Goal: Task Accomplishment & Management: Manage account settings

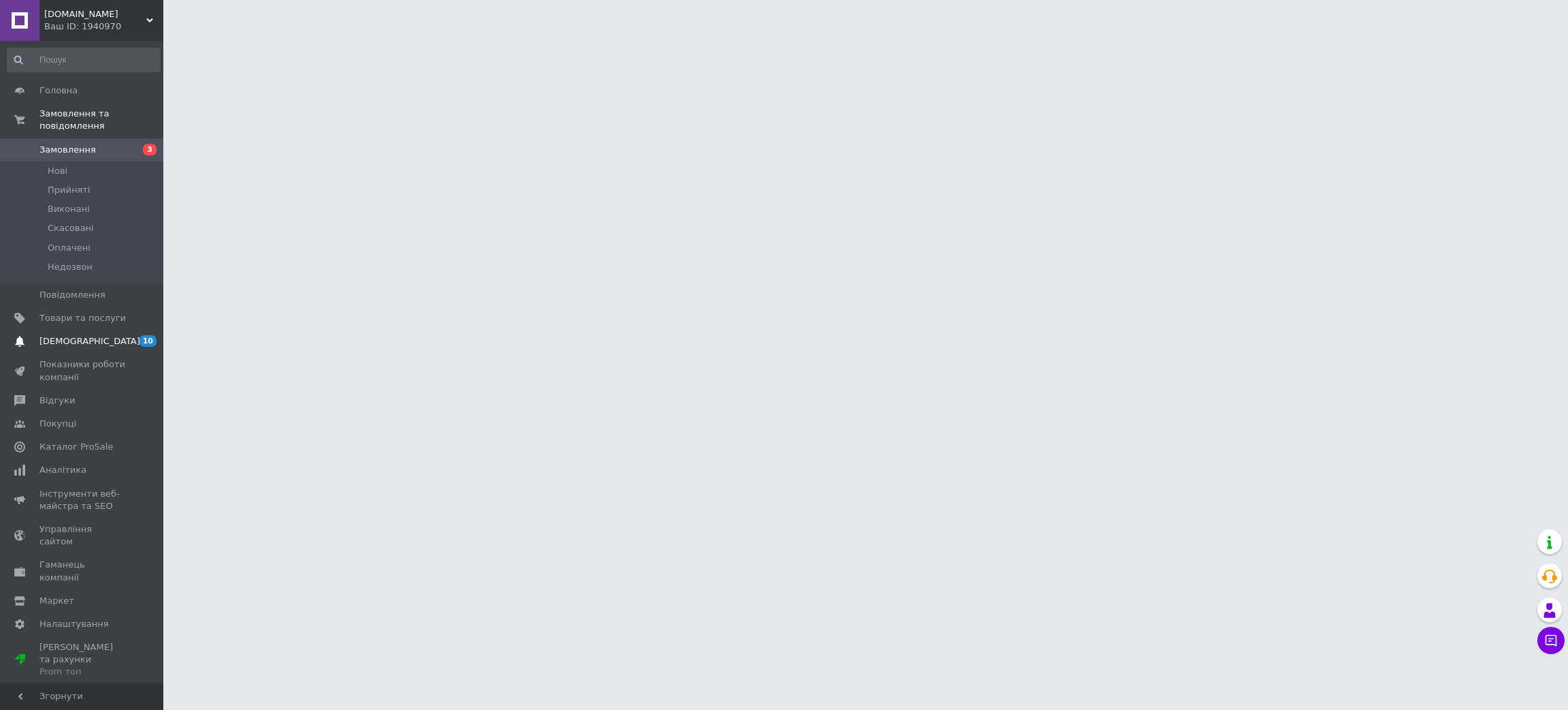
click at [65, 335] on span "[DEMOGRAPHIC_DATA]" at bounding box center [90, 341] width 101 height 12
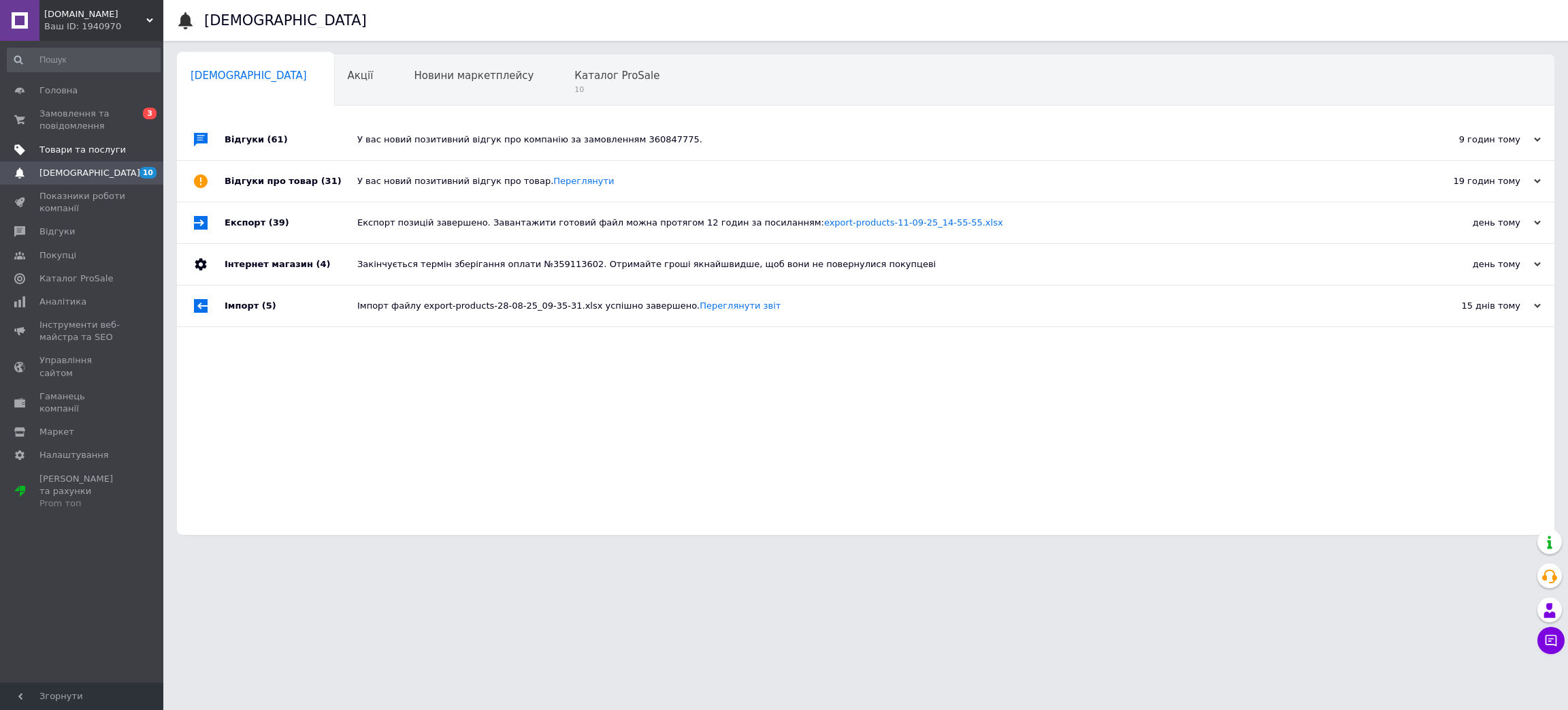
click at [87, 147] on span "Товари та послуги" at bounding box center [83, 150] width 86 height 12
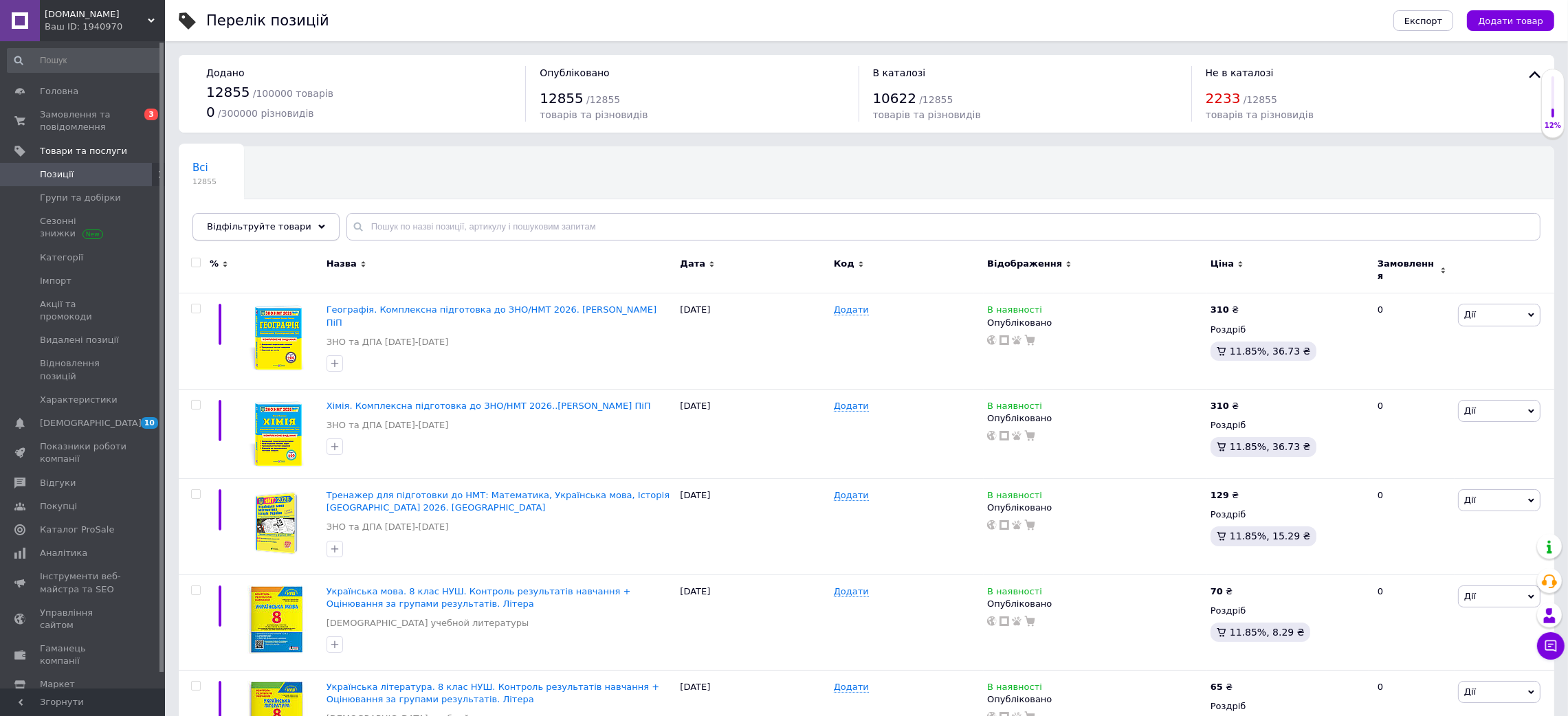
click at [299, 231] on div "Відфільтруйте товари" at bounding box center [265, 226] width 147 height 28
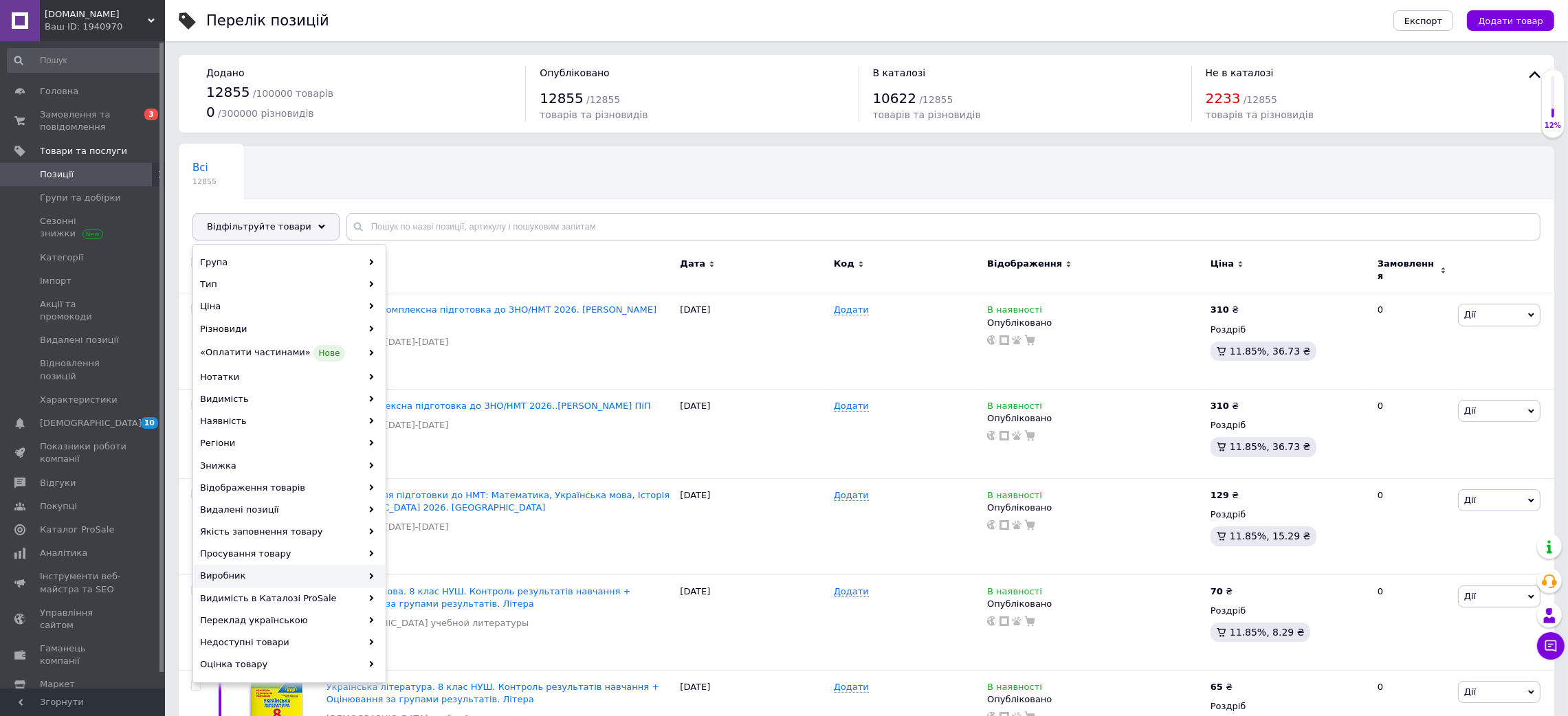
click at [329, 581] on div "Виробник" at bounding box center [289, 575] width 191 height 22
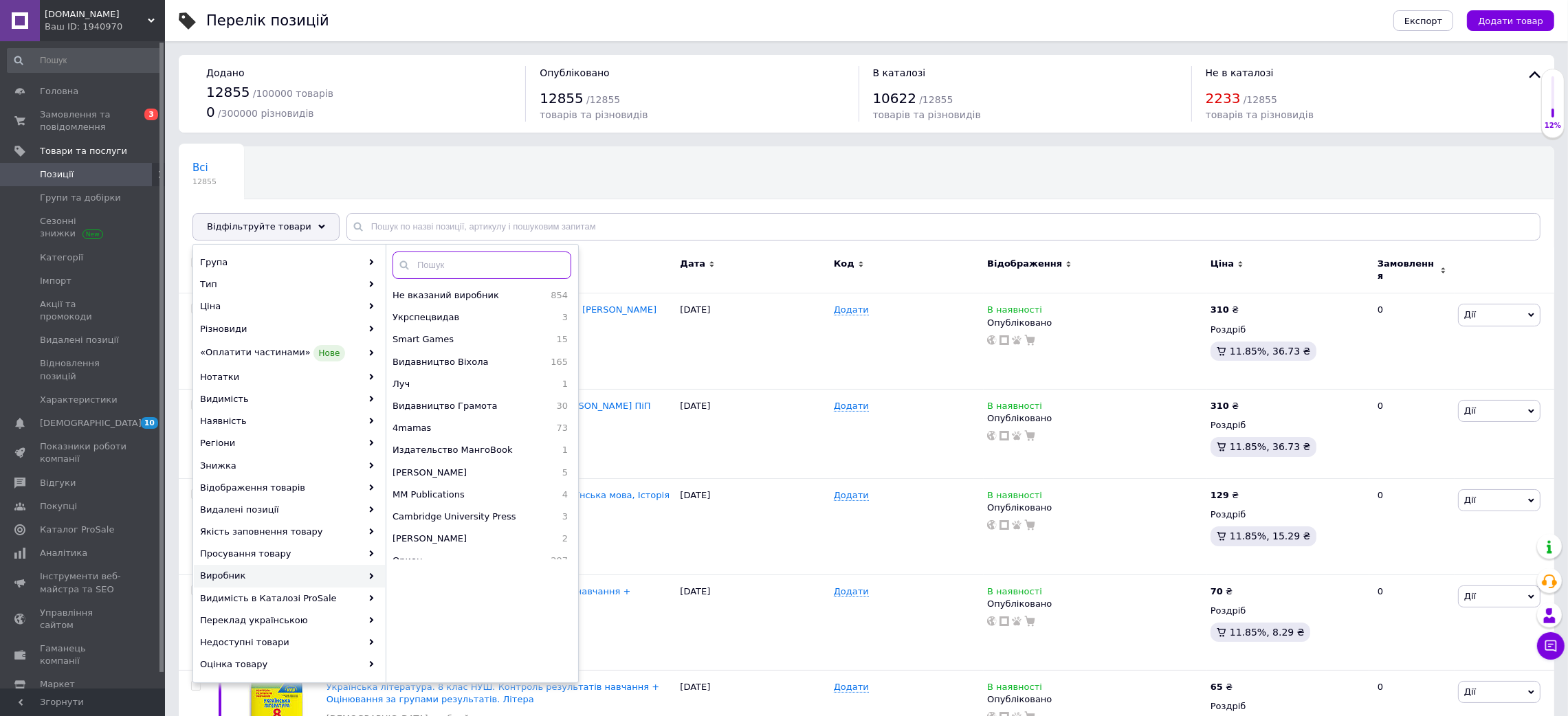
click at [449, 265] on input "text" at bounding box center [482, 265] width 179 height 28
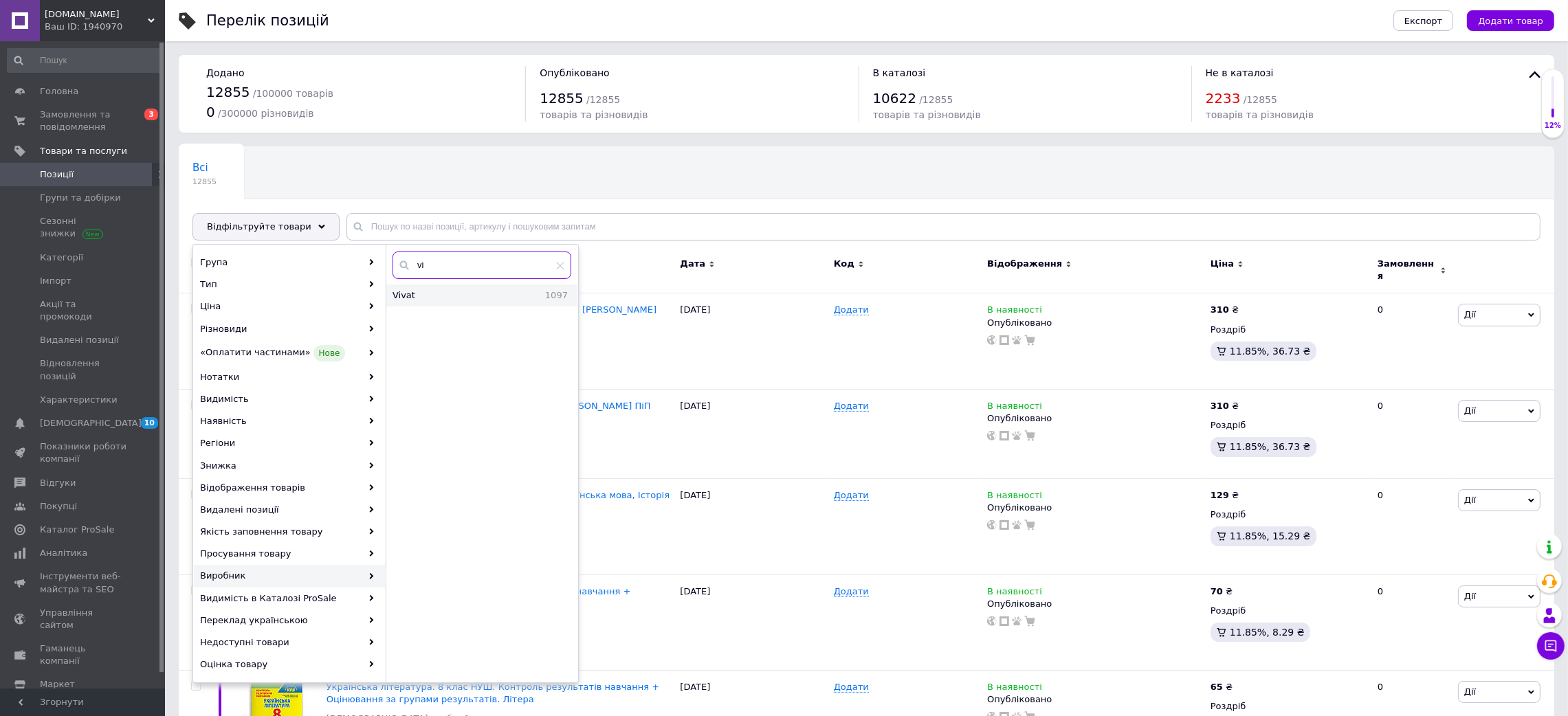
type input "vi"
click at [449, 295] on span "Vivat" at bounding box center [430, 295] width 76 height 13
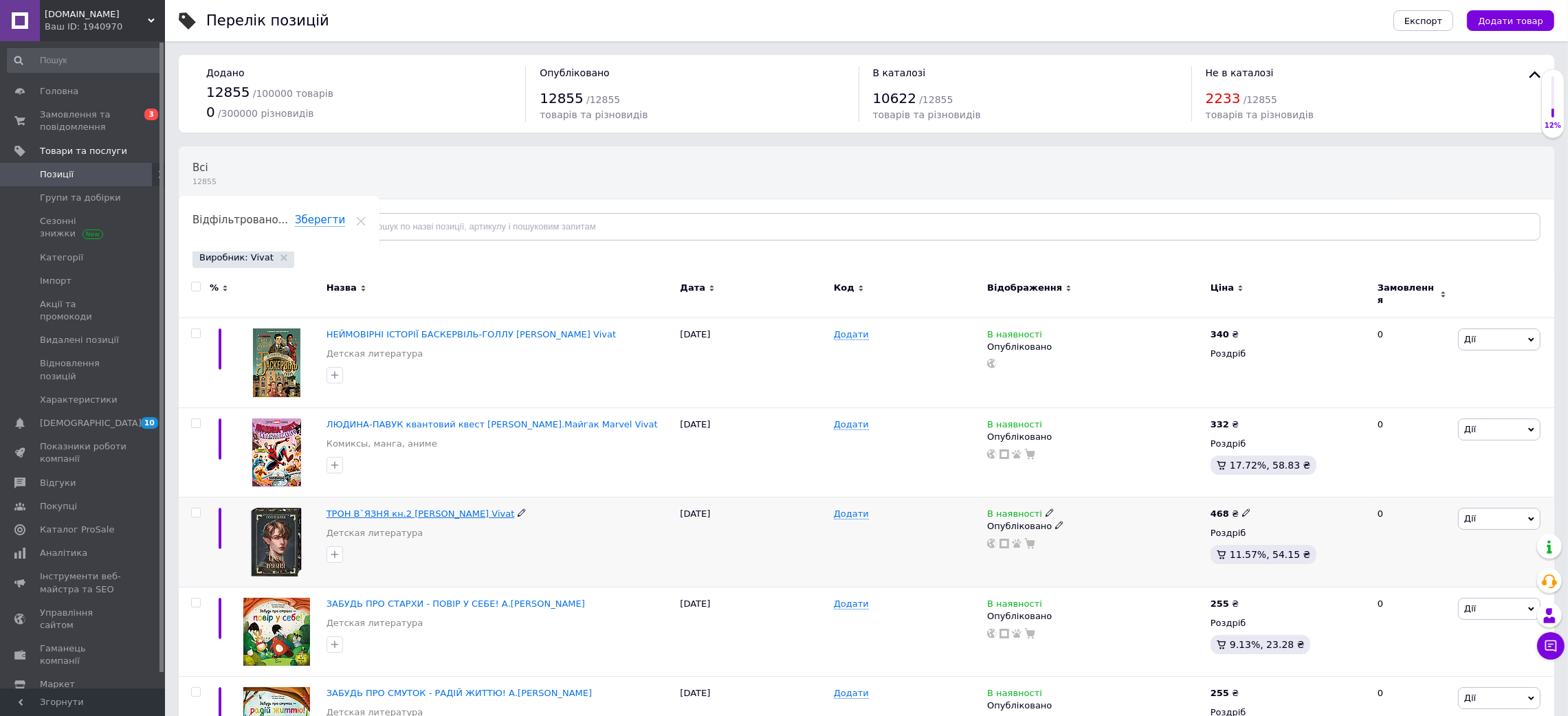
click at [456, 508] on span "ТРОН В`ЯЗНЯ кн.2 [PERSON_NAME] Vivat" at bounding box center [420, 513] width 188 height 10
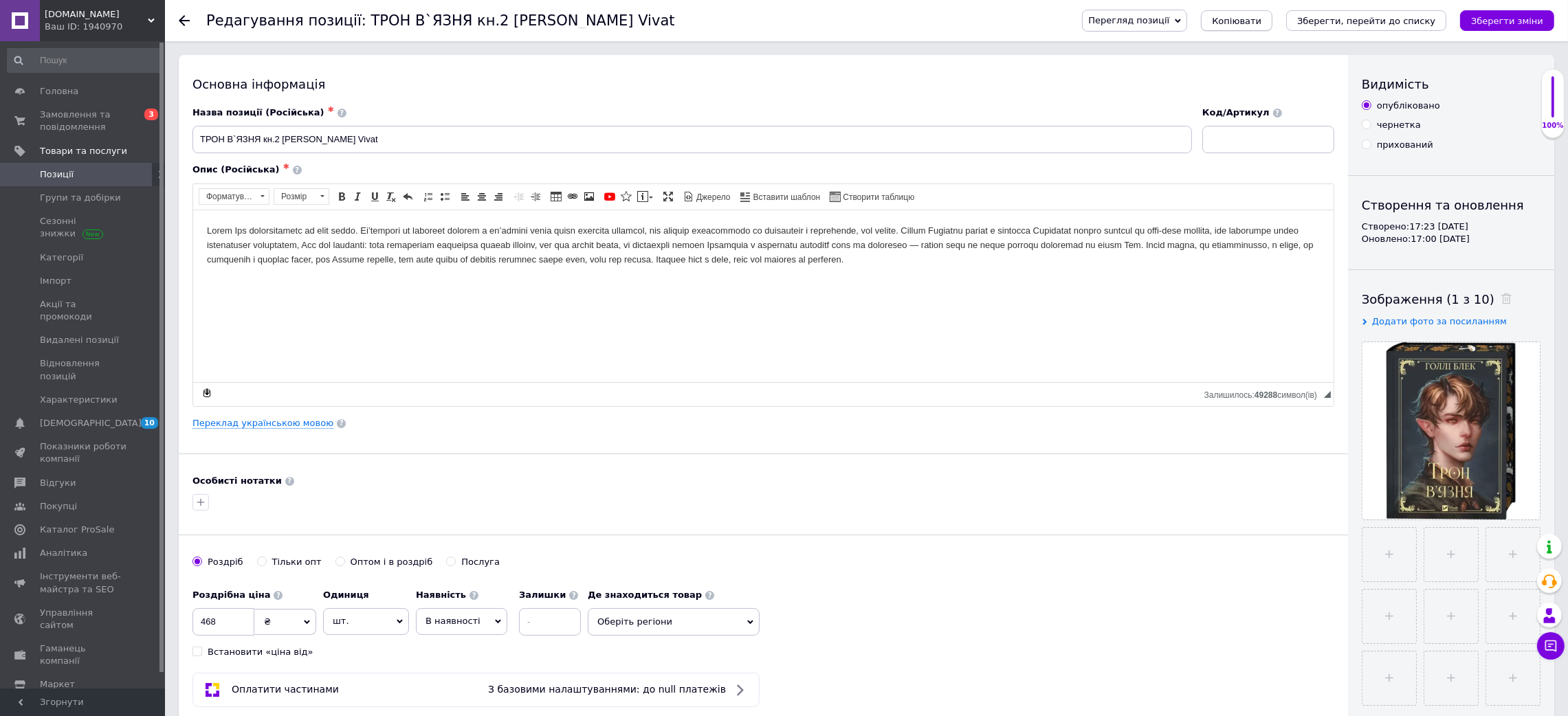
click at [1256, 24] on span "Копіювати" at bounding box center [1236, 21] width 49 height 10
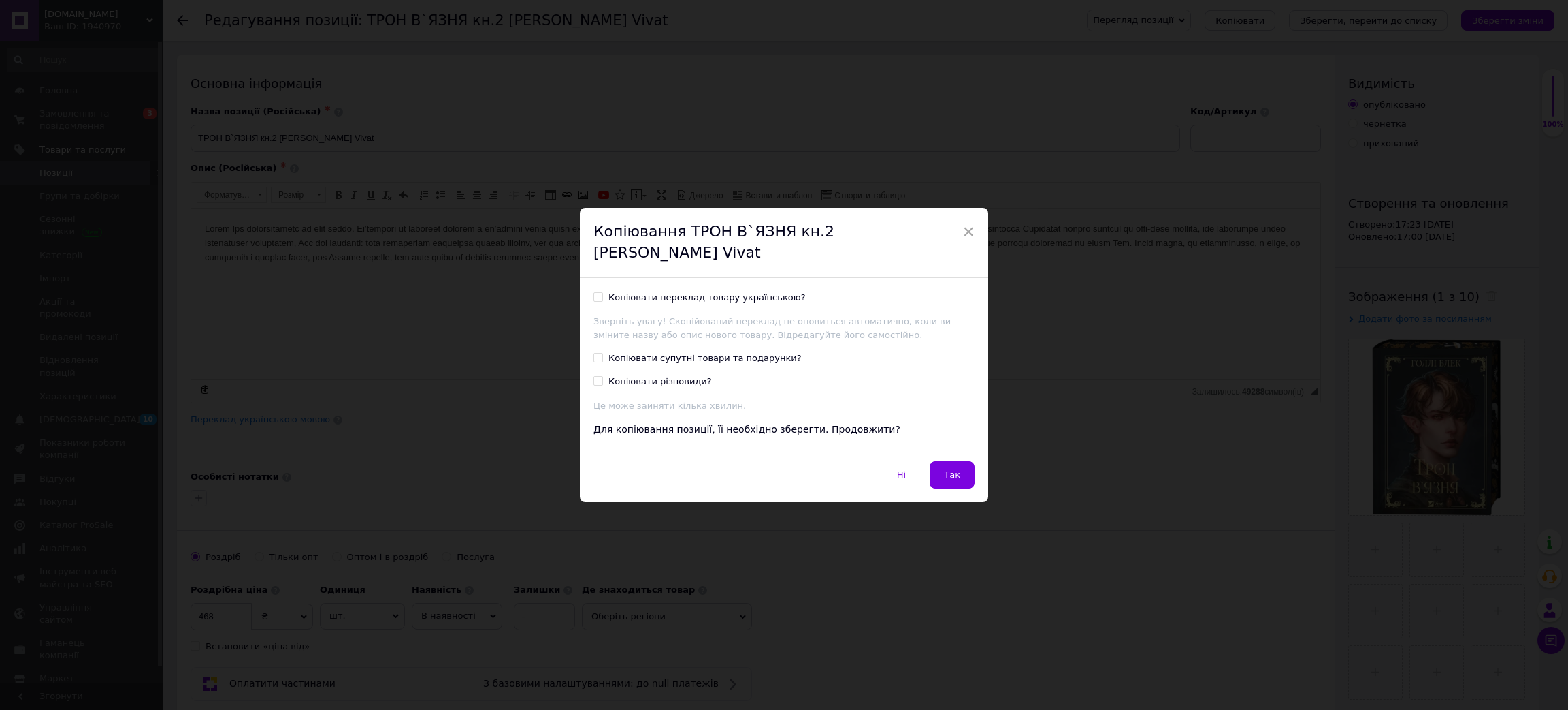
click at [766, 292] on div "Копіювати переклад товару українською?" at bounding box center [707, 298] width 198 height 12
click at [602, 292] on input "Копіювати переклад товару українською?" at bounding box center [597, 296] width 9 height 9
checkbox input "true"
click at [976, 482] on div "Ні   Так" at bounding box center [784, 481] width 409 height 41
click at [970, 474] on button "Так" at bounding box center [952, 475] width 45 height 27
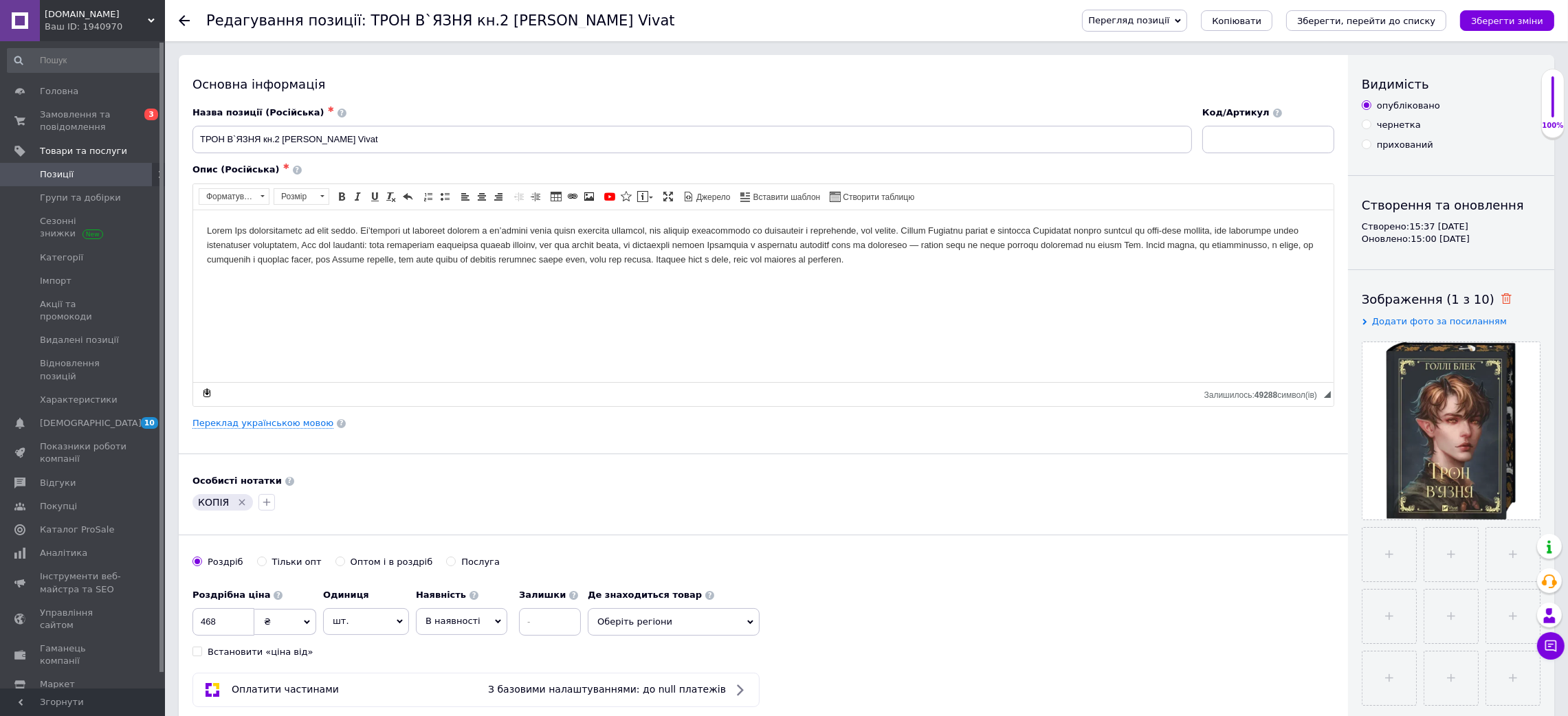
click at [1501, 298] on use at bounding box center [1506, 298] width 10 height 10
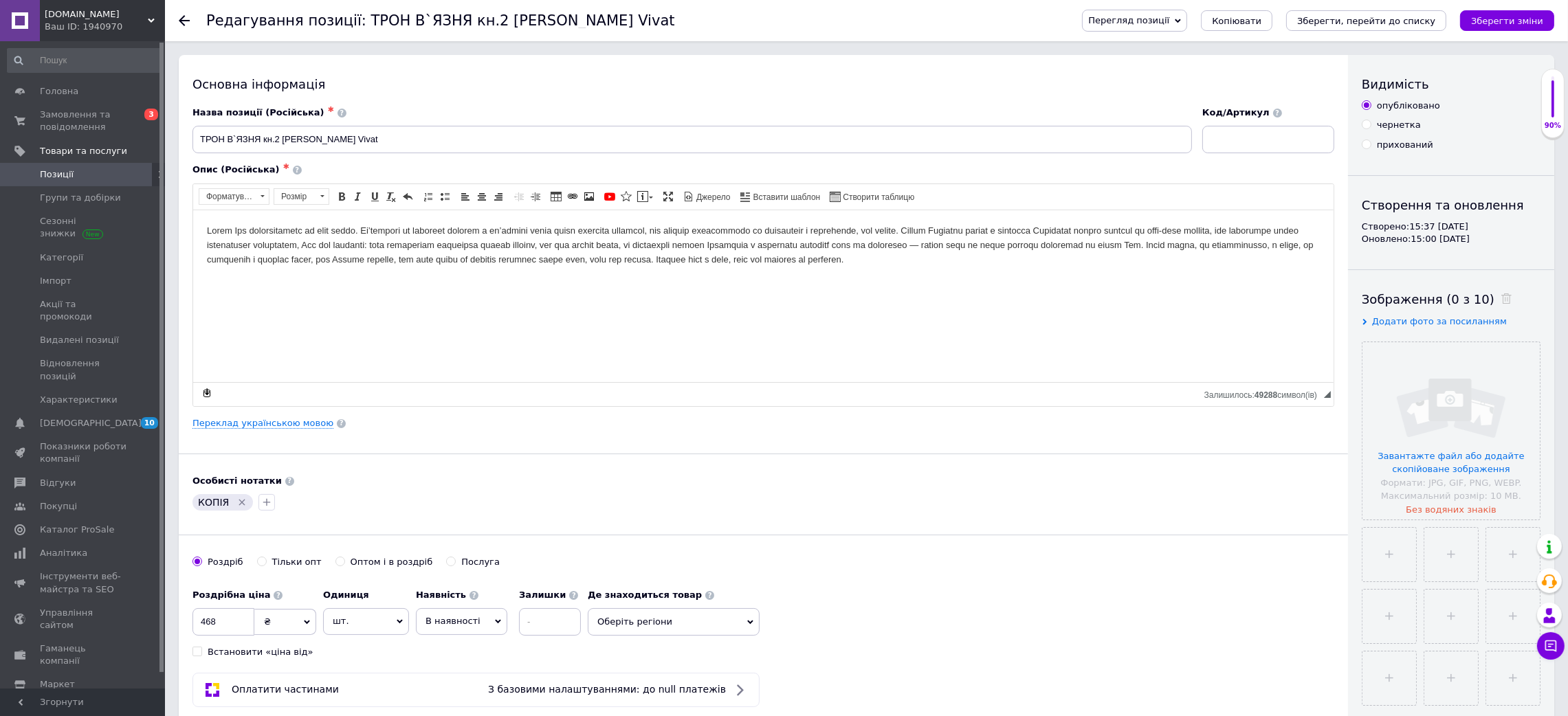
click at [1446, 323] on span "Додати фото за посиланням" at bounding box center [1439, 321] width 135 height 10
click at [1444, 340] on input "text" at bounding box center [1432, 348] width 142 height 28
paste input "[URL][DOMAIN_NAME]"
type input "[URL][DOMAIN_NAME]"
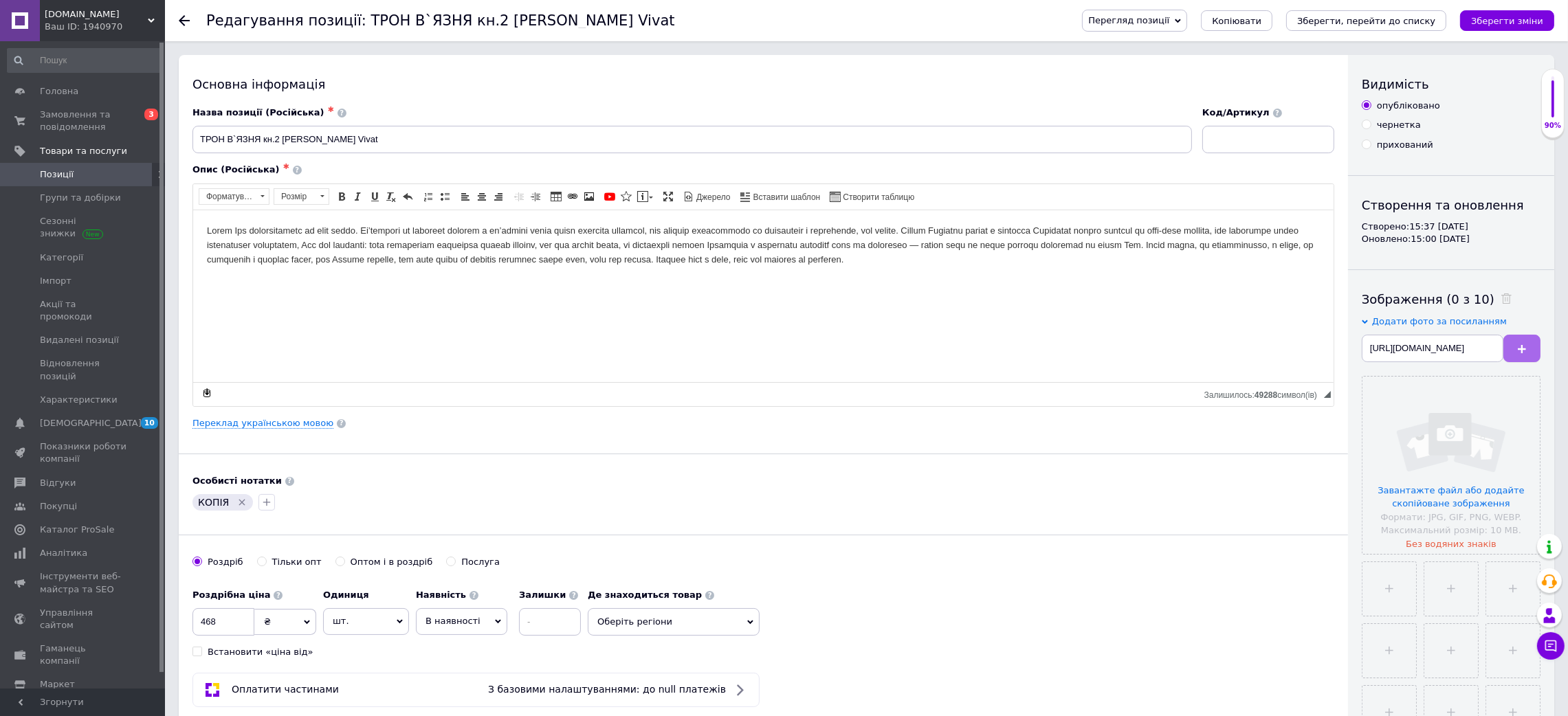
click at [1516, 349] on button at bounding box center [1522, 348] width 37 height 28
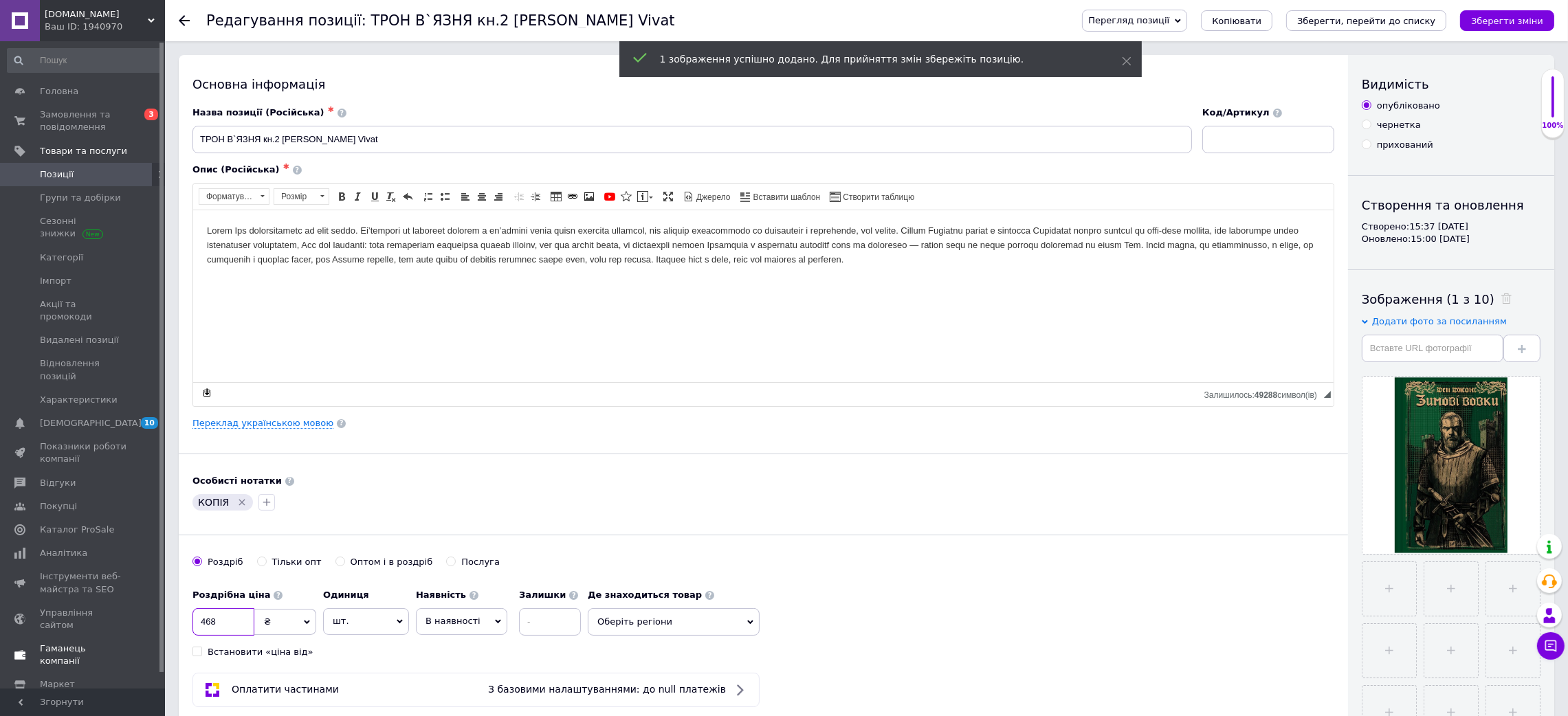
drag, startPoint x: 223, startPoint y: 625, endPoint x: 130, endPoint y: 617, distance: 93.3
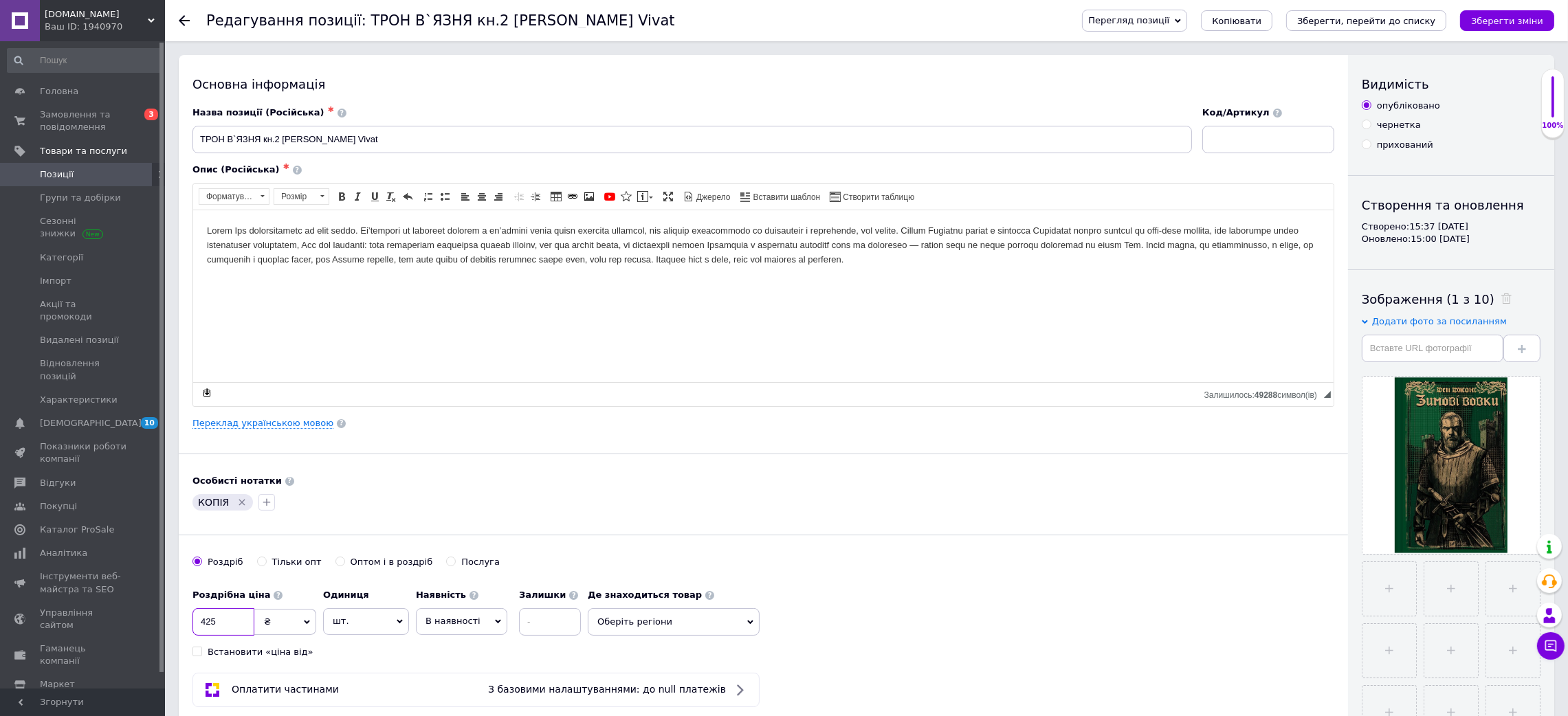
type input "425"
click at [242, 504] on icon "Видалити мітку" at bounding box center [242, 501] width 11 height 11
click at [1401, 354] on input "text" at bounding box center [1432, 348] width 142 height 28
paste input "[URL][DOMAIN_NAME]"
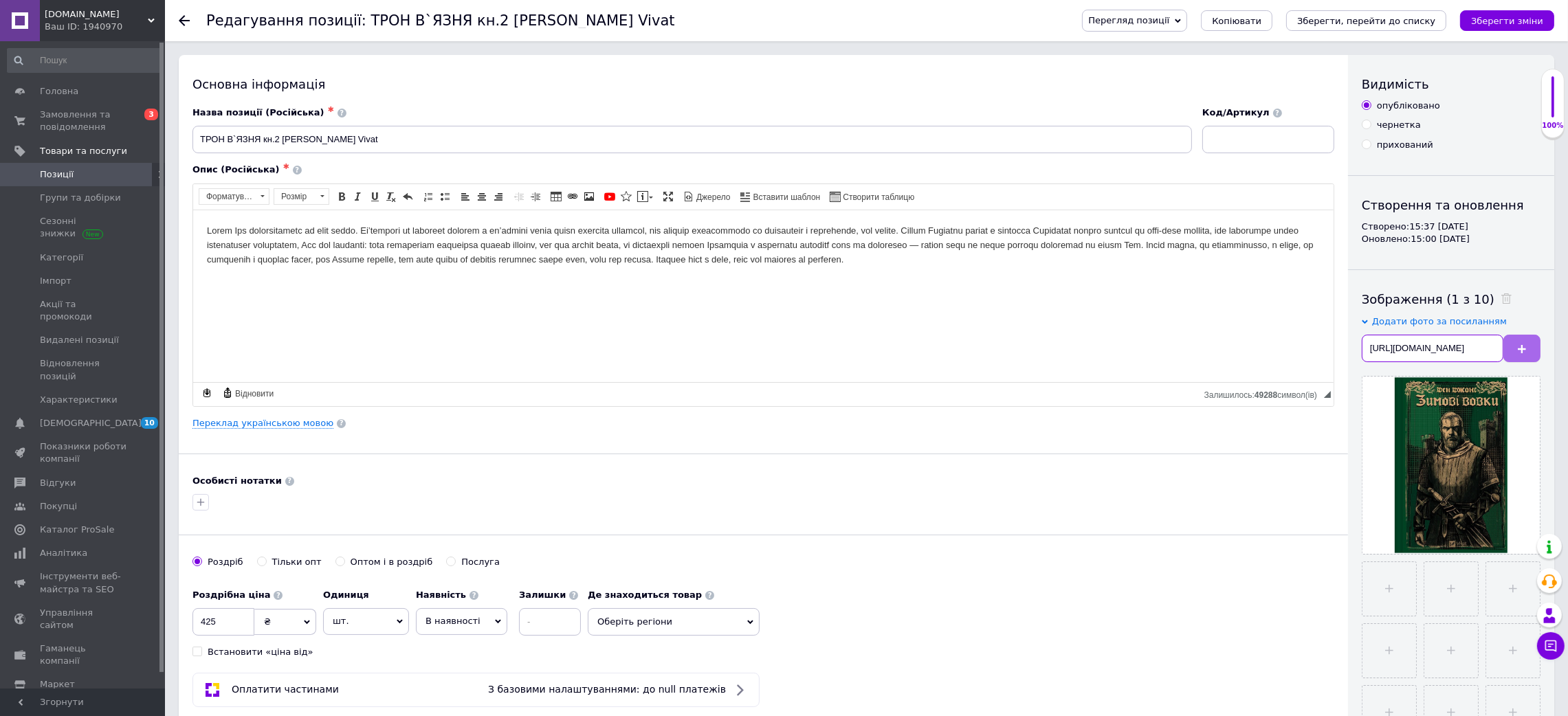
type input "[URL][DOMAIN_NAME]"
click at [1515, 354] on button at bounding box center [1522, 348] width 37 height 28
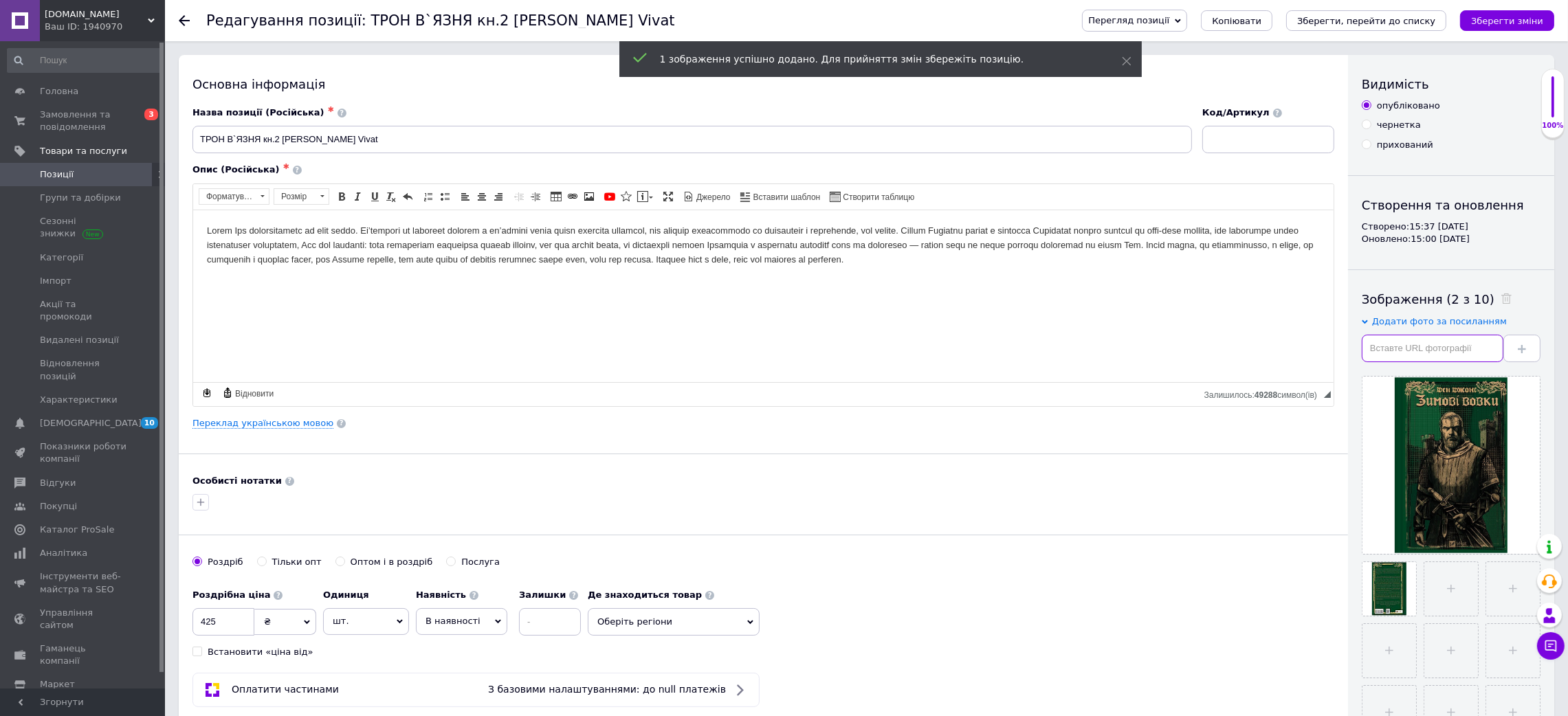
drag, startPoint x: 1397, startPoint y: 341, endPoint x: 1429, endPoint y: 348, distance: 32.8
click at [1397, 342] on input "text" at bounding box center [1432, 348] width 142 height 28
paste input "[URL][DOMAIN_NAME]"
type input "[URL][DOMAIN_NAME]"
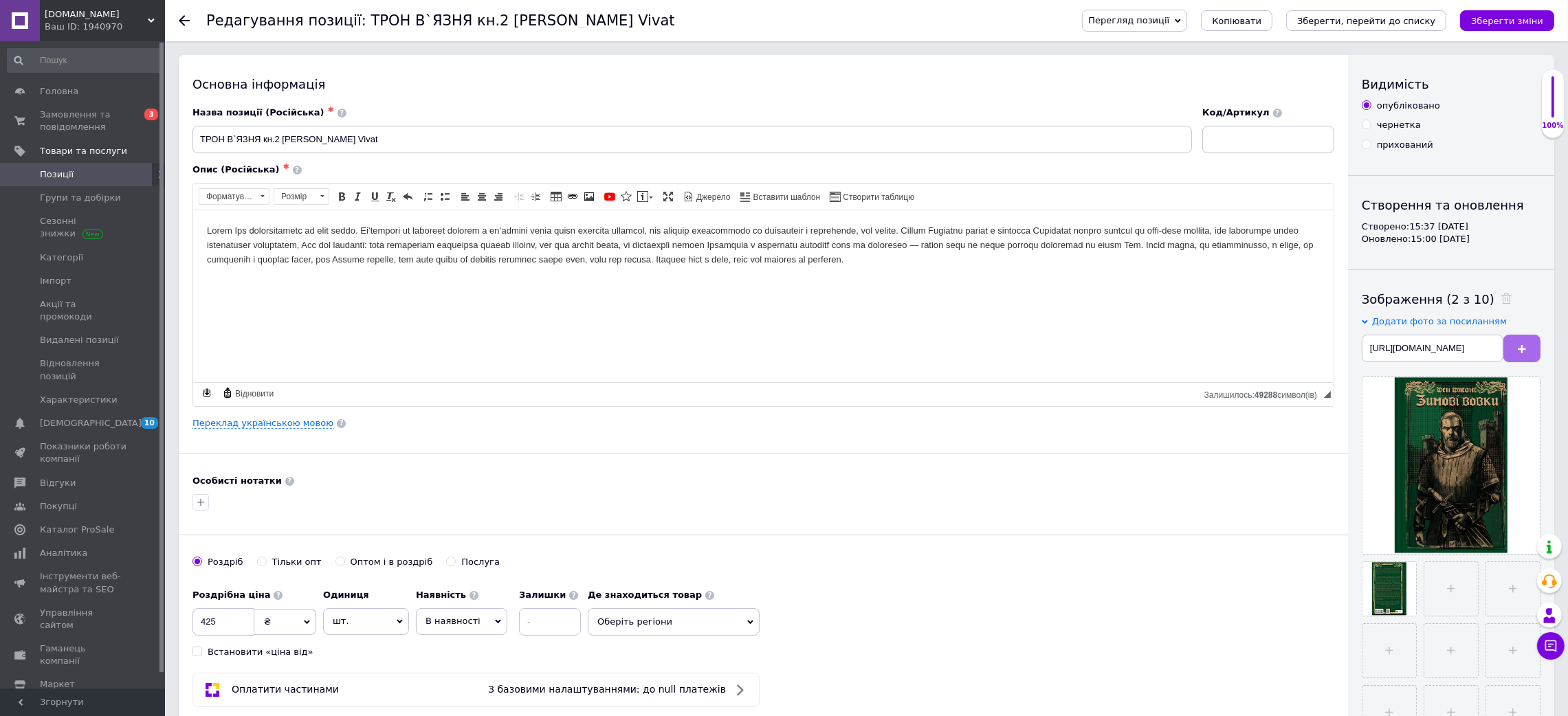
click at [1514, 345] on button at bounding box center [1522, 348] width 37 height 28
click at [1425, 365] on div "Зображення (3 з 10) Додати фото за посиланням" at bounding box center [1451, 515] width 179 height 449
click at [1424, 345] on input "text" at bounding box center [1432, 348] width 142 height 28
paste input "[URL][DOMAIN_NAME]"
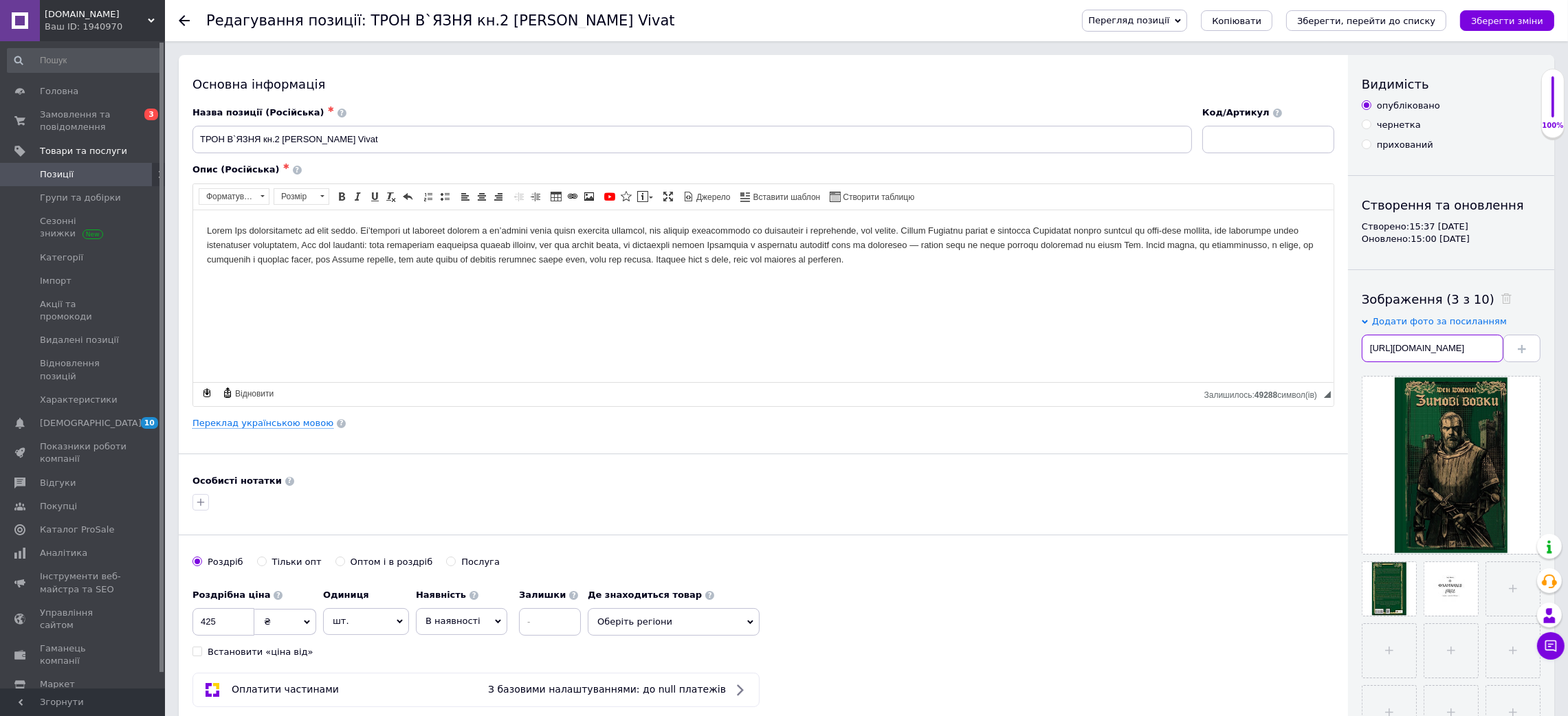
scroll to position [0, 163]
type input "[URL][DOMAIN_NAME]"
click at [1515, 351] on button at bounding box center [1522, 348] width 37 height 28
click at [1438, 348] on input "text" at bounding box center [1432, 348] width 142 height 28
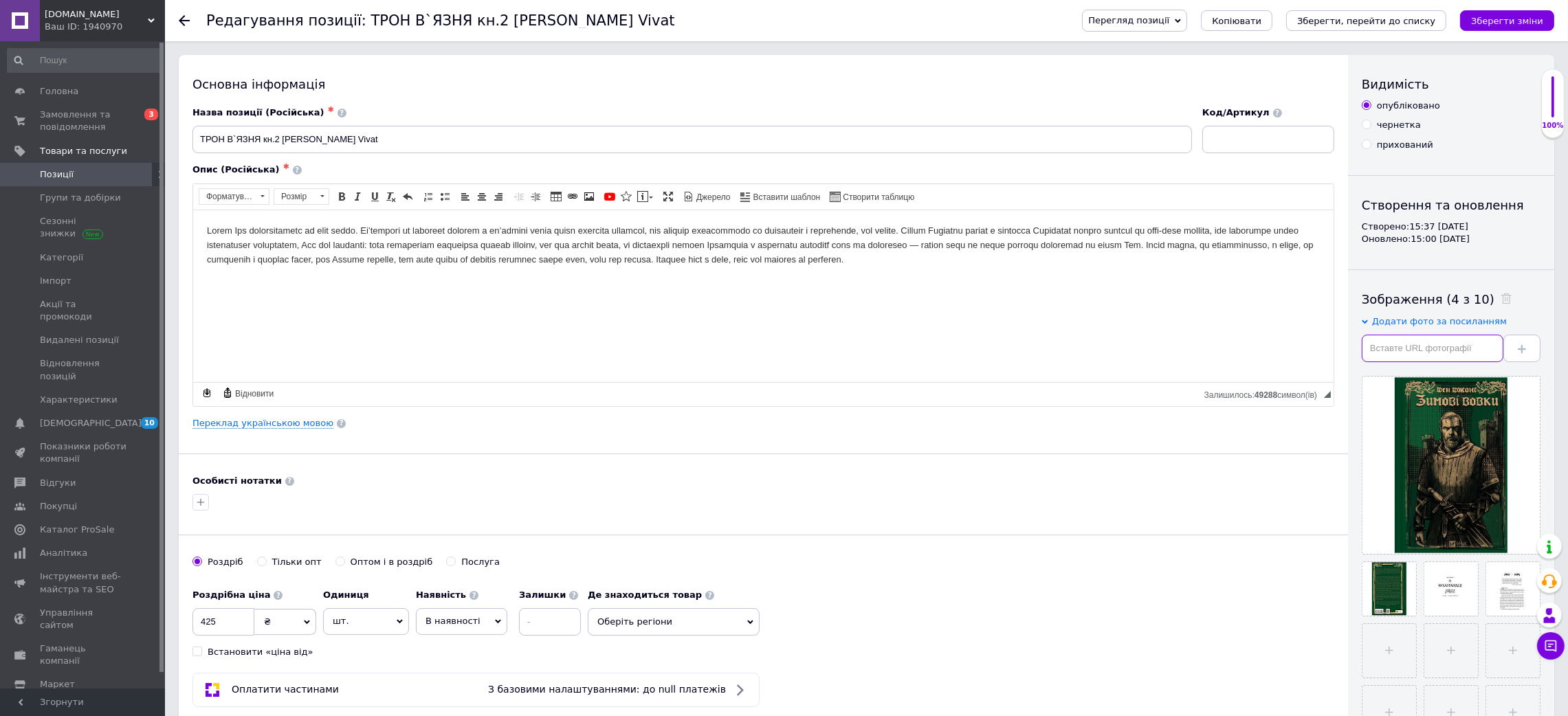
paste input "[URL][DOMAIN_NAME]"
type input "[URL][DOMAIN_NAME]"
click at [1518, 348] on icon at bounding box center [1522, 349] width 8 height 8
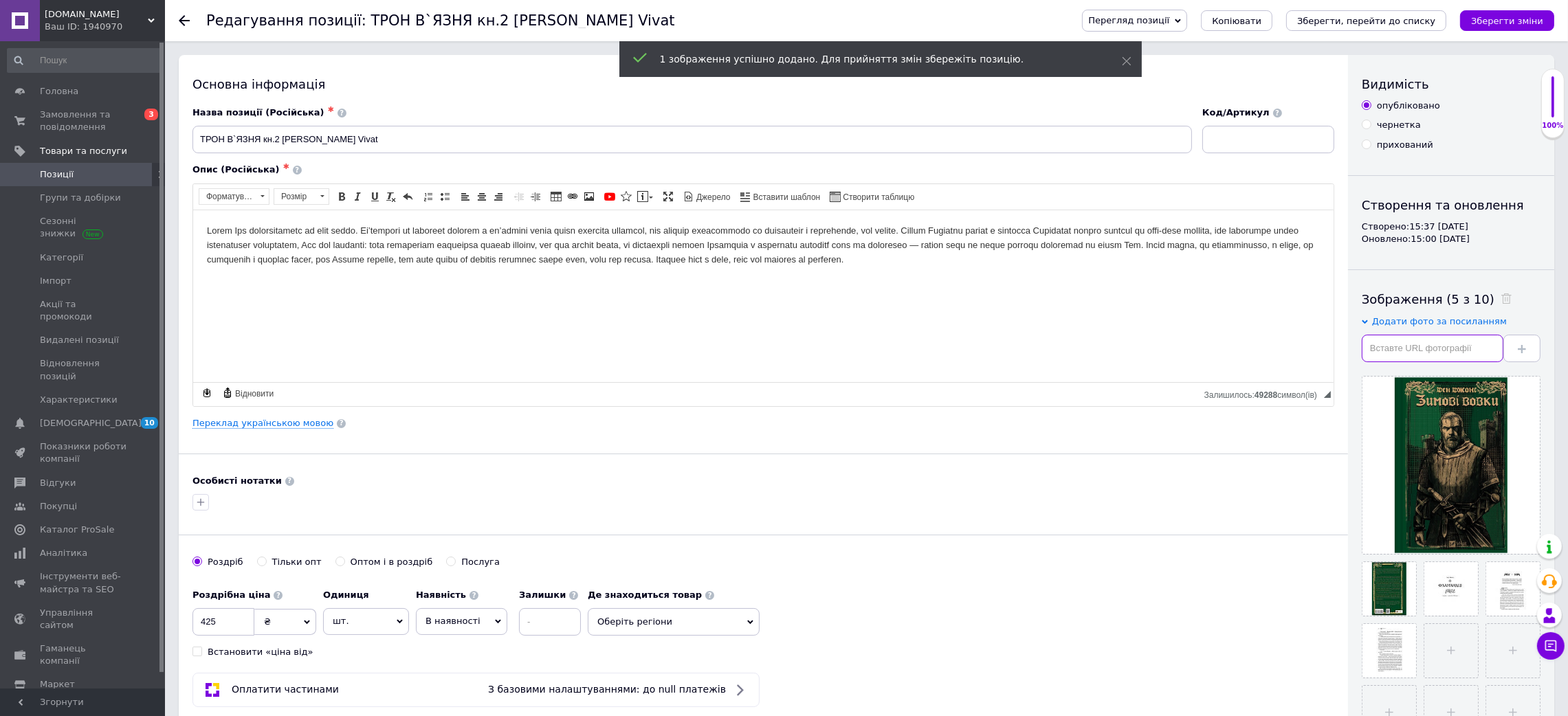
click at [1480, 350] on input "text" at bounding box center [1432, 348] width 142 height 28
paste input "[URL][DOMAIN_NAME]"
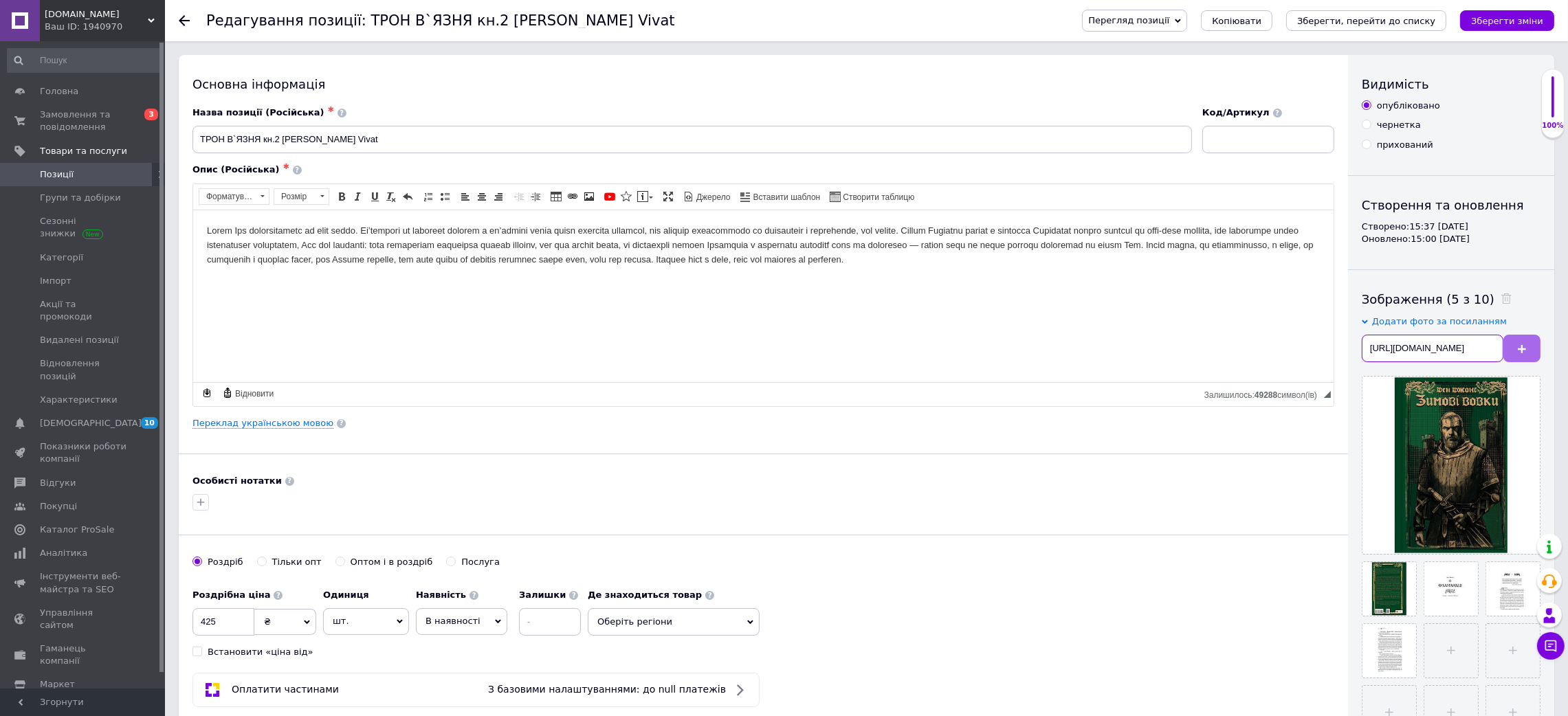
scroll to position [0, 163]
type input "[URL][DOMAIN_NAME]"
click at [1515, 354] on button at bounding box center [1522, 348] width 37 height 28
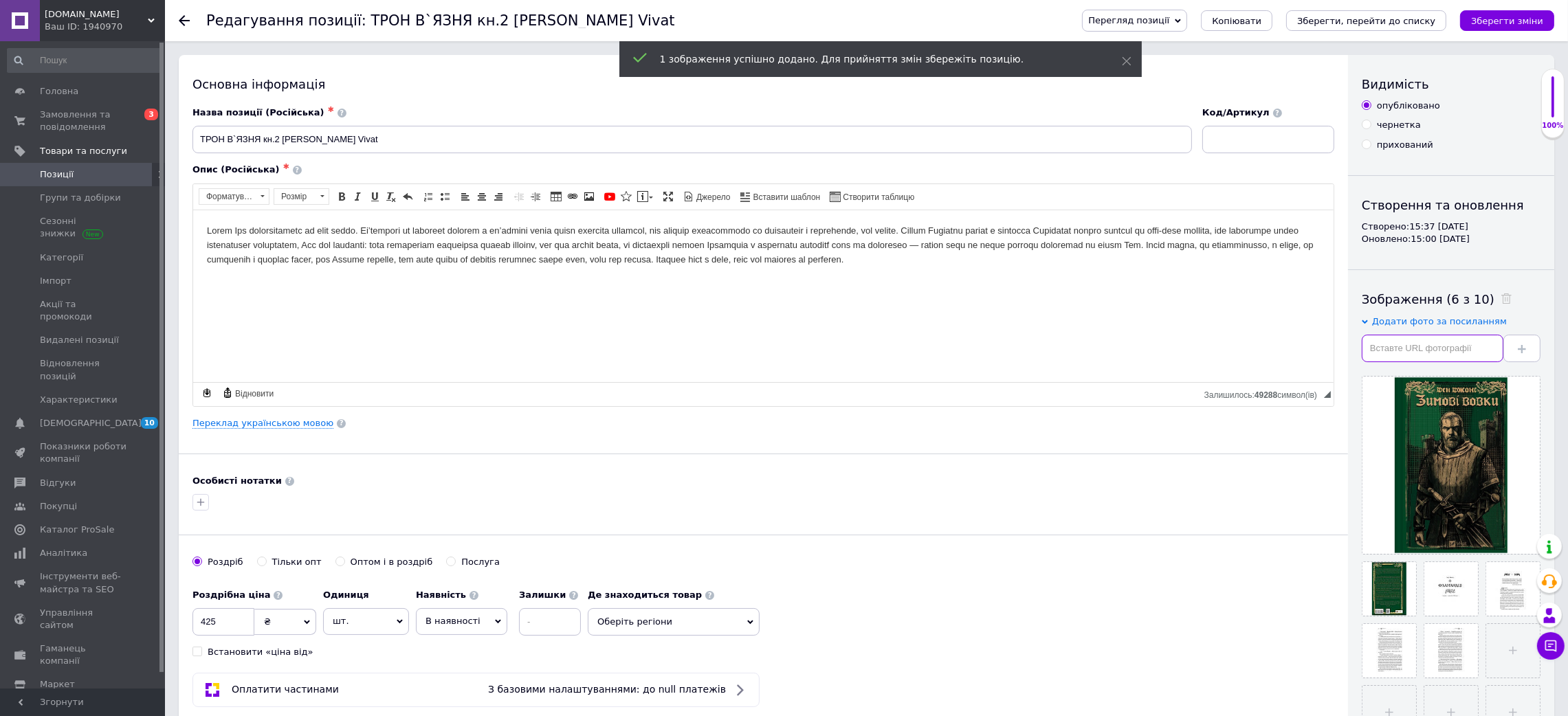
click at [1392, 350] on input "text" at bounding box center [1432, 348] width 142 height 28
paste input "[URL][DOMAIN_NAME]"
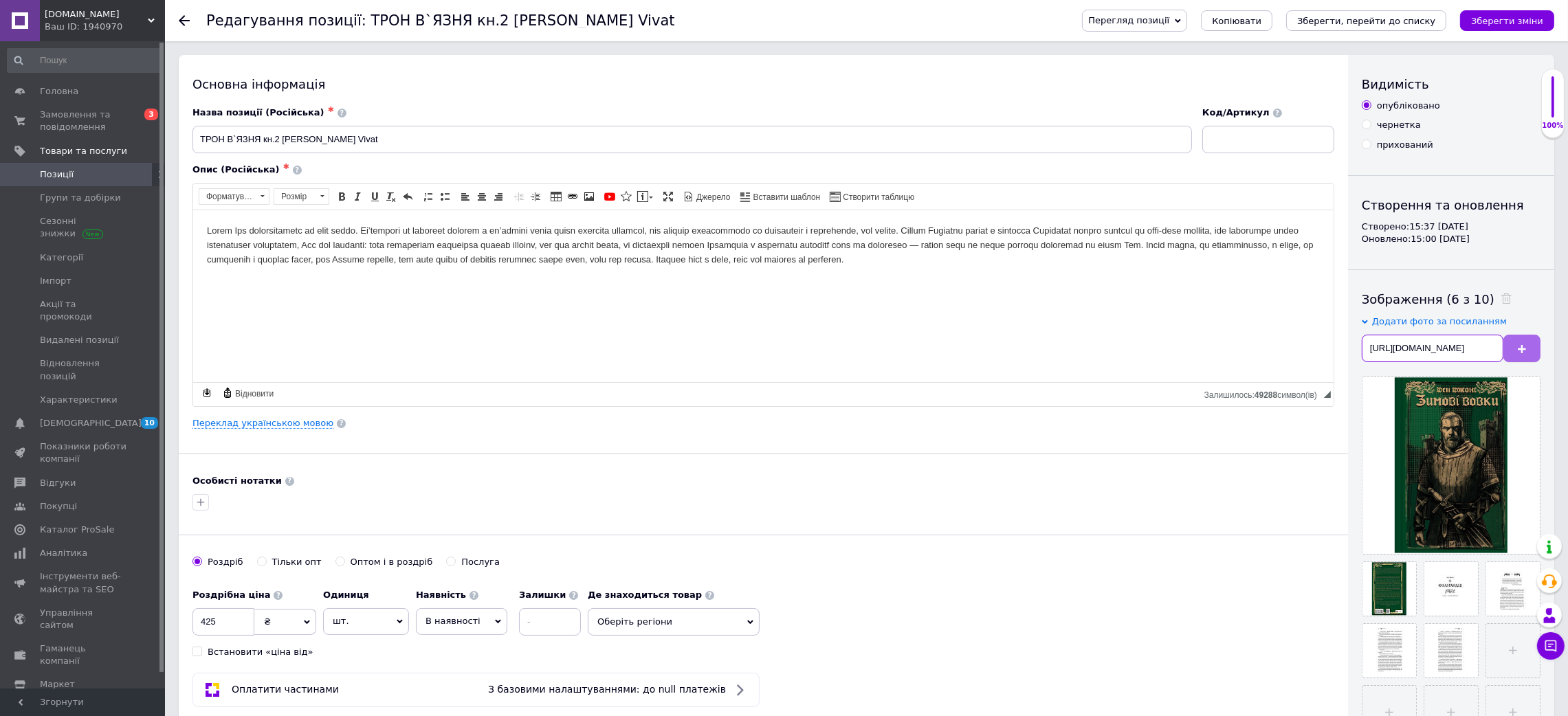
type input "[URL][DOMAIN_NAME]"
click at [1517, 336] on button at bounding box center [1522, 348] width 37 height 28
click at [1479, 350] on input "text" at bounding box center [1432, 348] width 142 height 28
paste input "[URL][DOMAIN_NAME]"
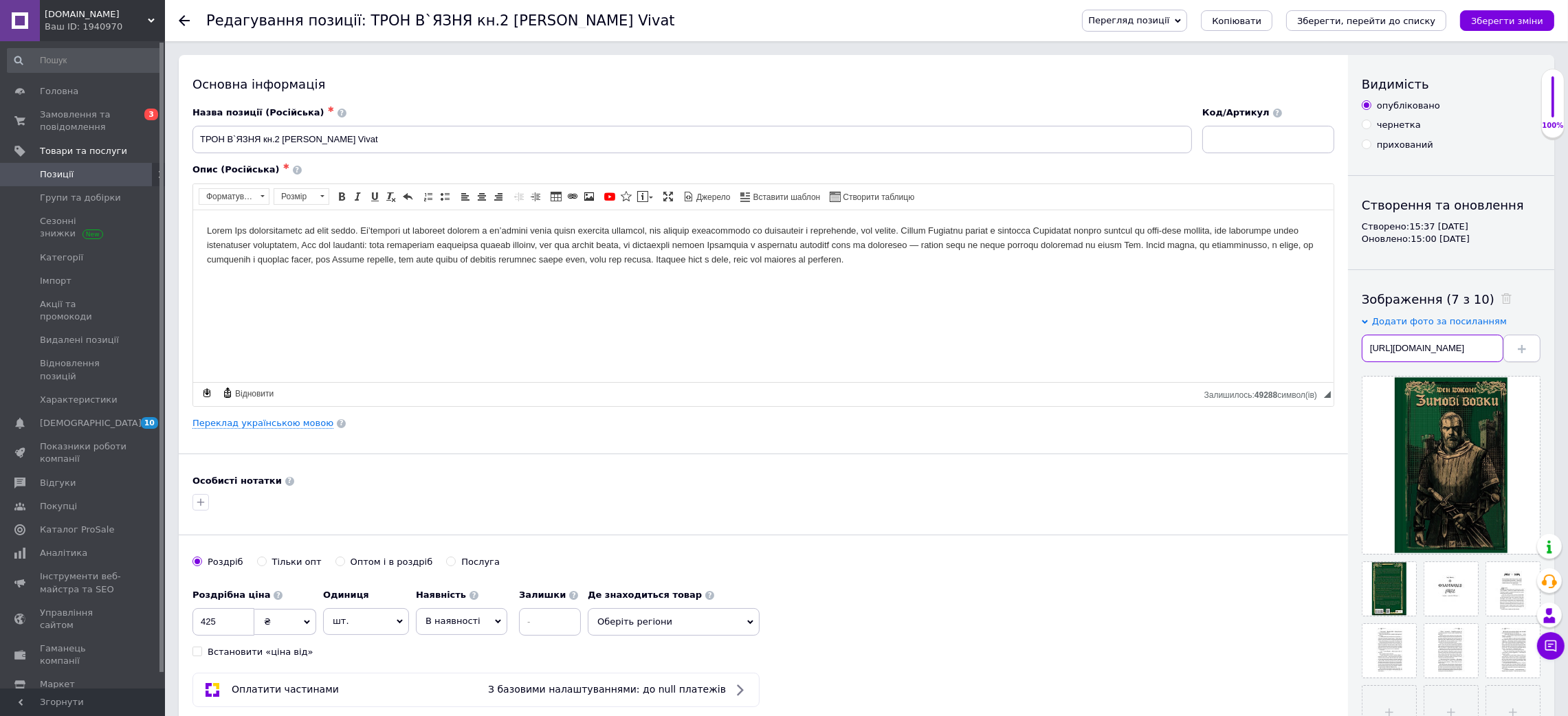
scroll to position [0, 163]
type input "[URL][DOMAIN_NAME]"
click at [1519, 353] on icon at bounding box center [1522, 349] width 8 height 8
click at [307, 426] on link "Переклад українською мовою" at bounding box center [263, 423] width 141 height 11
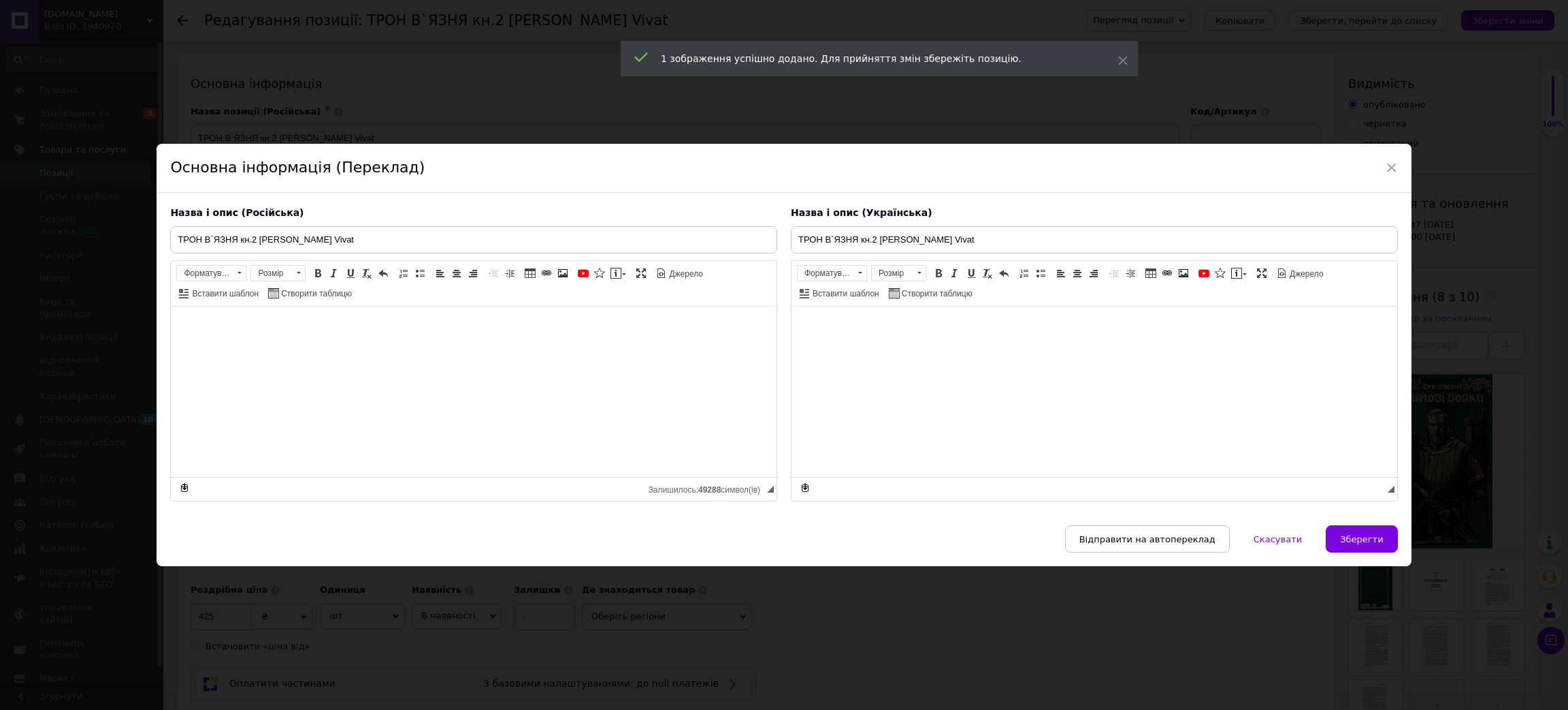
type input "ТРОН В`ЯЗНЯ кн.2 [PERSON_NAME] Vivat"
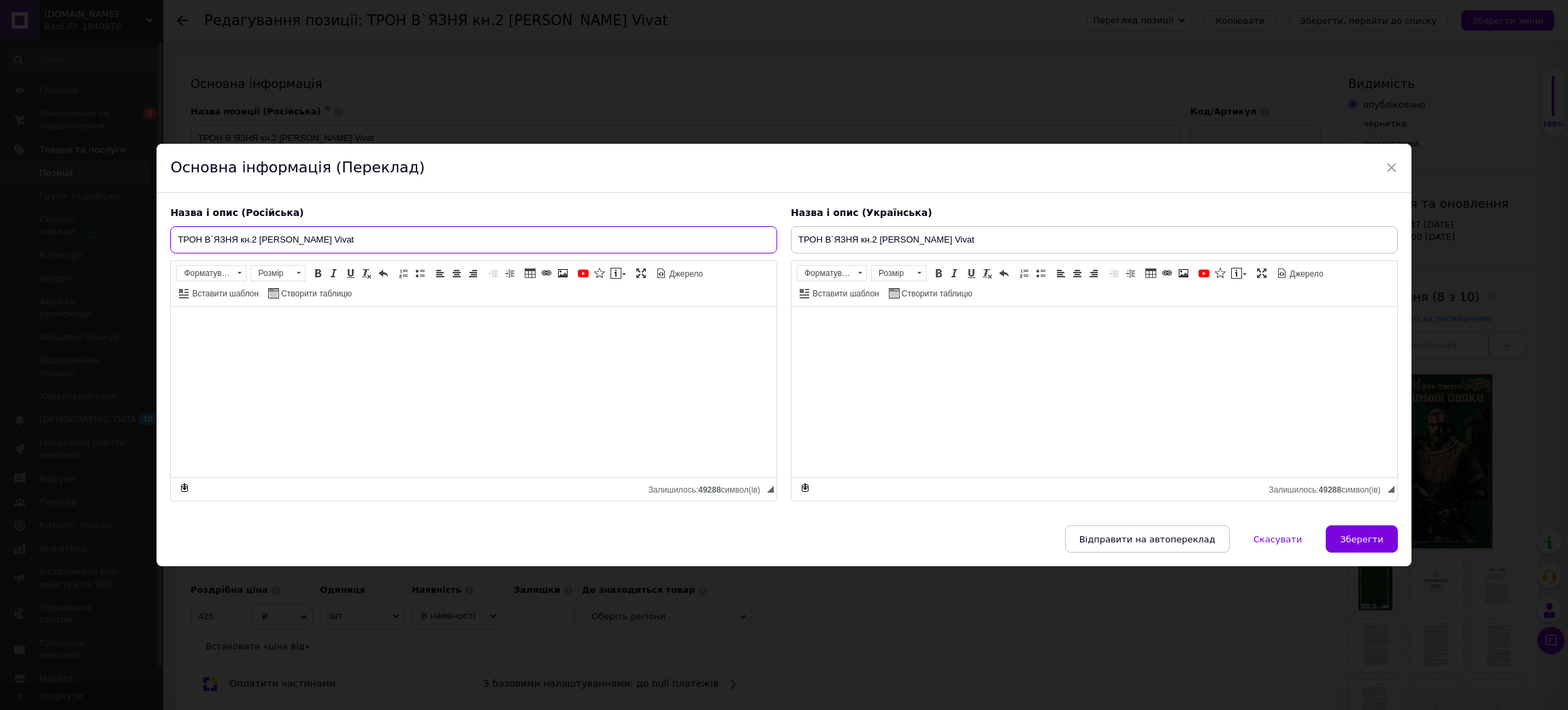
drag, startPoint x: 301, startPoint y: 239, endPoint x: 135, endPoint y: 235, distance: 166.0
click at [137, 235] on div "× Основна інформація (Переклад) Назва і опис (Російська) ТРОН В`ЯЗНЯ кн.2 [PERS…" at bounding box center [784, 355] width 1568 height 710
paste input "ссекські Пси. Книга 2. Зимові вовки"
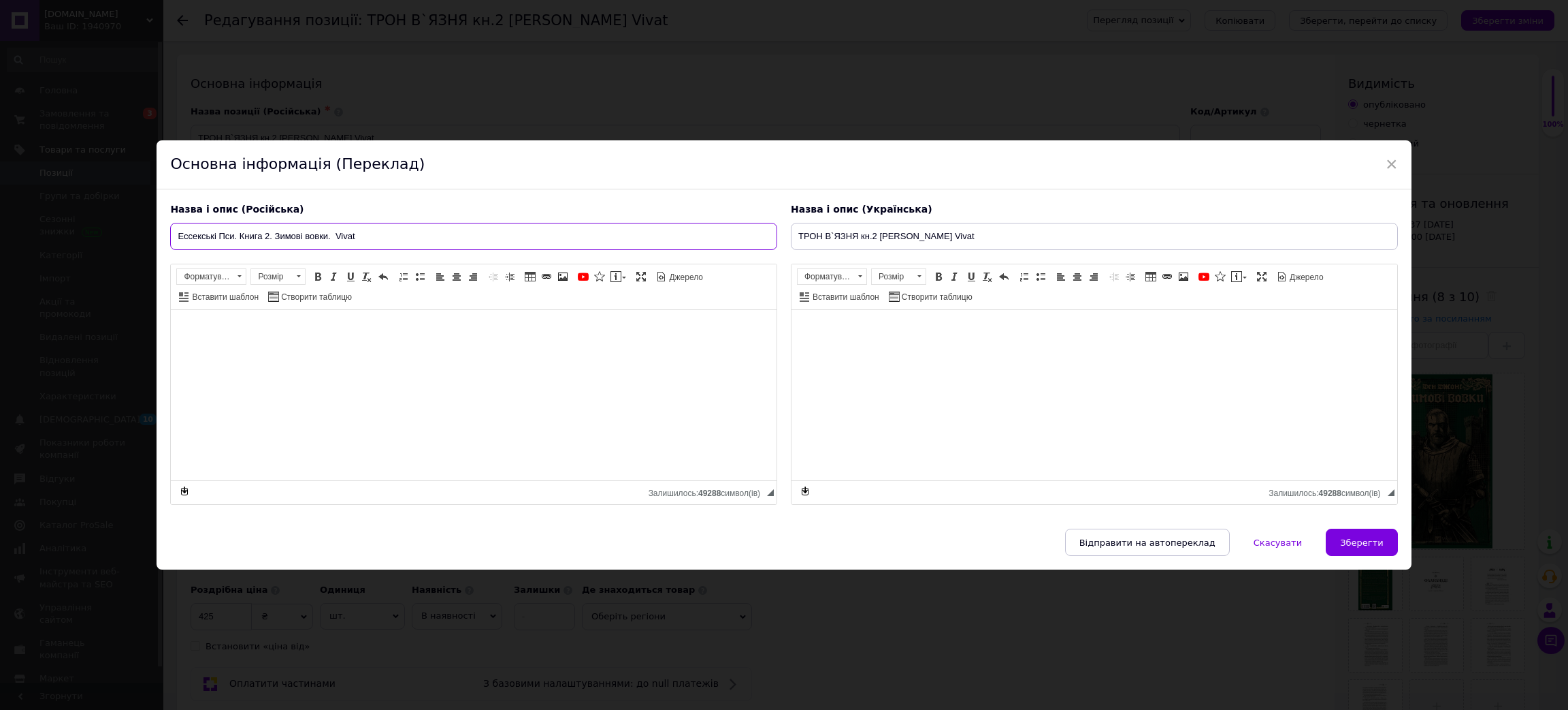
paste input "[PERSON_NAME]"
drag, startPoint x: 436, startPoint y: 229, endPoint x: 54, endPoint y: 231, distance: 382.0
click at [55, 229] on div "× Основна інформація (Переклад) Назва і опис (Російська) Ессекські Пси. Книга 2…" at bounding box center [784, 355] width 1568 height 710
type input "Ессекські Пси. Книга 2. Зимові вовки. [PERSON_NAME]. Vivat"
drag, startPoint x: 1004, startPoint y: 235, endPoint x: 515, endPoint y: 228, distance: 489.1
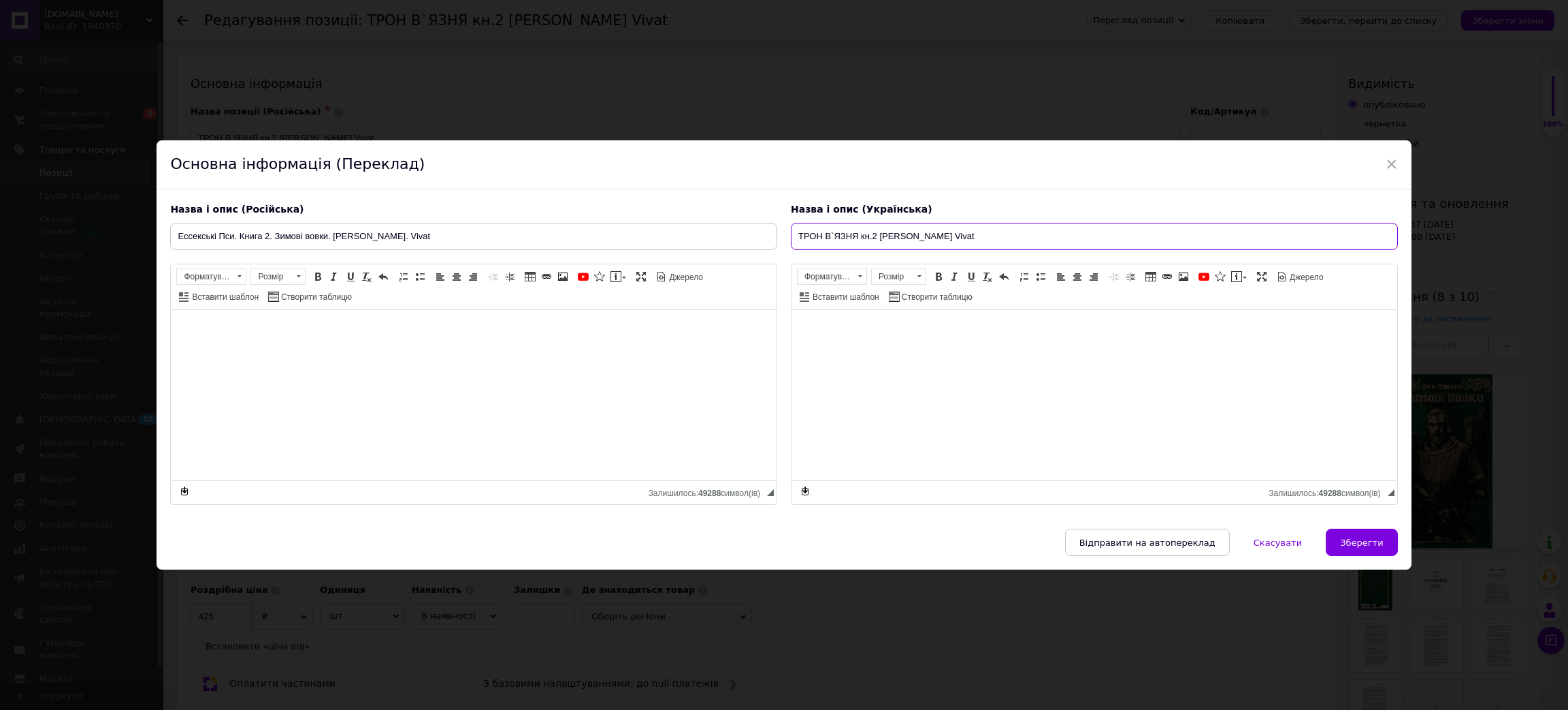
click at [496, 216] on div "Назва і опис (Російська) Ессекські Пси. Книга 2. Зимові вовки. [PERSON_NAME]. V…" at bounding box center [784, 354] width 1241 height 316
paste input "ссекські Пси. Книга 2. Зимові вовки. [PERSON_NAME]."
type input "Ессекські Пси. Книга 2. Зимові вовки. [PERSON_NAME]. Vivat"
drag, startPoint x: 326, startPoint y: 237, endPoint x: 273, endPoint y: 237, distance: 53.0
click at [273, 237] on input "Ессекські Пси. Книга 2. Зимові вовки. [PERSON_NAME]. Vivat" at bounding box center [474, 236] width 607 height 27
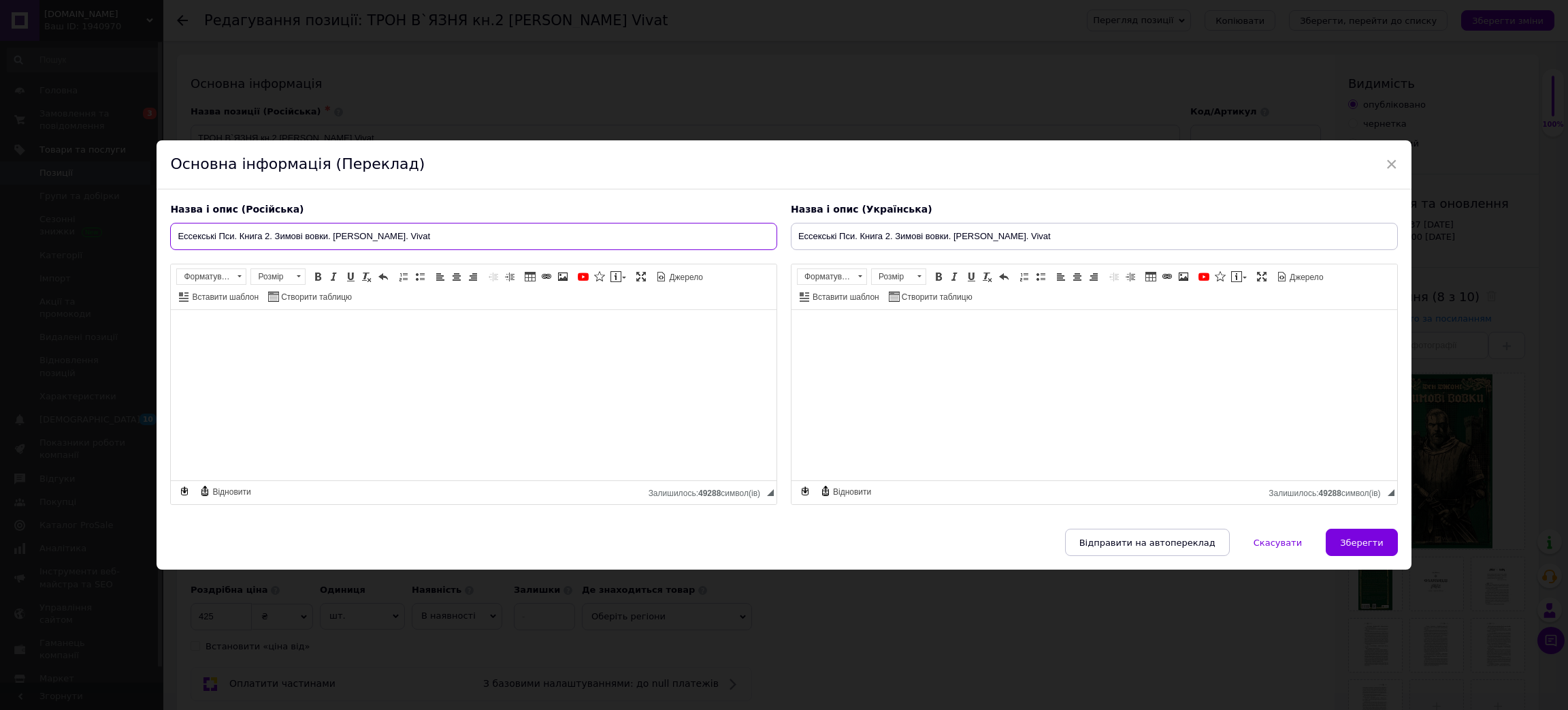
click at [179, 235] on input "Ессекські Пси. Книга 2. Зимові вовки. [PERSON_NAME]. Vivat" at bounding box center [474, 236] width 607 height 27
paste input "Зимові вовки"
drag, startPoint x: 292, startPoint y: 236, endPoint x: 235, endPoint y: 235, distance: 57.0
click at [235, 235] on input "Зимові вовки. Ессекські Пси. Книга 2. Зимові вовки. [PERSON_NAME]. Vivat" at bounding box center [474, 236] width 607 height 27
drag, startPoint x: 323, startPoint y: 236, endPoint x: 273, endPoint y: 239, distance: 50.1
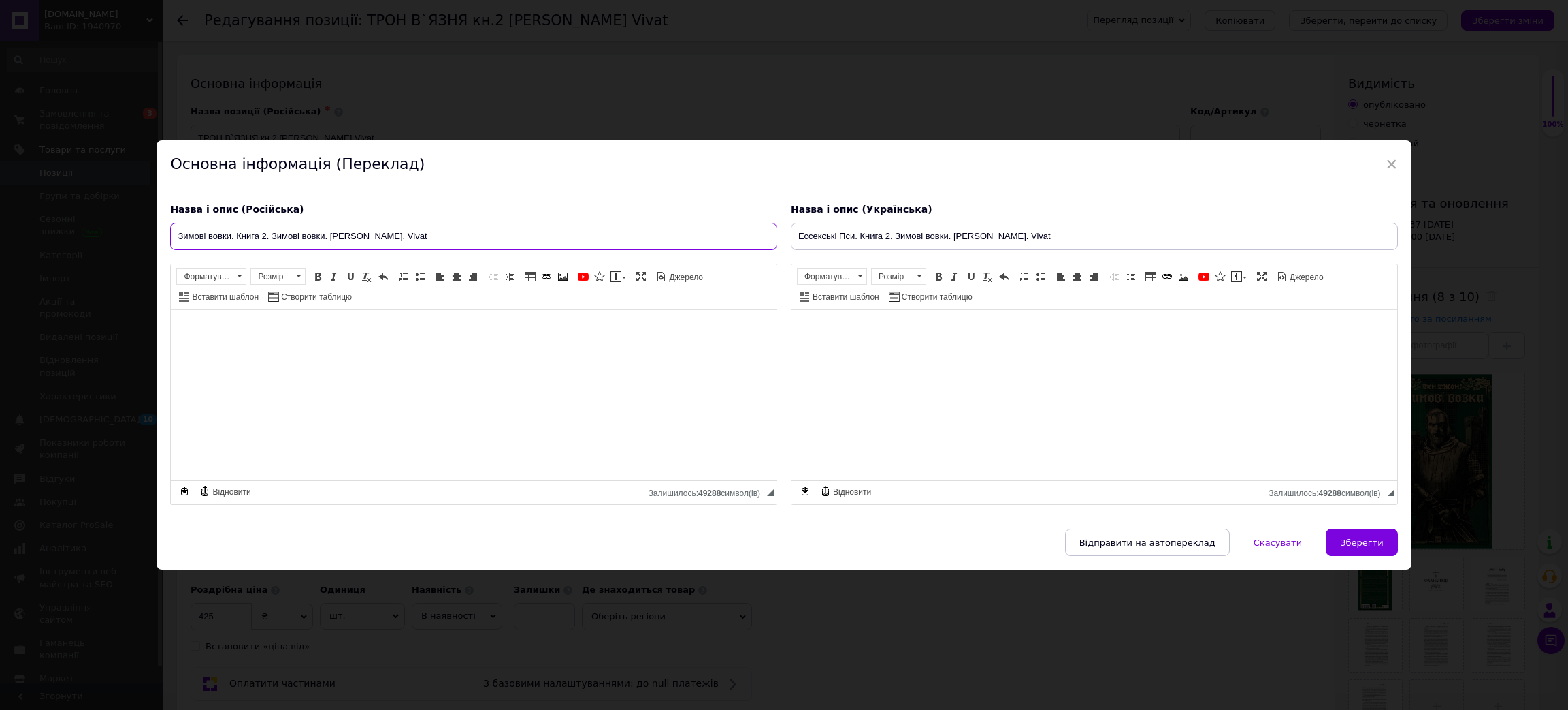
click at [273, 239] on input "Зимові вовки. Книга 2. Зимові вовки. [PERSON_NAME]. Vivat" at bounding box center [474, 236] width 607 height 27
paste input "ссекські Пс"
drag, startPoint x: 435, startPoint y: 243, endPoint x: 0, endPoint y: 224, distance: 435.4
click at [0, 224] on div "× Основна інформація (Переклад) Назва і опис (Російська) Зимові вовки. Книга 2.…" at bounding box center [784, 355] width 1568 height 710
type input "Зимові вовки. Книга 2. Ессекські Пси. [PERSON_NAME]. Vivat"
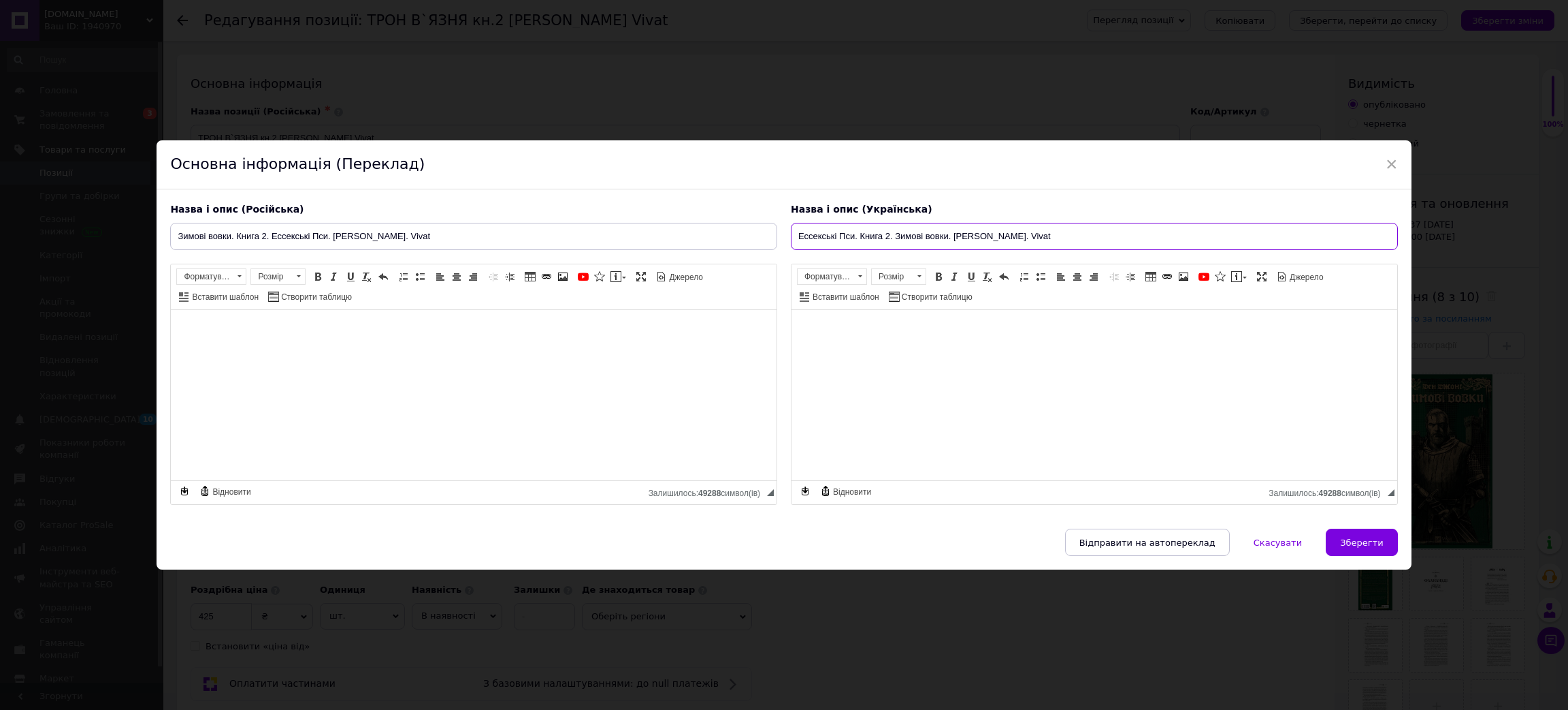
drag, startPoint x: 1084, startPoint y: 227, endPoint x: 529, endPoint y: 227, distance: 555.0
click at [529, 227] on div "Назва і опис (Російська) Зимові вовки. Книга 2. Ессекські Пси. [PERSON_NAME]. V…" at bounding box center [784, 354] width 1241 height 316
paste input "имові вовки. Книга 2. Ессекські Пс"
type input "Зимові вовки. Книга 2. Ессекські Пси. [PERSON_NAME]. Vivat"
click at [1359, 540] on span "Зберегти" at bounding box center [1362, 542] width 43 height 10
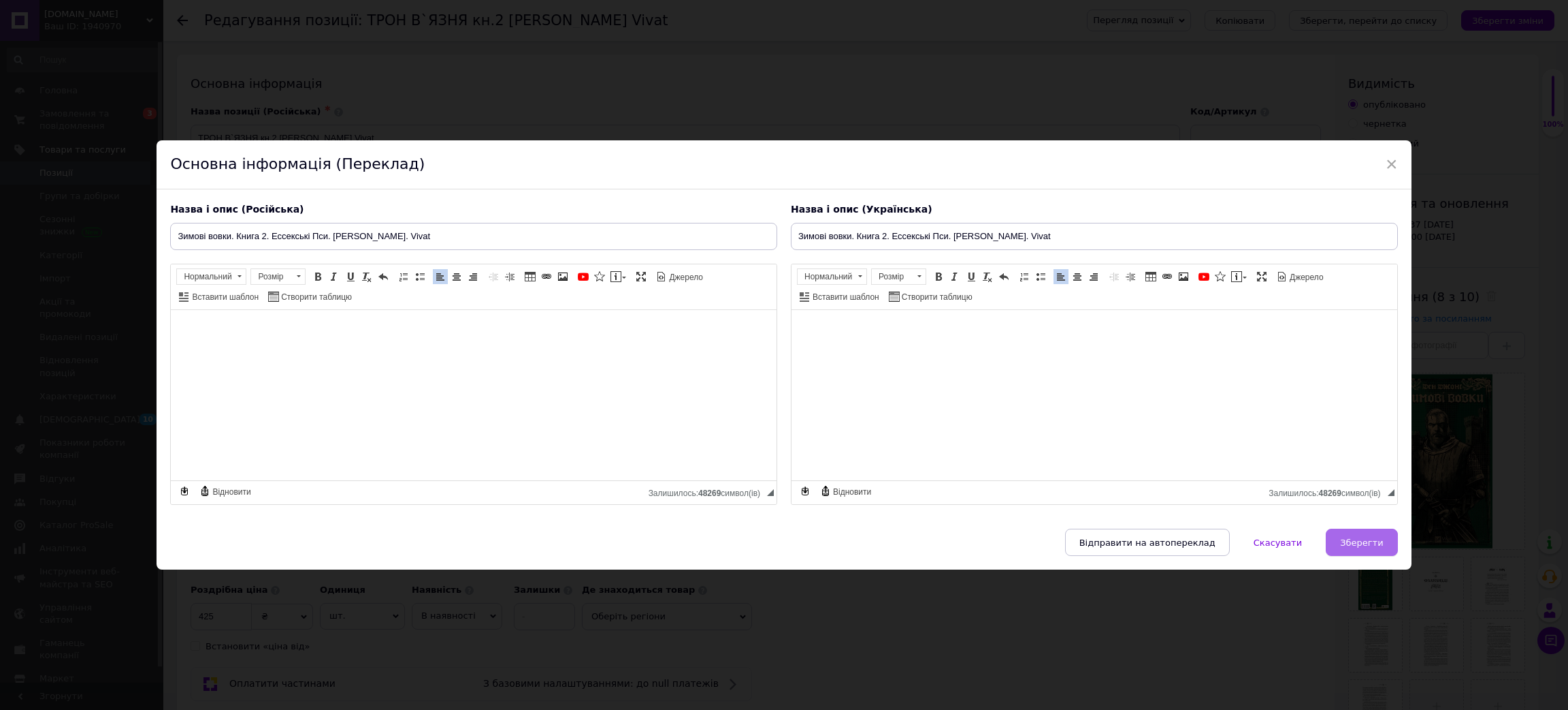
type input "Зимові вовки. Книга 2. Ессекські Пси. [PERSON_NAME]. Vivat"
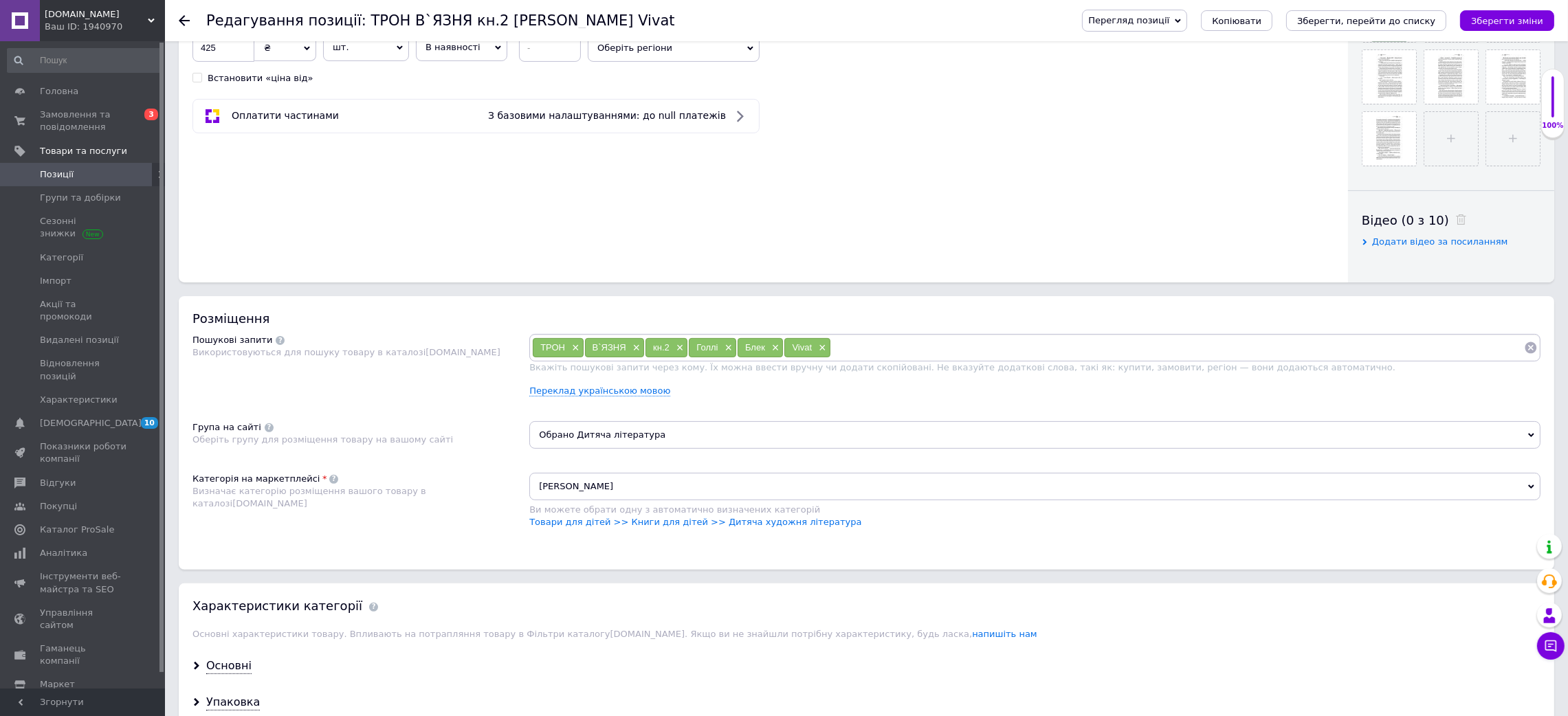
scroll to position [926, 0]
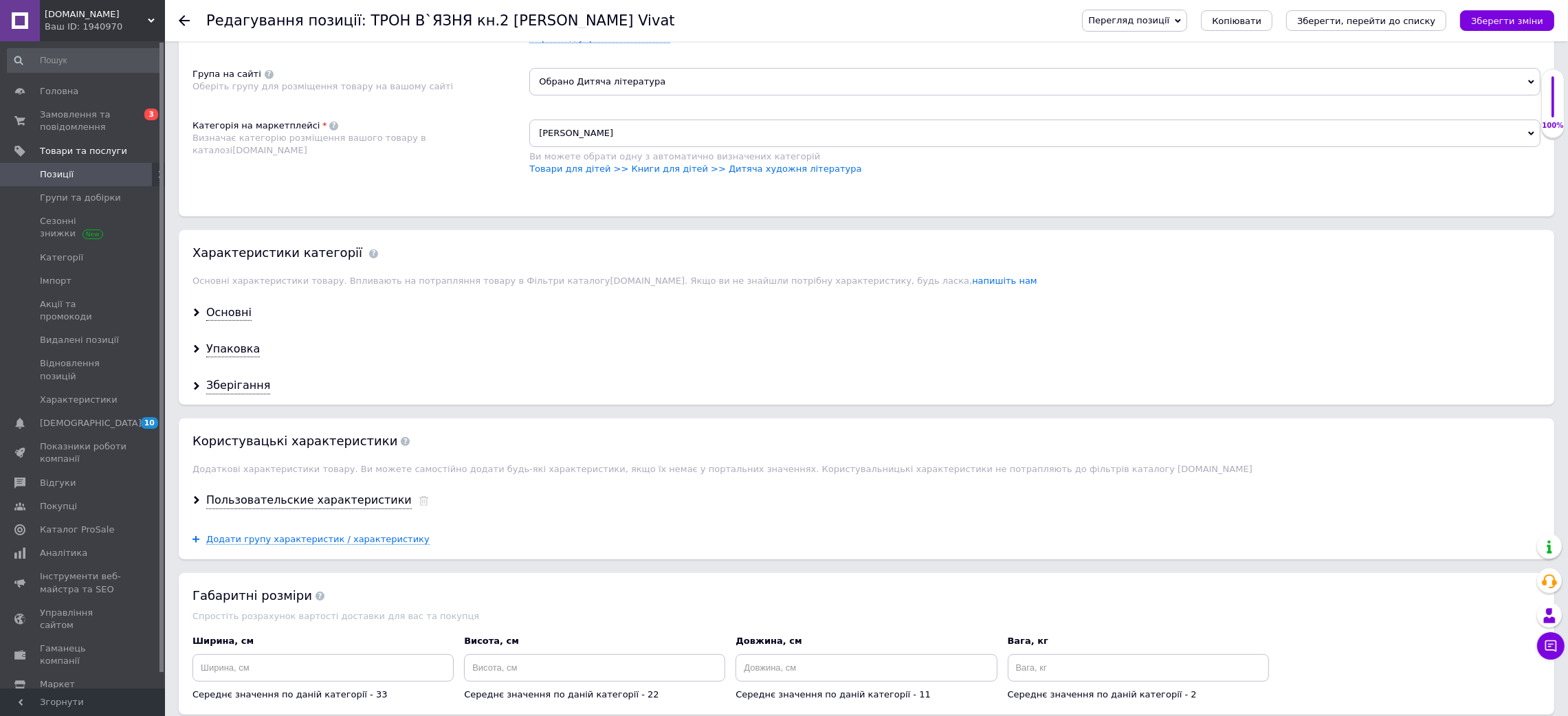
click at [675, 147] on span "[PERSON_NAME]" at bounding box center [1034, 133] width 1011 height 28
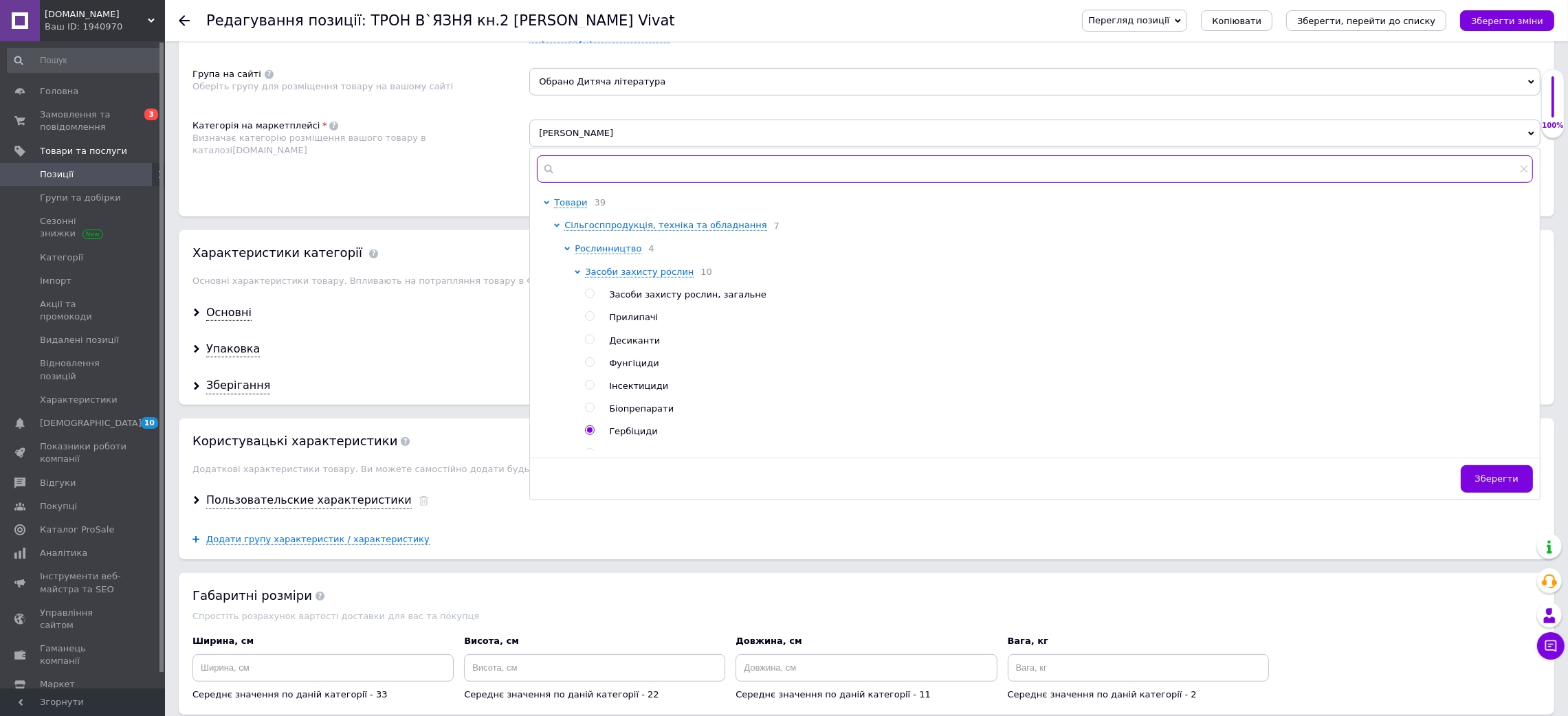
click at [632, 183] on input "text" at bounding box center [1034, 169] width 996 height 28
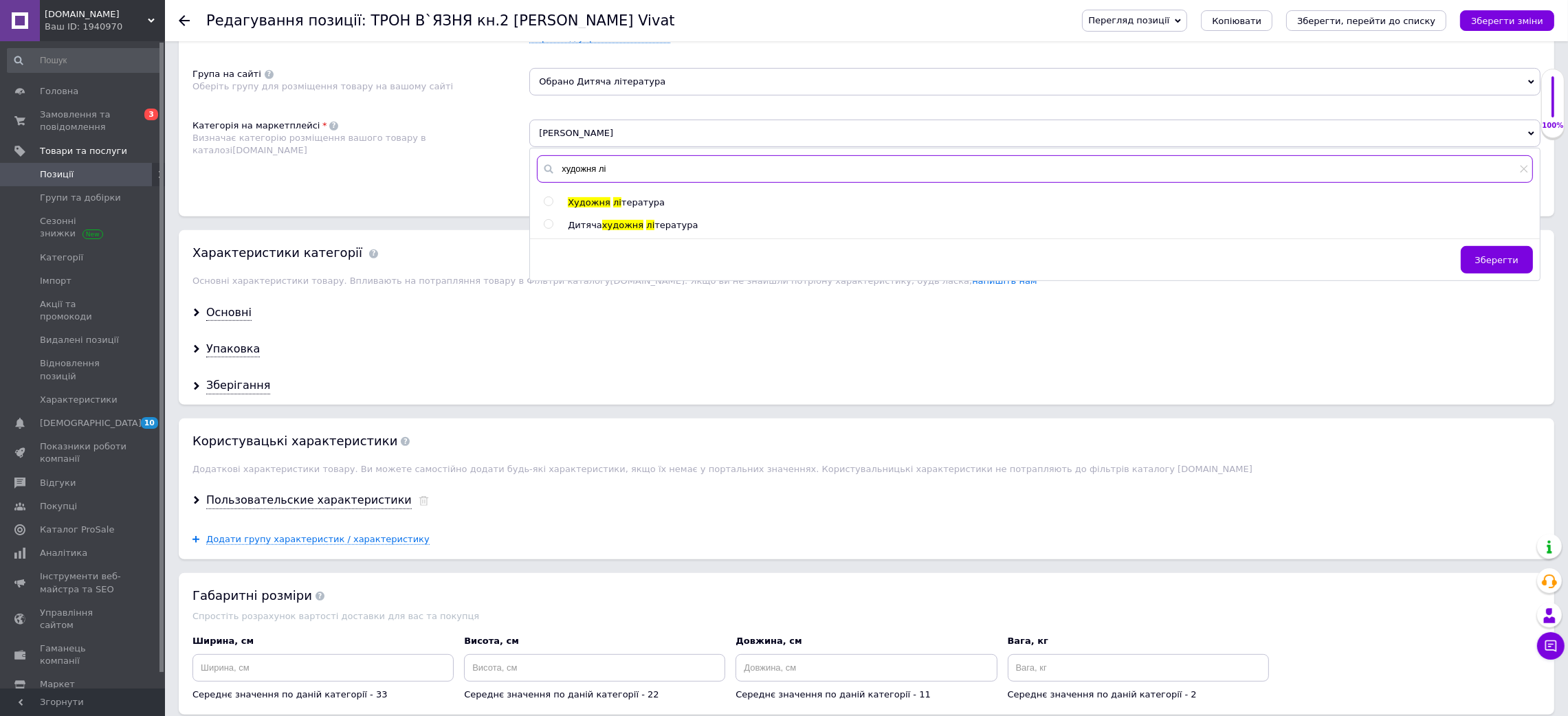
type input "художня лі"
click at [633, 207] on span "тература" at bounding box center [643, 202] width 44 height 10
radio input "true"
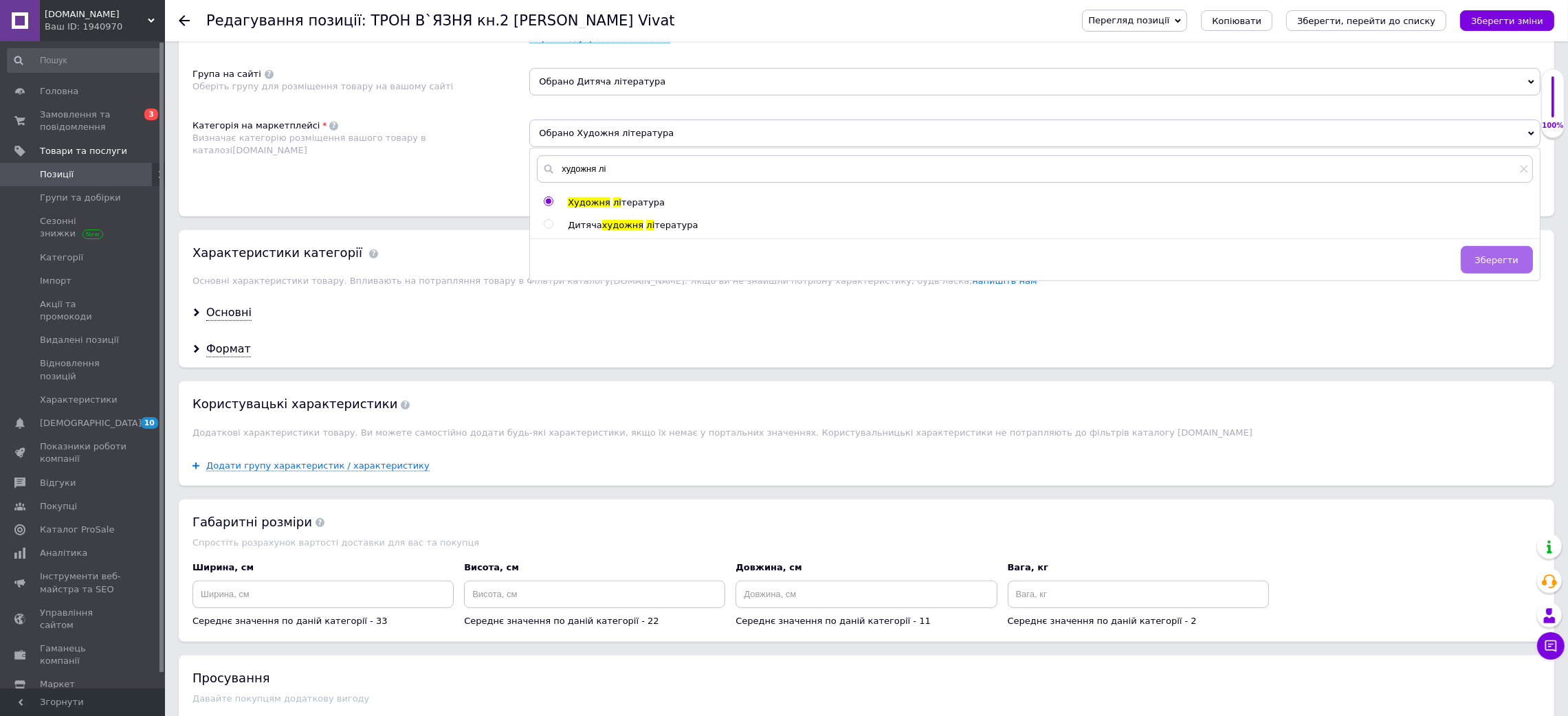
click at [1477, 273] on button "Зберегти" at bounding box center [1497, 259] width 72 height 28
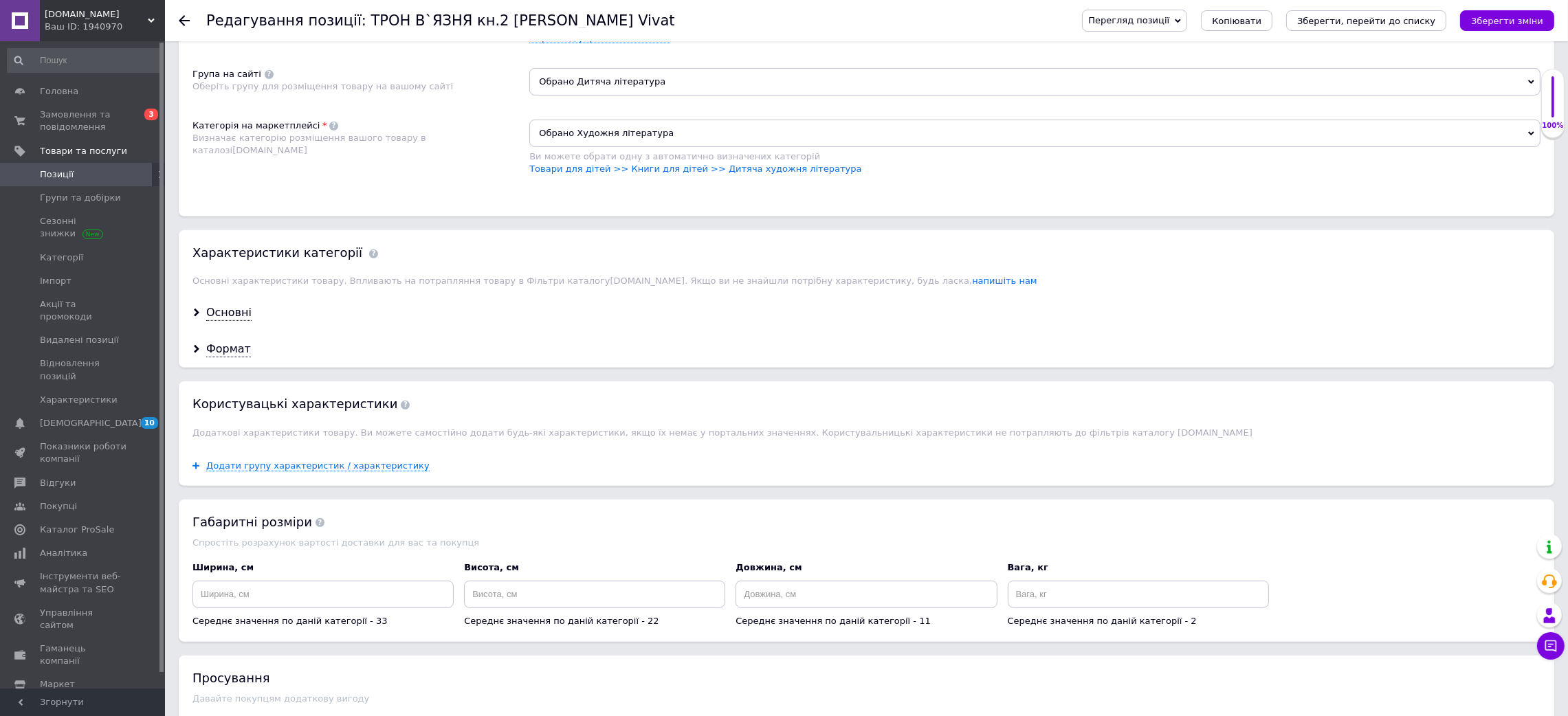
click at [950, 96] on span "Обрано Дитяча література" at bounding box center [1034, 81] width 1011 height 28
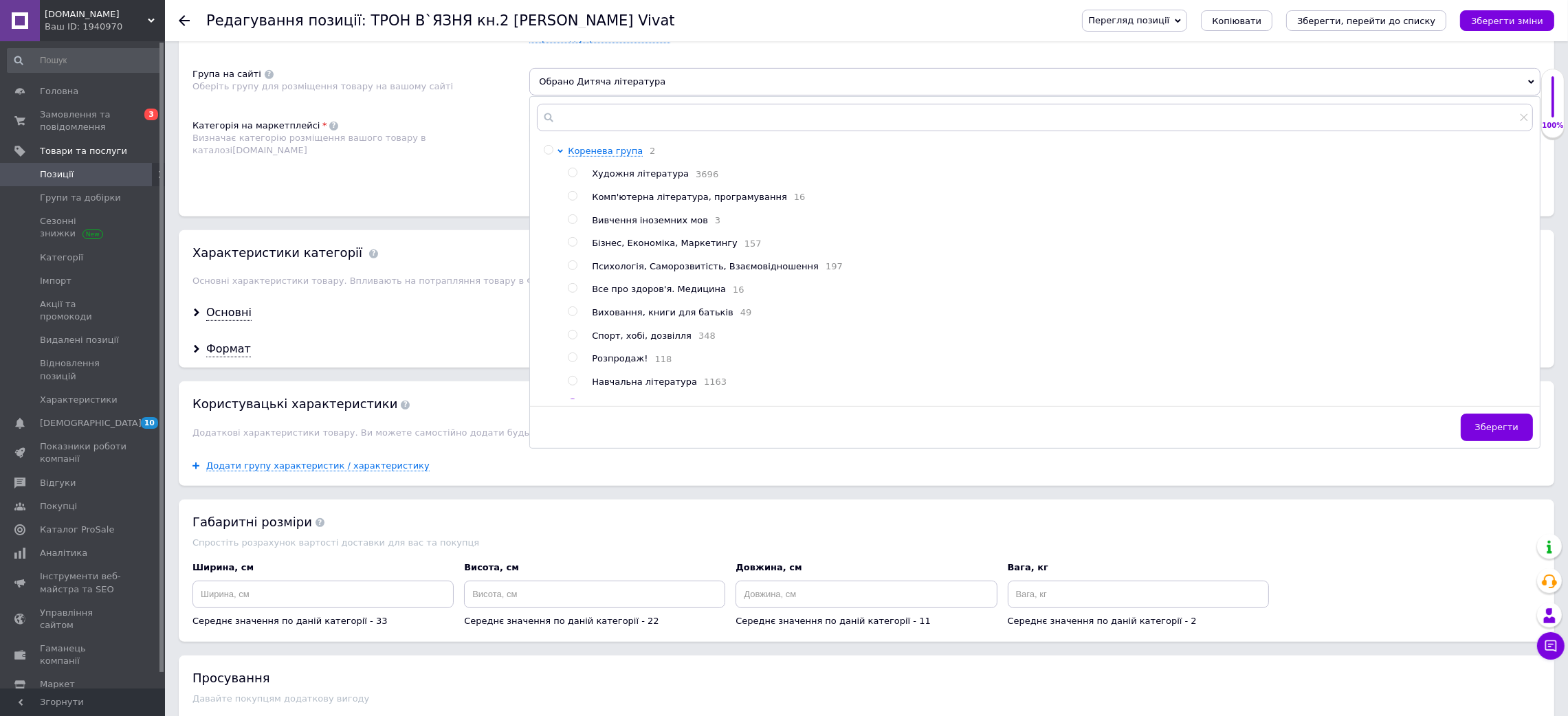
click at [661, 179] on span "Художня література" at bounding box center [640, 174] width 97 height 10
radio input "true"
radio input "false"
drag, startPoint x: 1508, startPoint y: 555, endPoint x: 1500, endPoint y: 550, distance: 9.4
click at [1508, 432] on span "Зберегти" at bounding box center [1497, 427] width 44 height 10
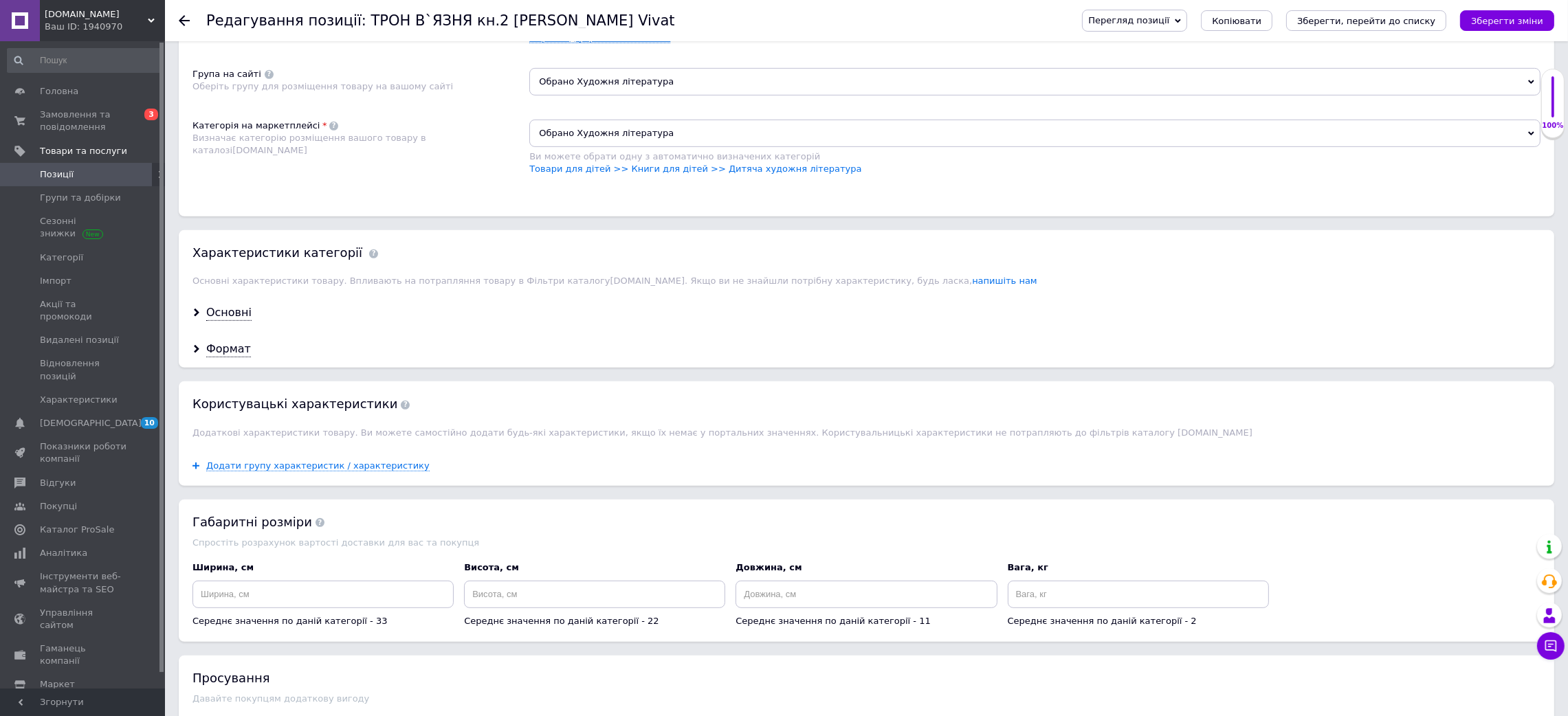
click at [588, 44] on link "Переклад українською мовою" at bounding box center [600, 38] width 141 height 11
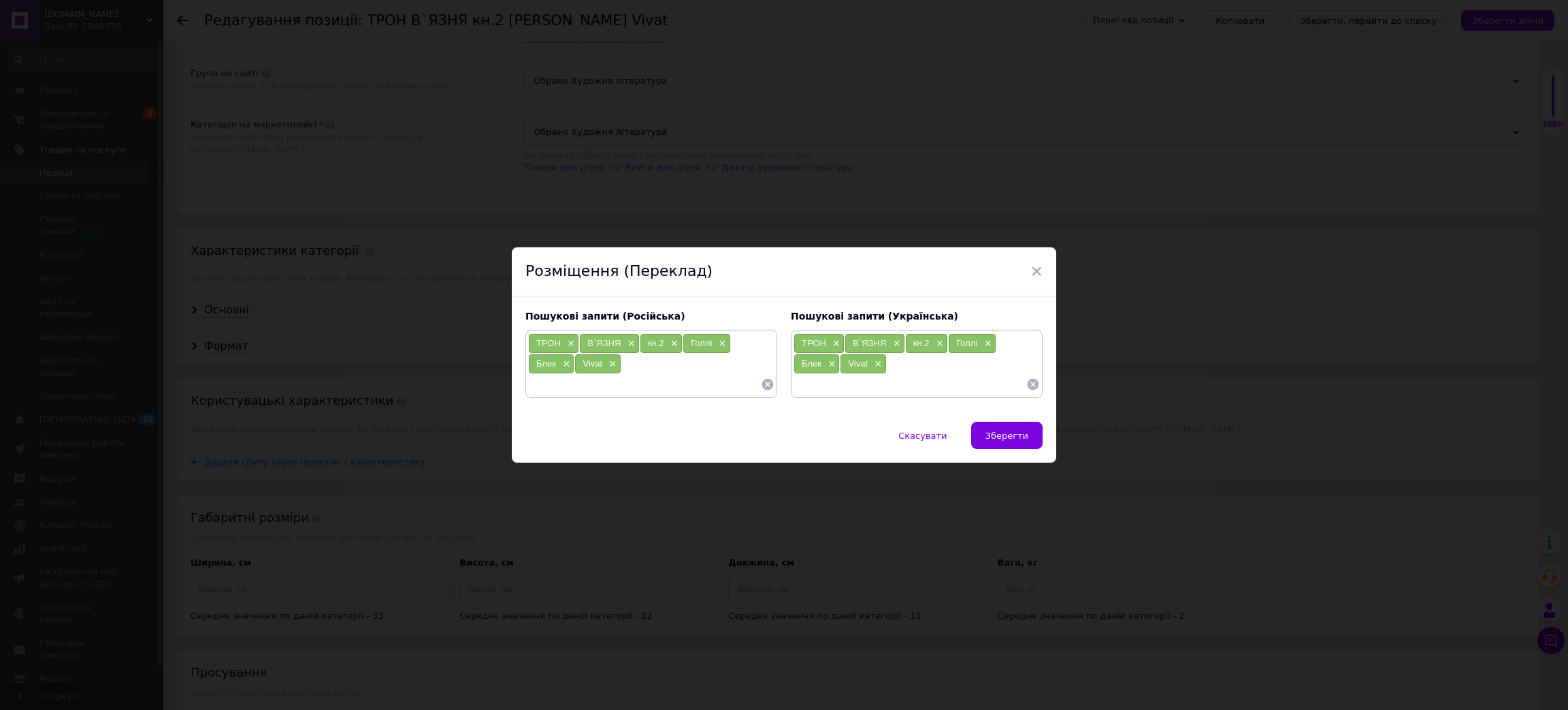
click at [851, 387] on input at bounding box center [910, 384] width 233 height 21
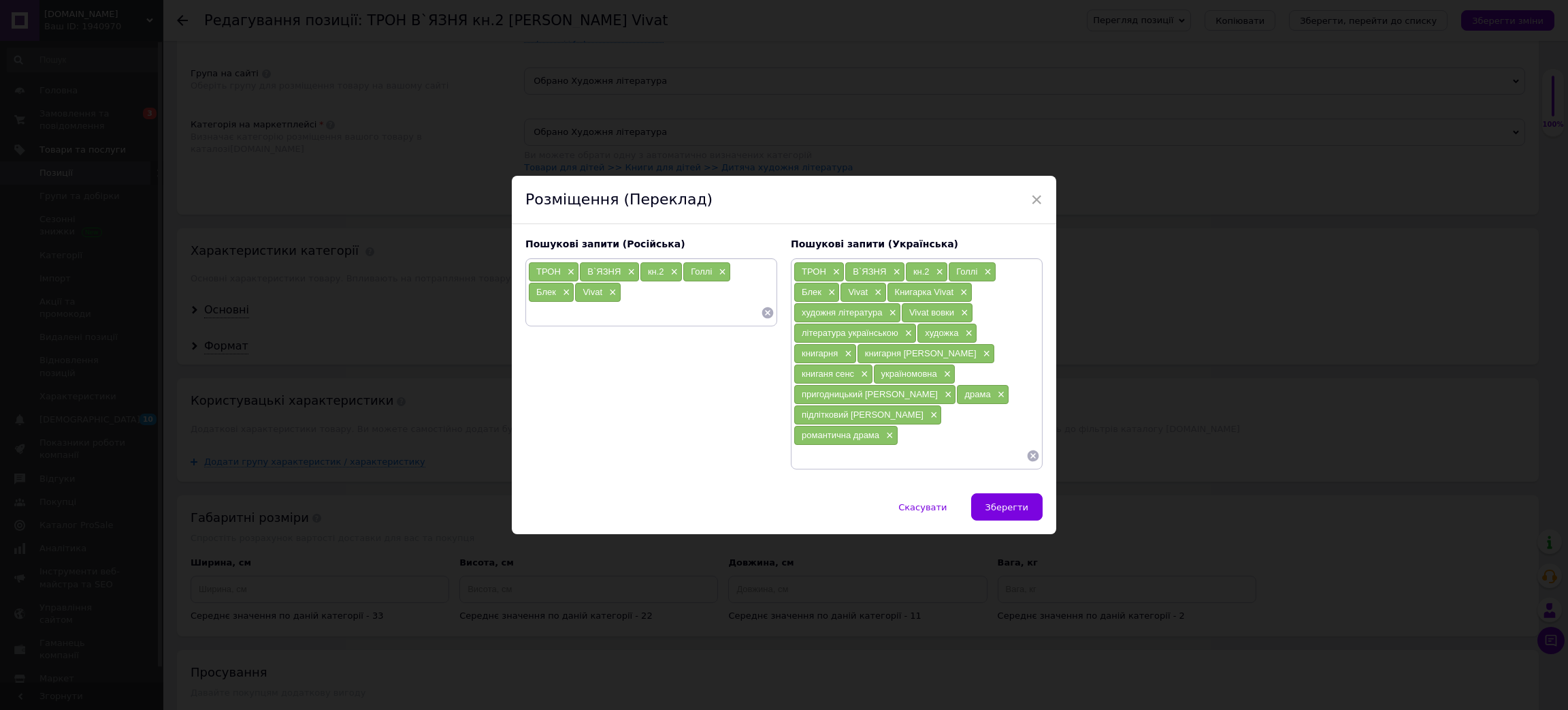
click at [609, 323] on input at bounding box center [645, 313] width 233 height 21
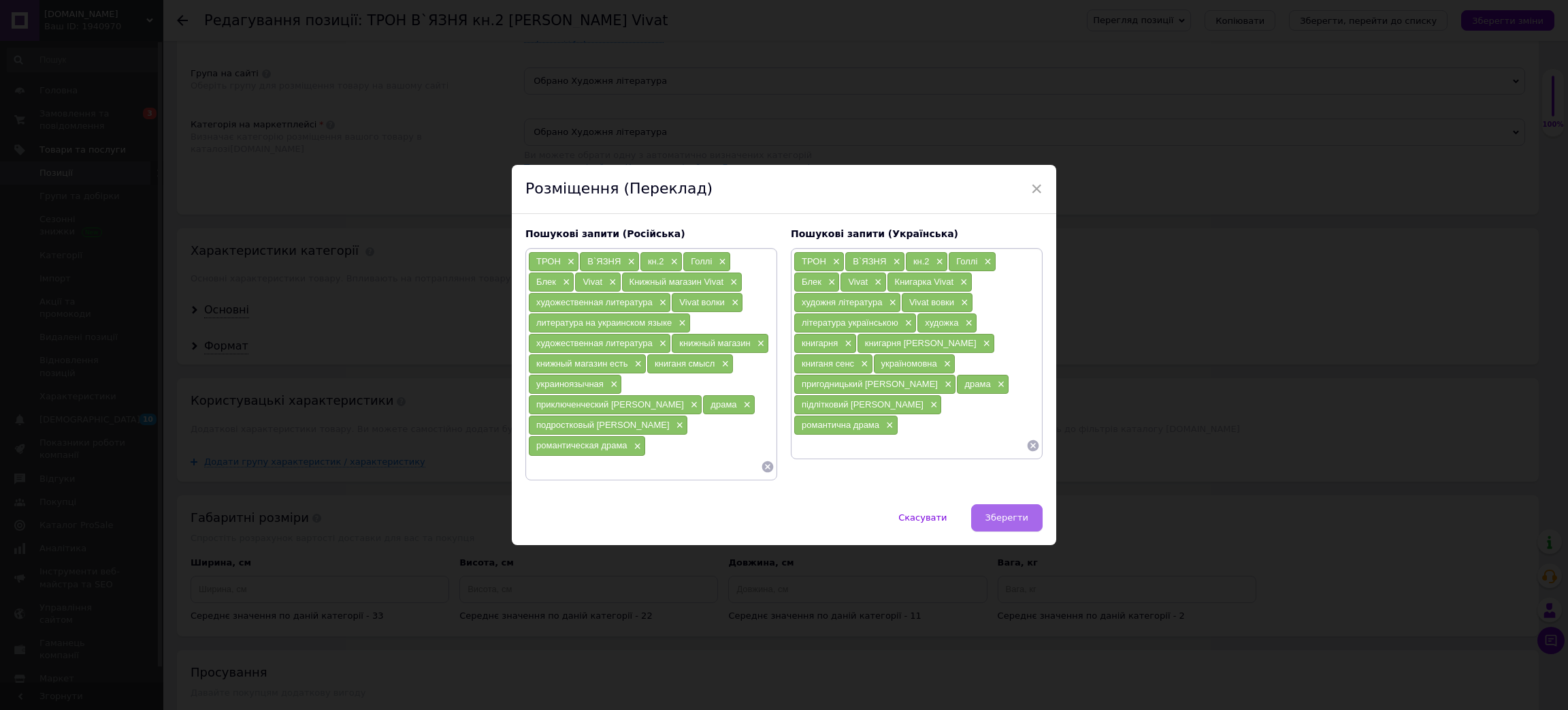
click at [1019, 512] on span "Зберегти" at bounding box center [1007, 517] width 43 height 10
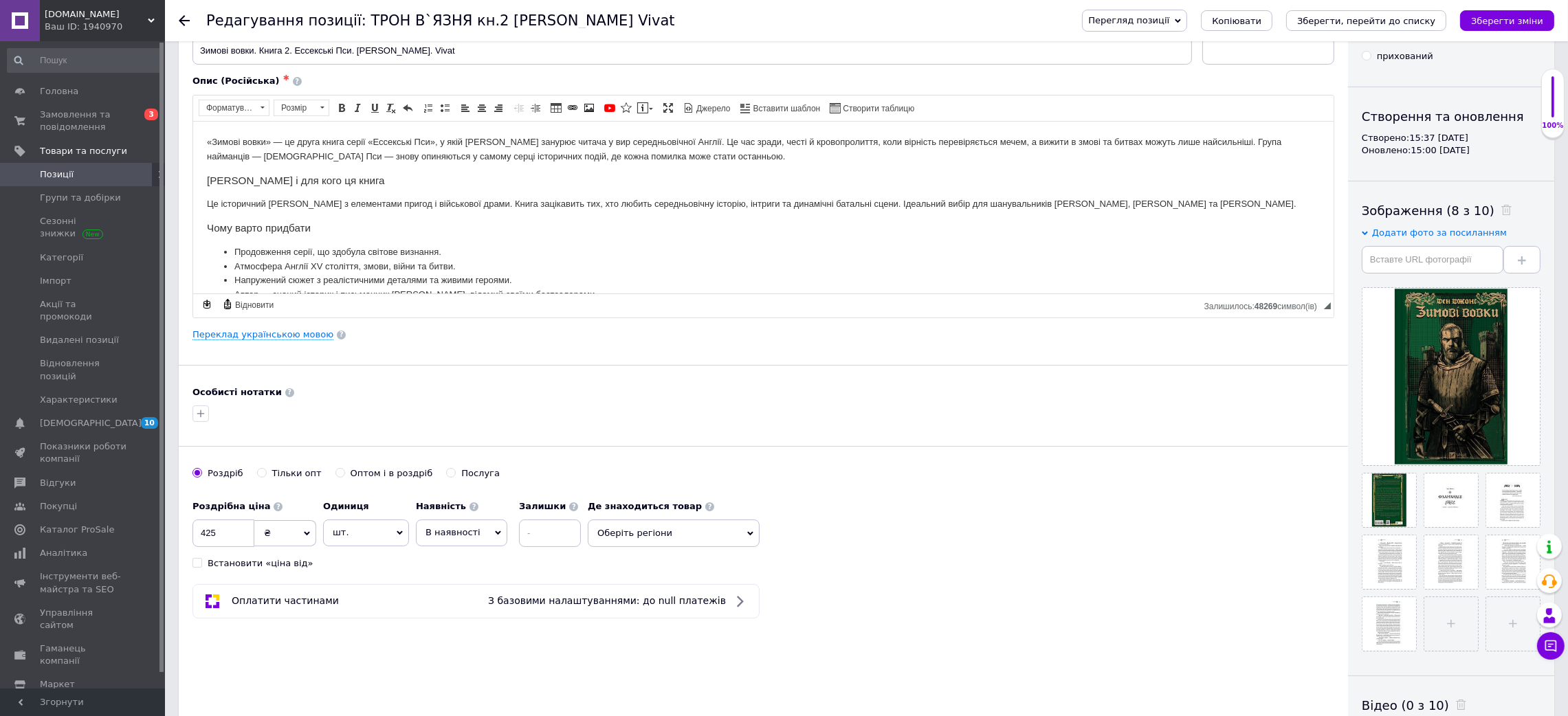
scroll to position [0, 0]
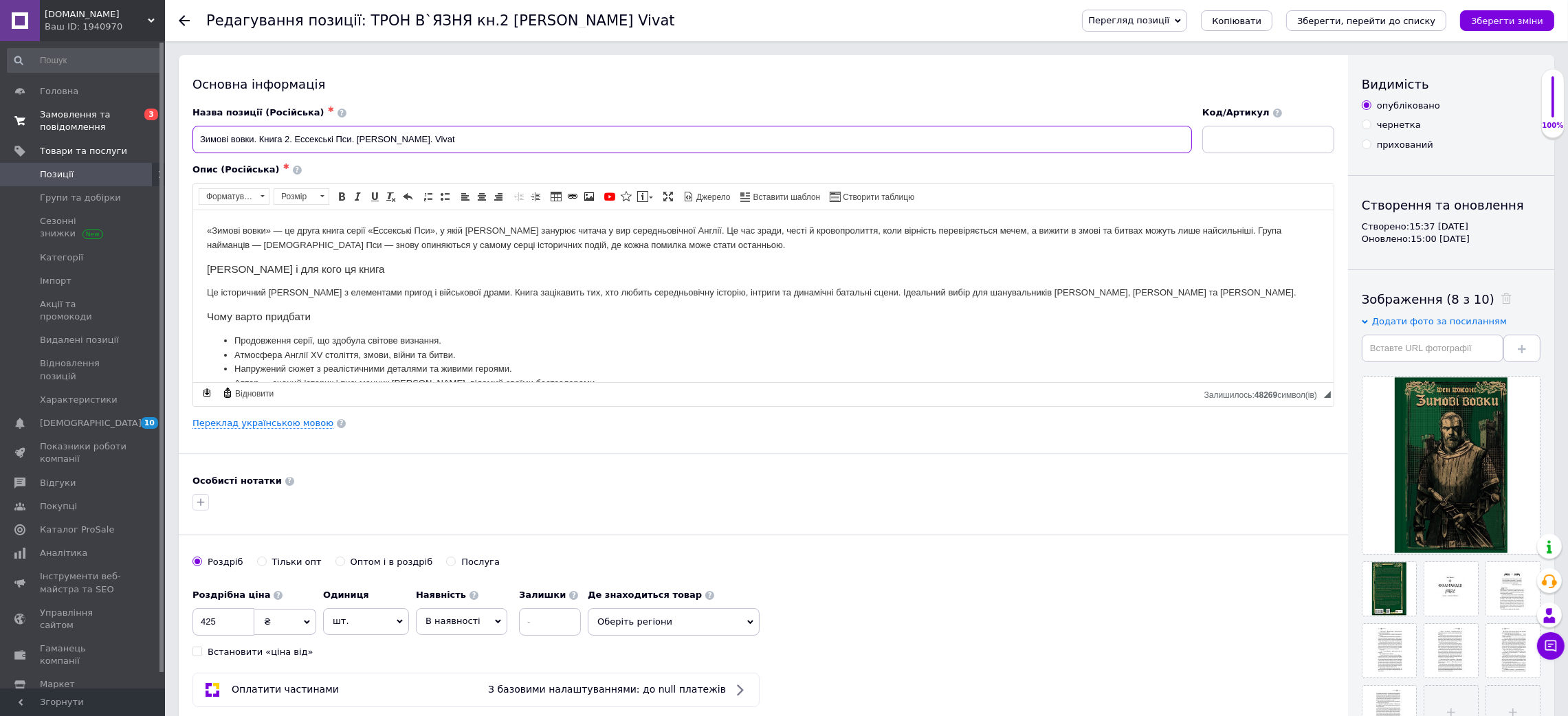
drag, startPoint x: 445, startPoint y: 137, endPoint x: 59, endPoint y: 126, distance: 386.2
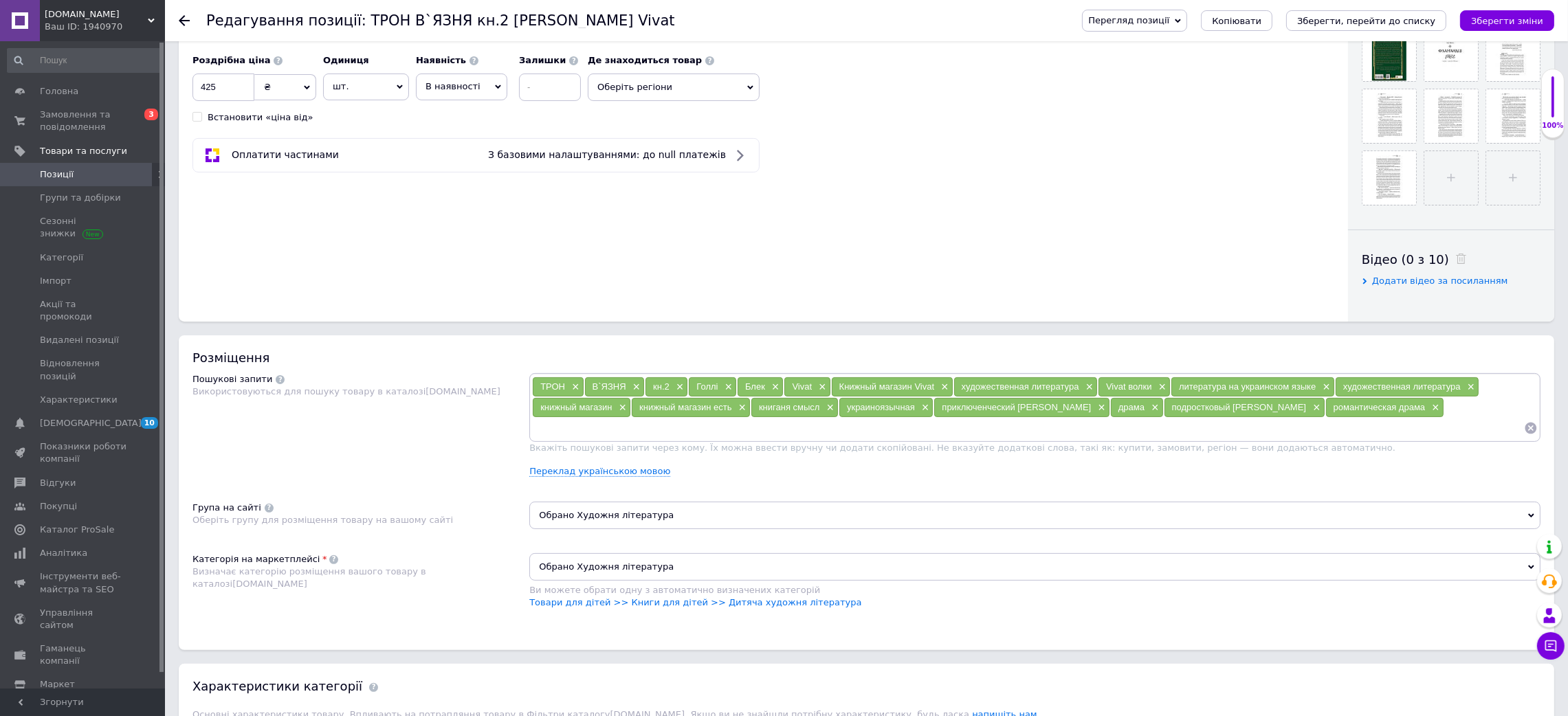
scroll to position [617, 0]
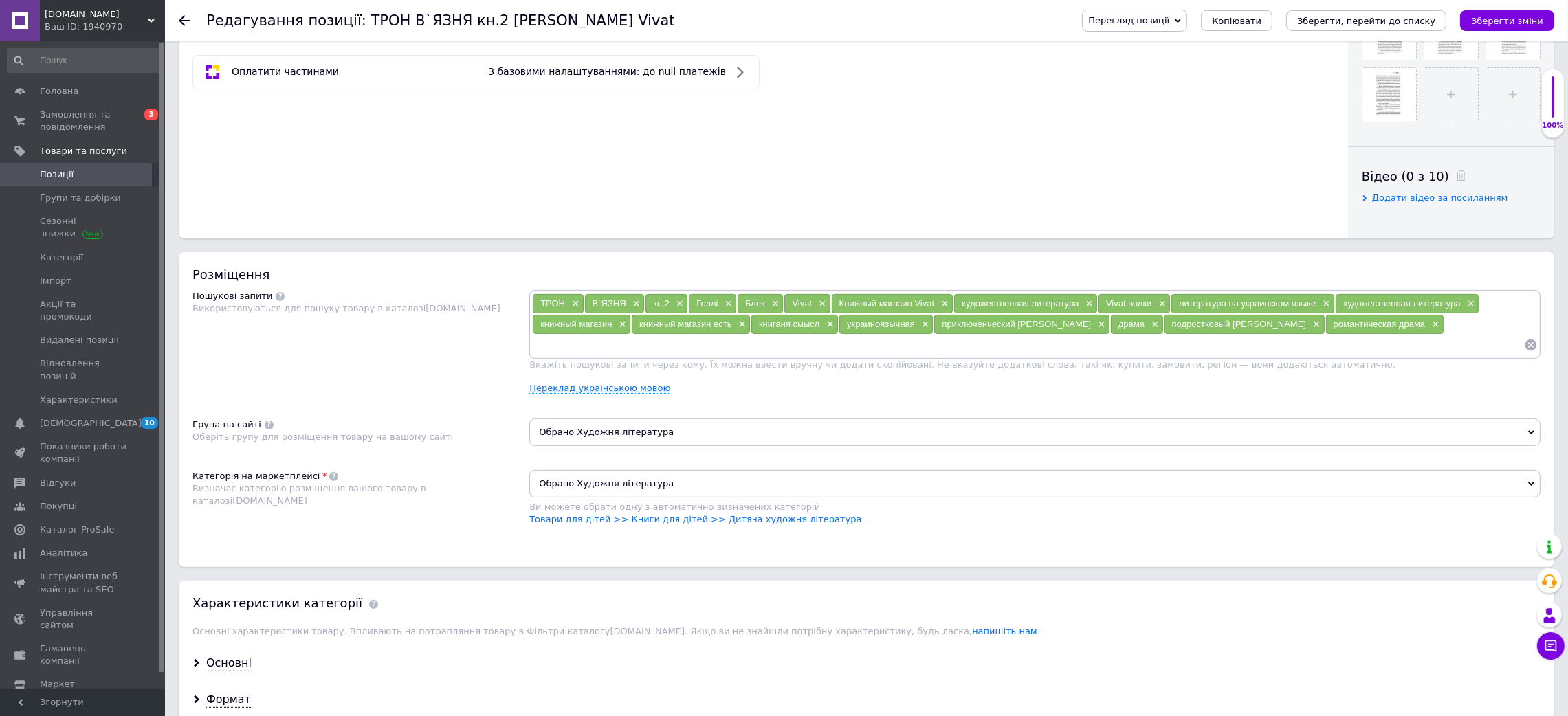
click at [585, 393] on link "Переклад українською мовою" at bounding box center [600, 387] width 141 height 11
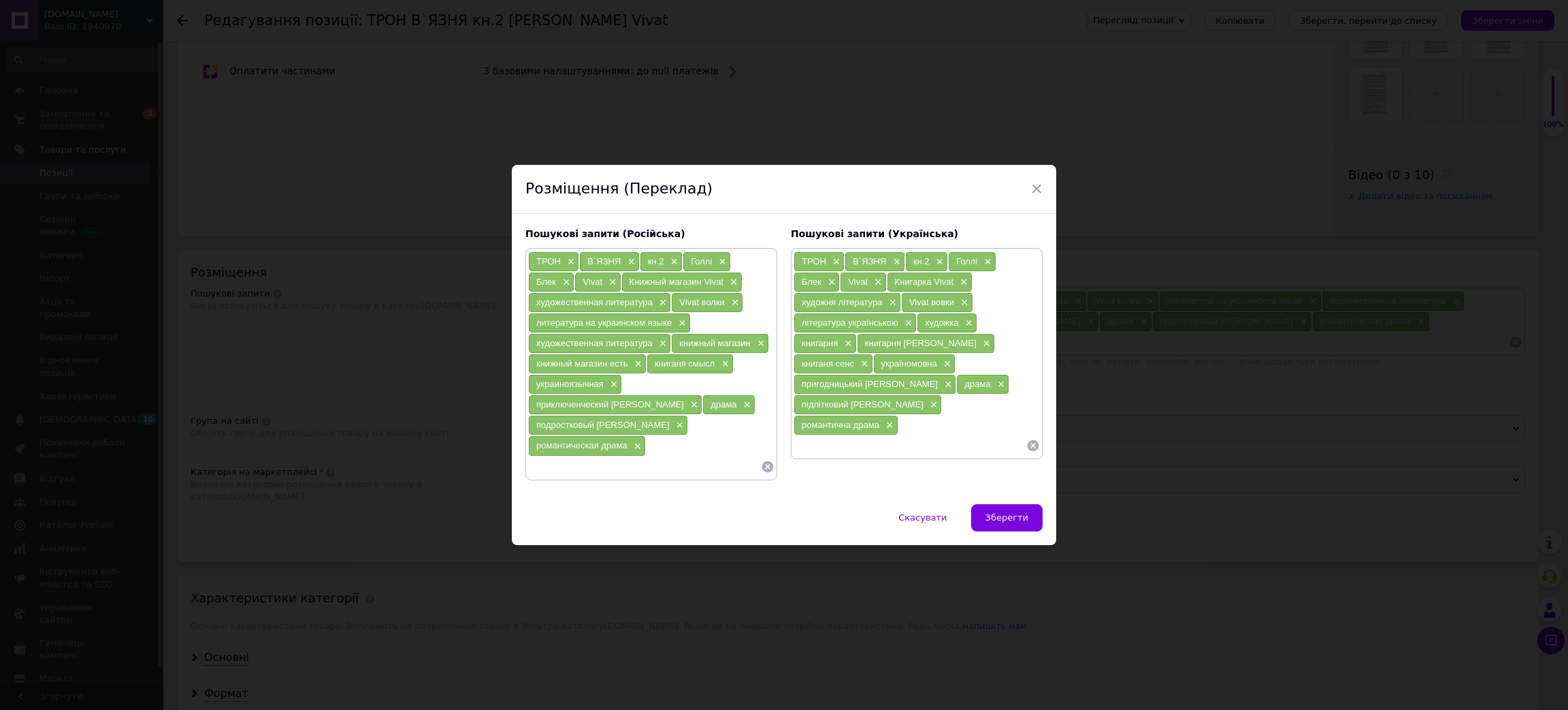
click at [830, 446] on div "ТРОН × В`ЯЗНЯ × кн.2 × Голлі × Блек × Vivat × Книгарка Vivat × художня літерату…" at bounding box center [917, 353] width 252 height 212
click at [573, 461] on input at bounding box center [645, 466] width 233 height 21
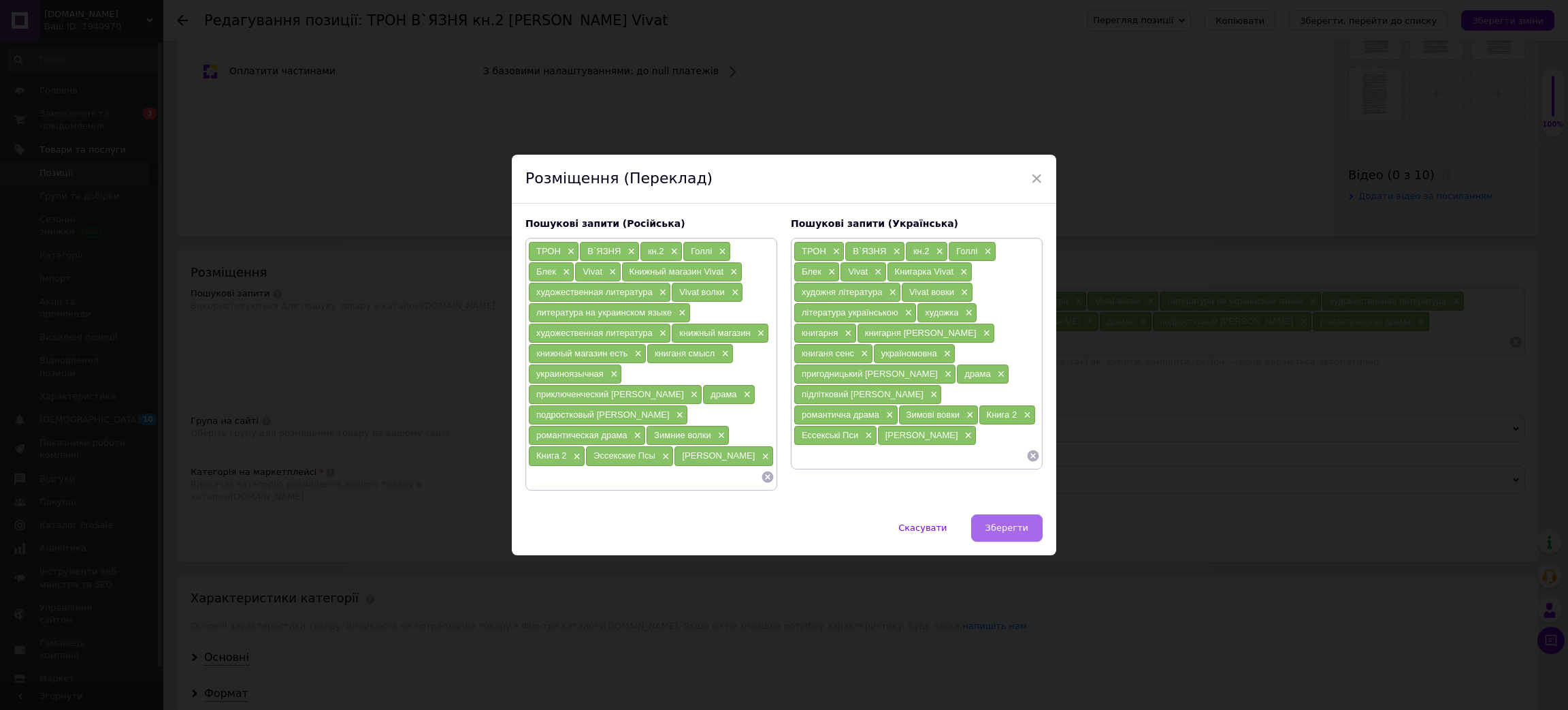
click at [987, 521] on button "Зберегти" at bounding box center [1007, 527] width 71 height 27
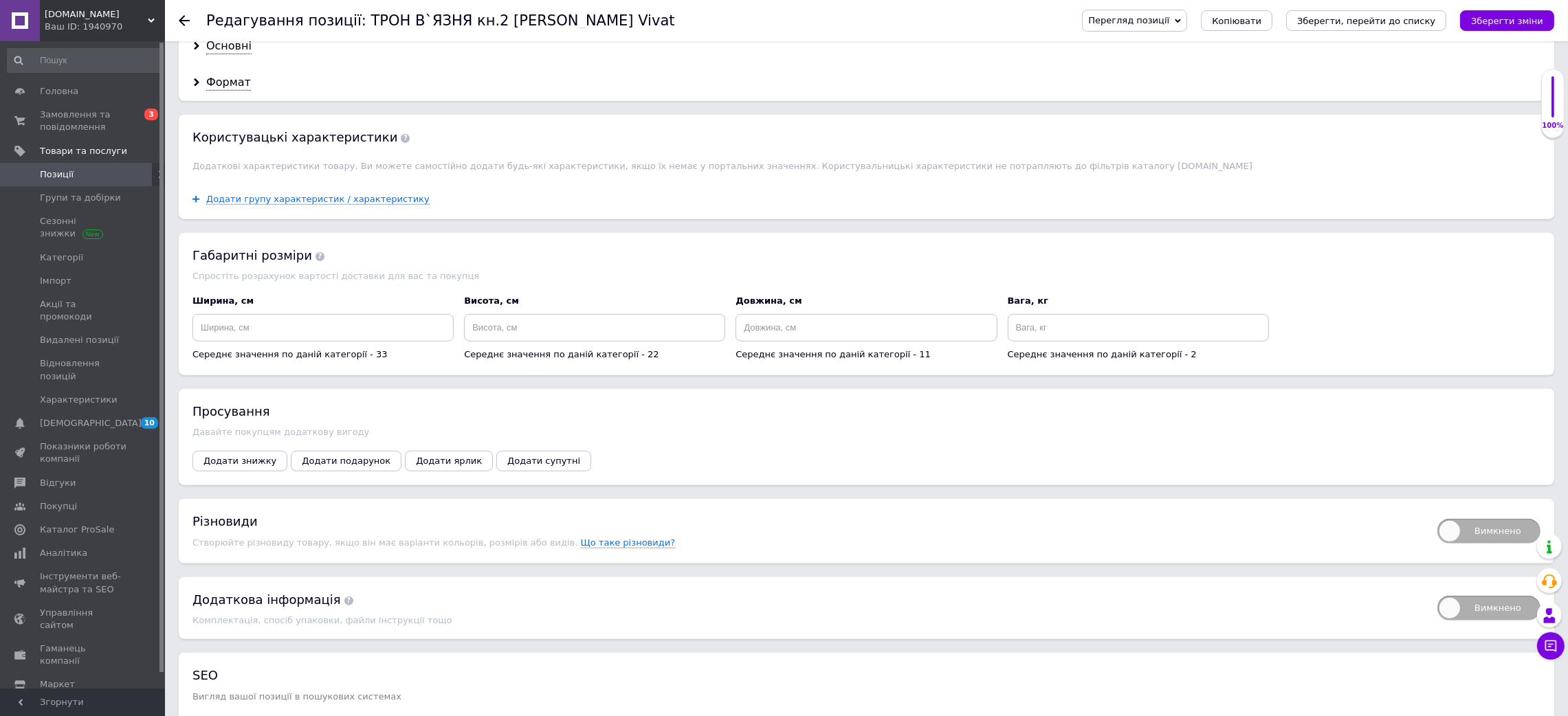
scroll to position [1236, 0]
click at [229, 53] on div "Основні" at bounding box center [229, 44] width 45 height 16
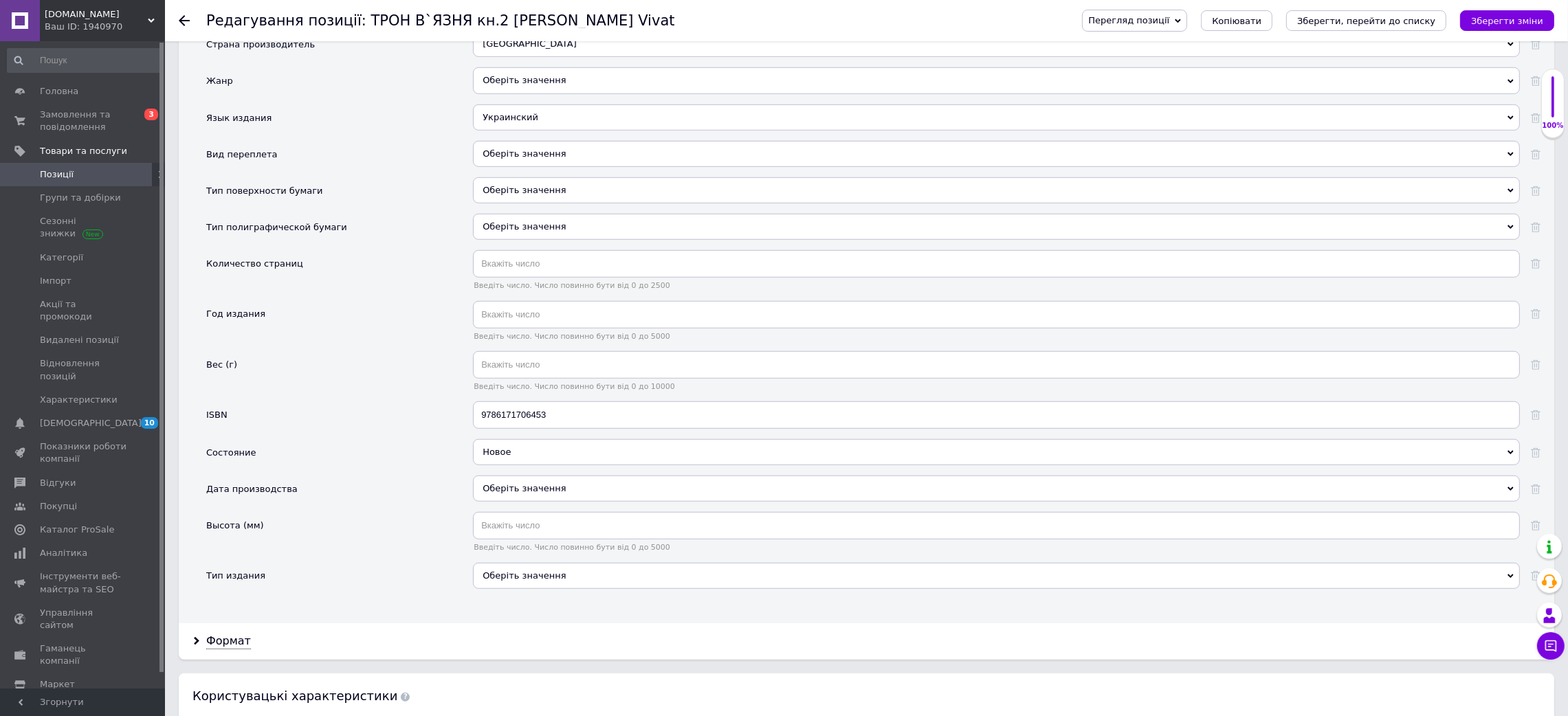
scroll to position [1339, 0]
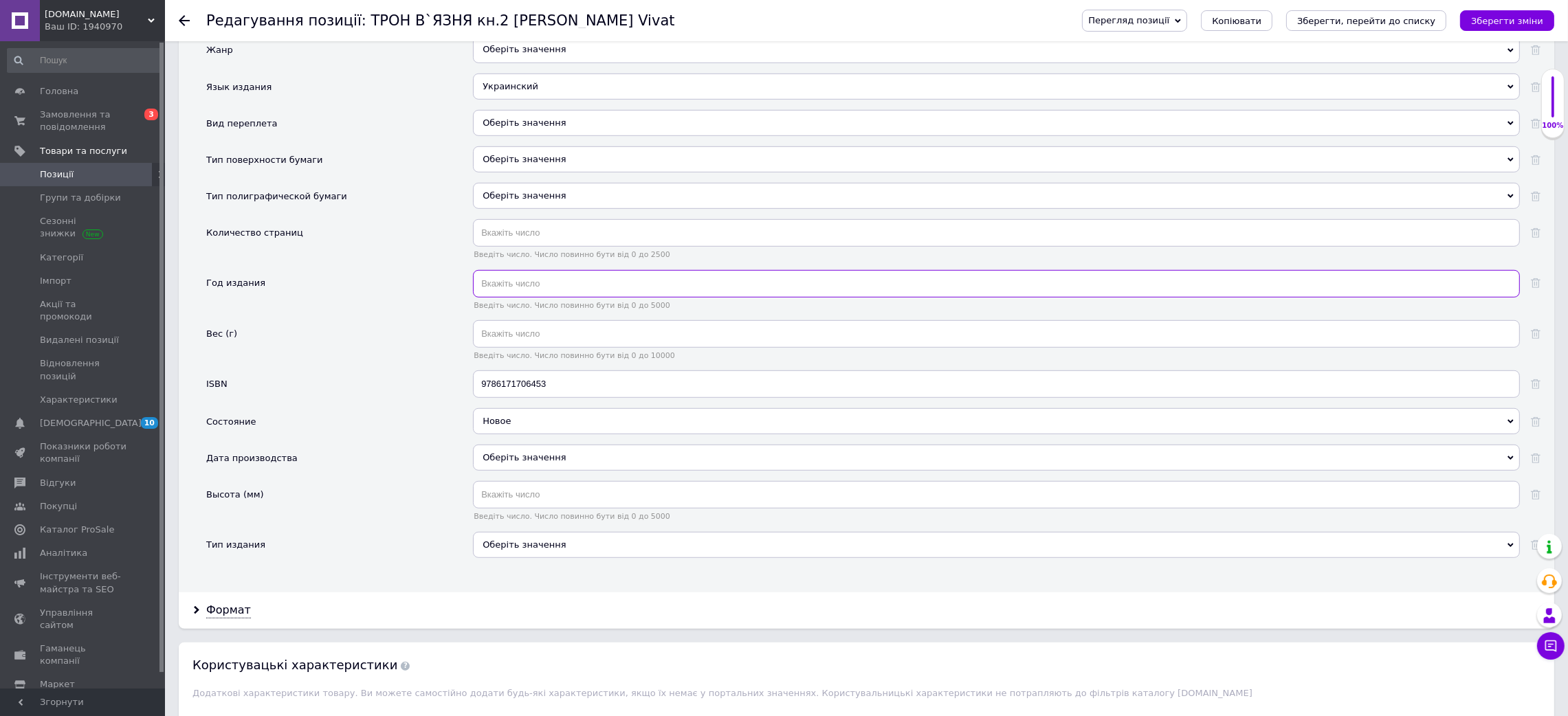
click at [506, 298] on input "text" at bounding box center [997, 283] width 1047 height 28
click at [510, 246] on input "text" at bounding box center [997, 232] width 1047 height 28
type input "448"
click at [524, 136] on div "Оберіть значення" at bounding box center [997, 122] width 1047 height 26
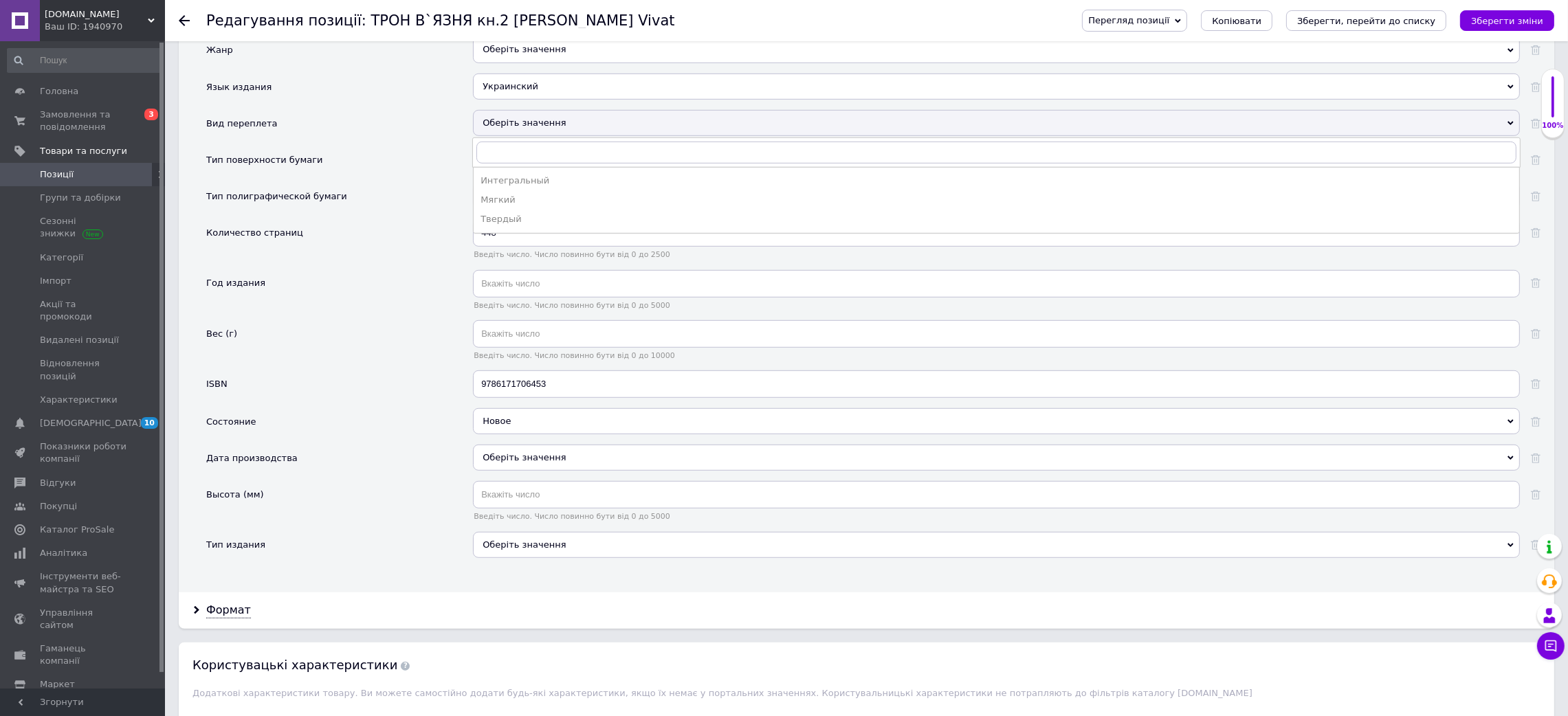
drag, startPoint x: 514, startPoint y: 344, endPoint x: 517, endPoint y: 391, distance: 47.1
click at [514, 226] on div "Твердый" at bounding box center [997, 219] width 1032 height 13
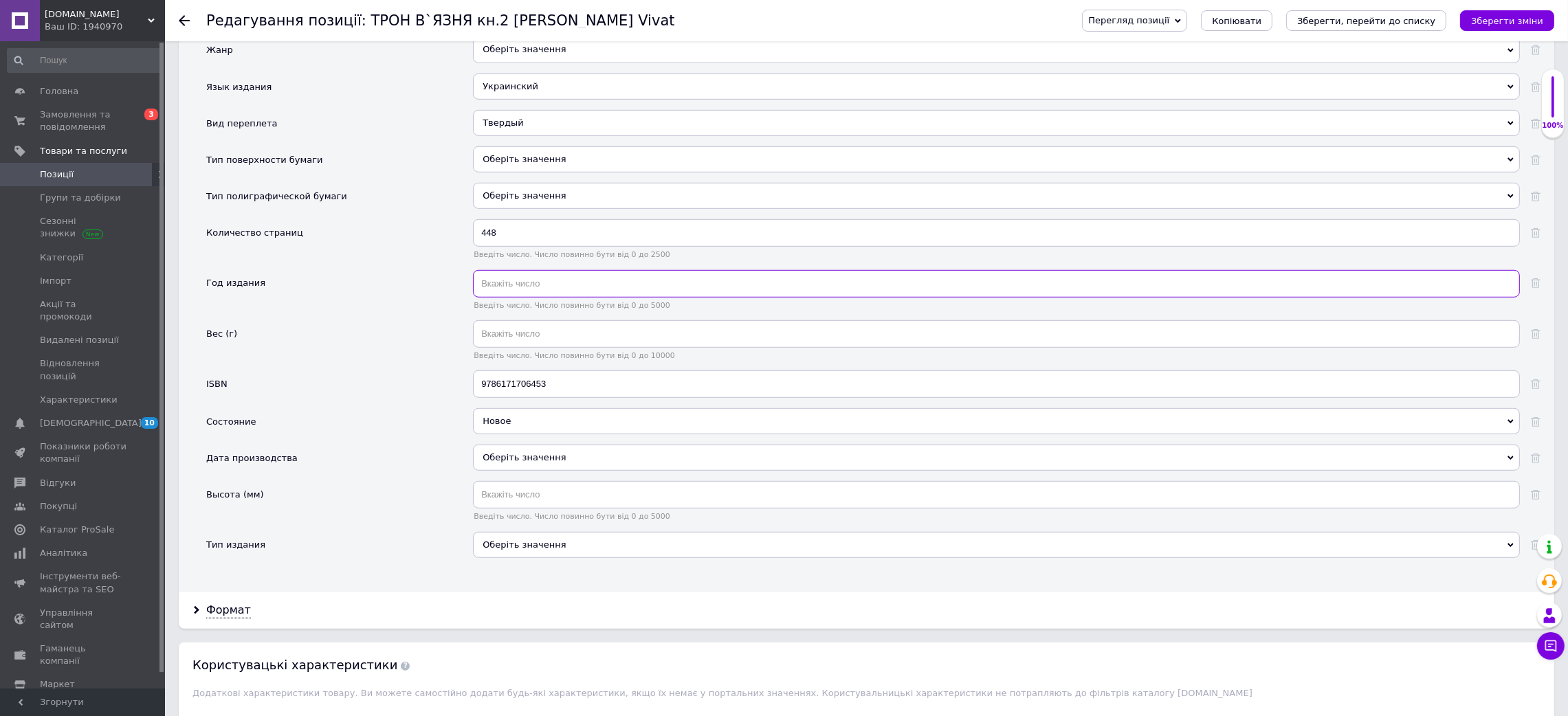
click at [509, 298] on input "text" at bounding box center [997, 283] width 1047 height 28
type input "2025"
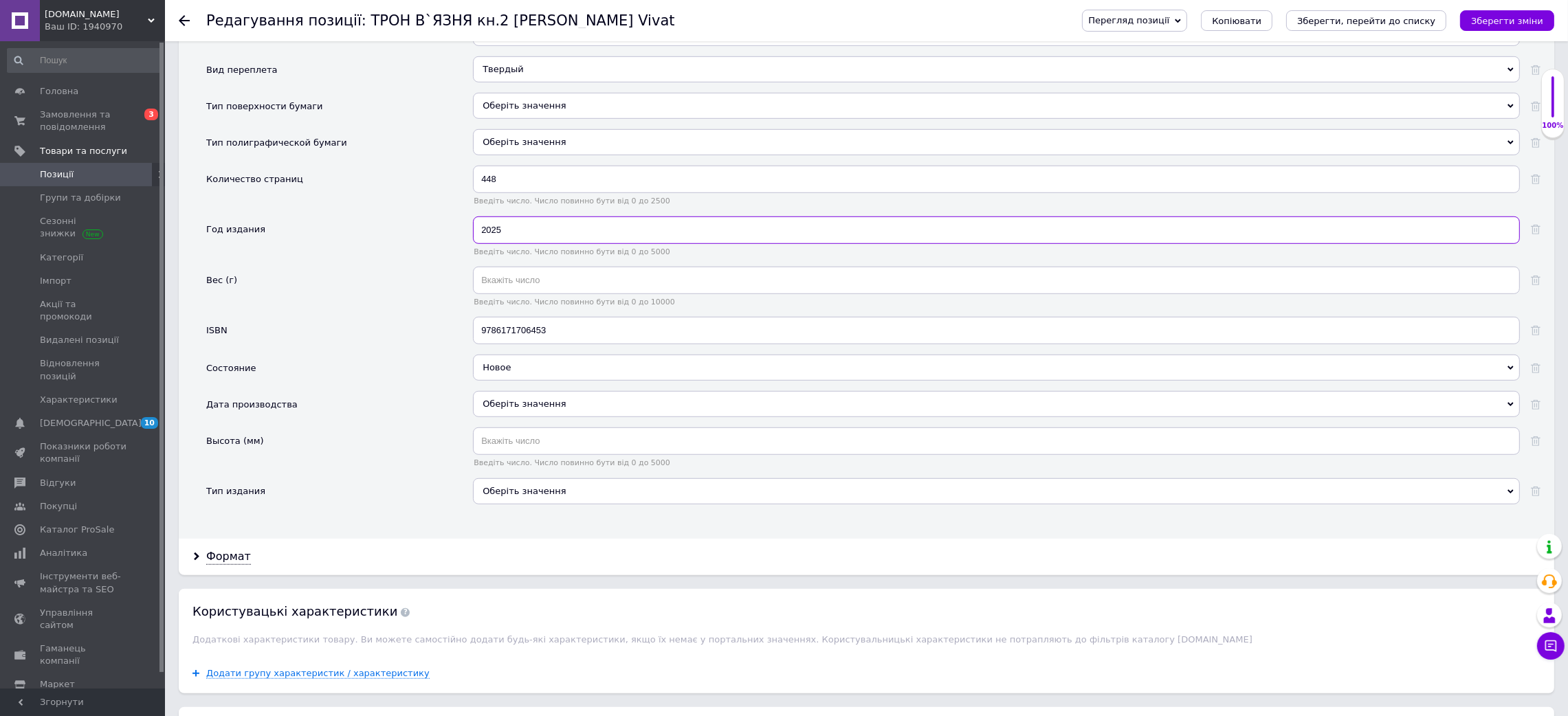
scroll to position [1442, 0]
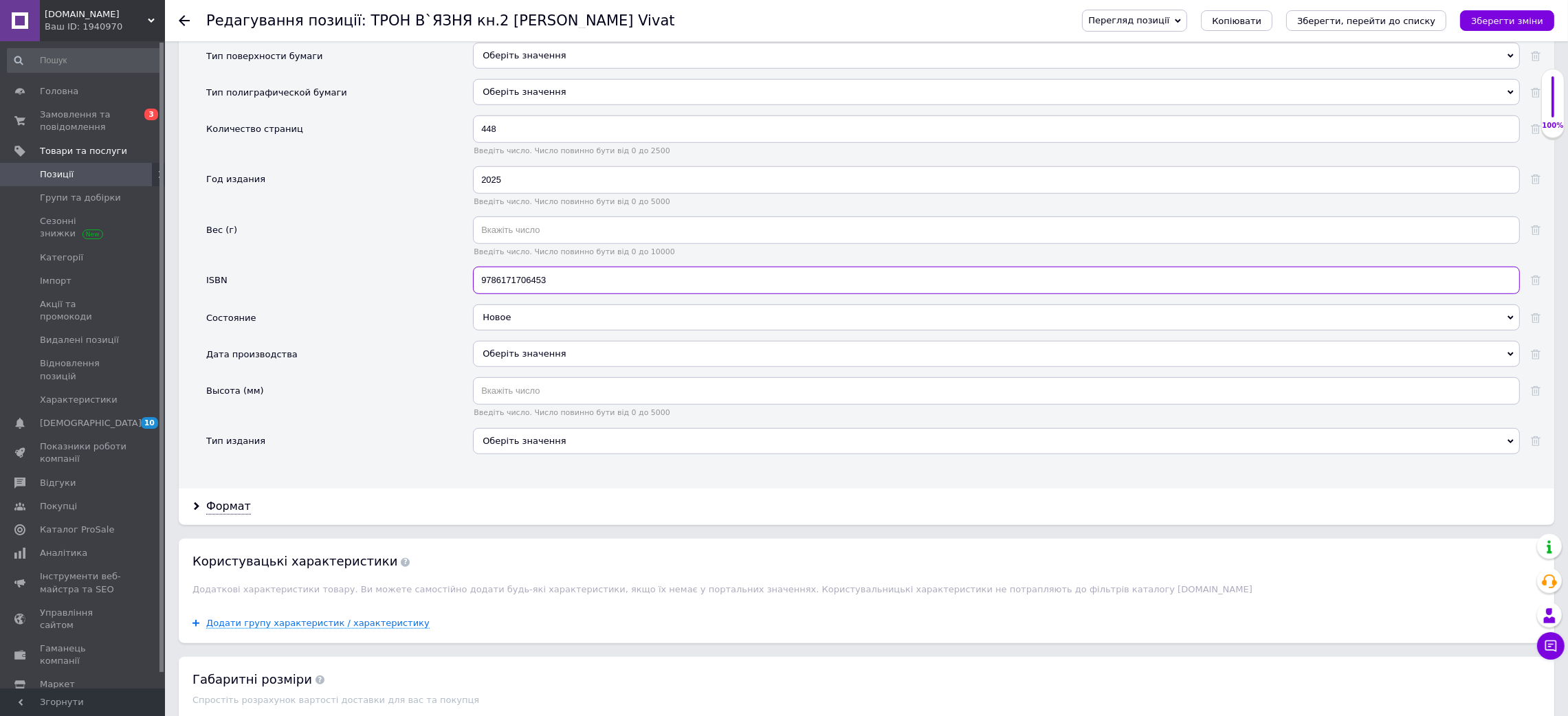
drag, startPoint x: 561, startPoint y: 413, endPoint x: 440, endPoint y: 389, distance: 123.4
click at [440, 389] on div "Производитель Vivat Vivat Страна производитель Украина Украина Жанр Оберіть зна…" at bounding box center [873, 162] width 1334 height 604
paste input "-617-17-0724-5"
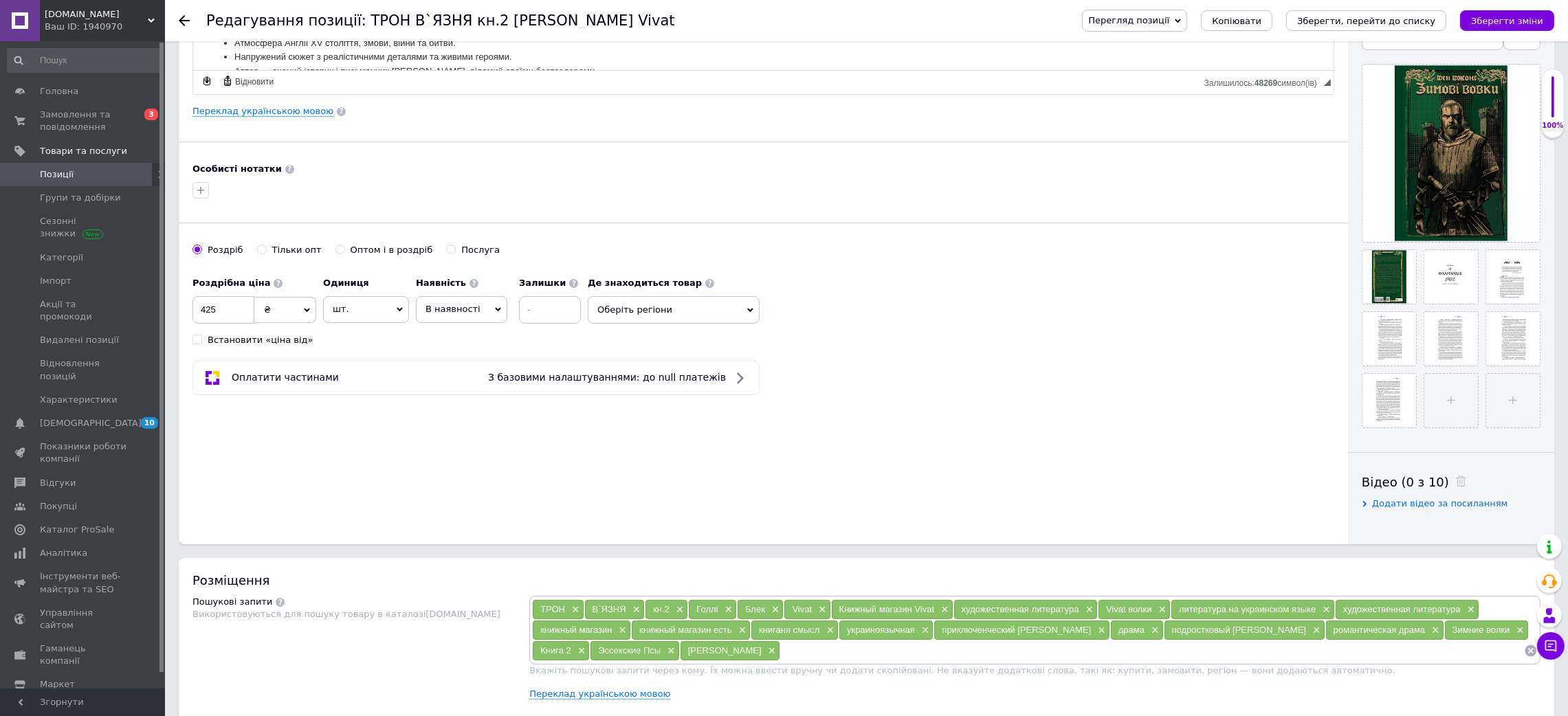
scroll to position [0, 0]
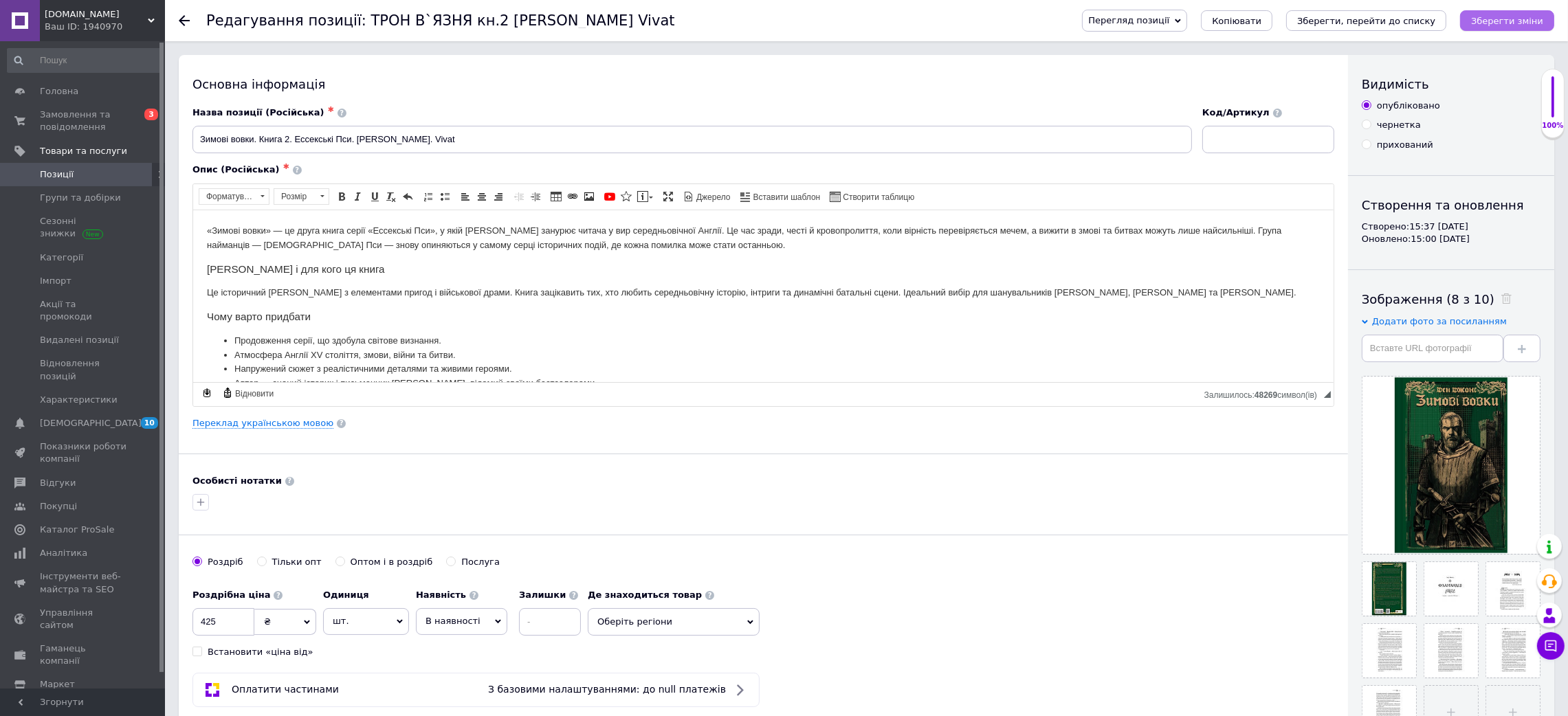
type input "978-617-17-0724-5"
click at [1508, 21] on icon "Зберегти зміни" at bounding box center [1507, 21] width 72 height 10
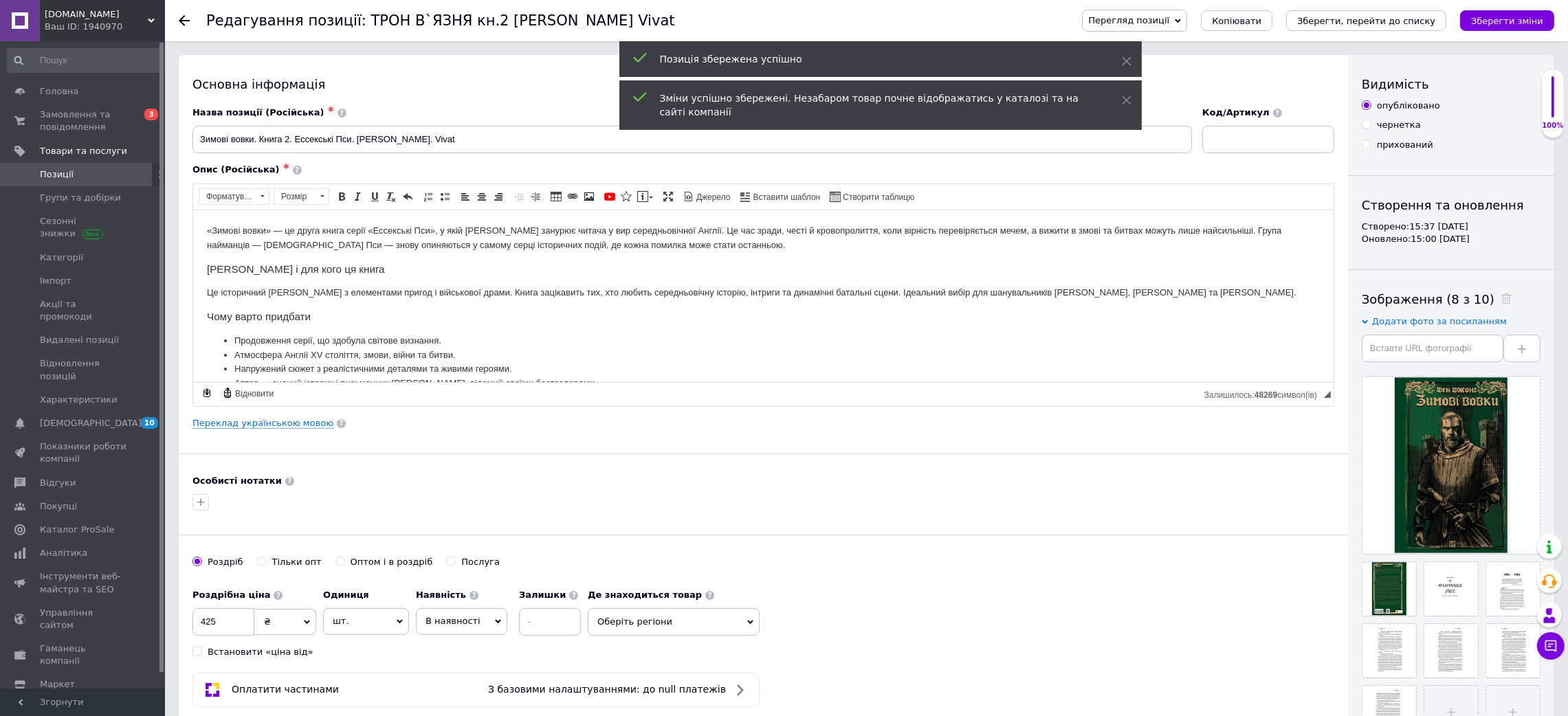
click at [1261, 24] on span "Копіювати" at bounding box center [1236, 21] width 49 height 10
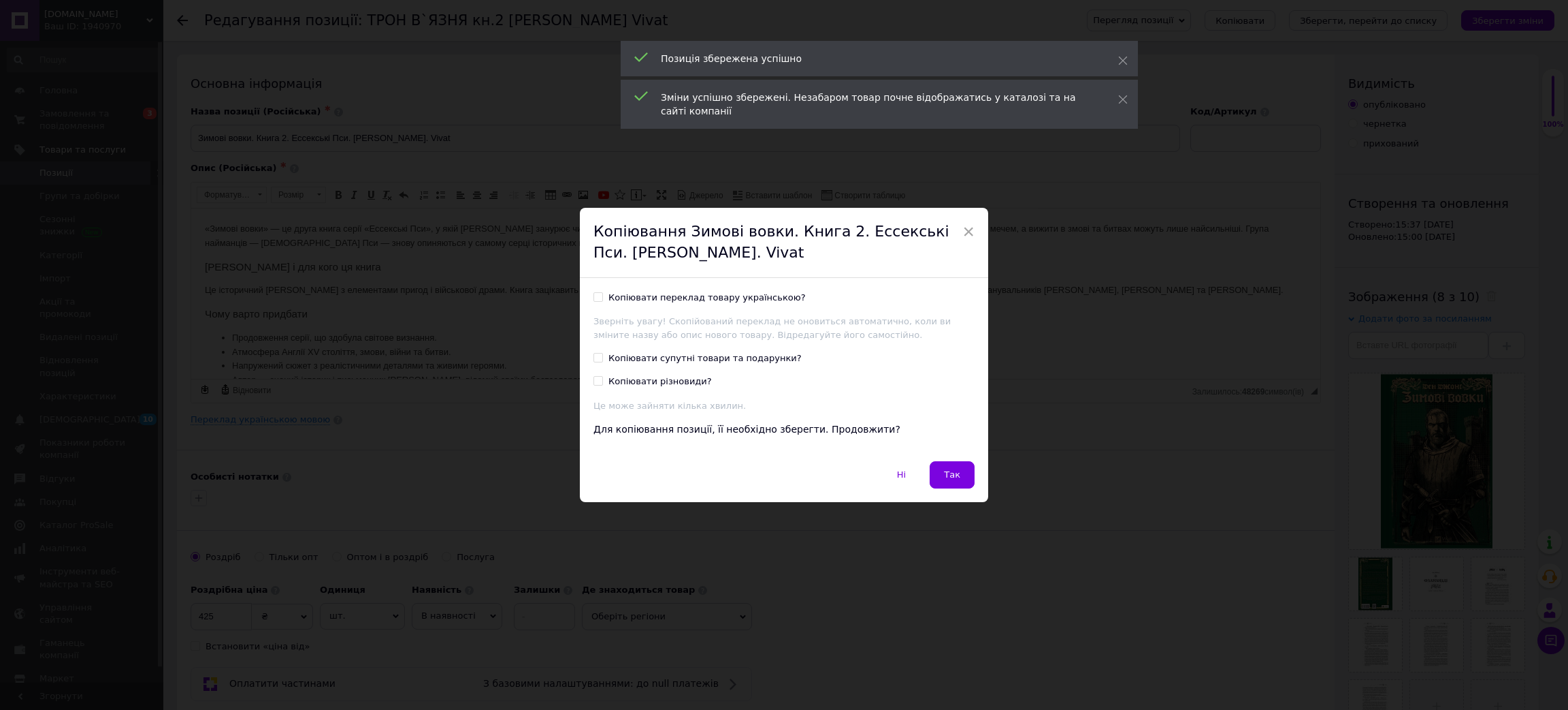
drag, startPoint x: 700, startPoint y: 293, endPoint x: 733, endPoint y: 318, distance: 41.4
click at [700, 294] on div "Копіювати переклад товару українською?" at bounding box center [707, 298] width 198 height 12
click at [602, 294] on input "Копіювати переклад товару українською?" at bounding box center [597, 296] width 9 height 9
checkbox input "true"
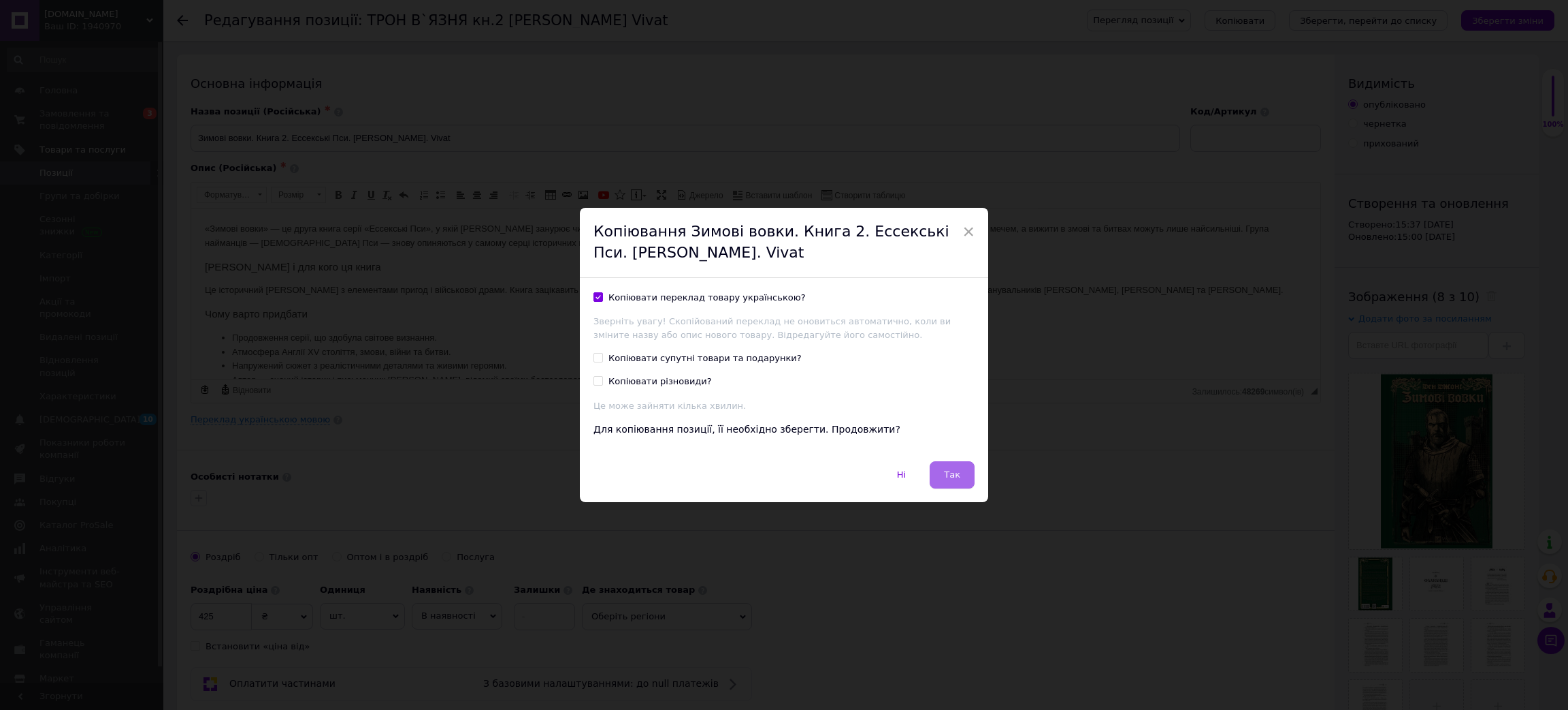
click at [955, 480] on span "Так" at bounding box center [952, 474] width 17 height 10
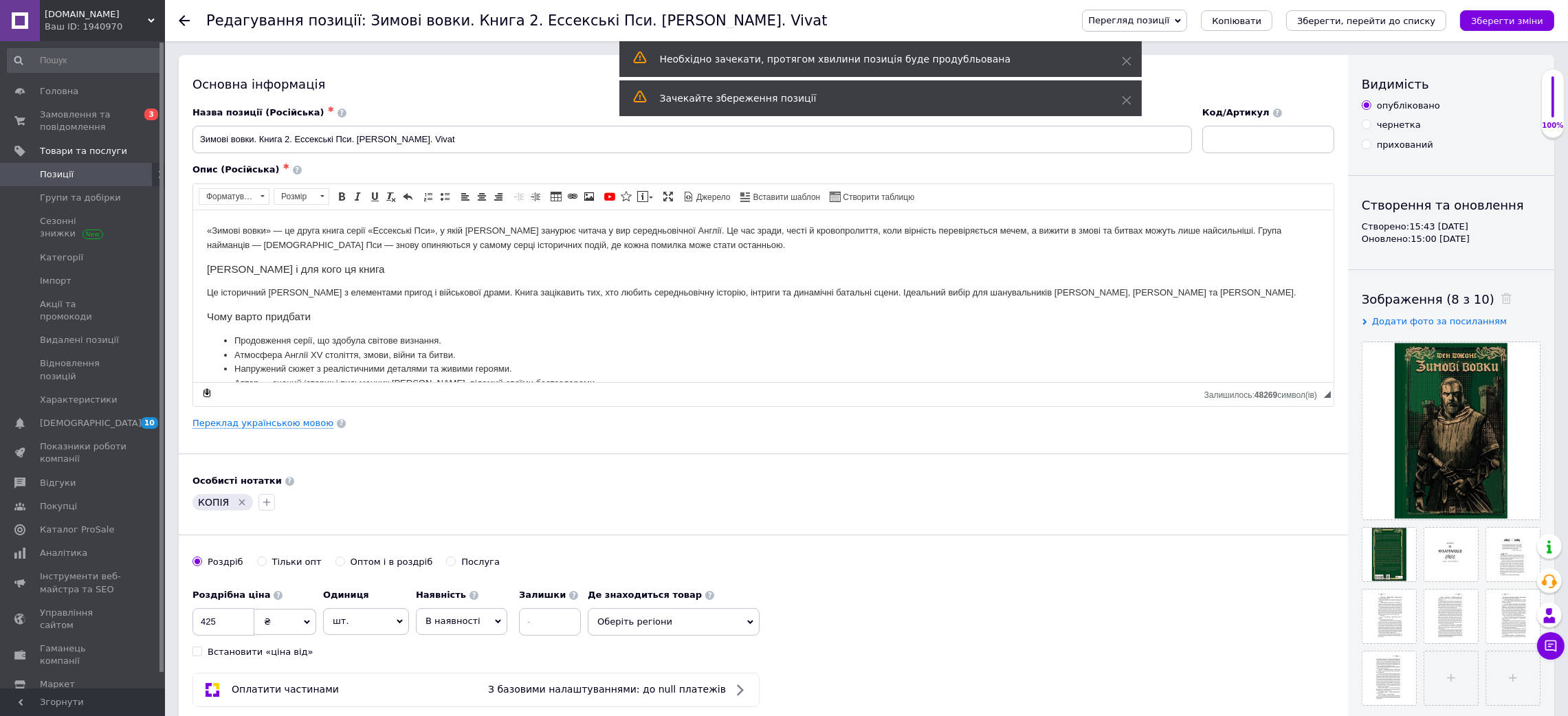
click at [108, 169] on span "Позиції" at bounding box center [84, 174] width 87 height 13
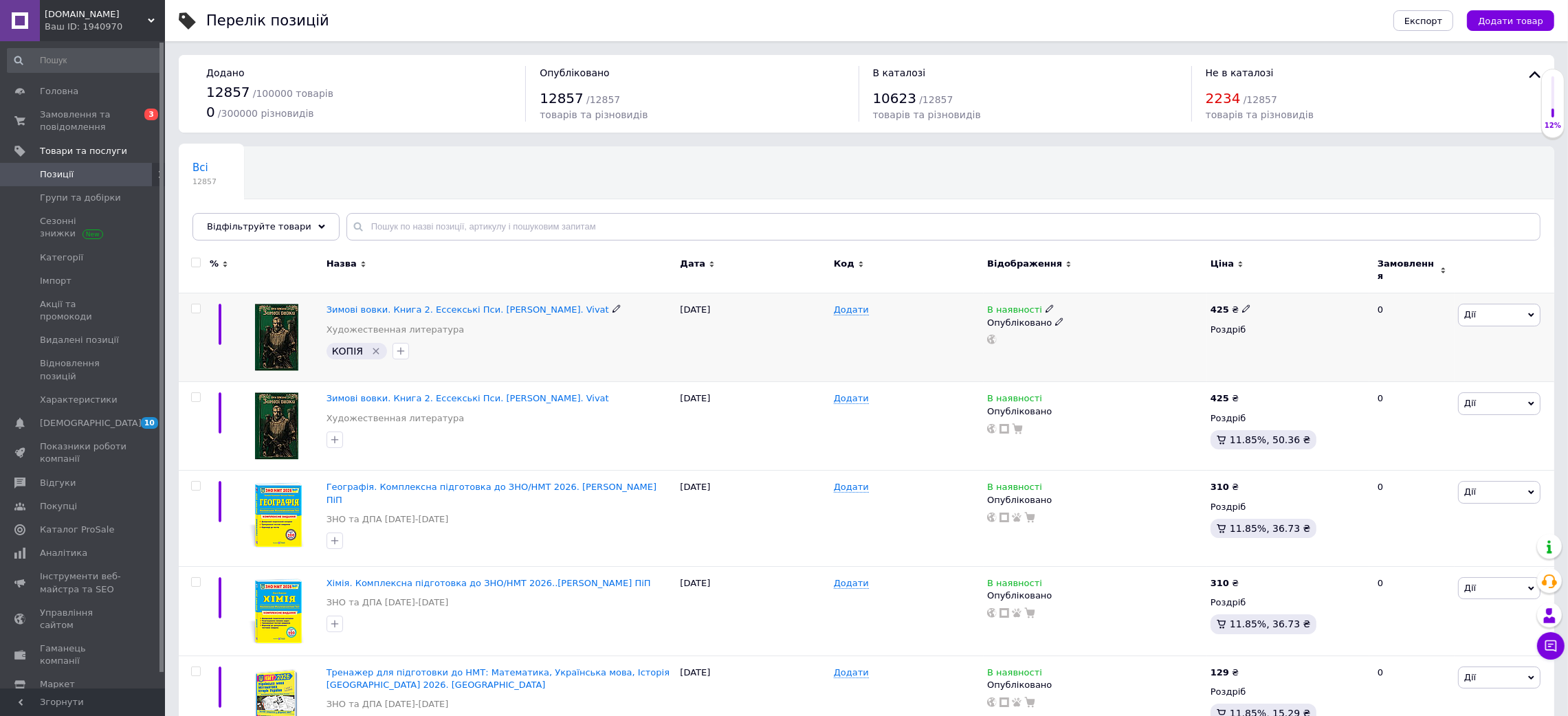
click at [193, 304] on input "checkbox" at bounding box center [195, 309] width 9 height 9
checkbox input "true"
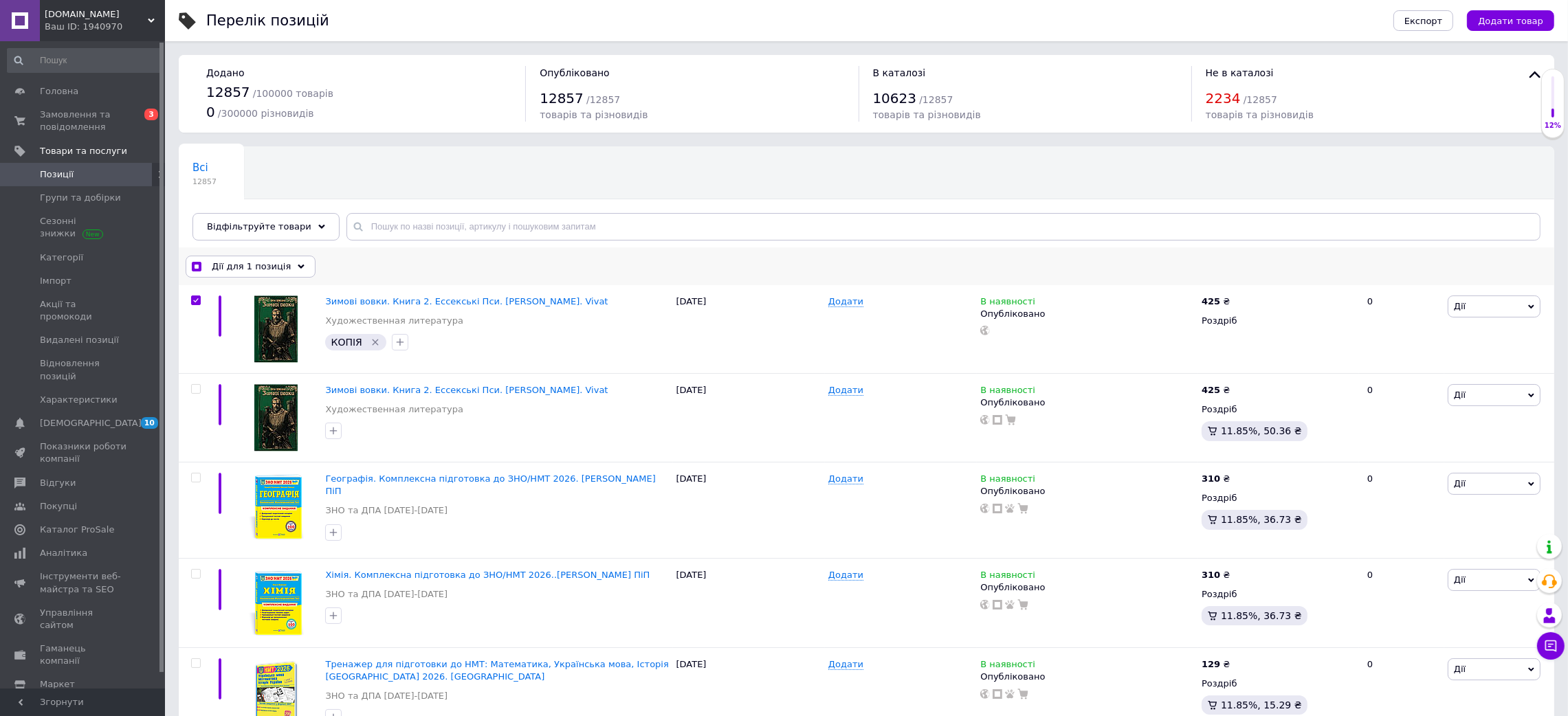
click at [285, 258] on div "Дії для 1 позиція" at bounding box center [250, 267] width 130 height 22
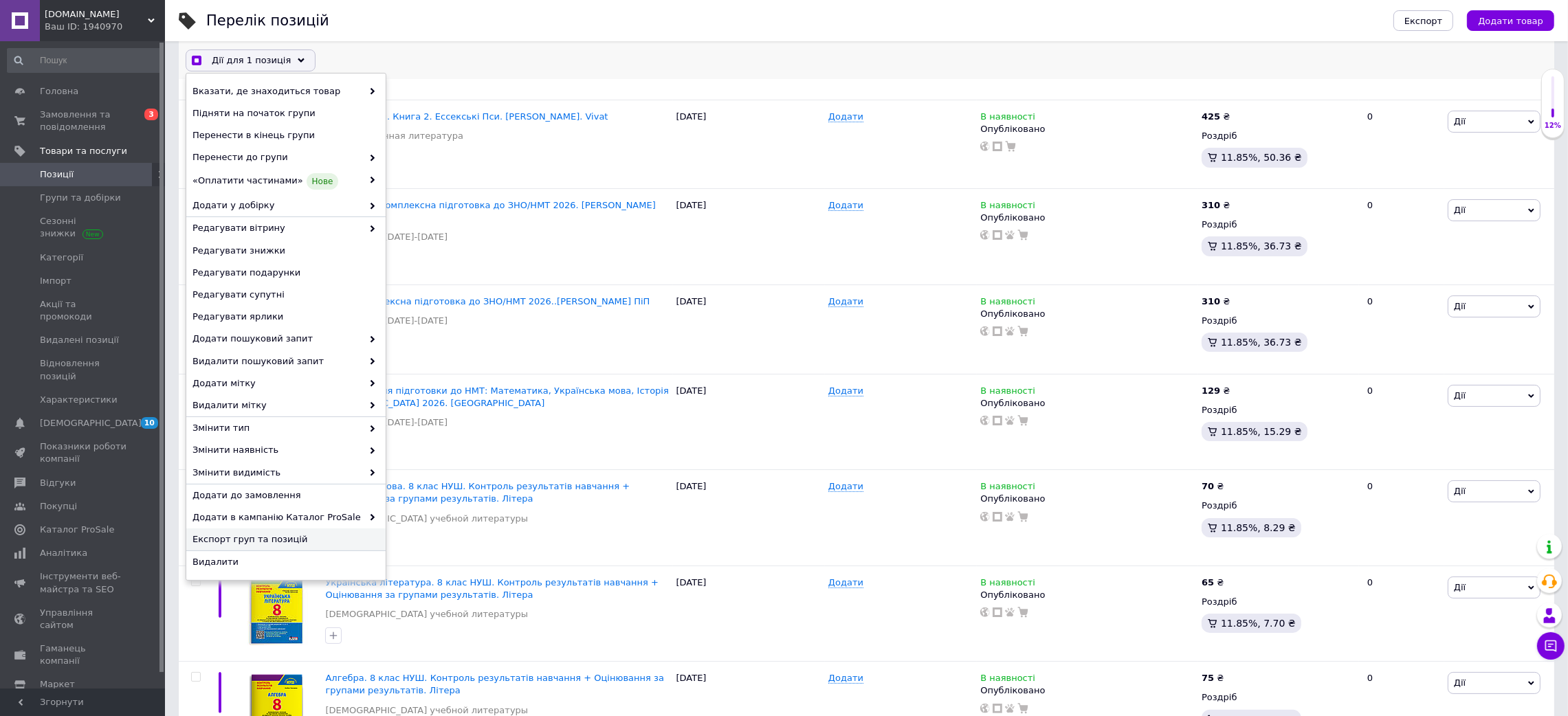
scroll to position [309, 0]
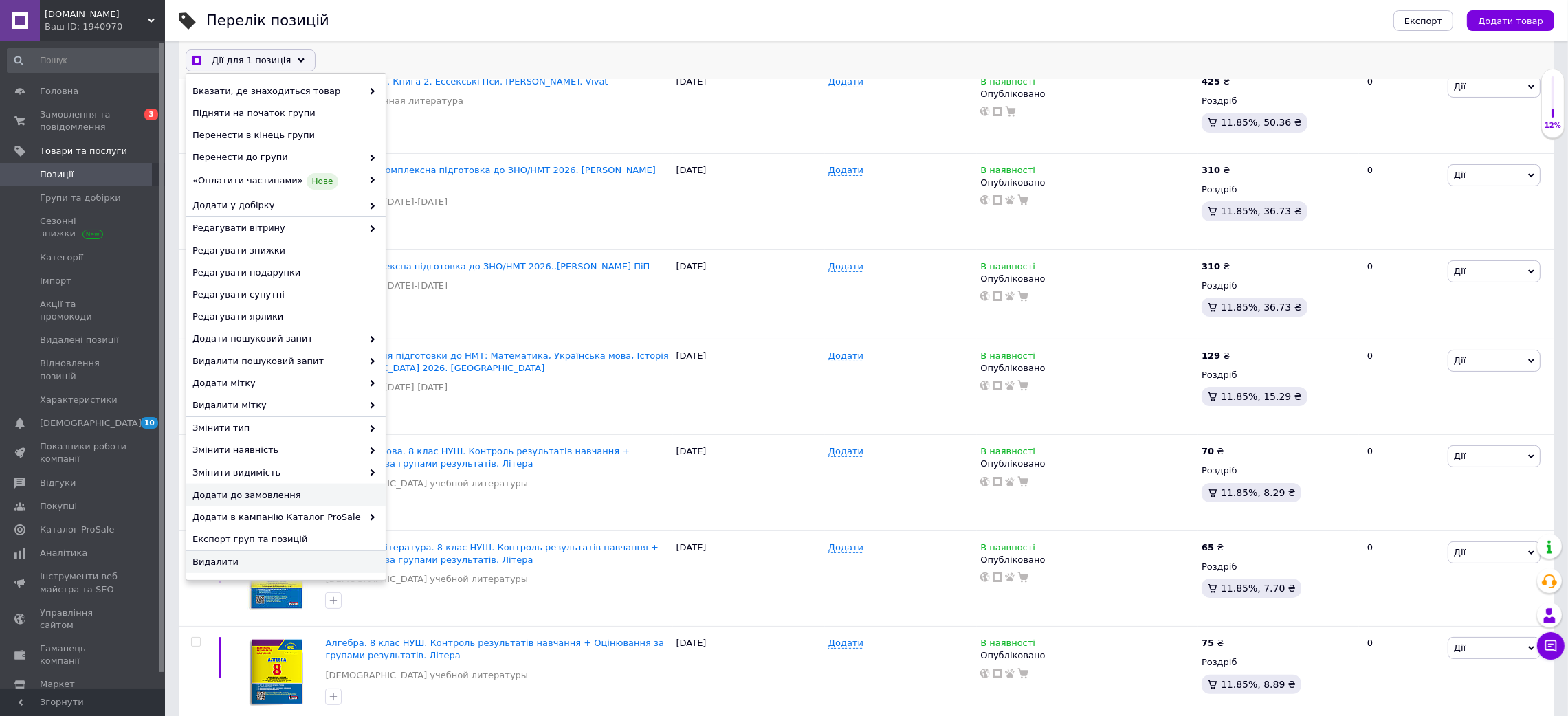
click at [237, 558] on span "Видалити" at bounding box center [284, 562] width 184 height 13
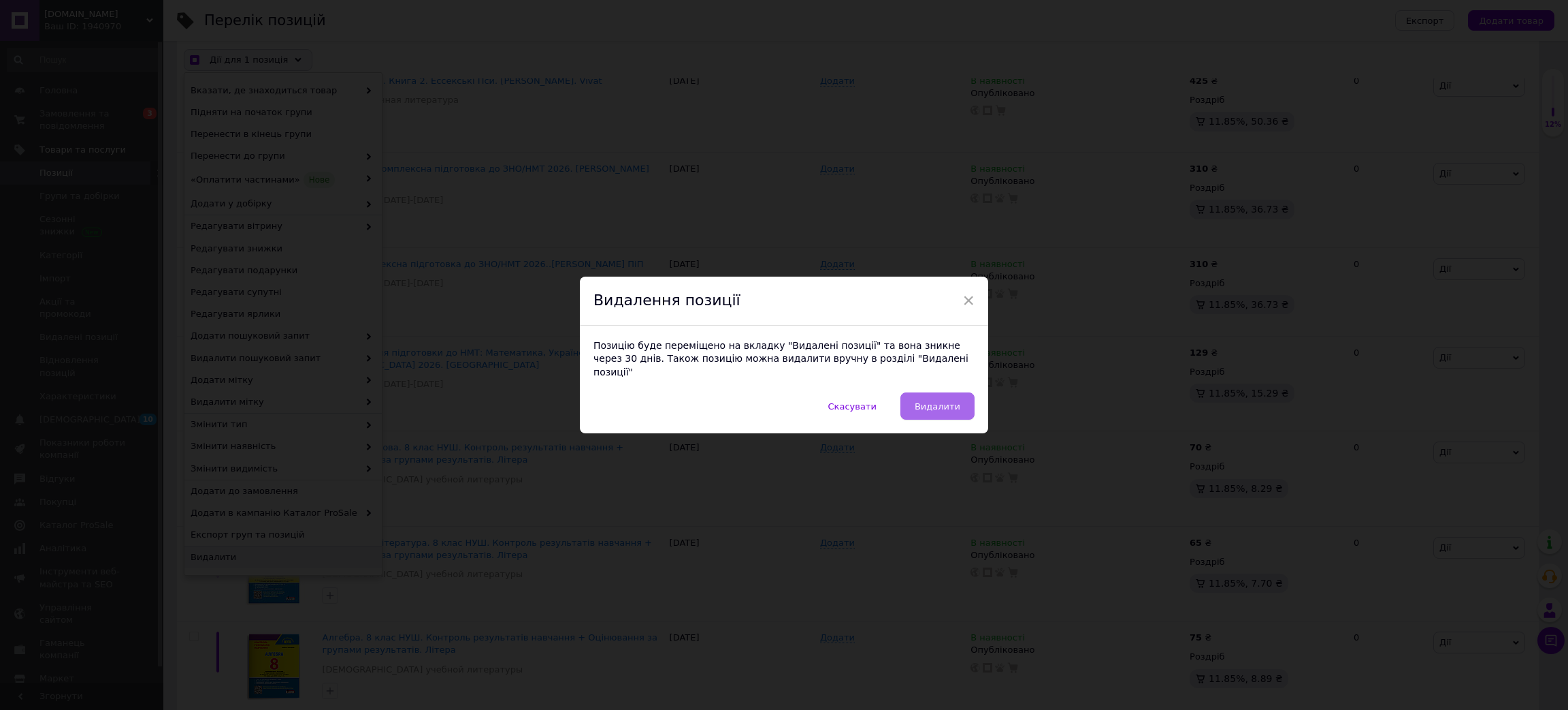
click at [936, 402] on span "Видалити" at bounding box center [937, 407] width 46 height 10
checkbox input "true"
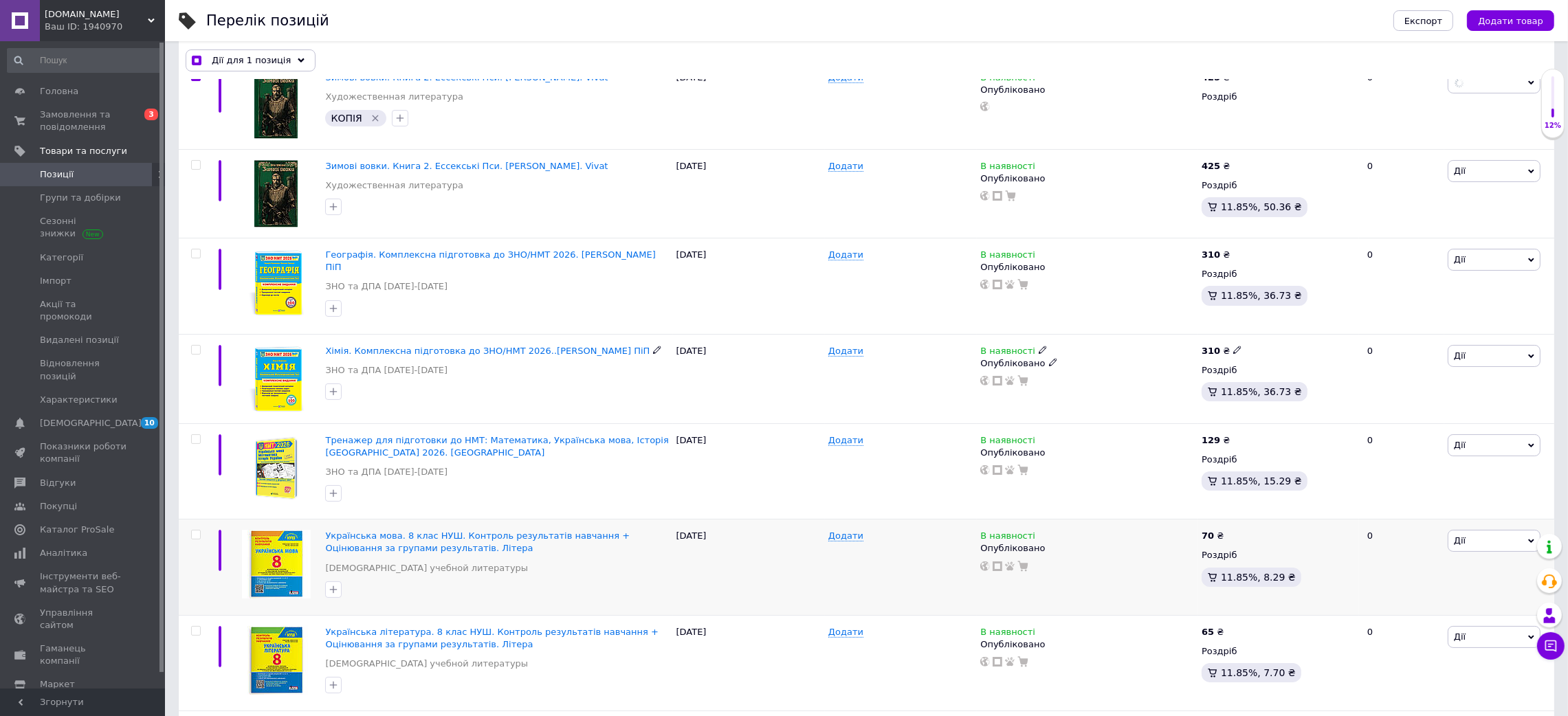
scroll to position [103, 0]
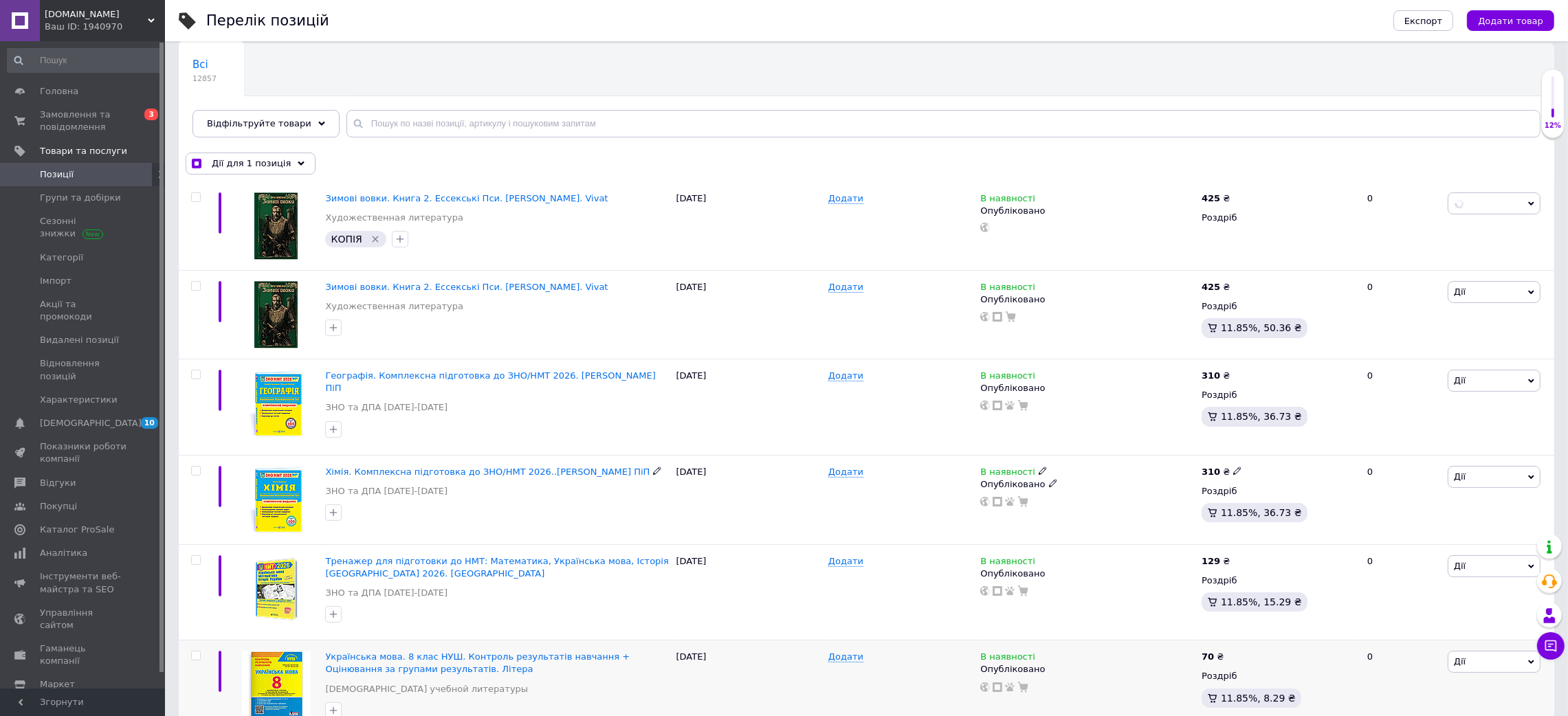
checkbox input "false"
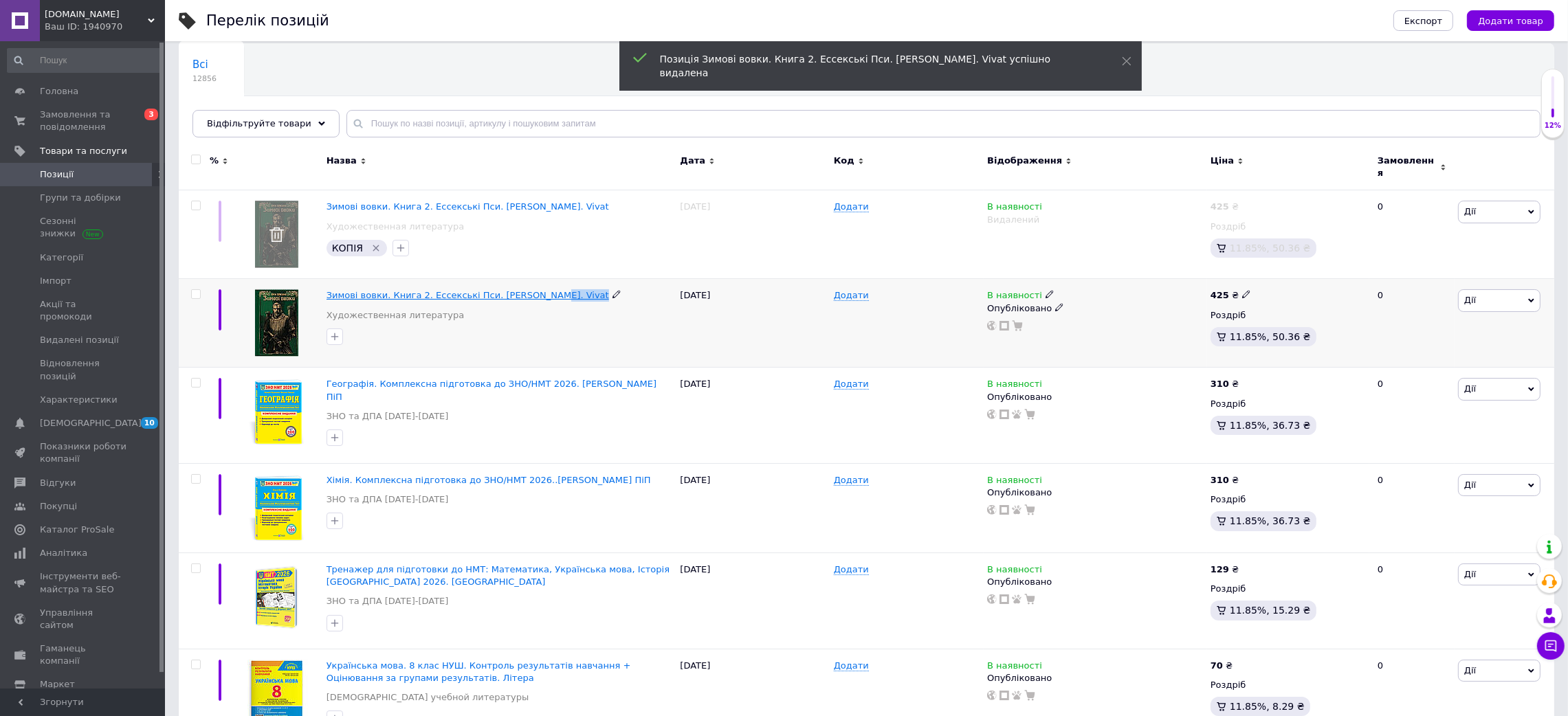
drag, startPoint x: 555, startPoint y: 287, endPoint x: 533, endPoint y: 283, distance: 22.4
click at [533, 289] on div "Зимові вовки. Книга 2. Ессекські Пси. [PERSON_NAME]. Vivat" at bounding box center [500, 295] width 347 height 13
copy div "Vivat"
click at [385, 133] on input "text" at bounding box center [943, 123] width 1194 height 28
paste input "Vivat"
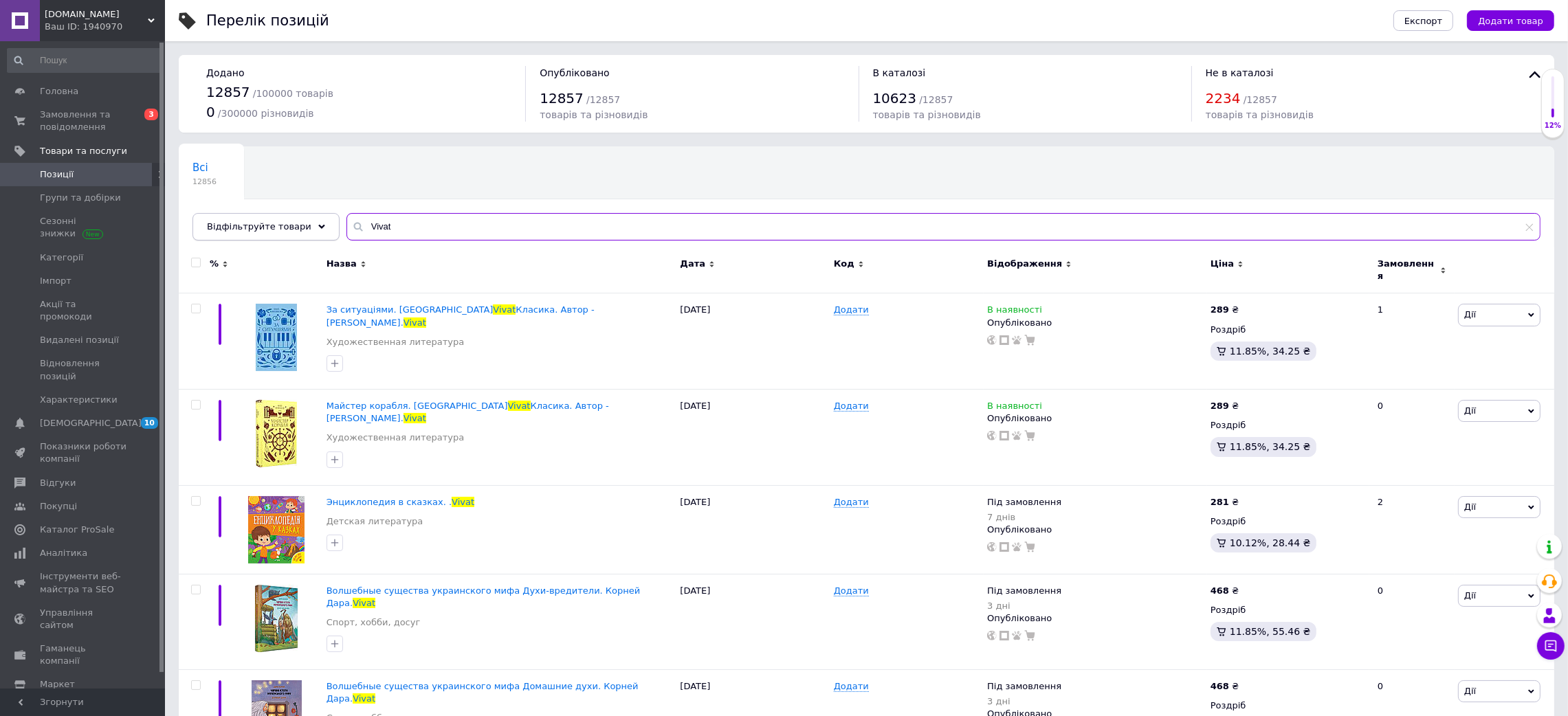
type input "Vivat"
click at [292, 222] on span "Відфільтруйте товари" at bounding box center [259, 226] width 105 height 10
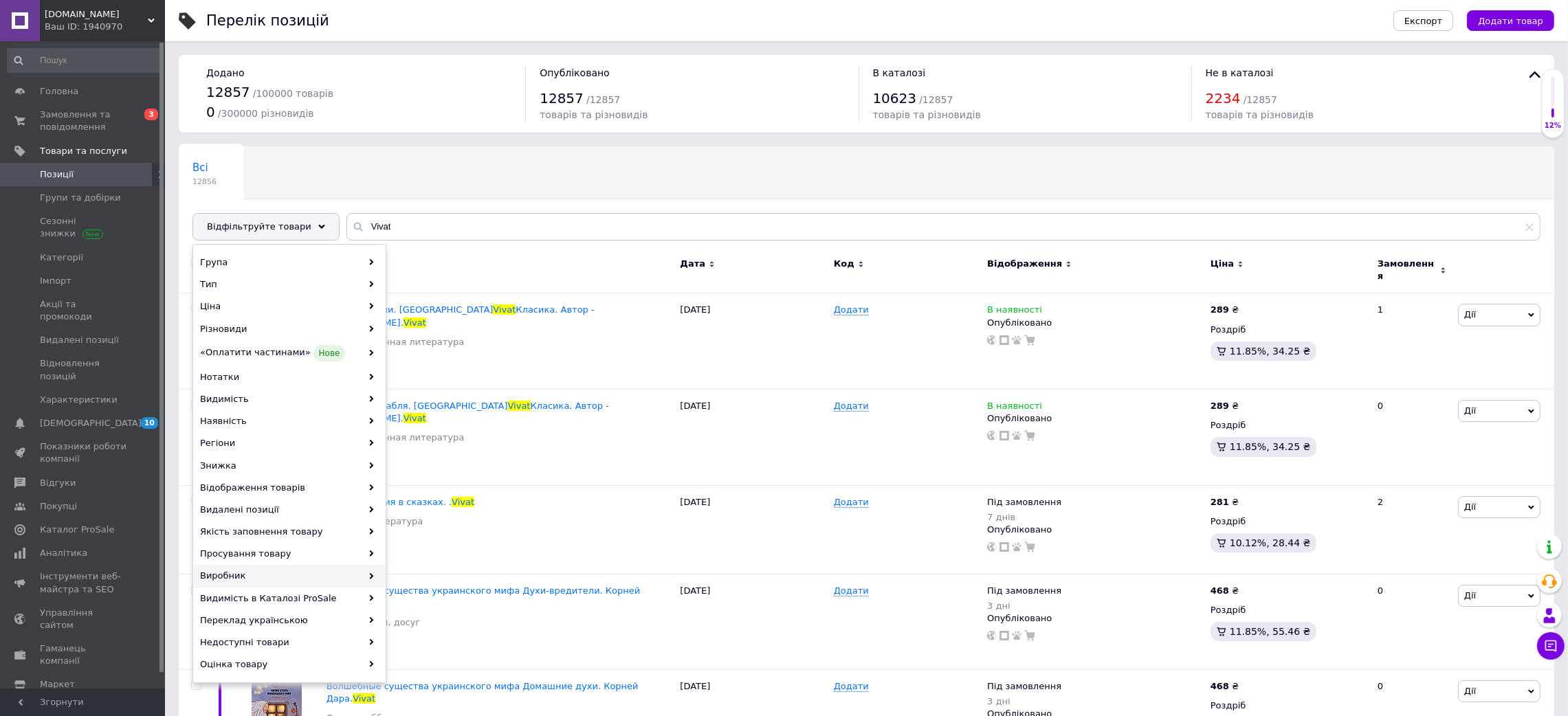
click at [349, 573] on div "Виробник" at bounding box center [289, 575] width 191 height 22
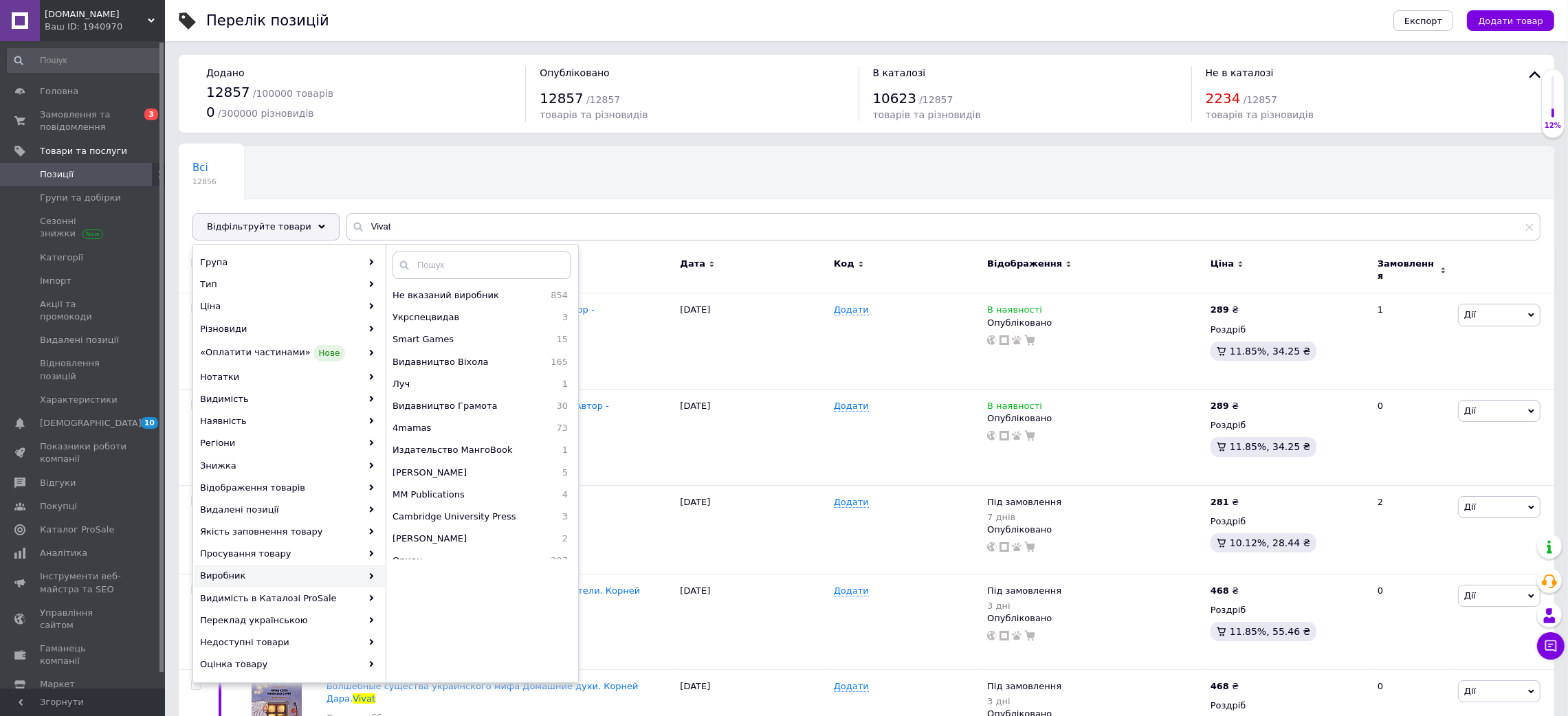
click at [368, 566] on div "Виробник" at bounding box center [289, 575] width 191 height 22
click at [442, 266] on input "text" at bounding box center [482, 265] width 179 height 28
paste input "Vivat"
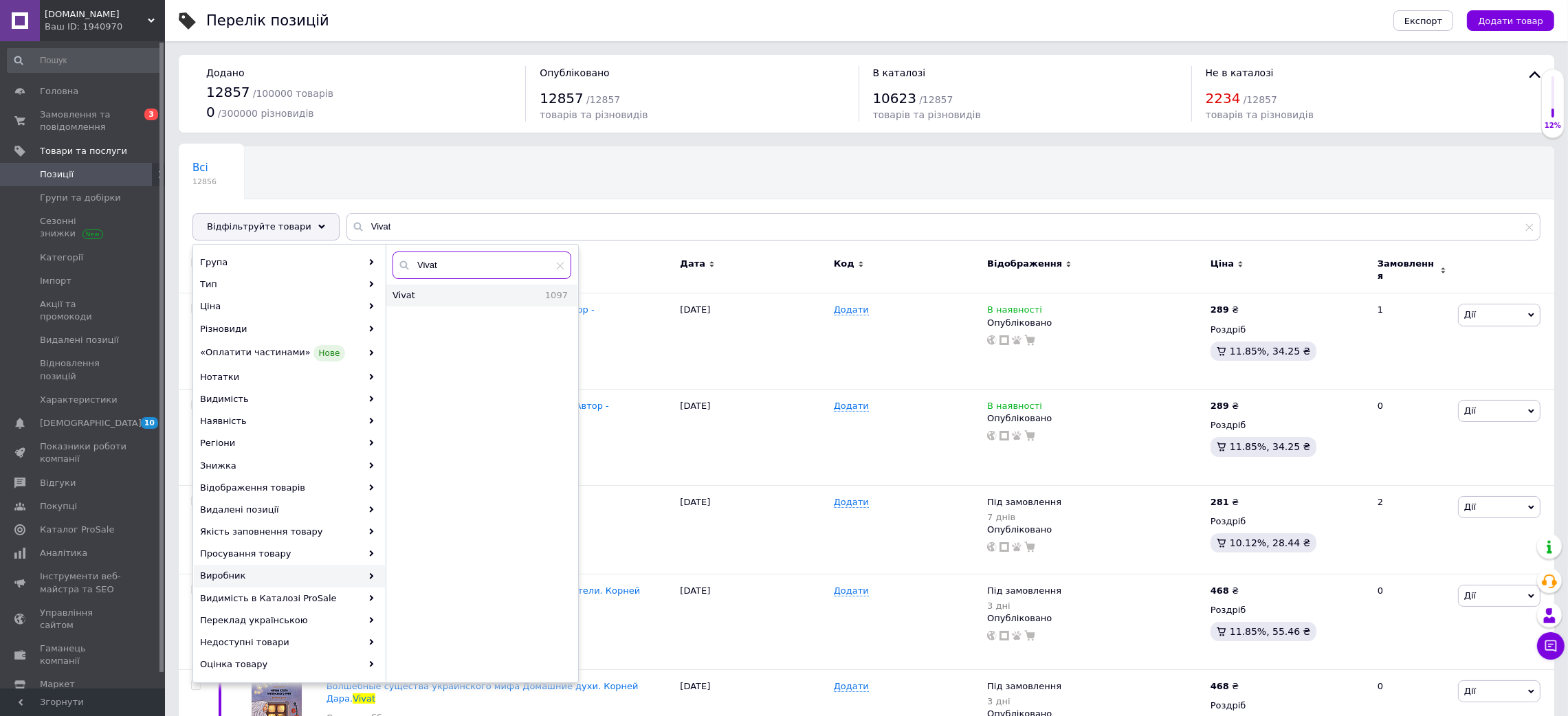
type input "Vivat"
click at [438, 291] on span "Vivat" at bounding box center [430, 295] width 76 height 13
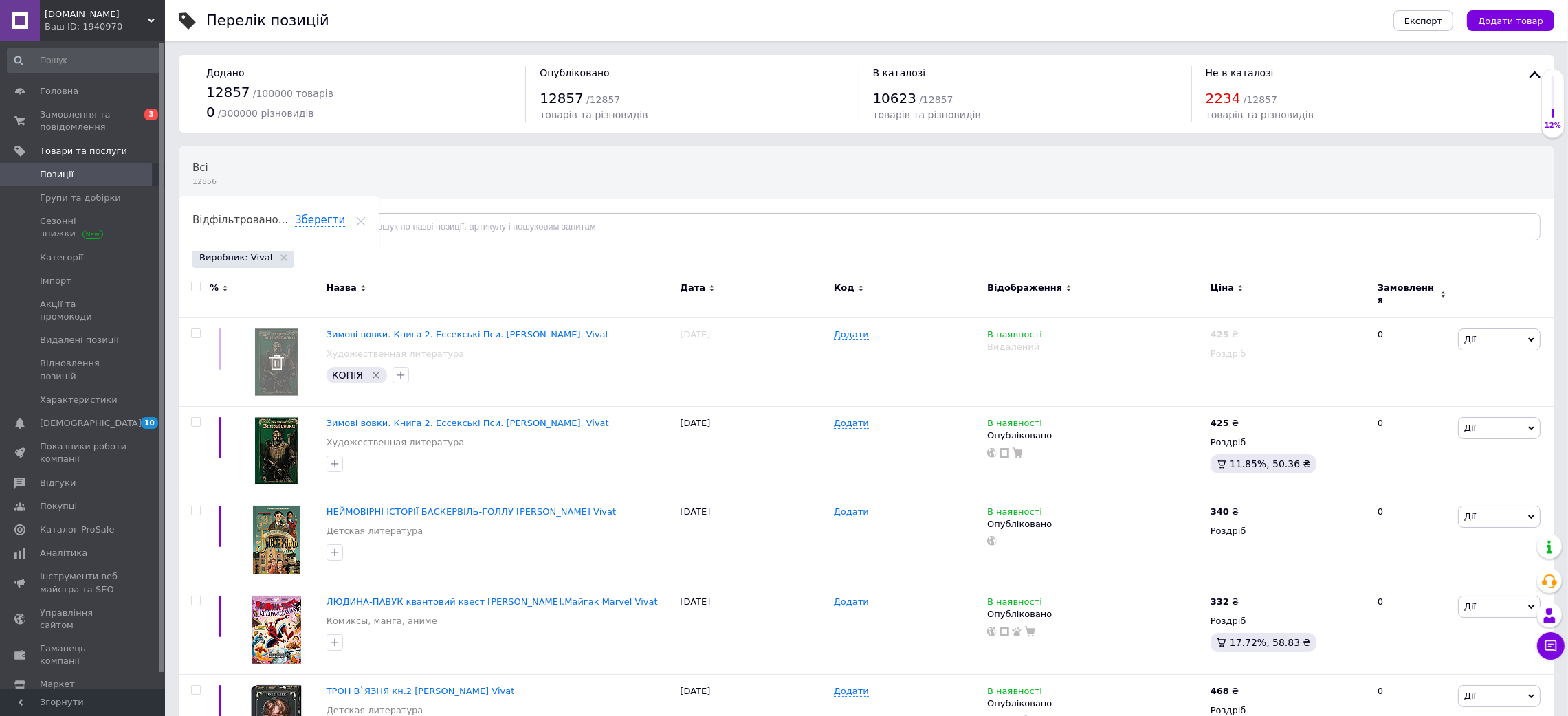
click at [275, 224] on span "Відфільтруйте товари" at bounding box center [259, 226] width 105 height 10
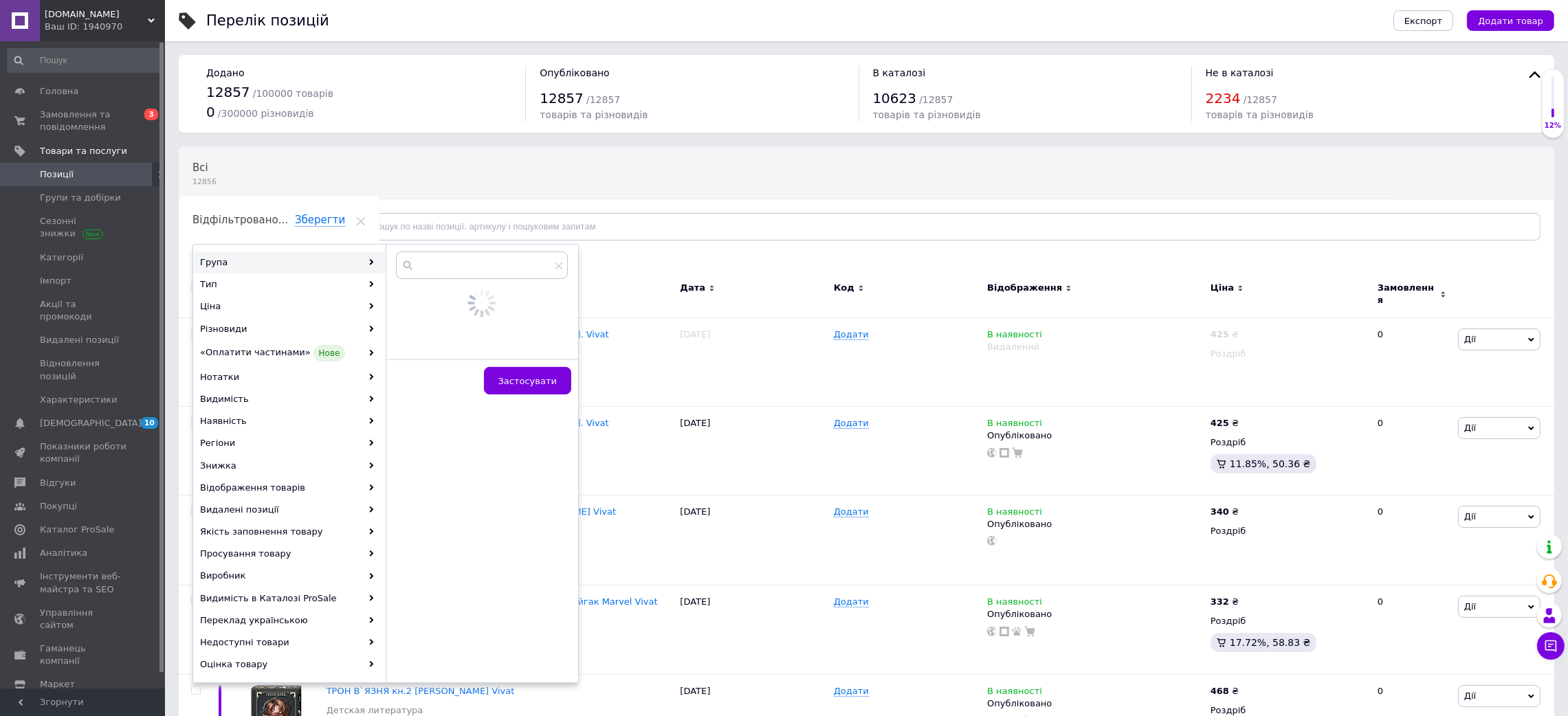
click at [360, 265] on div "Група" at bounding box center [289, 262] width 191 height 22
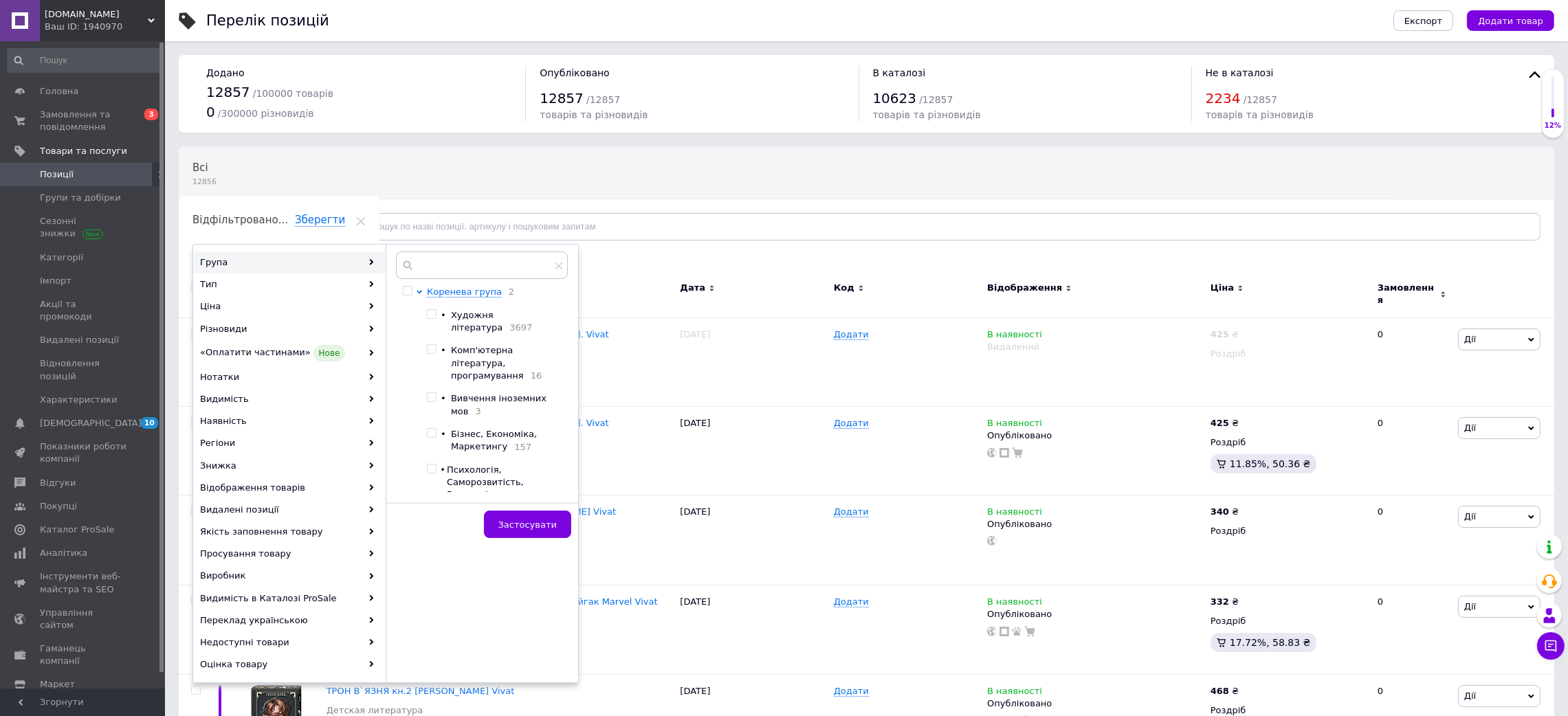
click at [471, 319] on span "Художня література" at bounding box center [476, 320] width 51 height 23
checkbox input "true"
click at [547, 522] on span "Застосувати" at bounding box center [528, 524] width 59 height 10
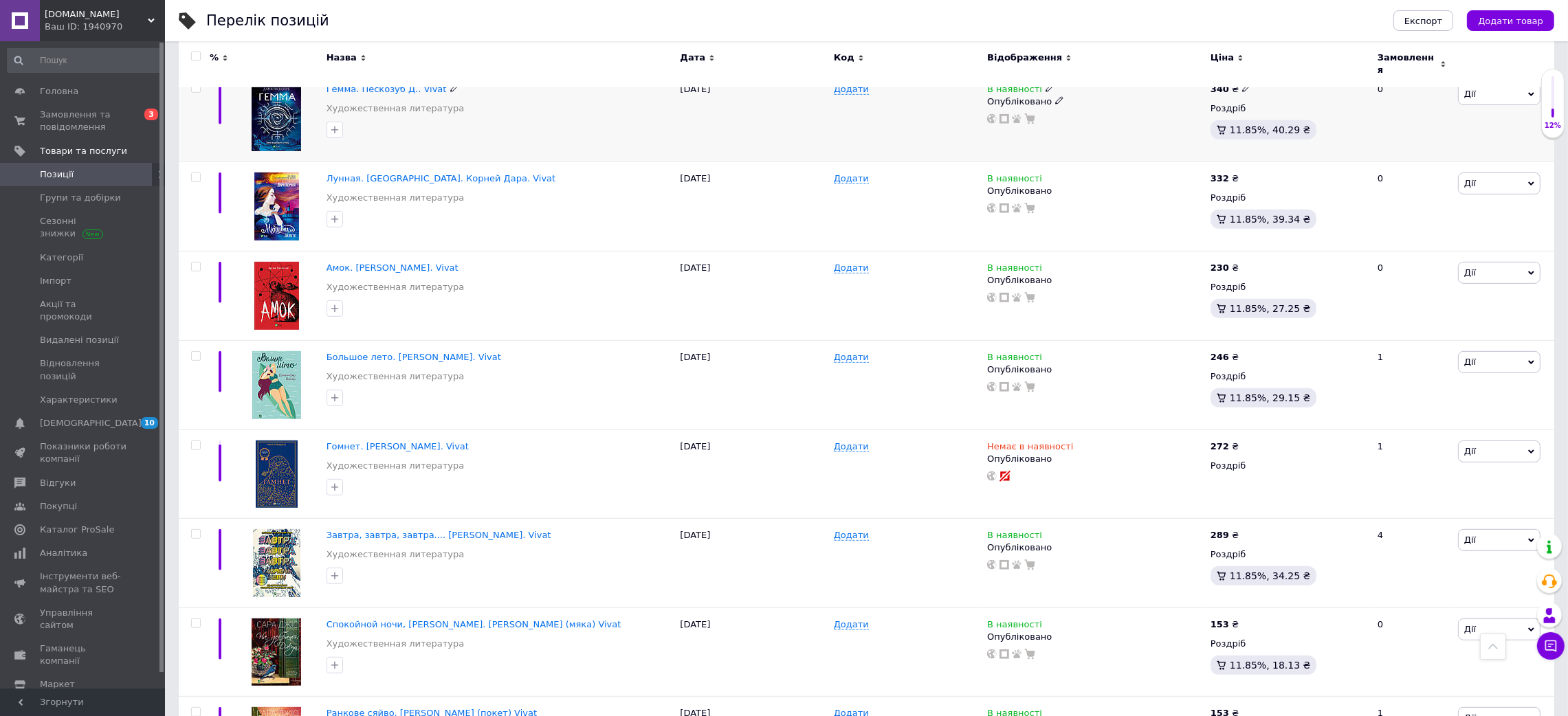
scroll to position [1030, 0]
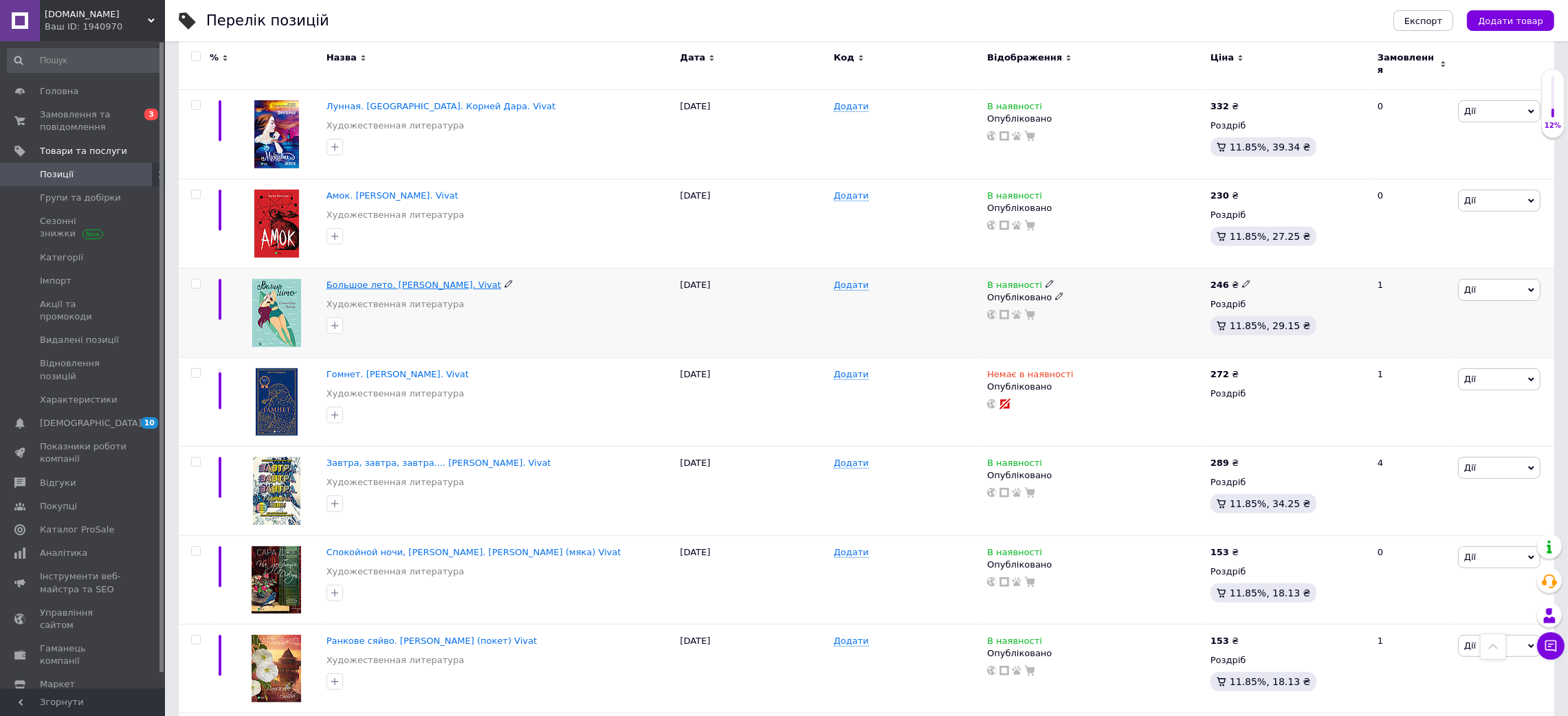
click at [477, 279] on span "Большое лето. [PERSON_NAME]. Vivat" at bounding box center [414, 284] width 175 height 10
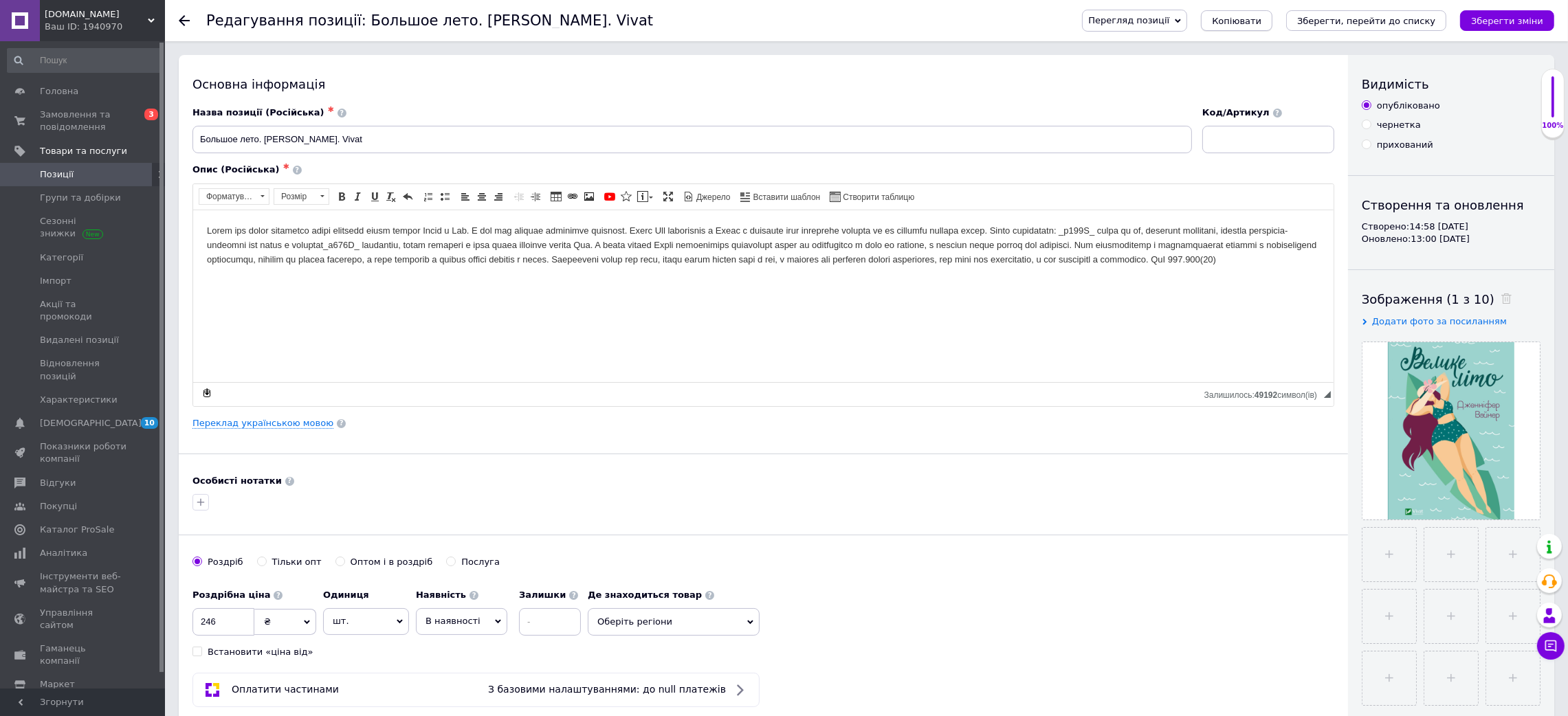
click at [1260, 18] on span "Копіювати" at bounding box center [1236, 21] width 49 height 10
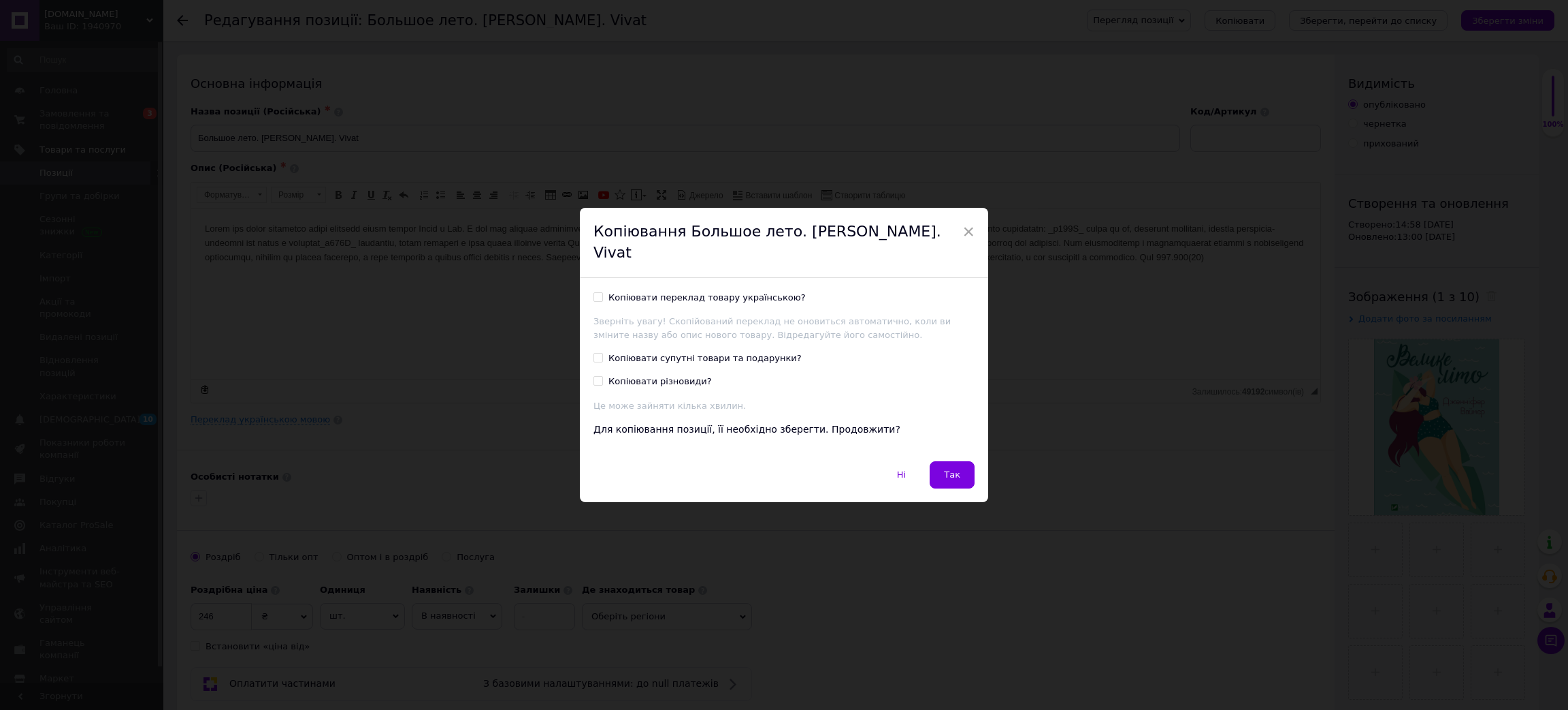
click at [714, 292] on div "Копіювати переклад товару українською?" at bounding box center [707, 298] width 198 height 12
click at [602, 292] on input "Копіювати переклад товару українською?" at bounding box center [597, 296] width 9 height 9
checkbox input "true"
drag, startPoint x: 948, startPoint y: 455, endPoint x: 941, endPoint y: 453, distance: 7.3
click at [949, 461] on button "Так" at bounding box center [952, 475] width 45 height 27
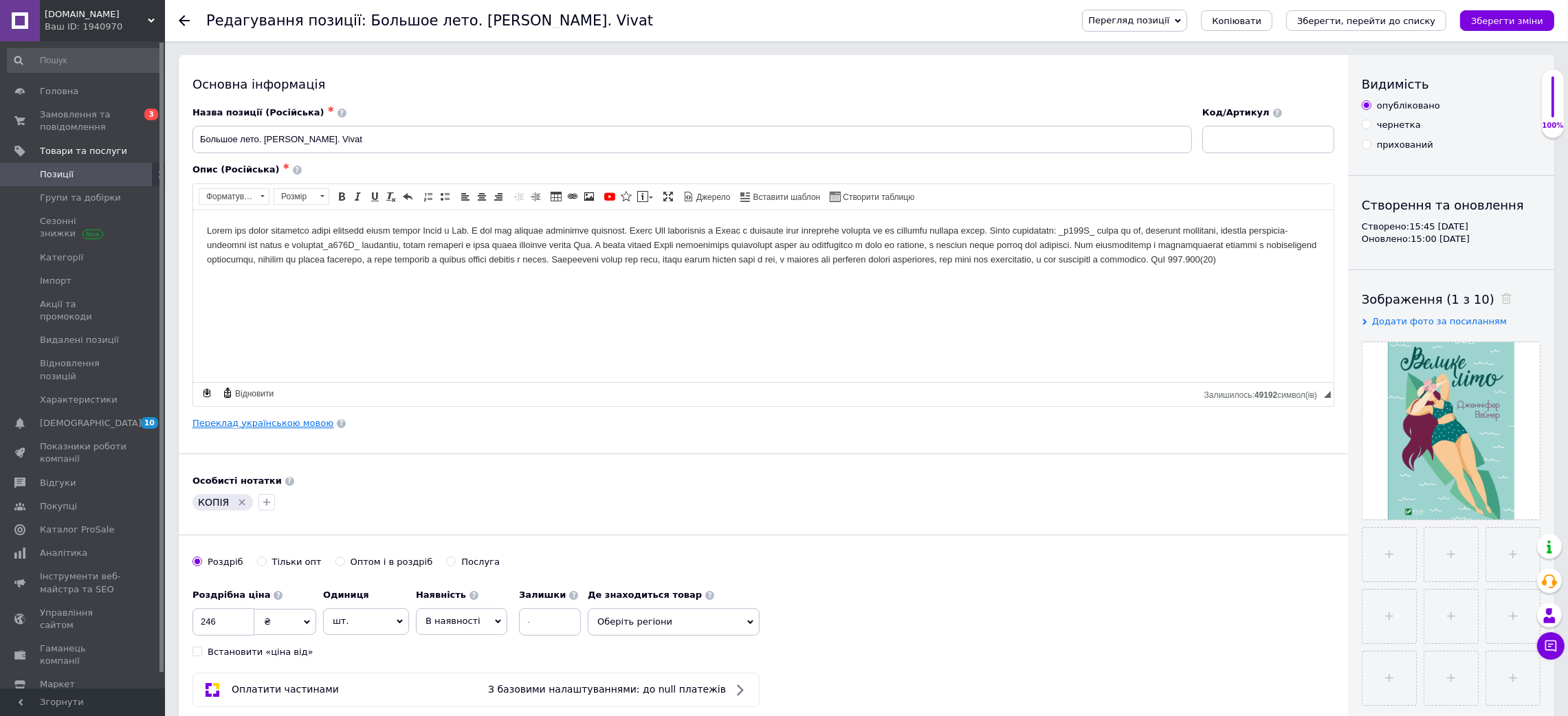
click at [294, 423] on link "Переклад українською мовою" at bounding box center [263, 423] width 141 height 11
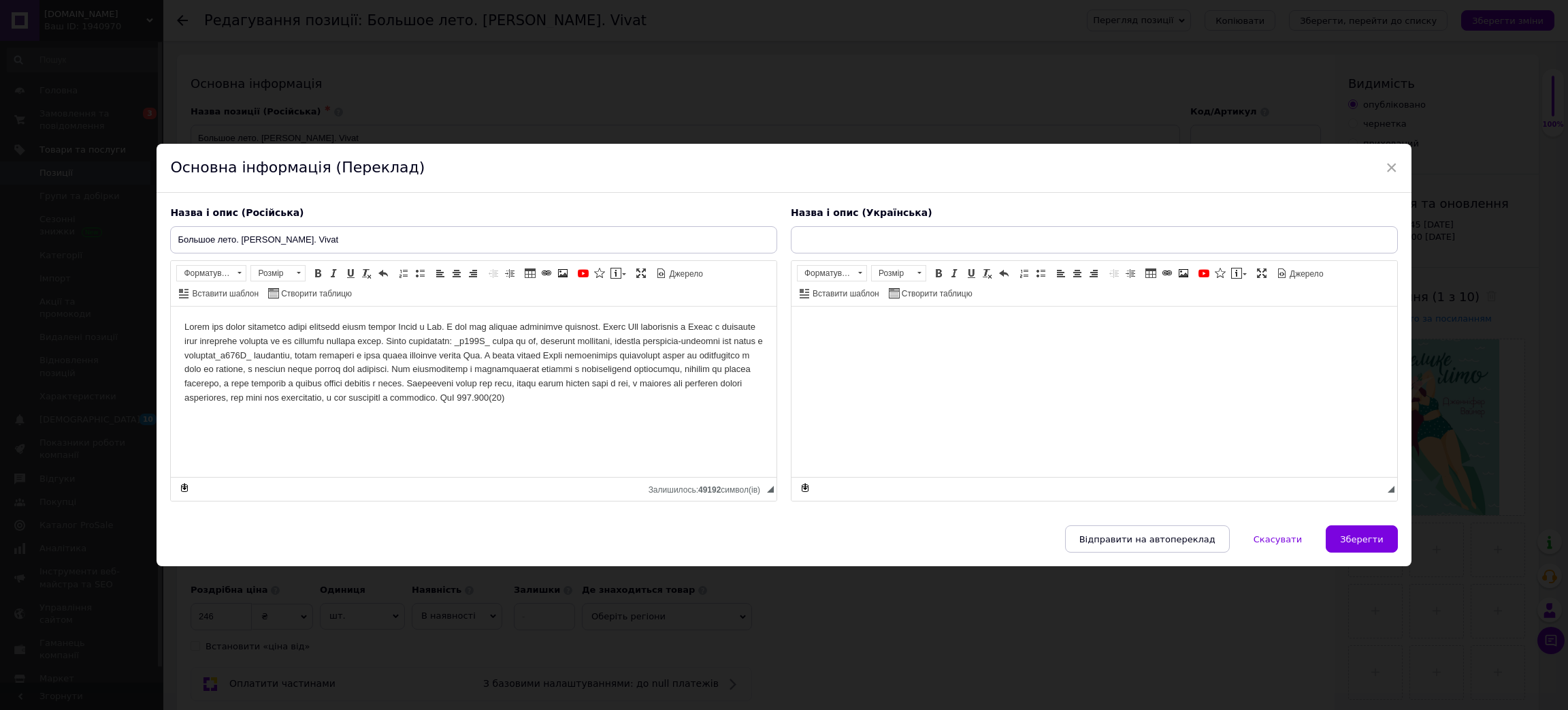
type input "Велике літо. [PERSON_NAME]. Vivat"
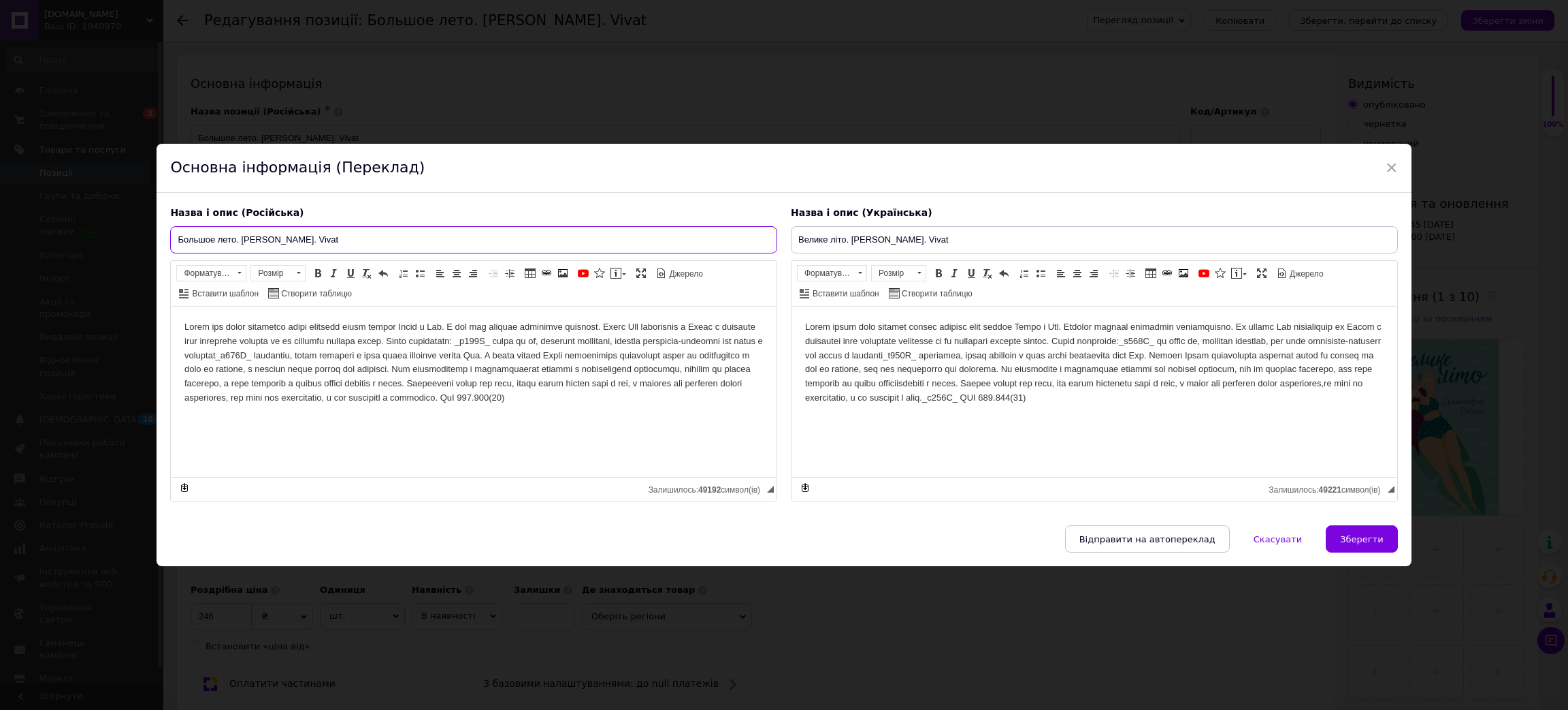
drag, startPoint x: 362, startPoint y: 243, endPoint x: 122, endPoint y: 230, distance: 240.4
click at [122, 230] on div "× Основна інформація (Переклад) Назва і опис (Російська) Большое лето. [PERSON_…" at bounding box center [784, 355] width 1568 height 710
paste input "спалахне пожежа"
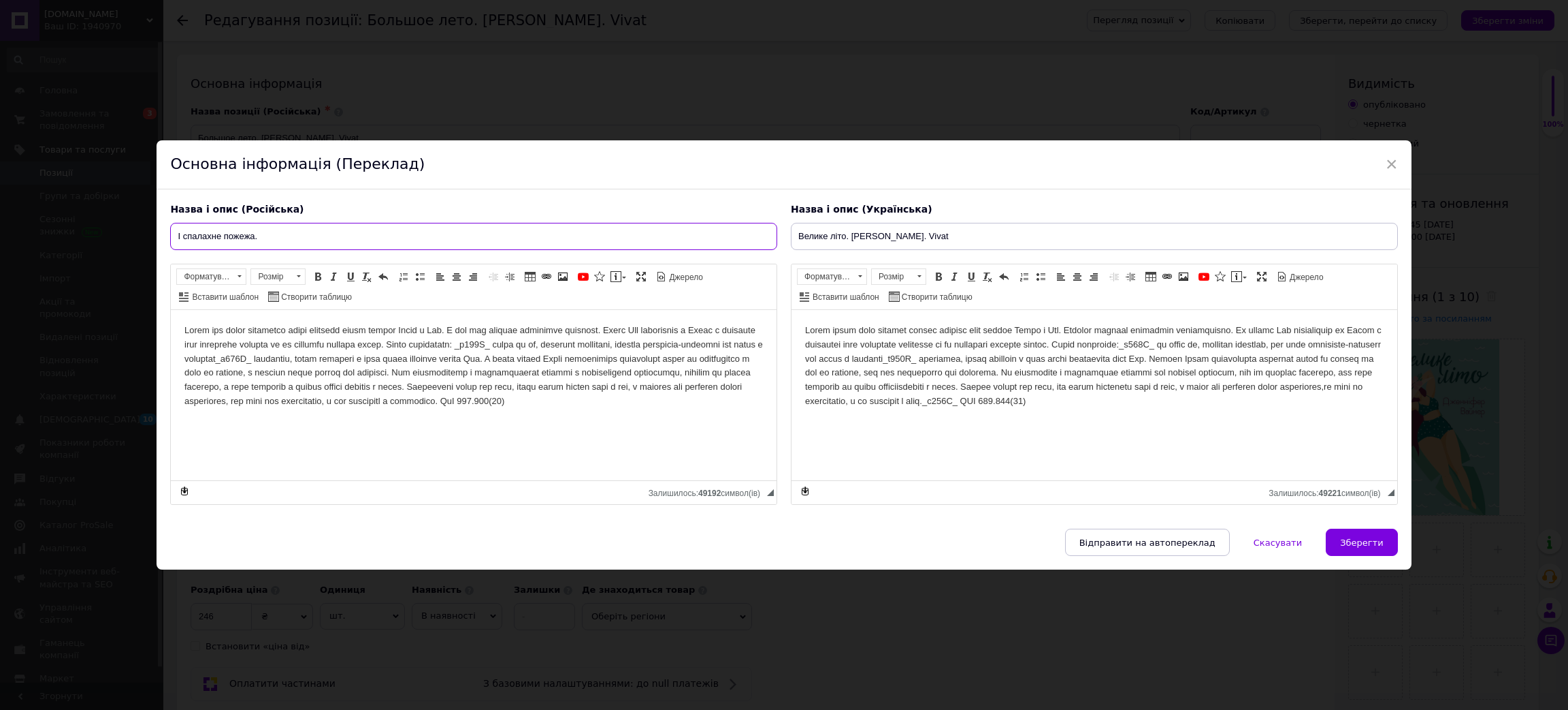
paste input "Книга 2"
paste input "Мейпл-Гіллз"
drag, startPoint x: 961, startPoint y: 239, endPoint x: 932, endPoint y: 235, distance: 29.3
click at [932, 235] on input "Велике літо. [PERSON_NAME]. Vivat" at bounding box center [1094, 236] width 607 height 27
click at [367, 232] on input "І спалахне пожежа. Книга 2. [GEOGRAPHIC_DATA]." at bounding box center [474, 236] width 607 height 27
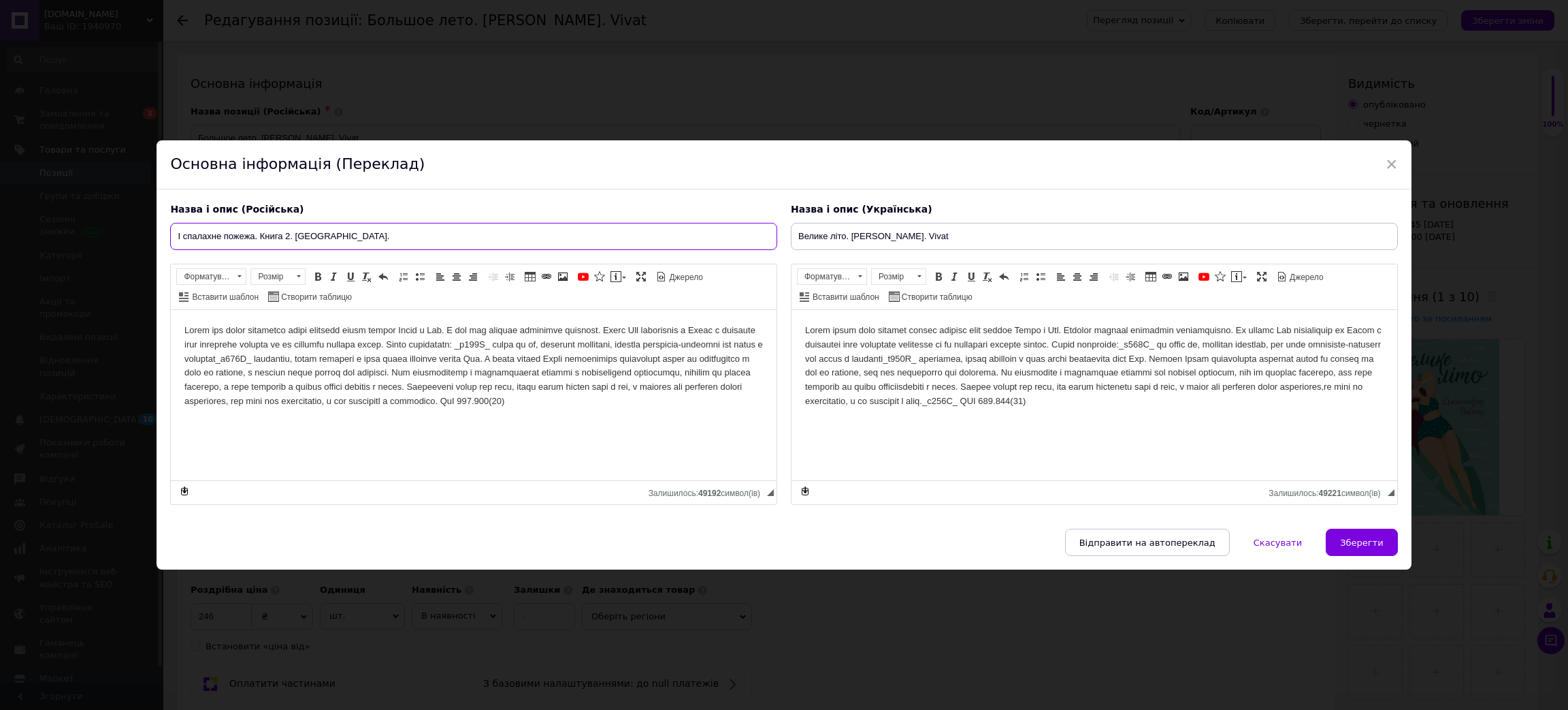
paste input "Vivat"
drag, startPoint x: 473, startPoint y: 247, endPoint x: 27, endPoint y: 214, distance: 447.2
click at [27, 214] on div "× Основна інформація (Переклад) Назва і опис (Російська) І спалахне пожежа. Кни…" at bounding box center [784, 355] width 1568 height 710
type input "І спалахне пожежа. Книга 2. [GEOGRAPHIC_DATA]. Vivat"
drag, startPoint x: 1002, startPoint y: 234, endPoint x: 517, endPoint y: 214, distance: 485.4
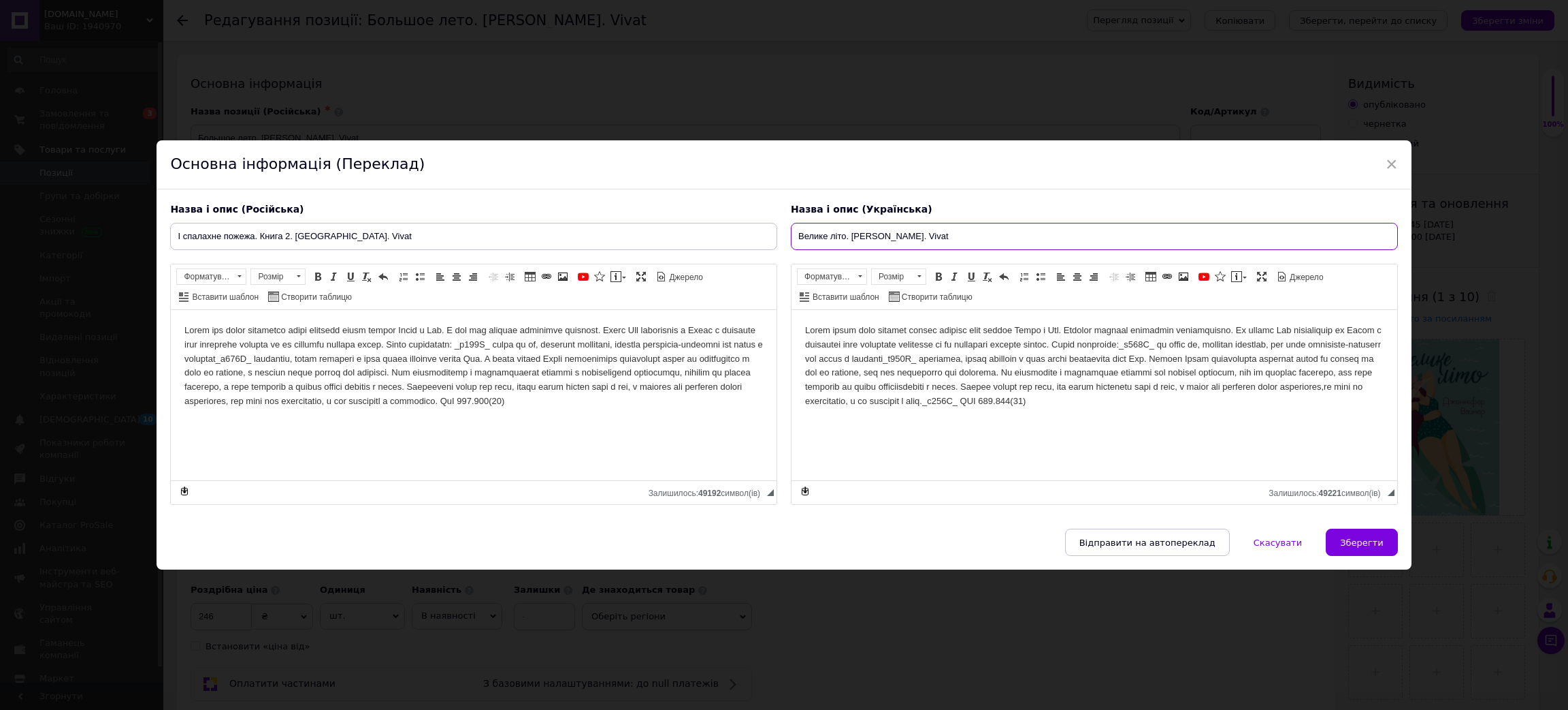
click at [498, 218] on div "Назва і опис (Російська) І спалахне пожежа. Книга 2. [GEOGRAPHIC_DATA]. Vivat Р…" at bounding box center [784, 354] width 1241 height 316
paste input "спалахне пожежа. Книга 2. [GEOGRAPHIC_DATA]"
type input "І спалахне пожежа. Книга 2. [GEOGRAPHIC_DATA]. Vivat"
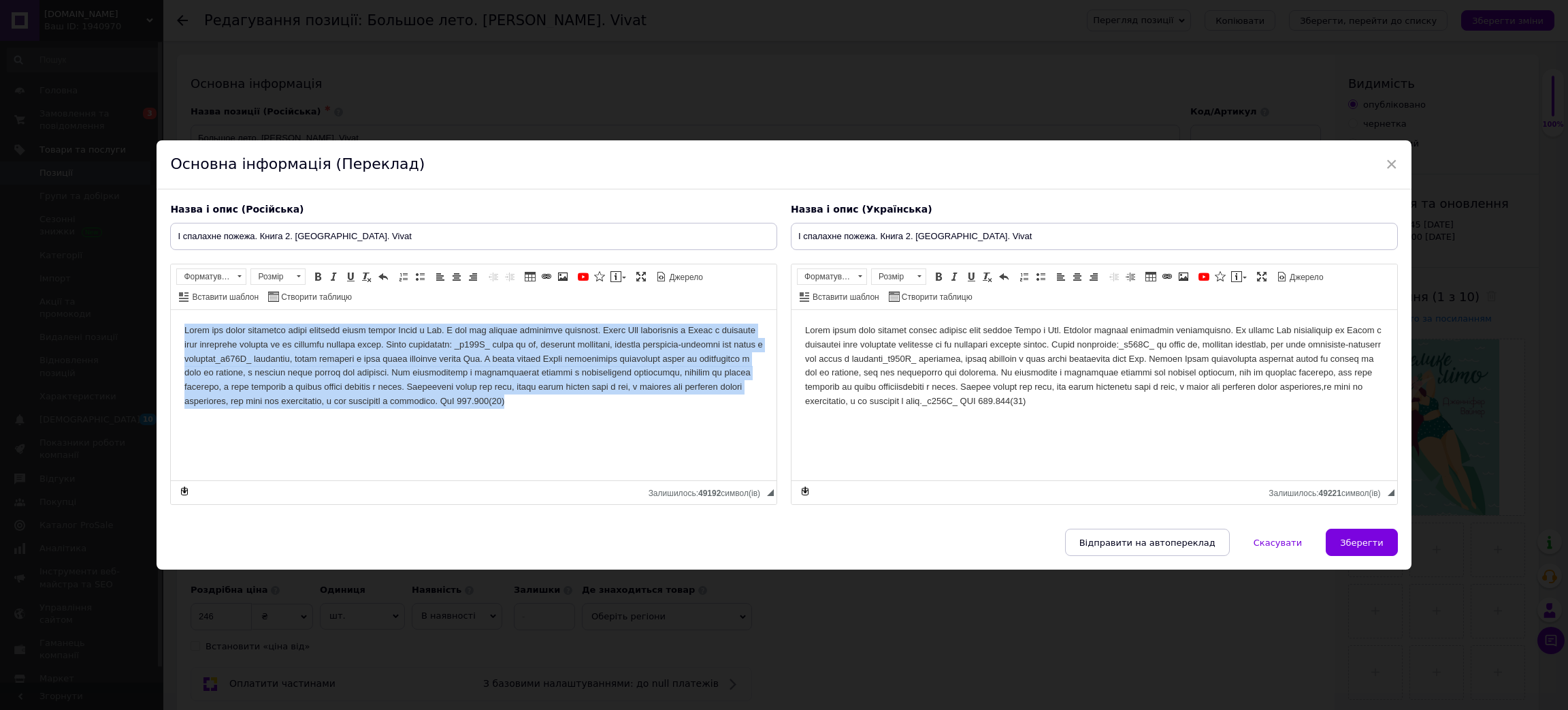
drag, startPoint x: 178, startPoint y: 333, endPoint x: 523, endPoint y: 481, distance: 375.4
click at [523, 422] on html at bounding box center [474, 366] width 606 height 112
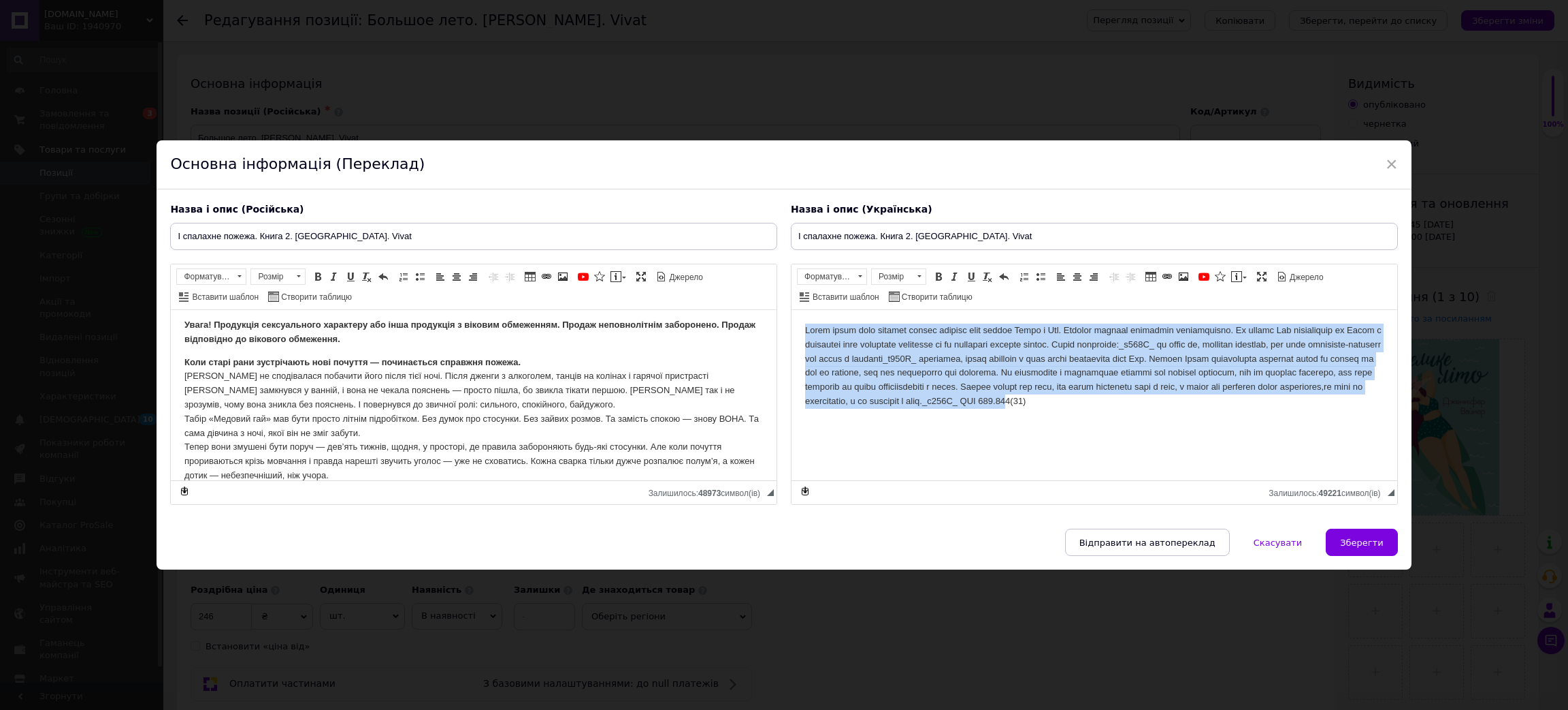
drag, startPoint x: 804, startPoint y: 333, endPoint x: 1333, endPoint y: 516, distance: 559.8
click at [1333, 422] on html at bounding box center [1094, 366] width 606 height 112
drag, startPoint x: 1369, startPoint y: 418, endPoint x: 488, endPoint y: 288, distance: 890.5
click at [792, 310] on html at bounding box center [1094, 366] width 606 height 112
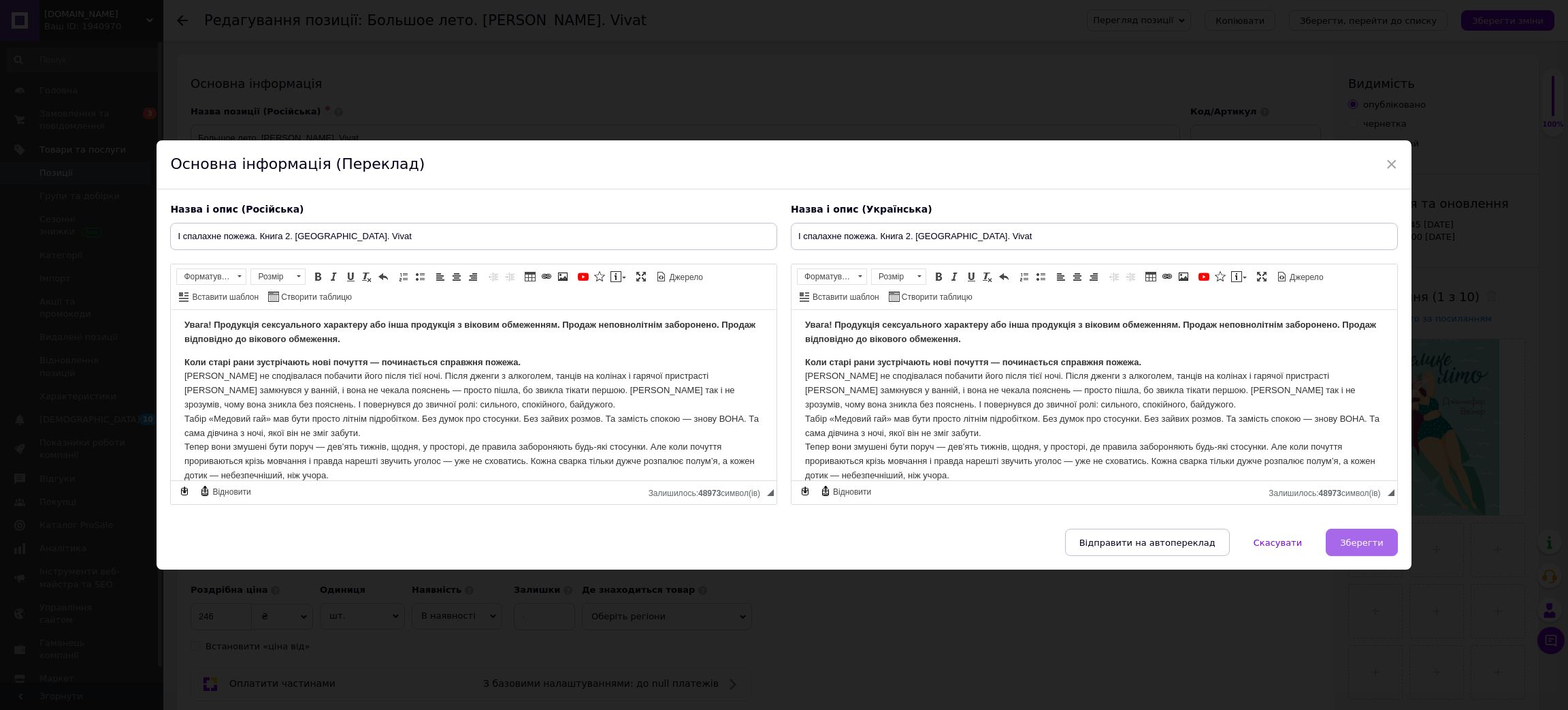
click at [1353, 530] on button "Зберегти" at bounding box center [1362, 542] width 71 height 27
type input "І спалахне пожежа. Книга 2. [GEOGRAPHIC_DATA]. Vivat"
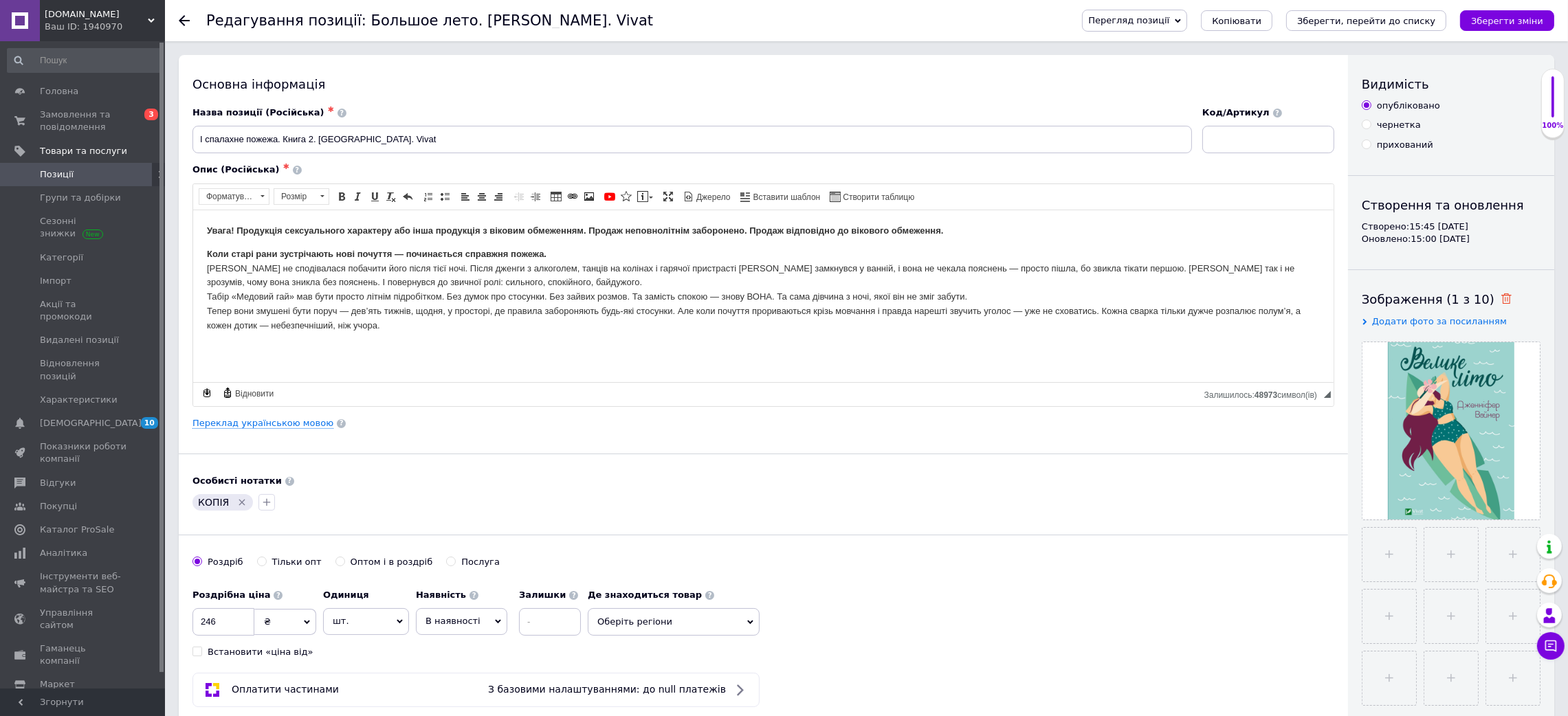
click at [1501, 299] on icon at bounding box center [1506, 298] width 10 height 10
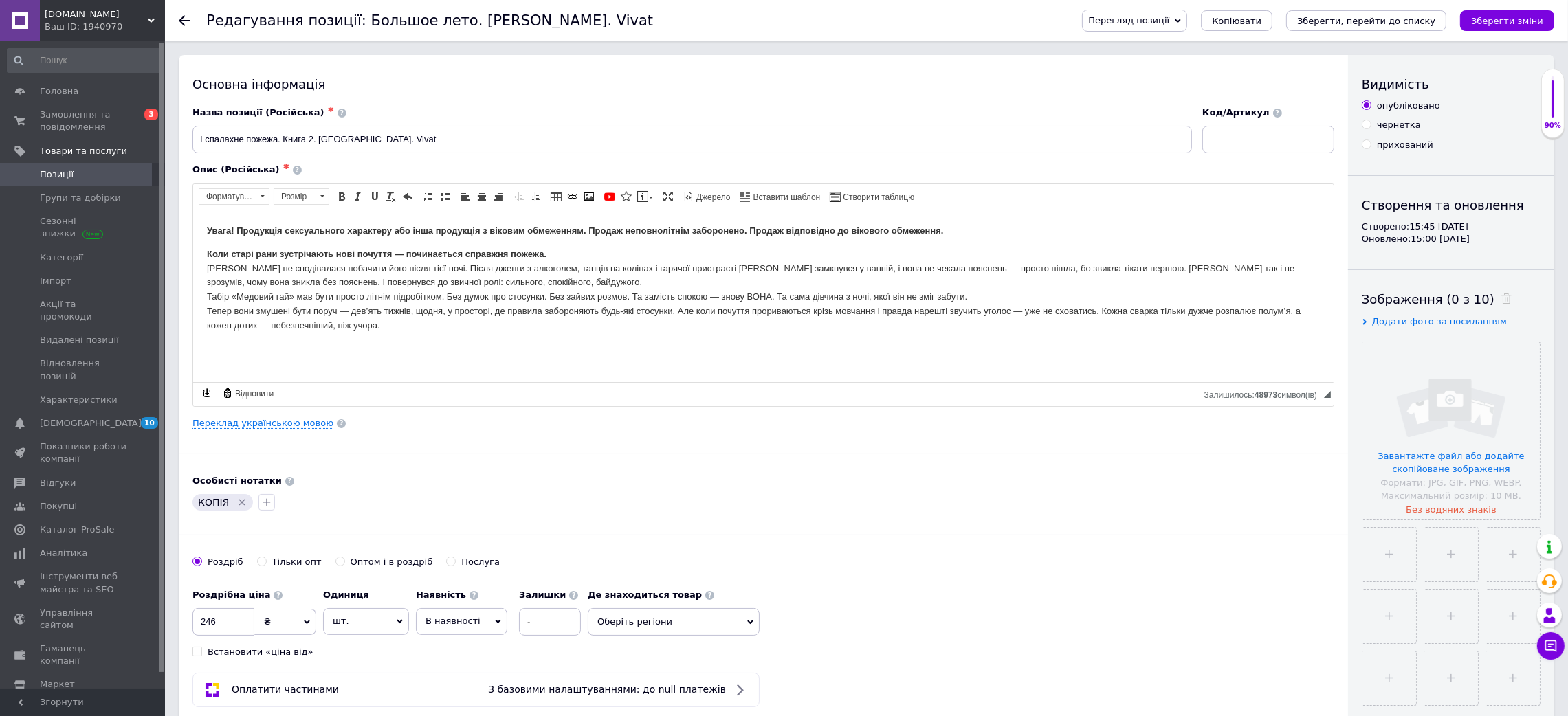
click at [1431, 312] on div "Зображення (0 з 10) Додати фото за посиланням Завантажте файл або додайте скопі…" at bounding box center [1451, 498] width 179 height 414
click at [1431, 321] on span "Додати фото за посиланням" at bounding box center [1439, 321] width 135 height 10
click at [1424, 336] on input "text" at bounding box center [1432, 348] width 142 height 28
paste input "[URL][DOMAIN_NAME]"
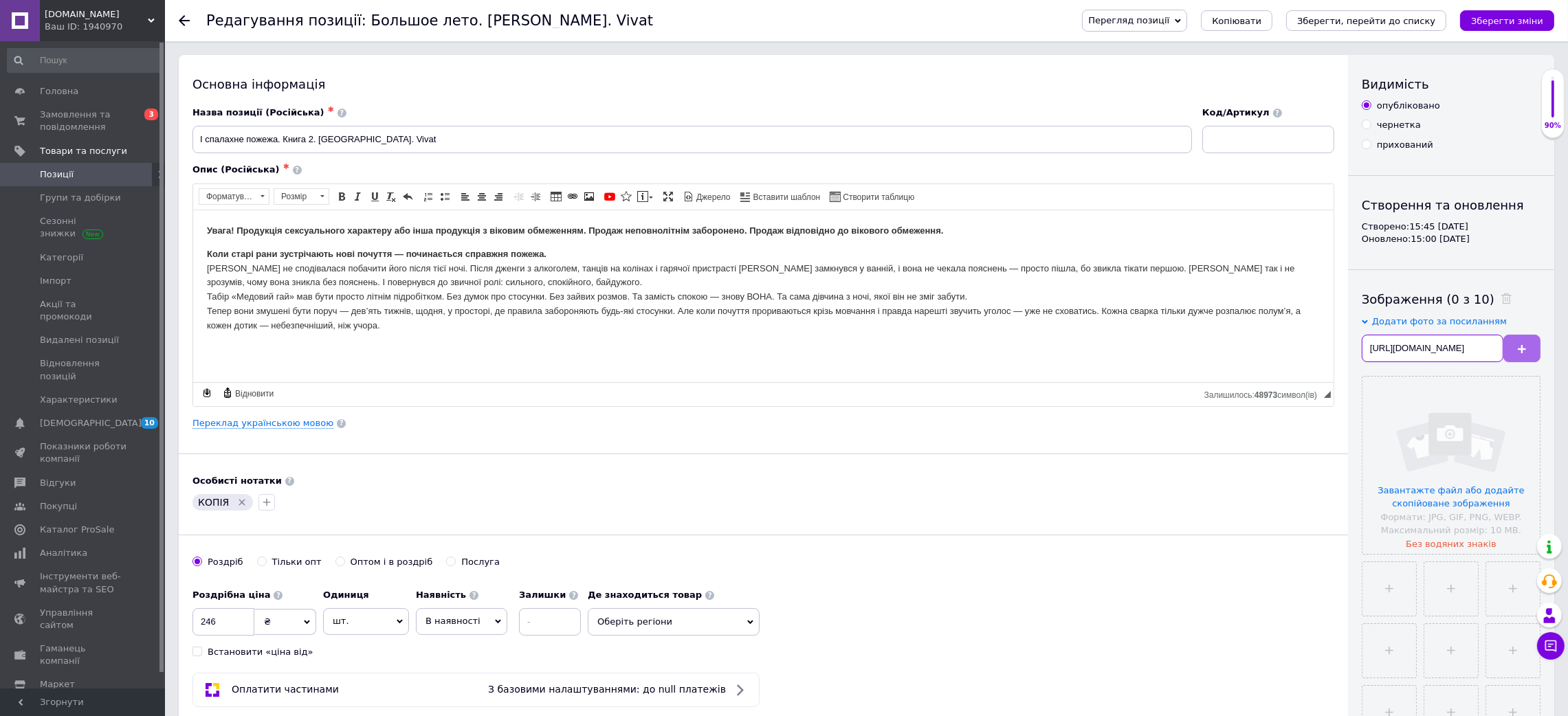
type input "[URL][DOMAIN_NAME]"
click at [1514, 340] on button at bounding box center [1522, 348] width 37 height 28
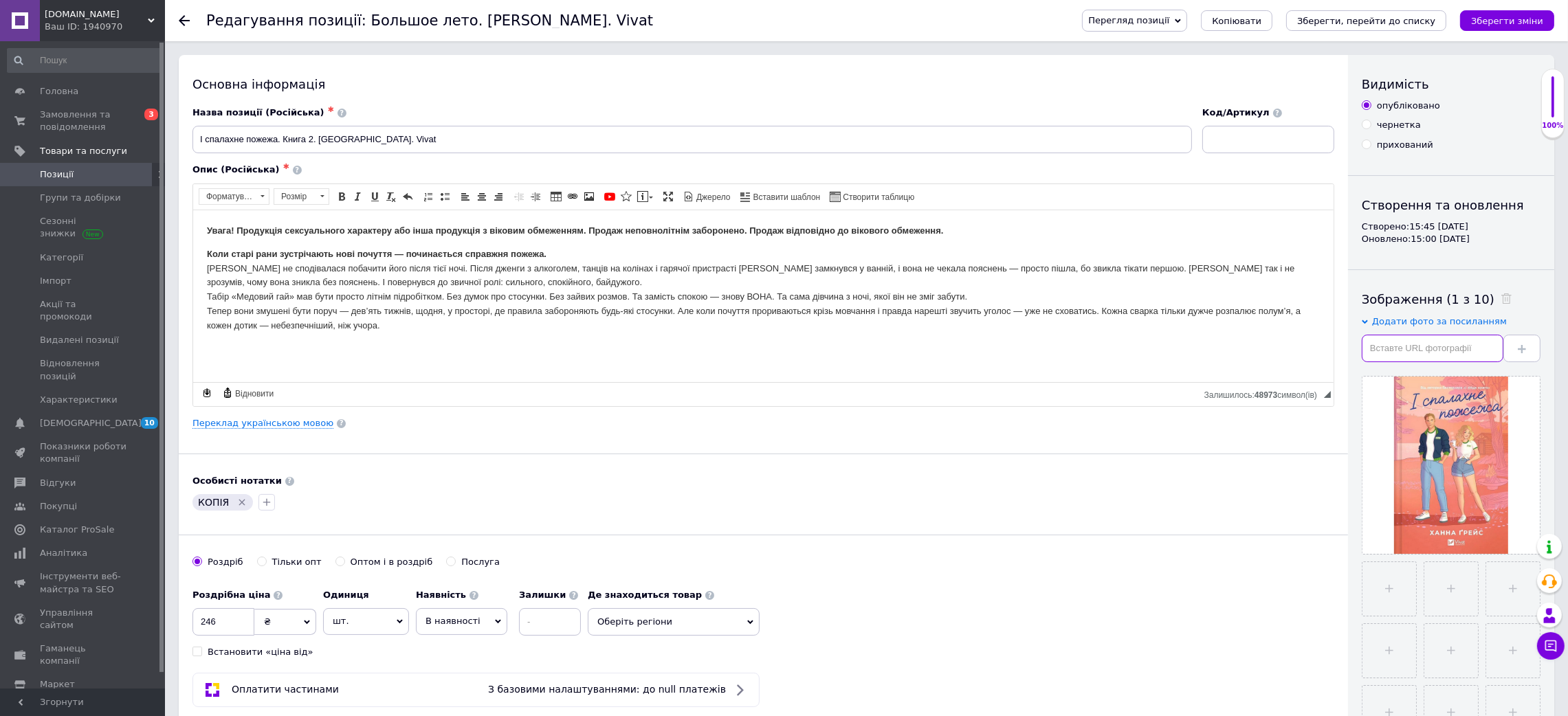
click at [1425, 349] on input "text" at bounding box center [1432, 348] width 142 height 28
paste input "[URL][DOMAIN_NAME]"
type input "[URL][DOMAIN_NAME]"
click at [1515, 353] on button at bounding box center [1522, 348] width 37 height 28
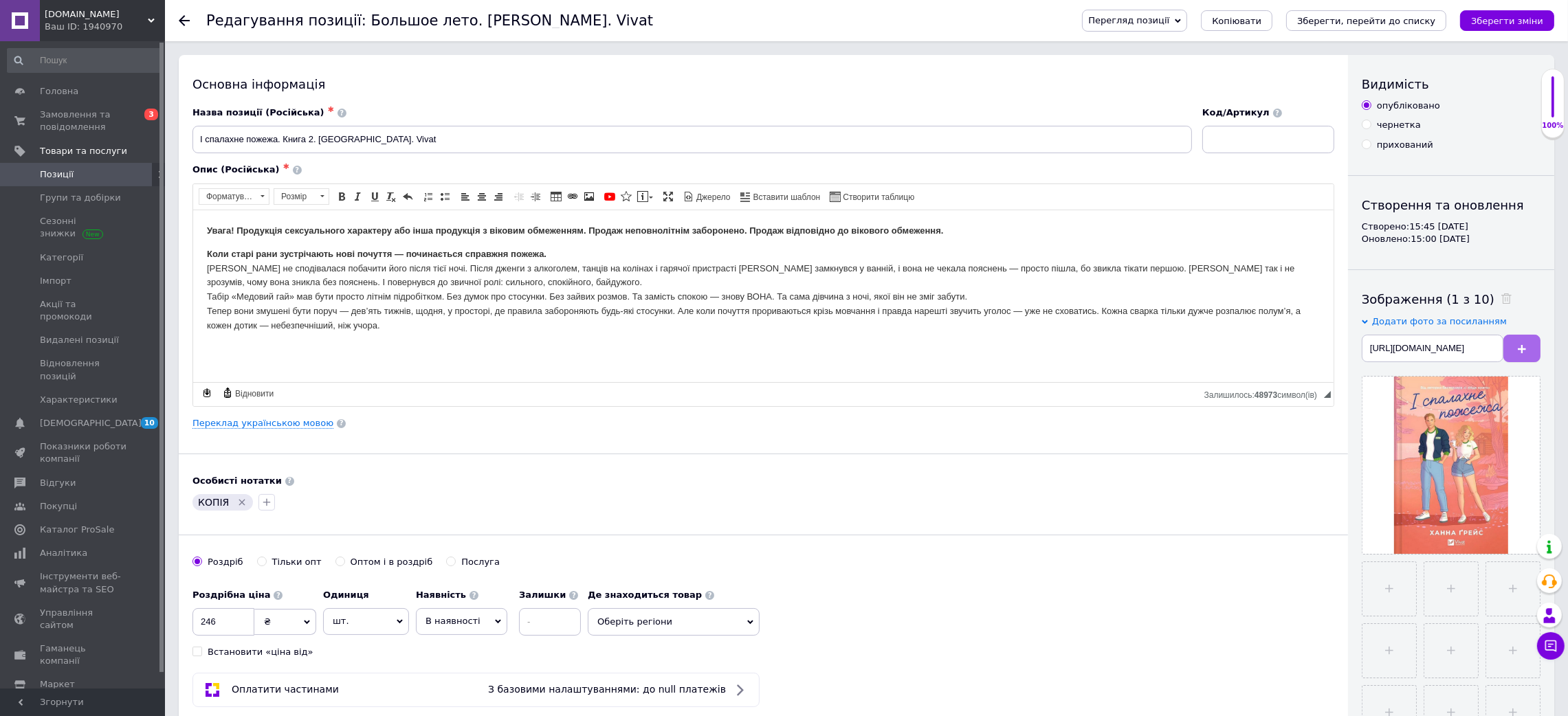
scroll to position [0, 0]
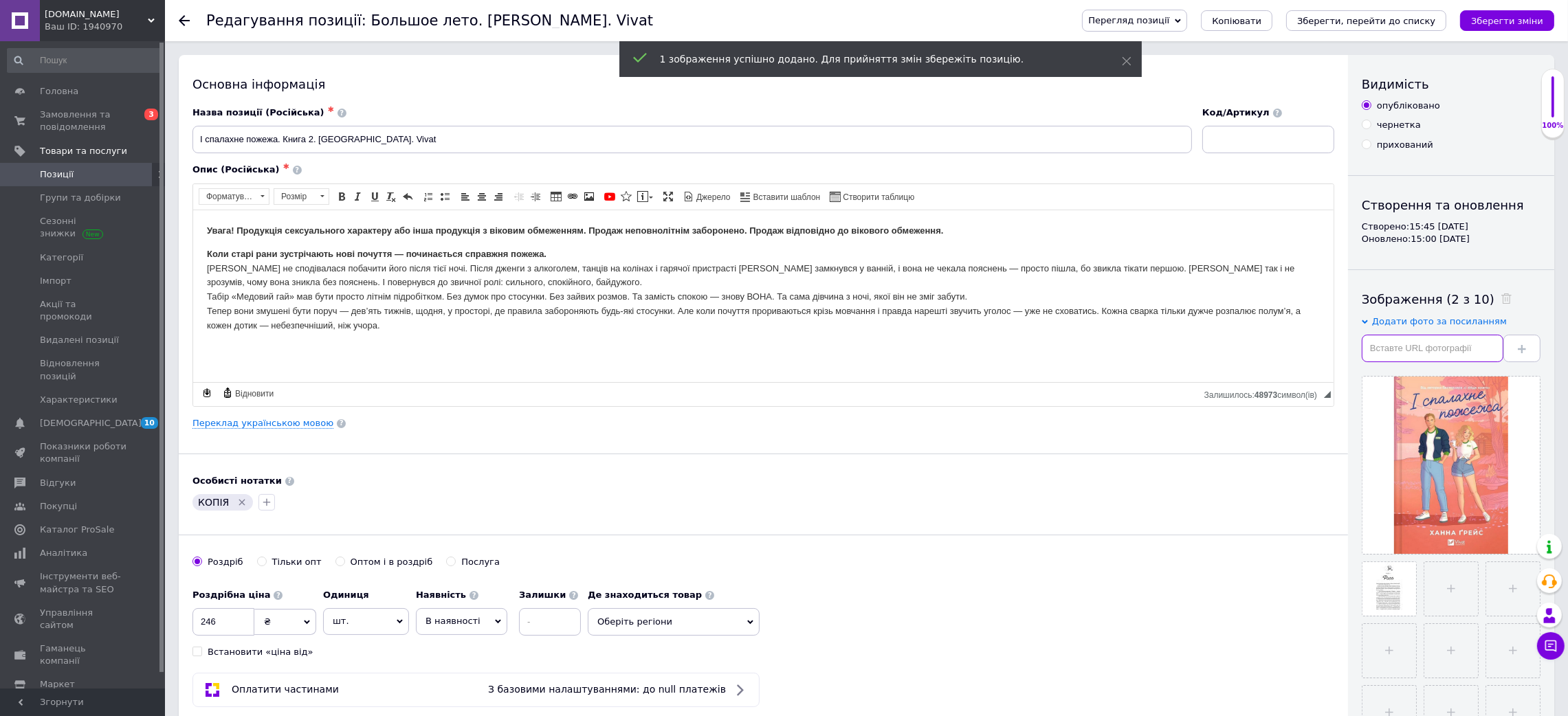
click at [1413, 350] on input "text" at bounding box center [1432, 348] width 142 height 28
paste input "[URL][DOMAIN_NAME]"
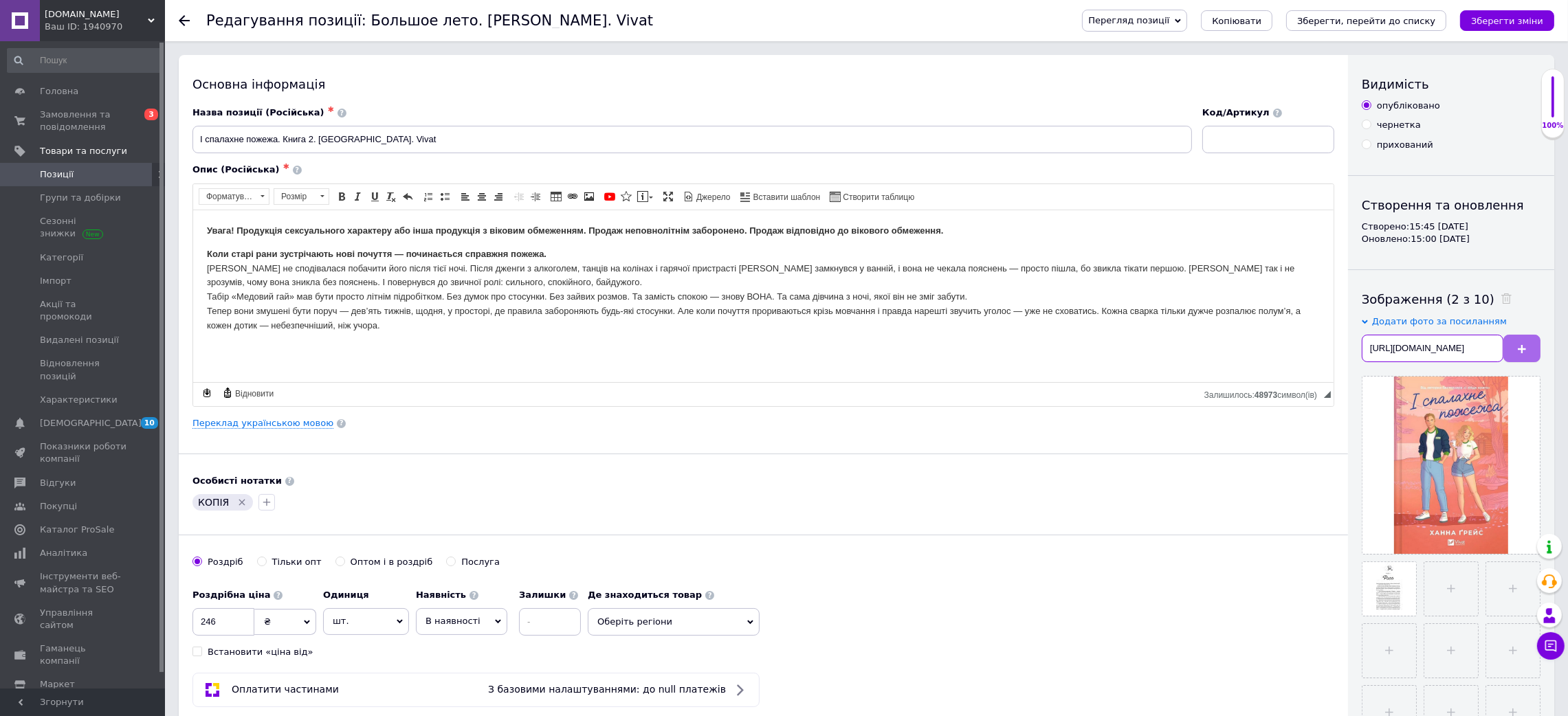
scroll to position [0, 163]
type input "[URL][DOMAIN_NAME]"
click at [1529, 350] on button at bounding box center [1522, 348] width 37 height 28
click at [1466, 346] on input "text" at bounding box center [1432, 348] width 142 height 28
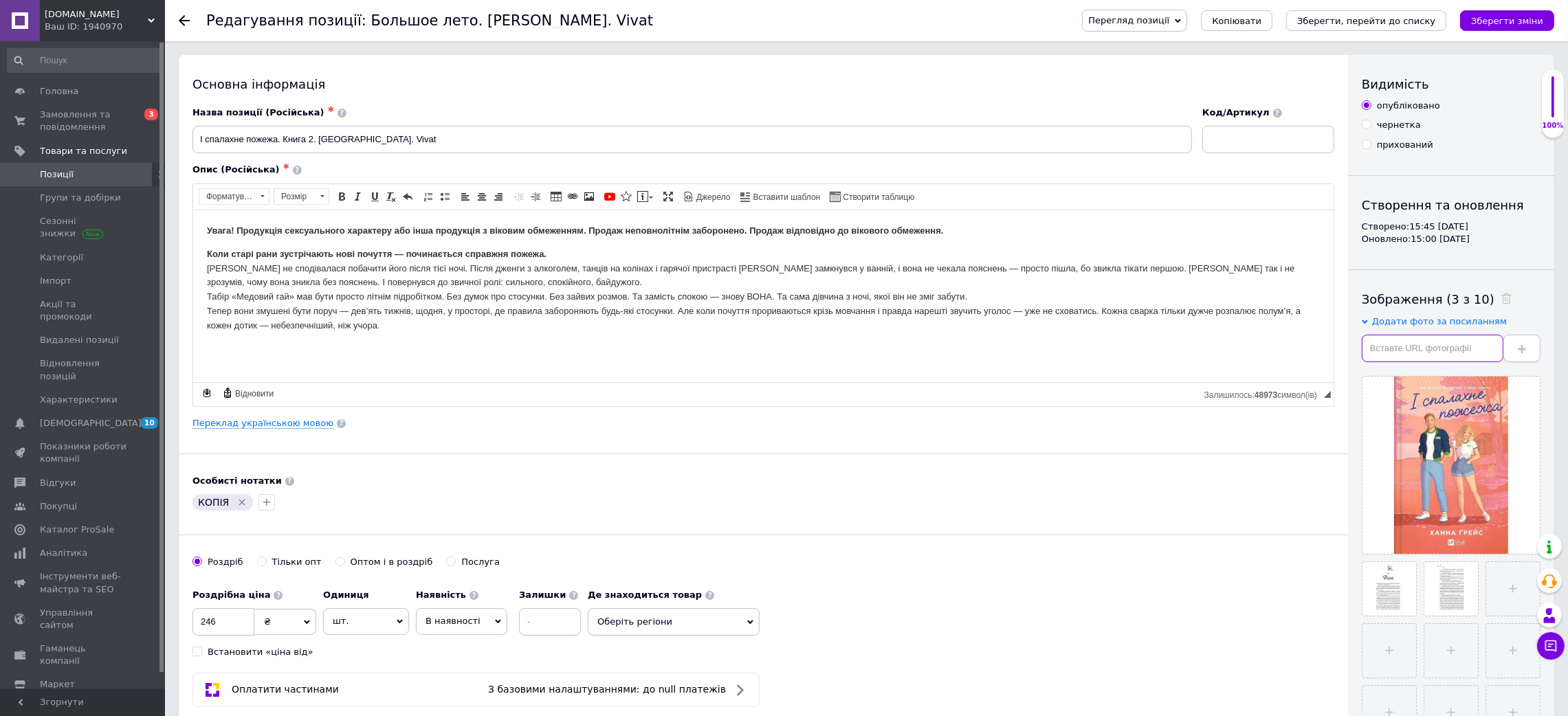
paste input "[URL][DOMAIN_NAME]"
type input "[URL][DOMAIN_NAME]"
click at [1519, 346] on icon at bounding box center [1522, 349] width 8 height 8
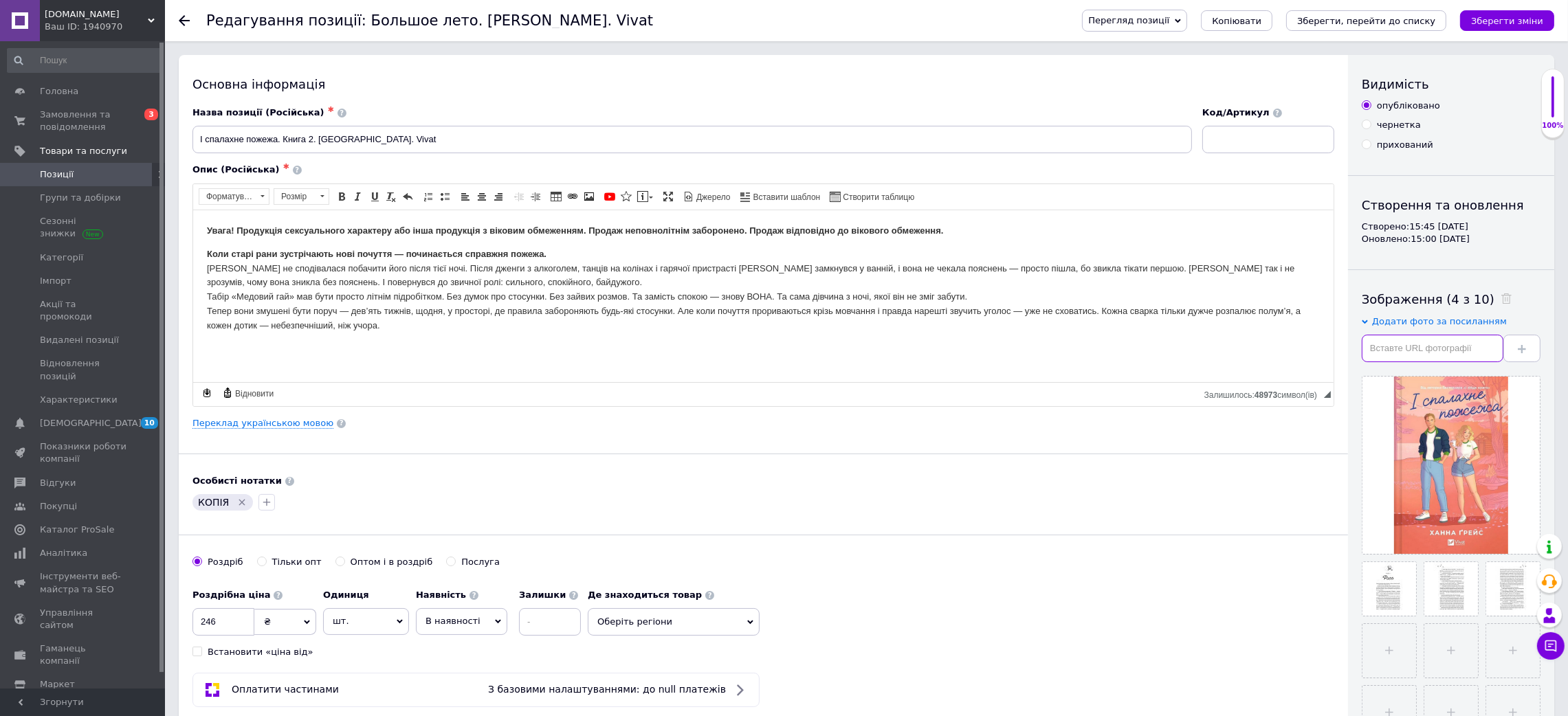
click at [1424, 345] on input "text" at bounding box center [1432, 348] width 142 height 28
paste input "[URL][DOMAIN_NAME]"
type input "[URL][DOMAIN_NAME]"
click at [1516, 340] on button at bounding box center [1522, 348] width 37 height 28
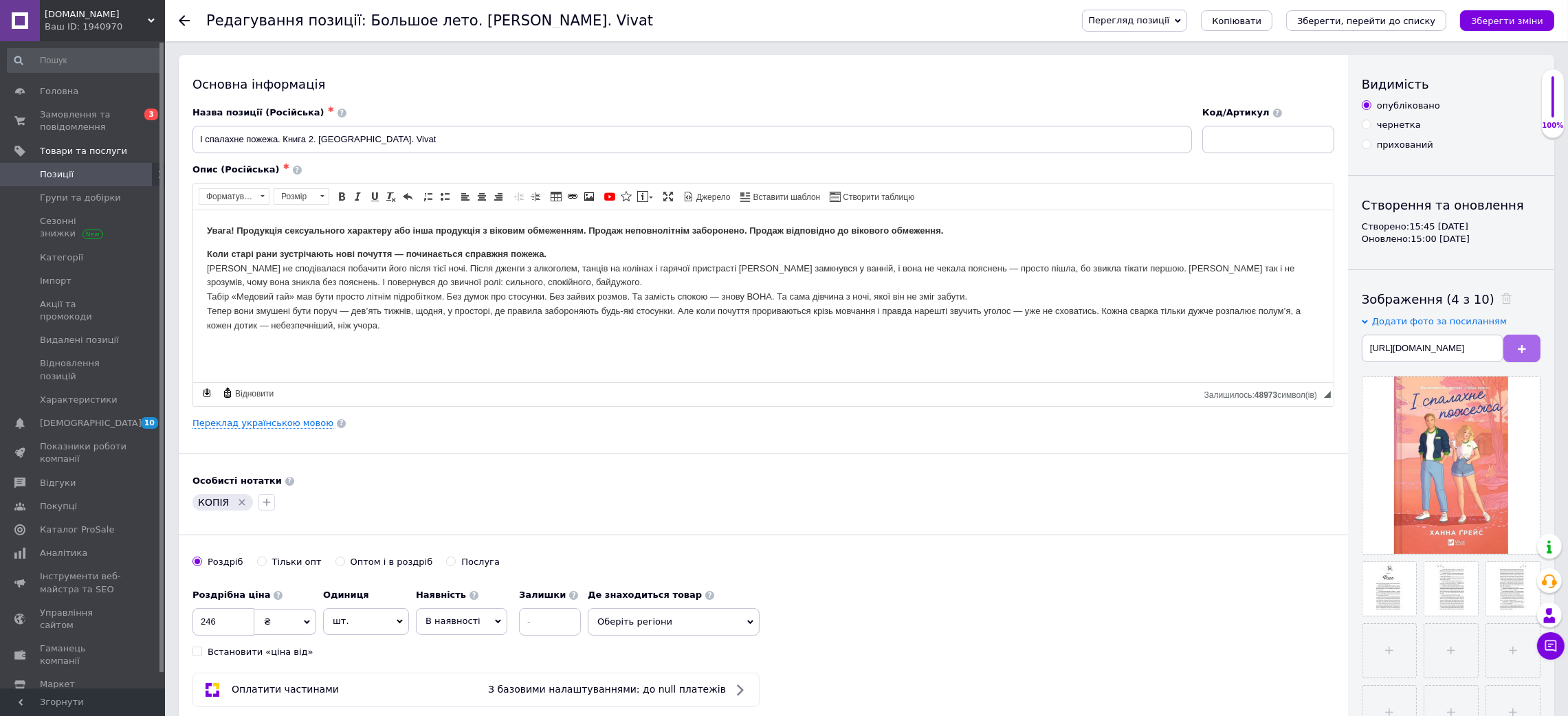
scroll to position [0, 0]
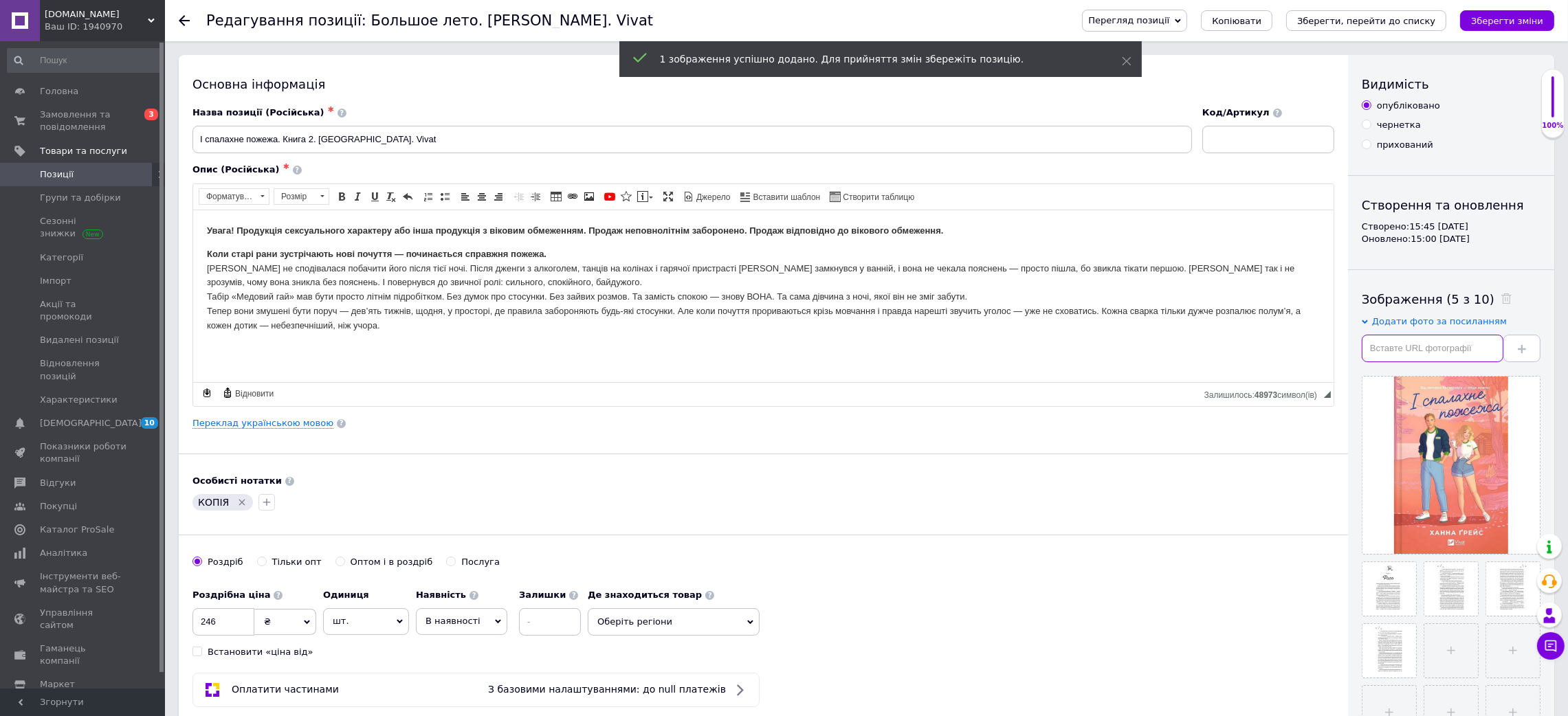
click at [1453, 336] on input "text" at bounding box center [1432, 348] width 142 height 28
paste input "[URL][DOMAIN_NAME]"
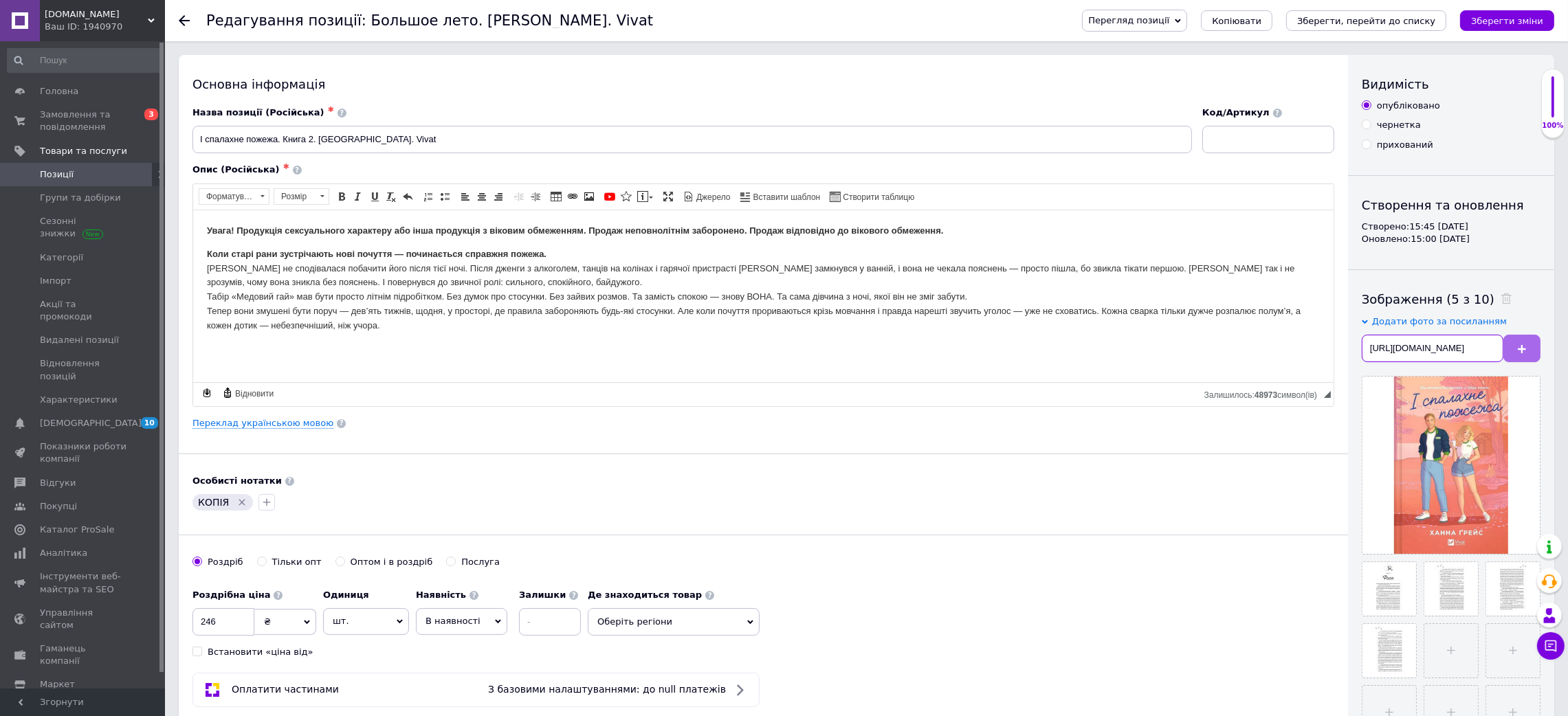
type input "[URL][DOMAIN_NAME]"
click at [1520, 346] on icon at bounding box center [1522, 349] width 8 height 8
click at [1427, 350] on input "text" at bounding box center [1432, 348] width 142 height 28
paste input "[URL][DOMAIN_NAME]"
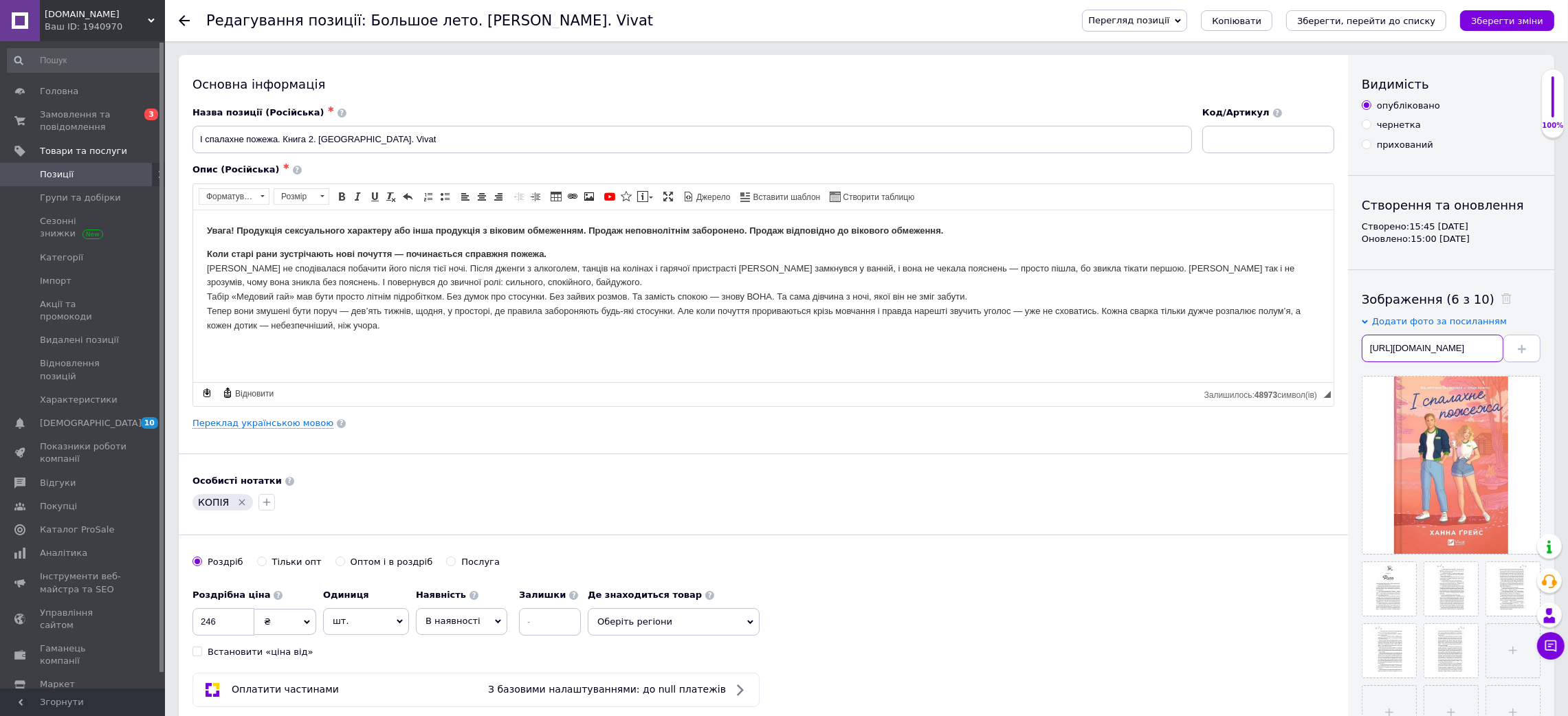
scroll to position [0, 163]
type input "[URL][DOMAIN_NAME]"
click at [1515, 350] on button at bounding box center [1522, 348] width 37 height 28
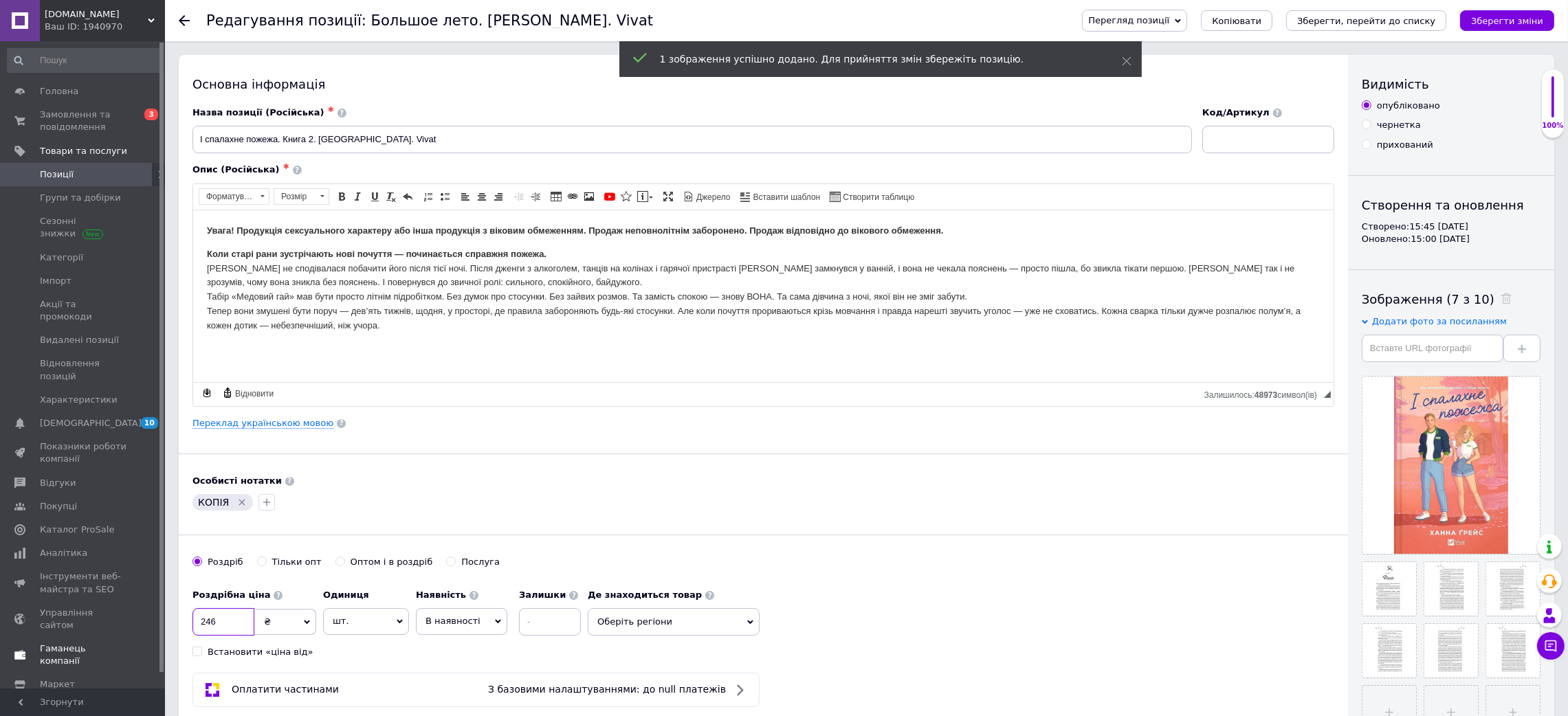
drag, startPoint x: 232, startPoint y: 617, endPoint x: 139, endPoint y: 612, distance: 93.1
type input "510"
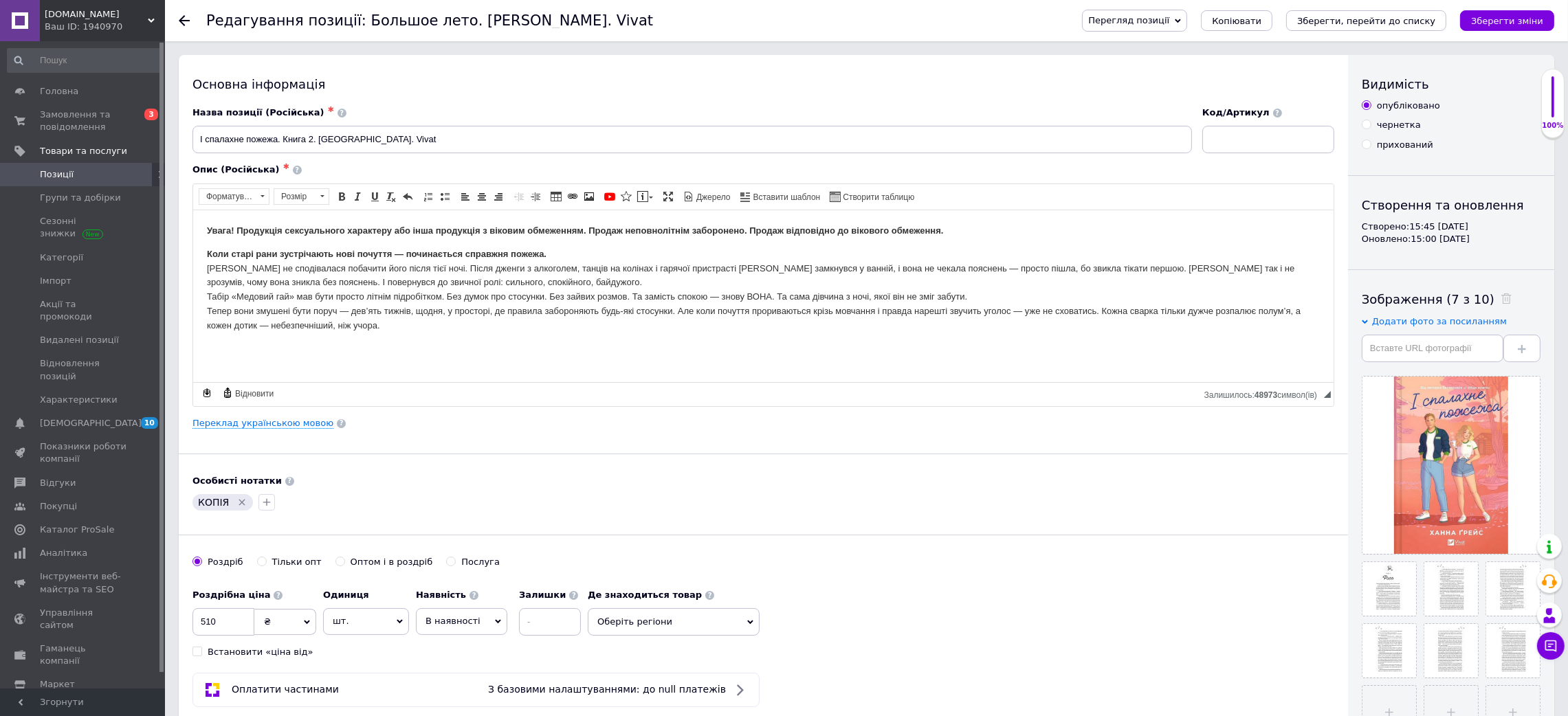
click at [239, 505] on icon "Видалити мітку" at bounding box center [242, 502] width 6 height 6
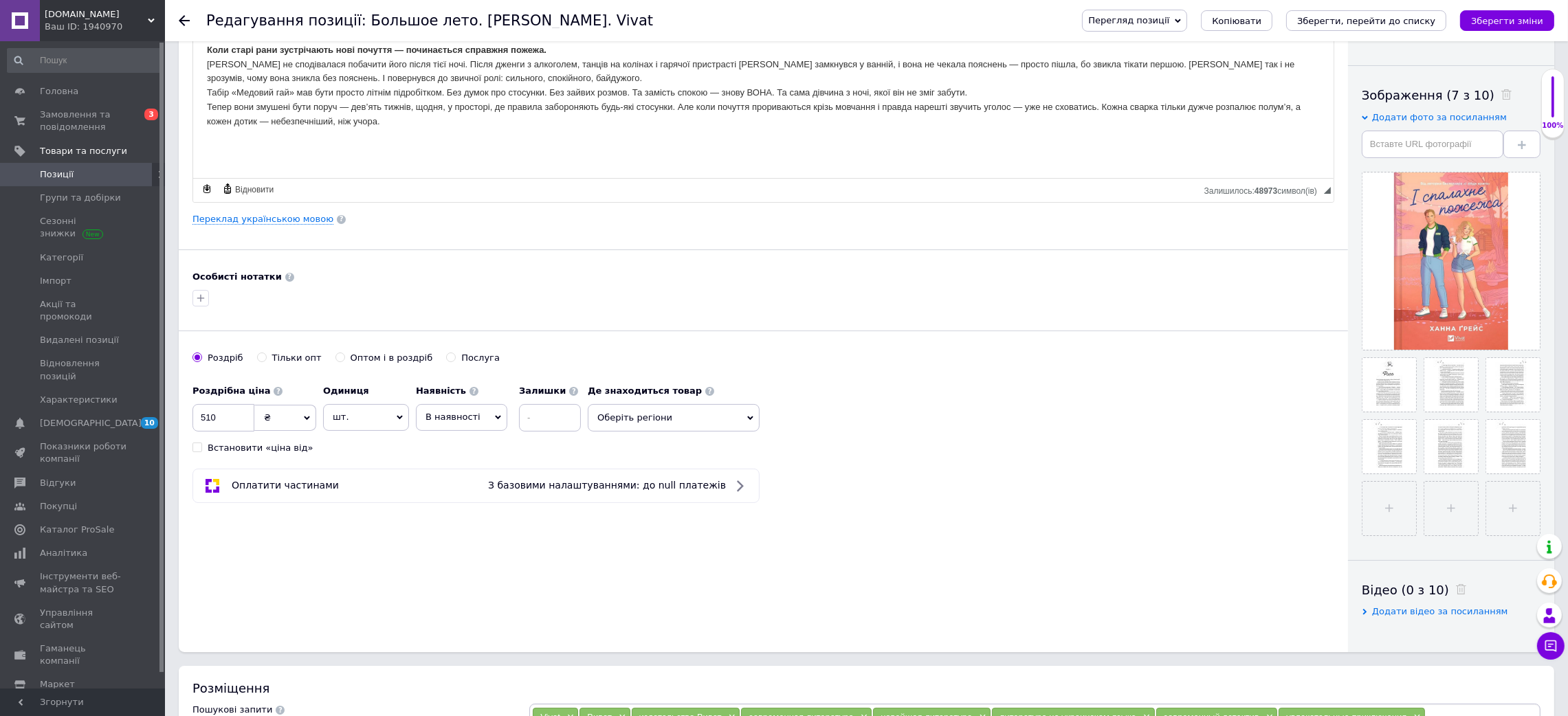
scroll to position [617, 0]
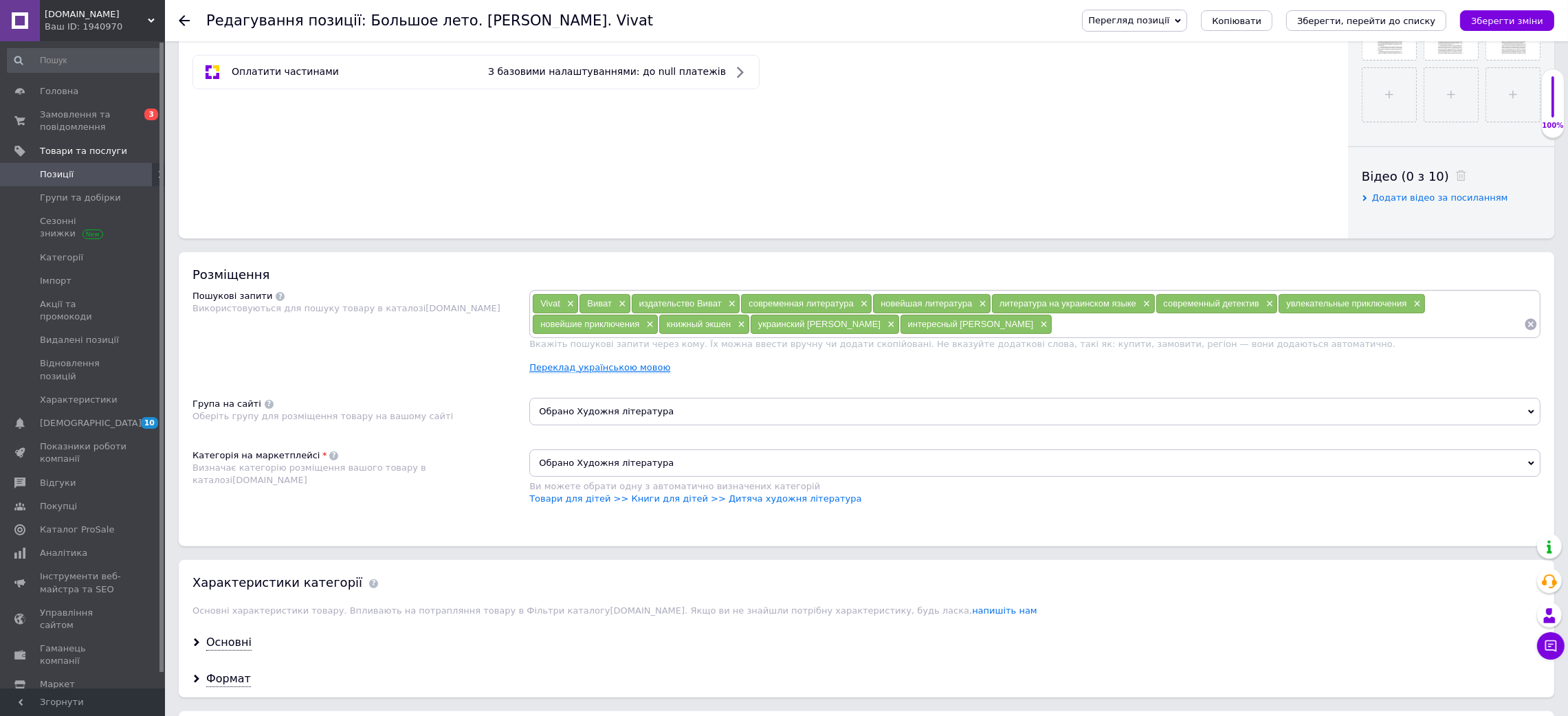
click at [640, 373] on link "Переклад українською мовою" at bounding box center [600, 367] width 141 height 11
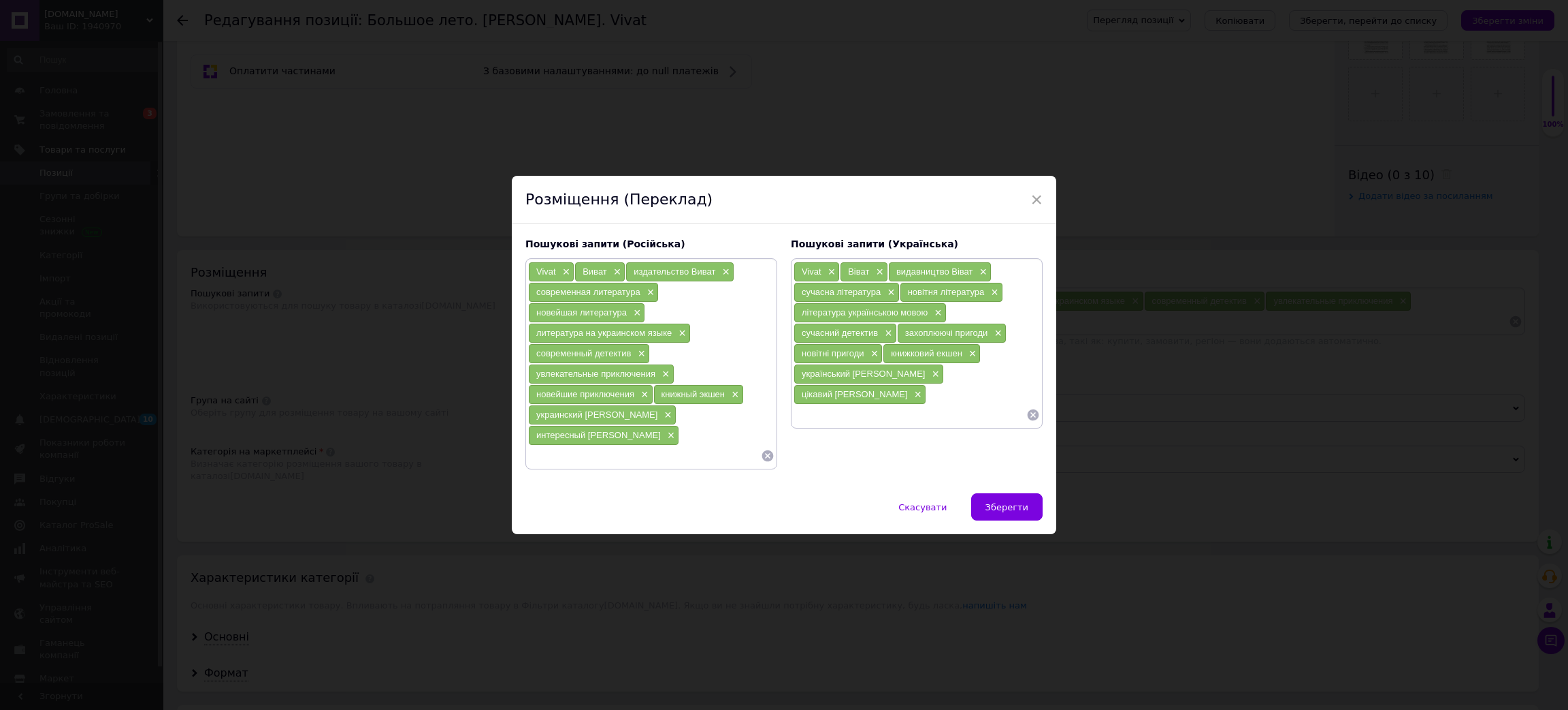
click at [889, 408] on input at bounding box center [910, 415] width 233 height 21
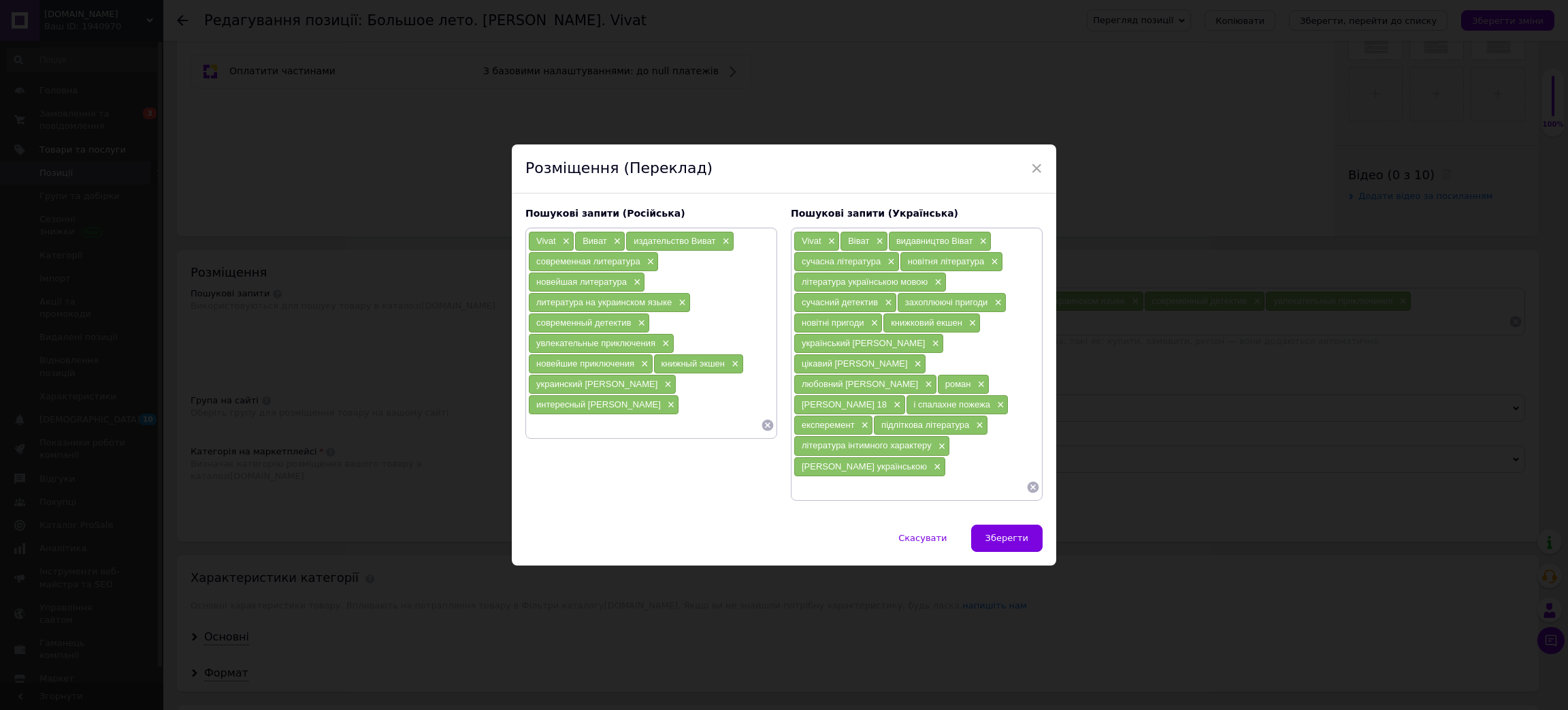
click at [589, 420] on input at bounding box center [645, 425] width 233 height 21
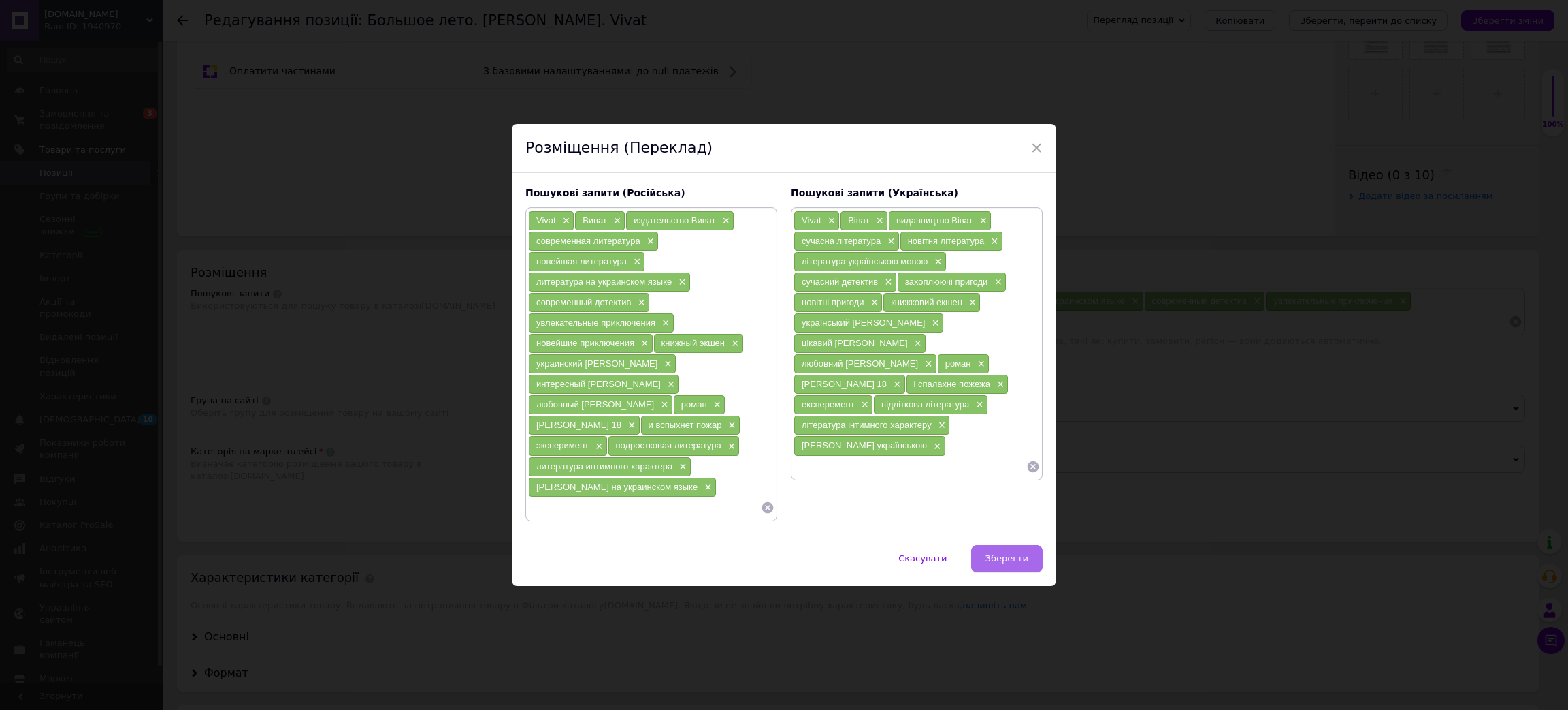
click at [992, 560] on button "Зберегти" at bounding box center [1007, 558] width 71 height 27
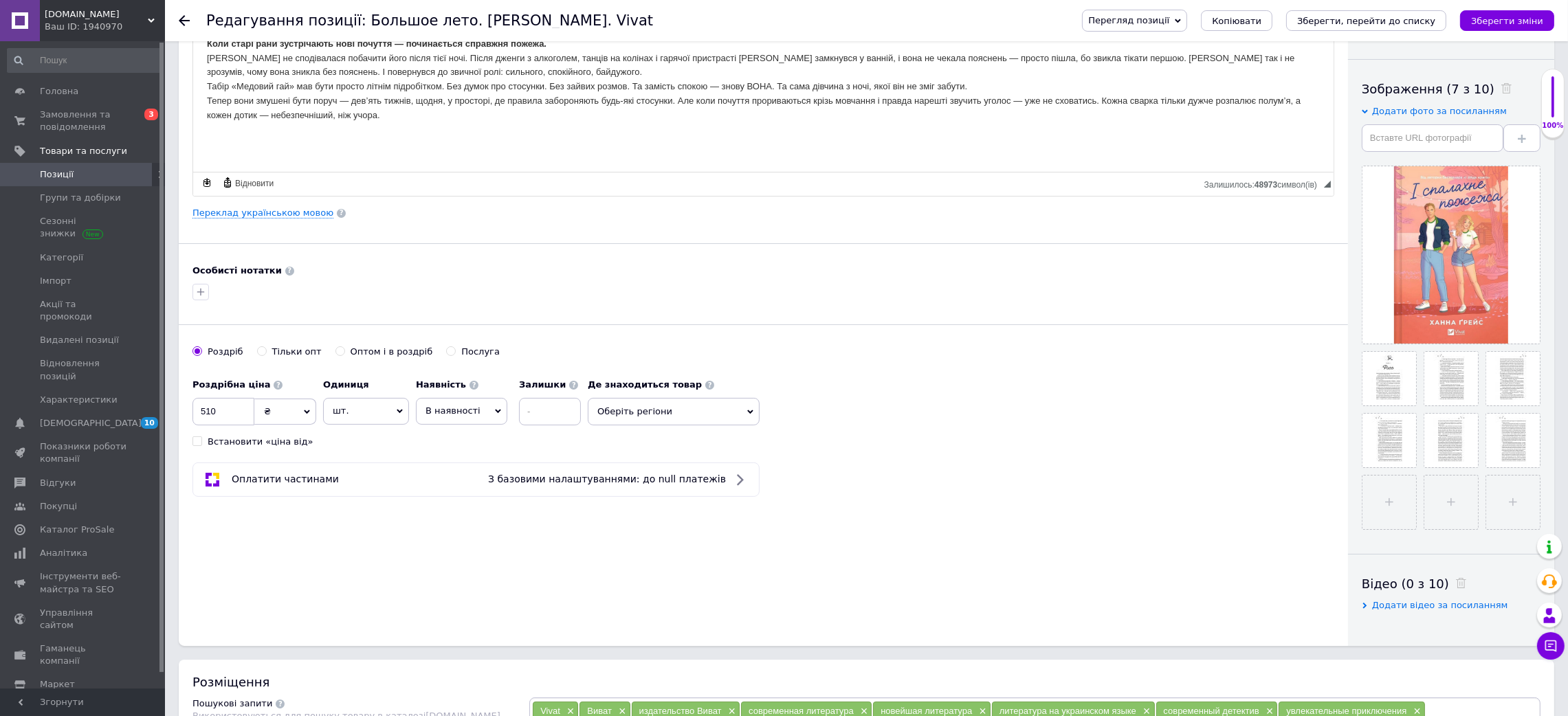
scroll to position [926, 0]
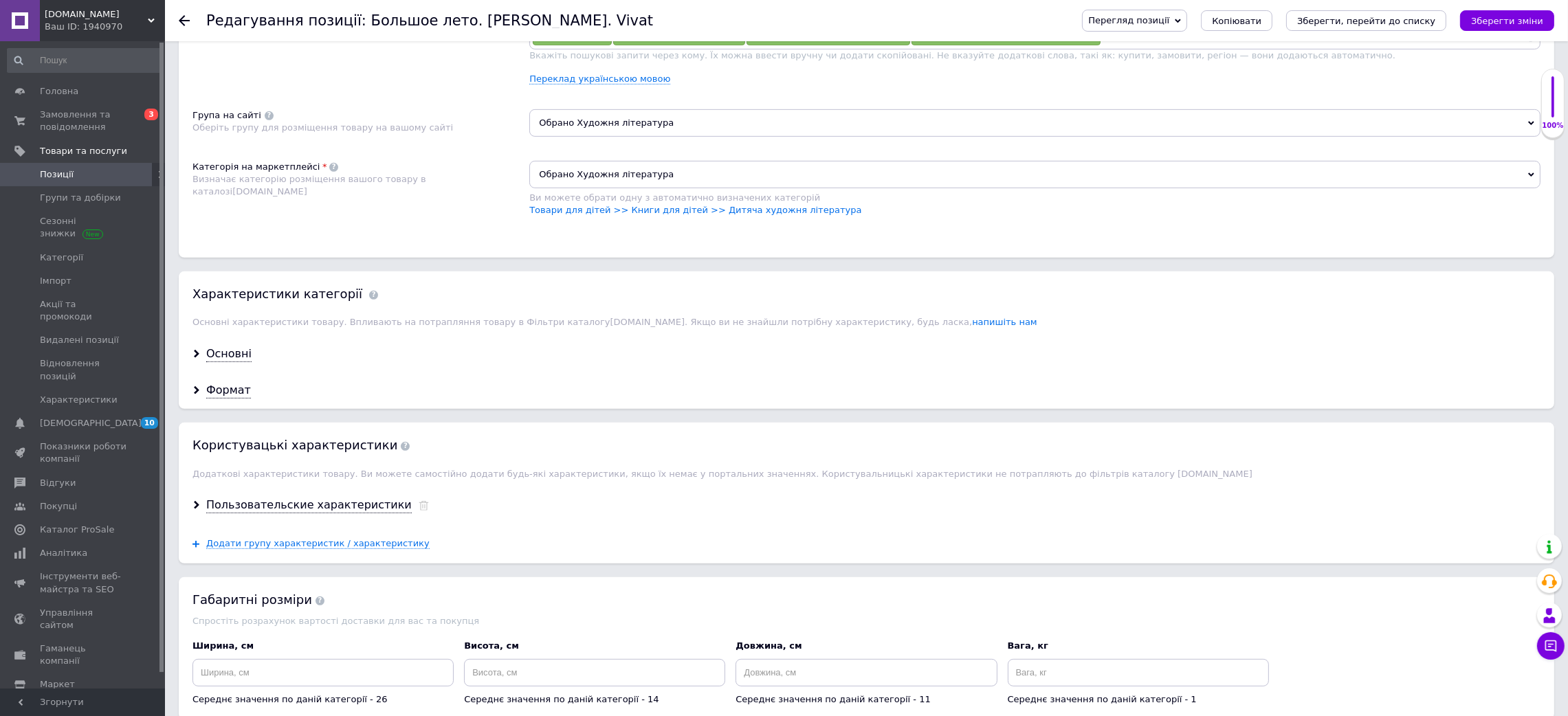
click at [389, 523] on div "Пользовательские характеристики" at bounding box center [866, 505] width 1375 height 36
click at [419, 511] on use at bounding box center [423, 505] width 9 height 9
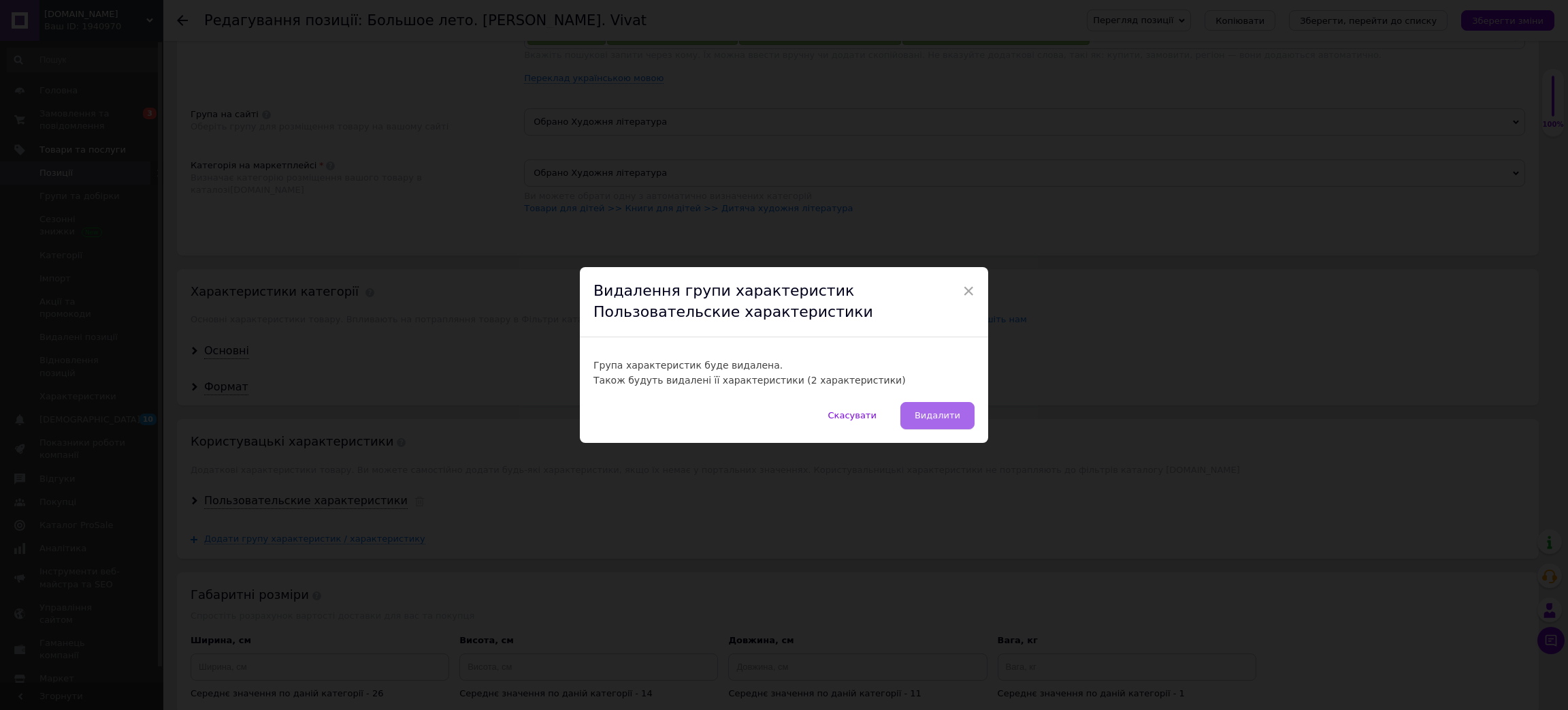
drag, startPoint x: 929, startPoint y: 420, endPoint x: 641, endPoint y: 435, distance: 288.4
click at [929, 420] on span "Видалити" at bounding box center [937, 415] width 46 height 10
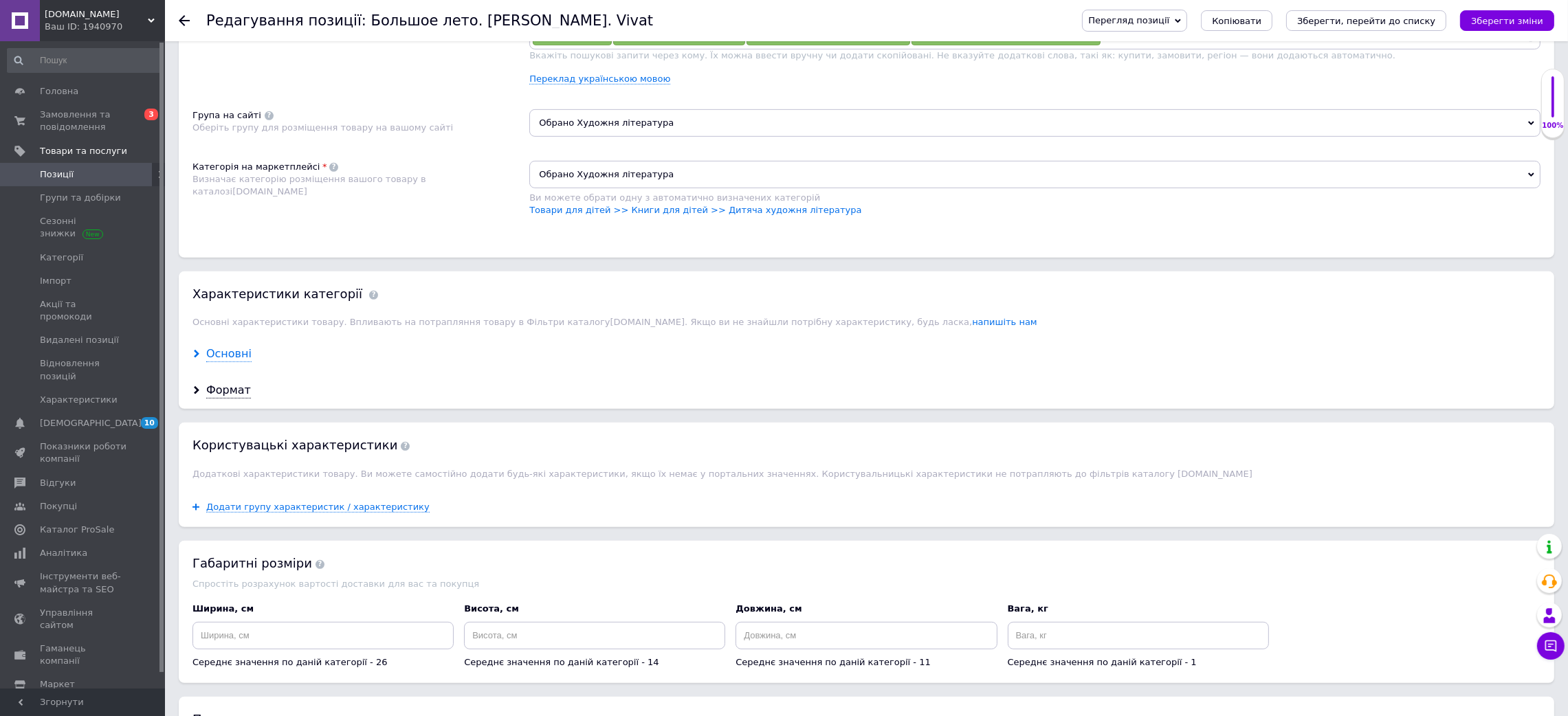
click at [218, 362] on div "Основні" at bounding box center [229, 354] width 45 height 16
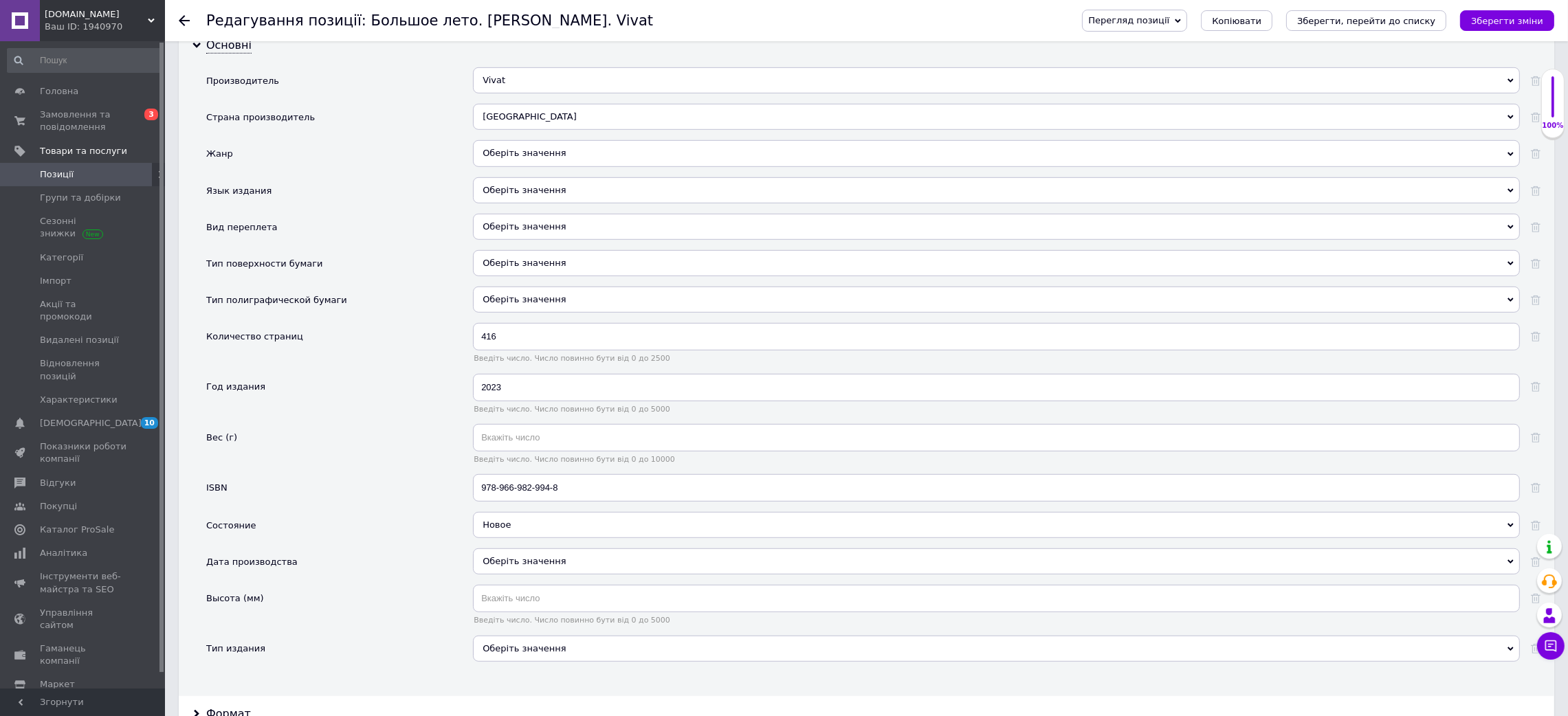
scroll to position [1236, 0]
drag, startPoint x: 581, startPoint y: 618, endPoint x: 368, endPoint y: 594, distance: 214.3
click at [368, 594] on div "Производитель Vivat Vivat Страна производитель [GEOGRAPHIC_DATA] Украина Жанр О…" at bounding box center [873, 368] width 1334 height 604
paste input "617-17-0962-1"
type input "978-617-17-0962-1"
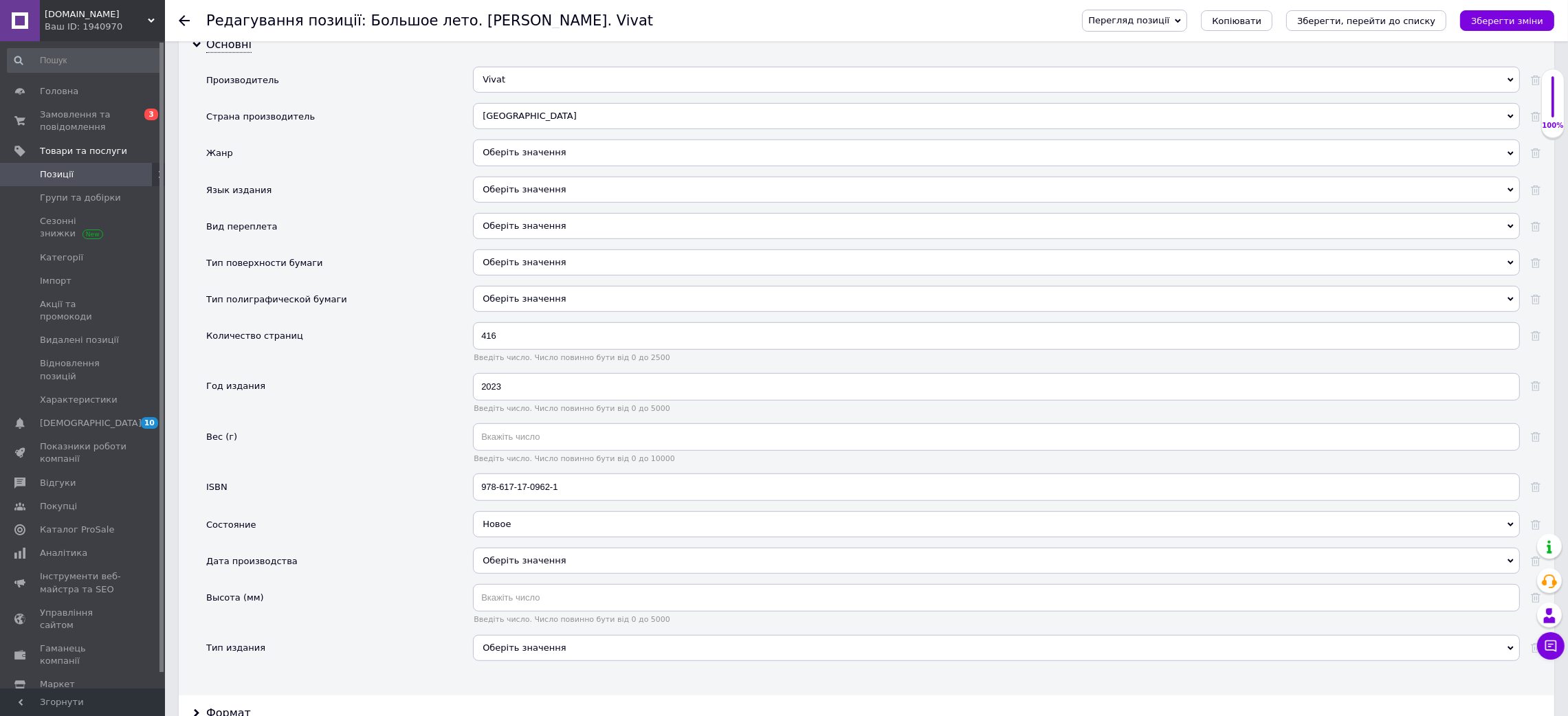
click at [506, 203] on div "Оберіть значення" at bounding box center [997, 189] width 1047 height 26
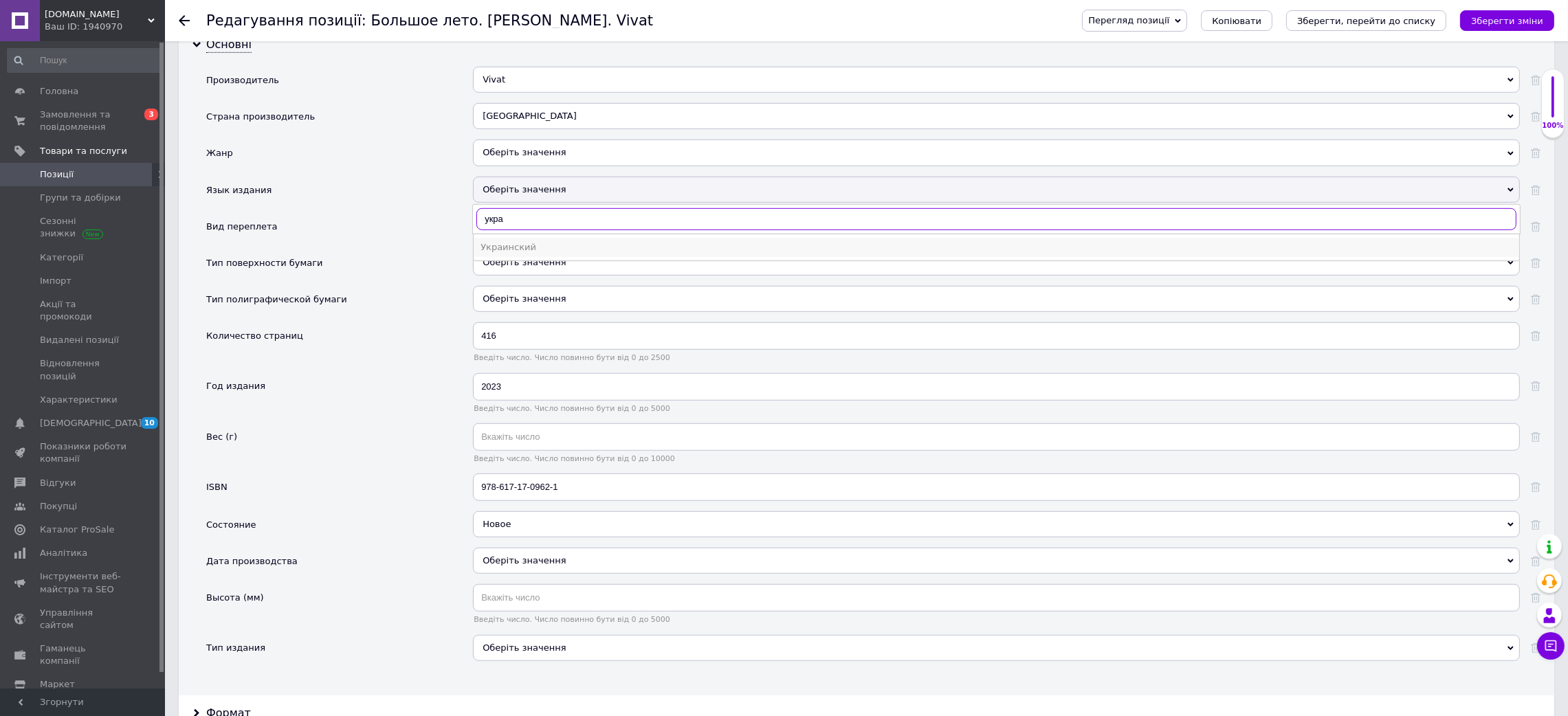
type input "укра"
click at [527, 253] on div "Украинский" at bounding box center [997, 247] width 1032 height 13
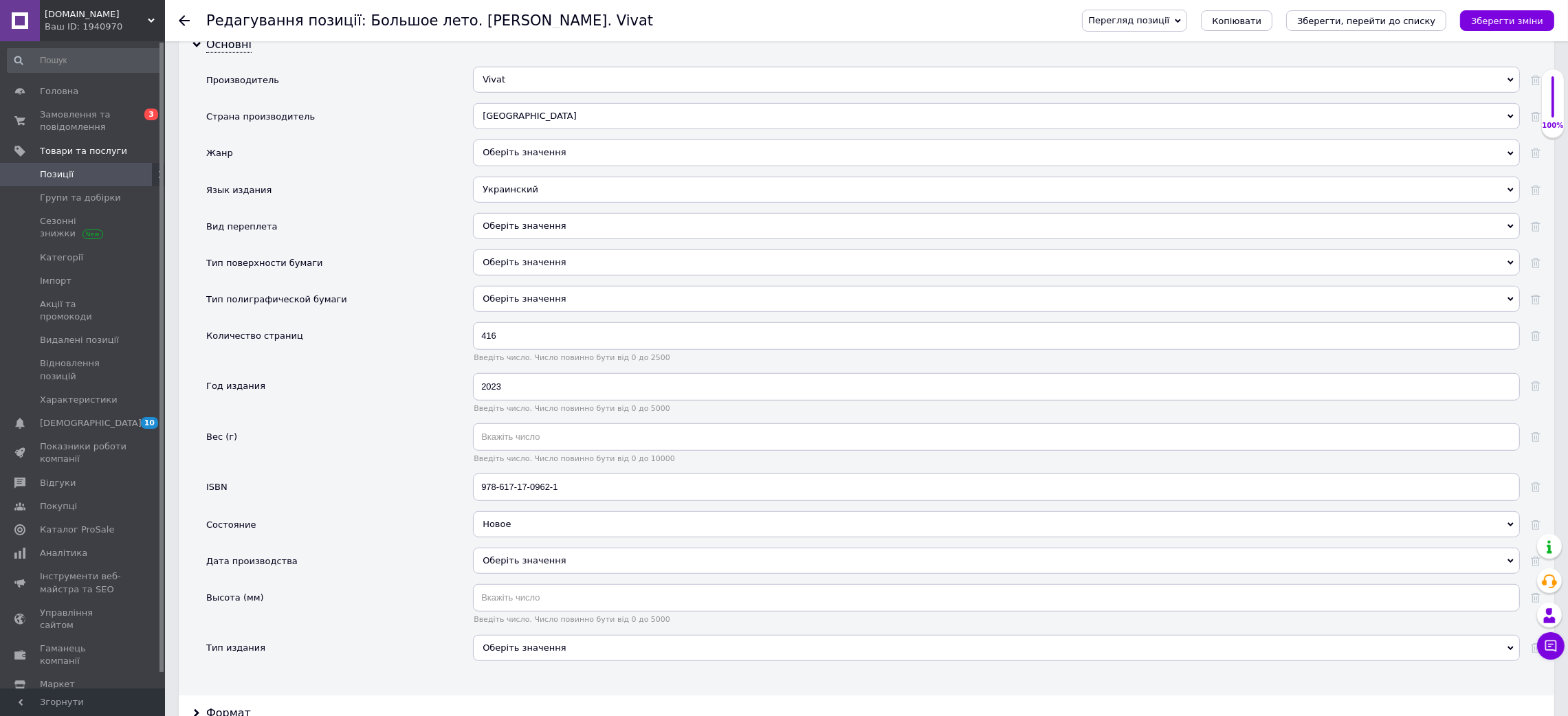
click at [514, 239] on div "Оберіть значення" at bounding box center [997, 226] width 1047 height 26
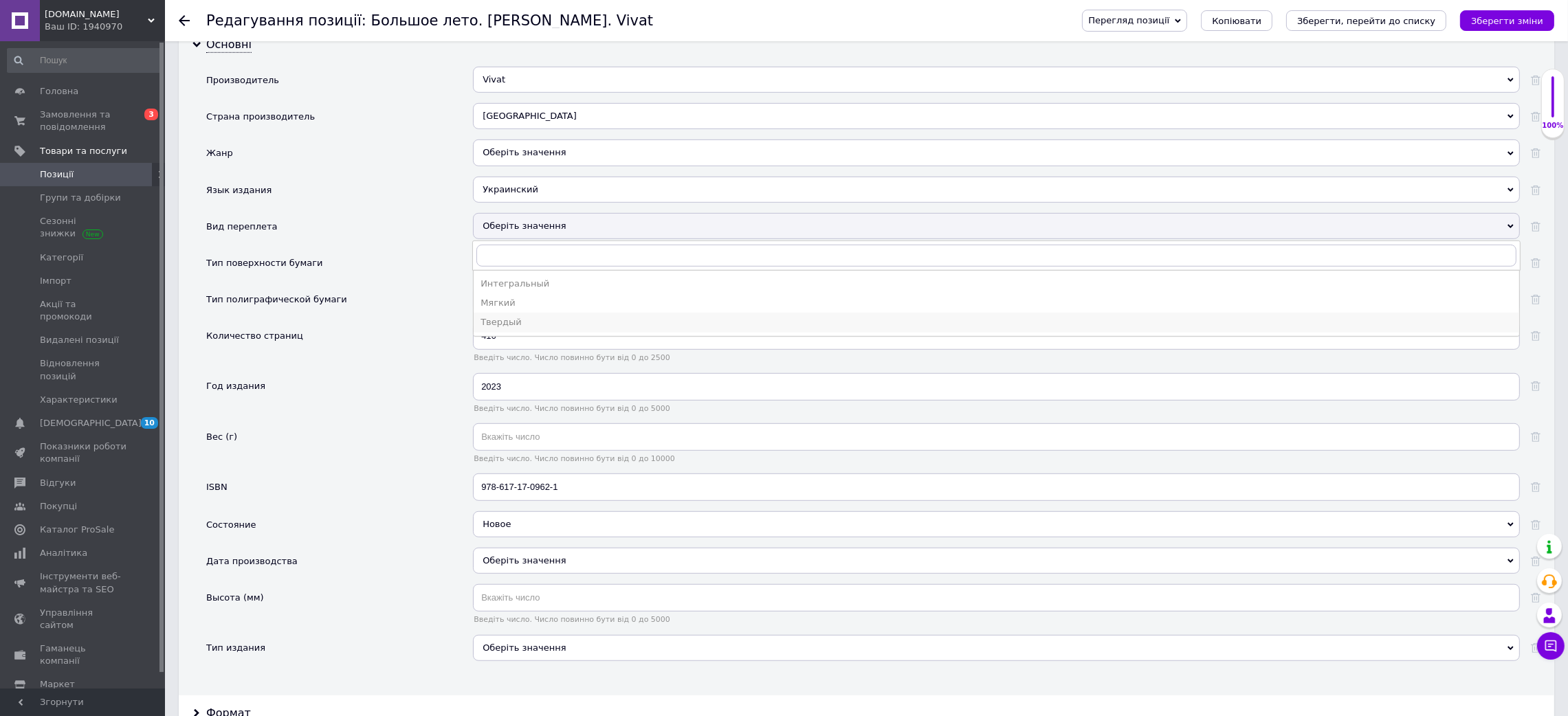
click at [523, 329] on div "Твердый" at bounding box center [997, 322] width 1032 height 13
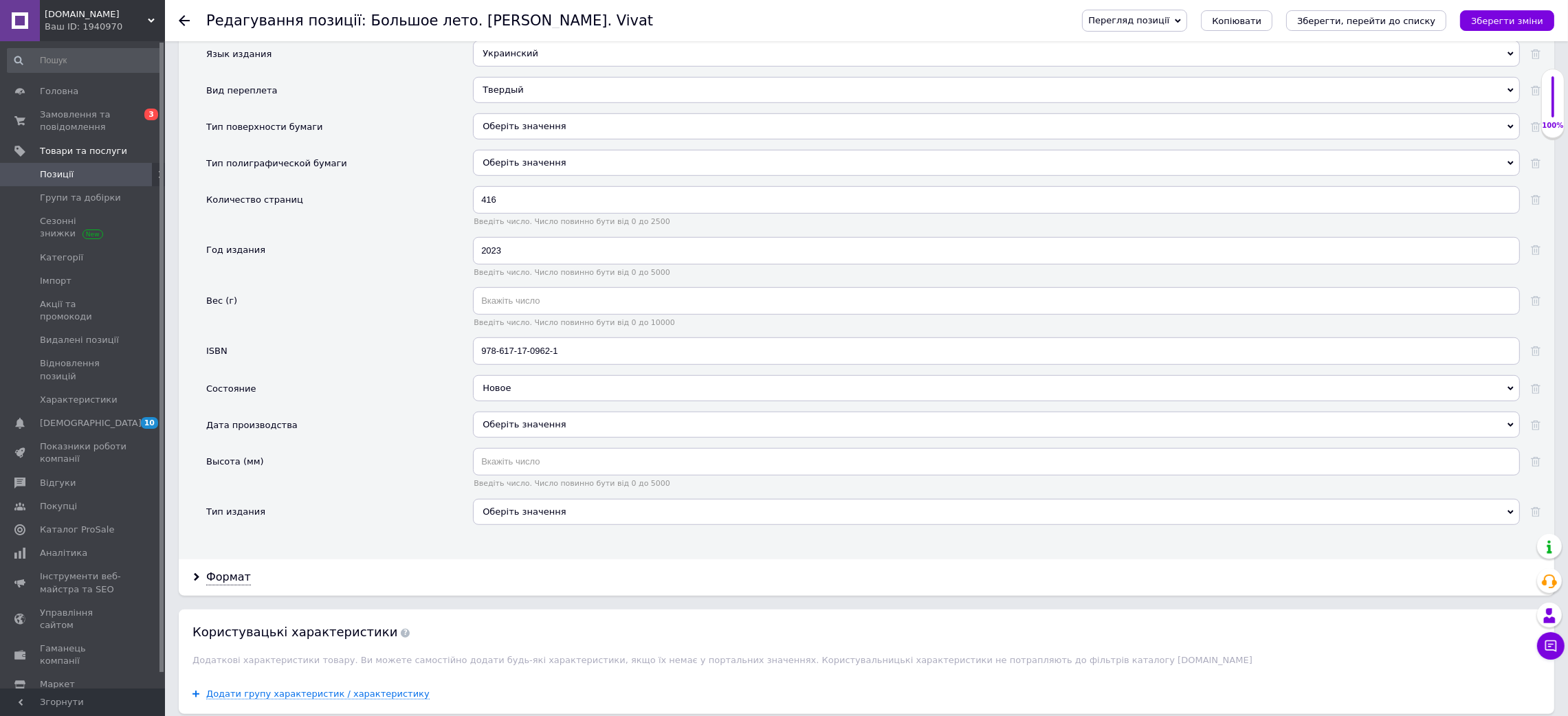
scroll to position [1442, 0]
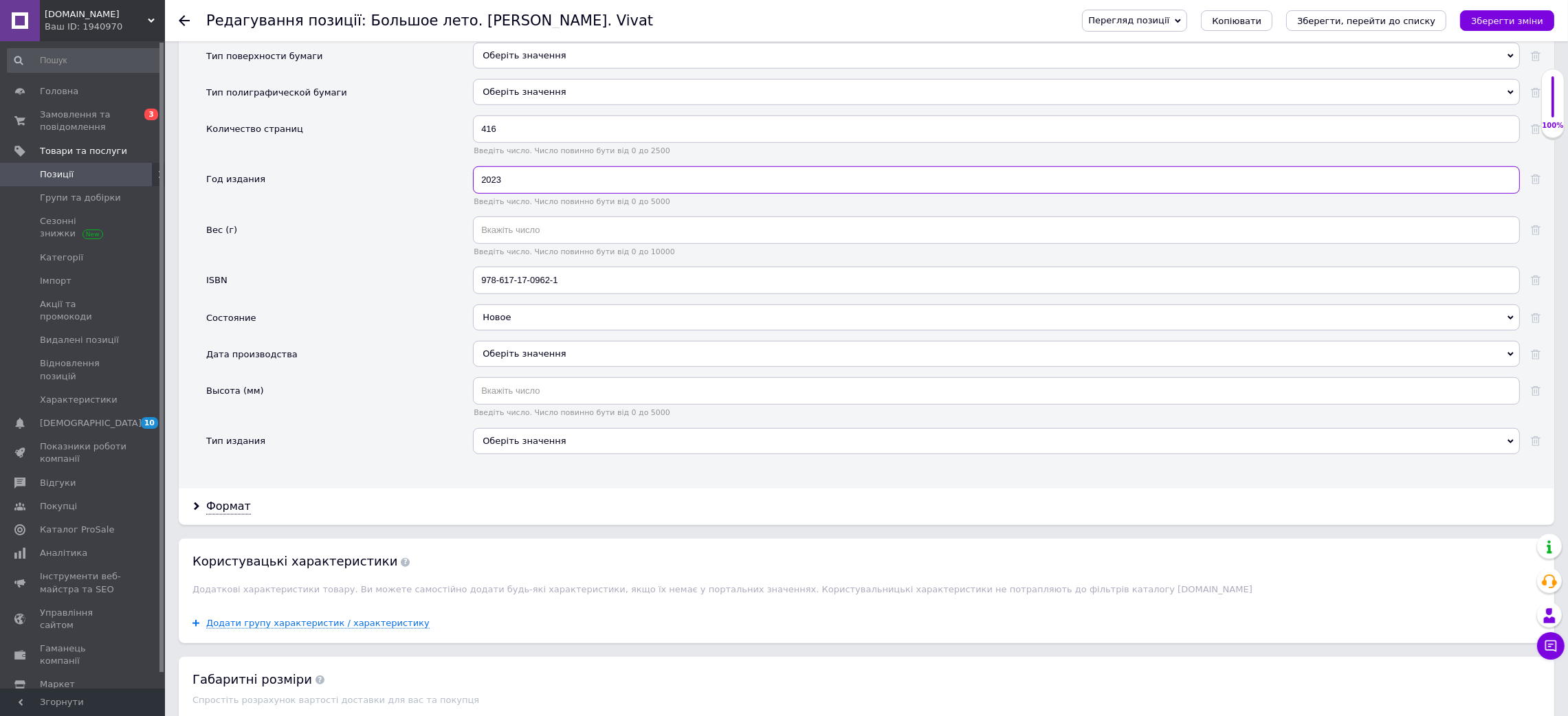
click at [534, 194] on input "2023" at bounding box center [997, 179] width 1047 height 28
type input "2025"
drag, startPoint x: 502, startPoint y: 257, endPoint x: 409, endPoint y: 256, distance: 93.0
click at [409, 165] on div "Количество страниц 416 Введіть число. Число повинно бути від 0 до 2500" at bounding box center [873, 141] width 1334 height 50
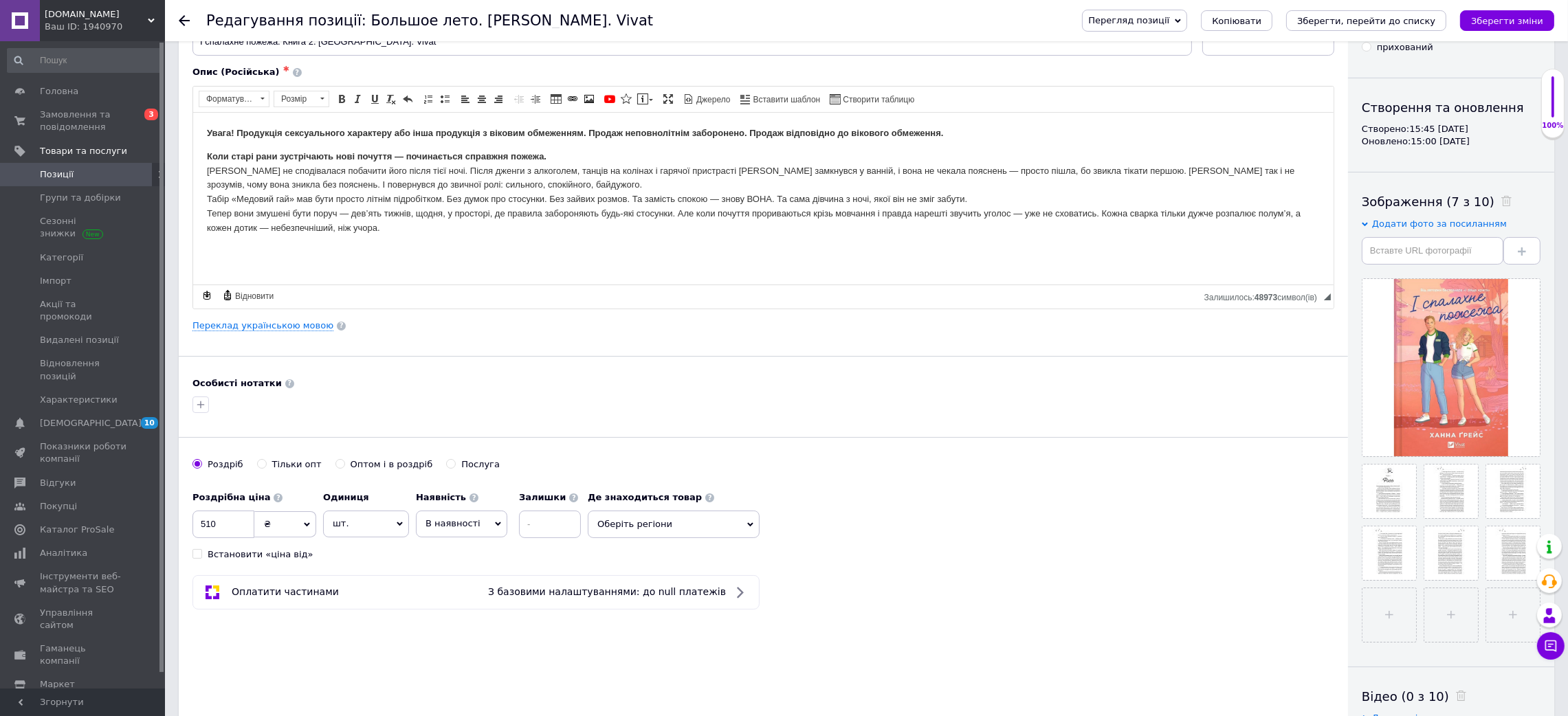
scroll to position [0, 0]
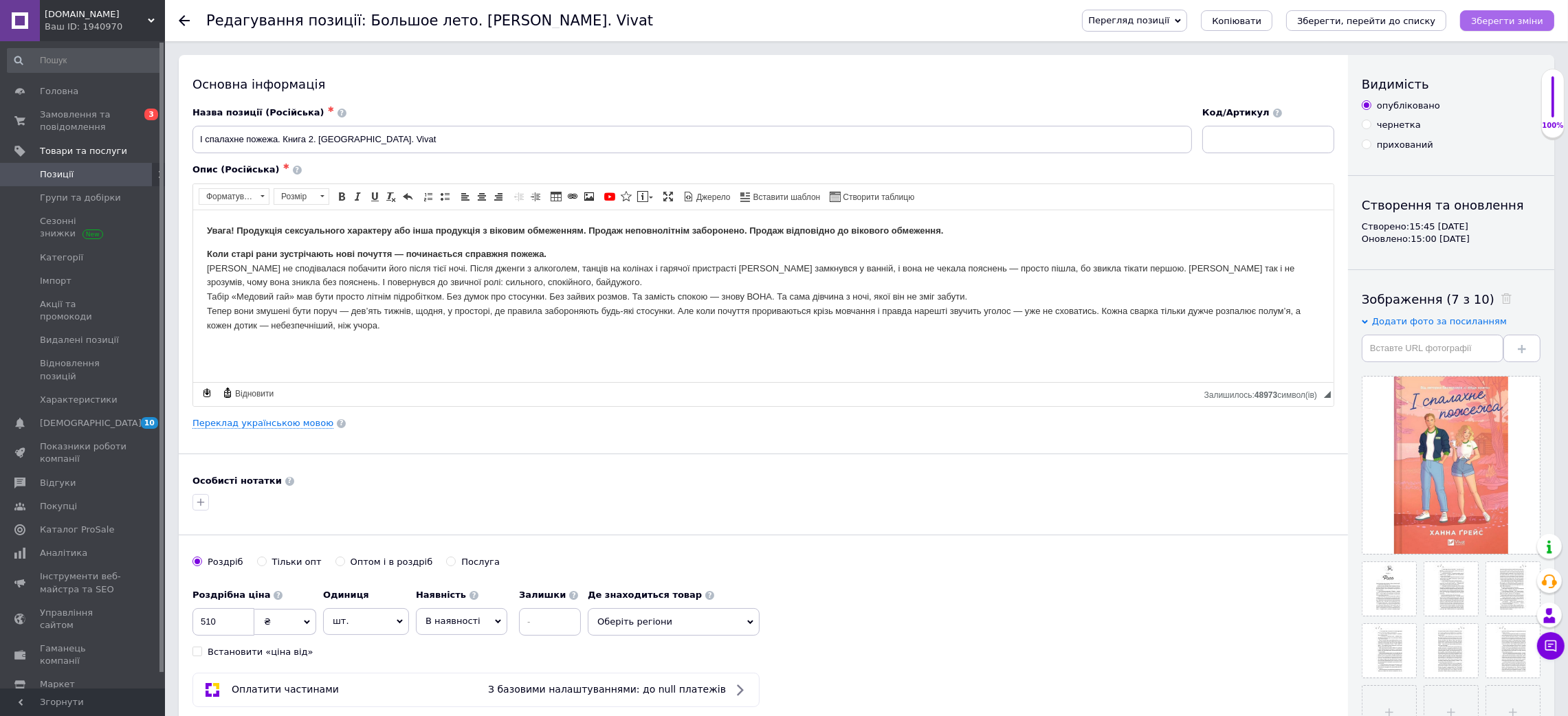
type input "459"
click at [1508, 29] on button "Зберегти зміни" at bounding box center [1507, 20] width 94 height 21
click at [1251, 10] on button "Копіювати" at bounding box center [1236, 20] width 71 height 21
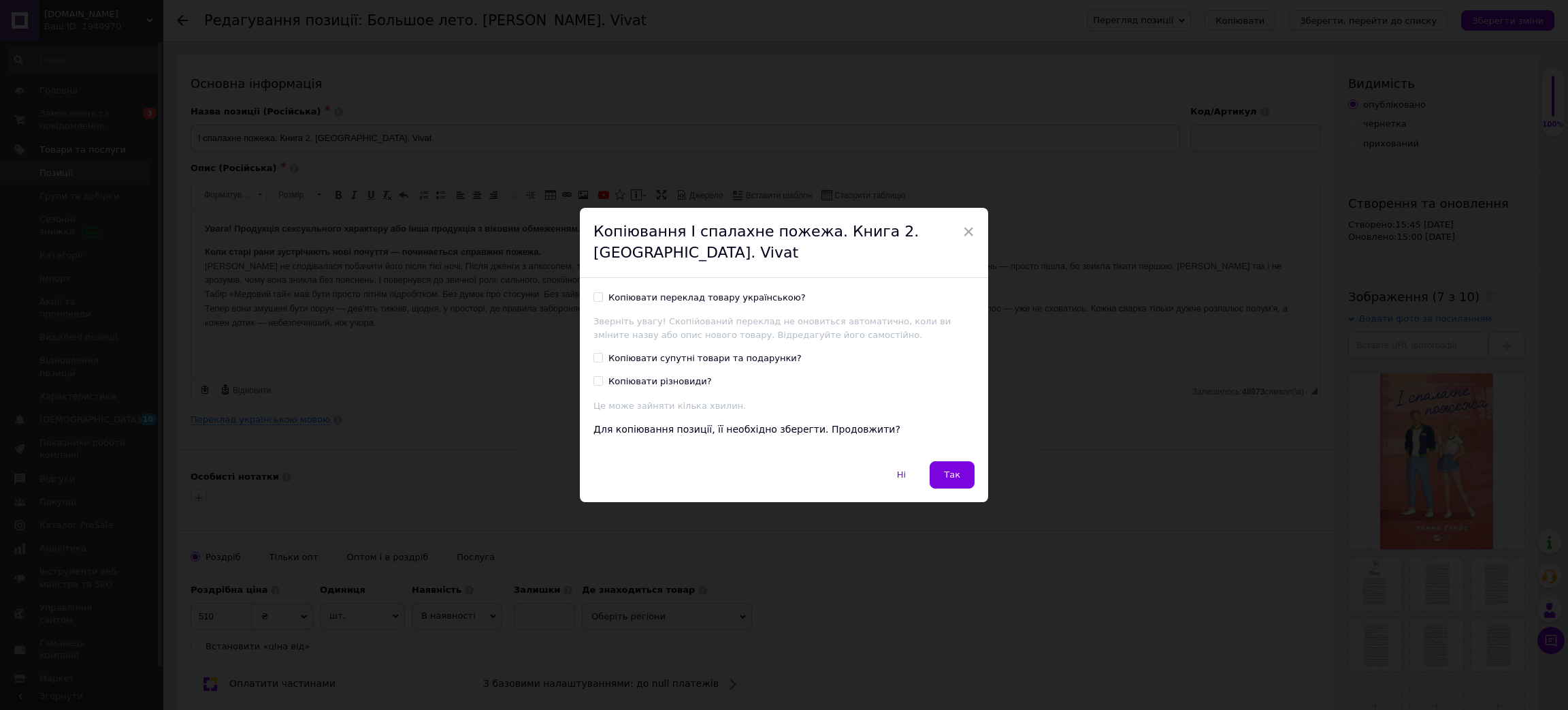
click at [738, 298] on div "Копіювати переклад товару українською?" at bounding box center [707, 298] width 198 height 12
click at [602, 298] on input "Копіювати переклад товару українською?" at bounding box center [597, 296] width 9 height 9
checkbox input "true"
drag, startPoint x: 952, startPoint y: 448, endPoint x: 990, endPoint y: 584, distance: 141.2
click at [951, 449] on div "Копіювати переклад товару українською? Зверніть увагу! Скопійований переклад не…" at bounding box center [784, 369] width 409 height 183
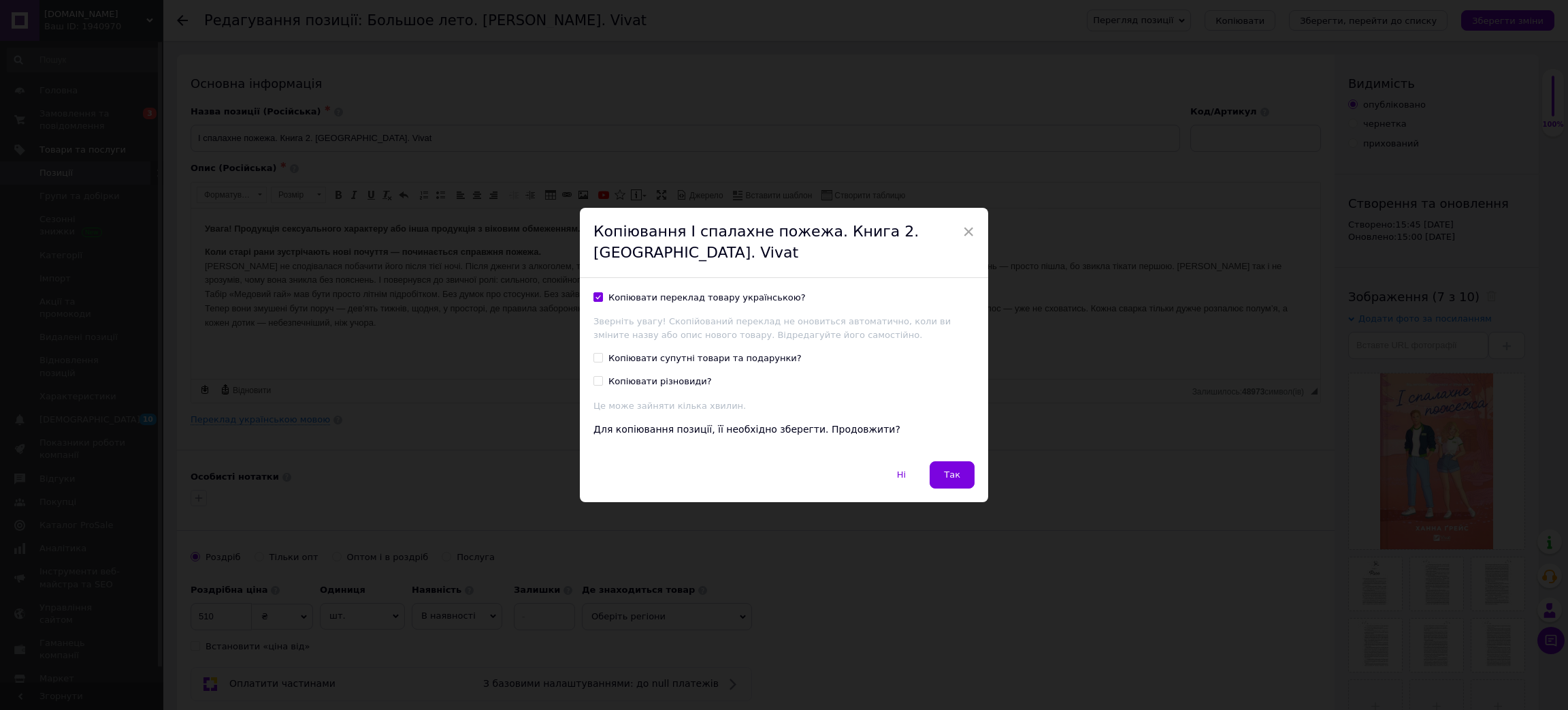
click at [936, 469] on button "Так" at bounding box center [952, 475] width 45 height 27
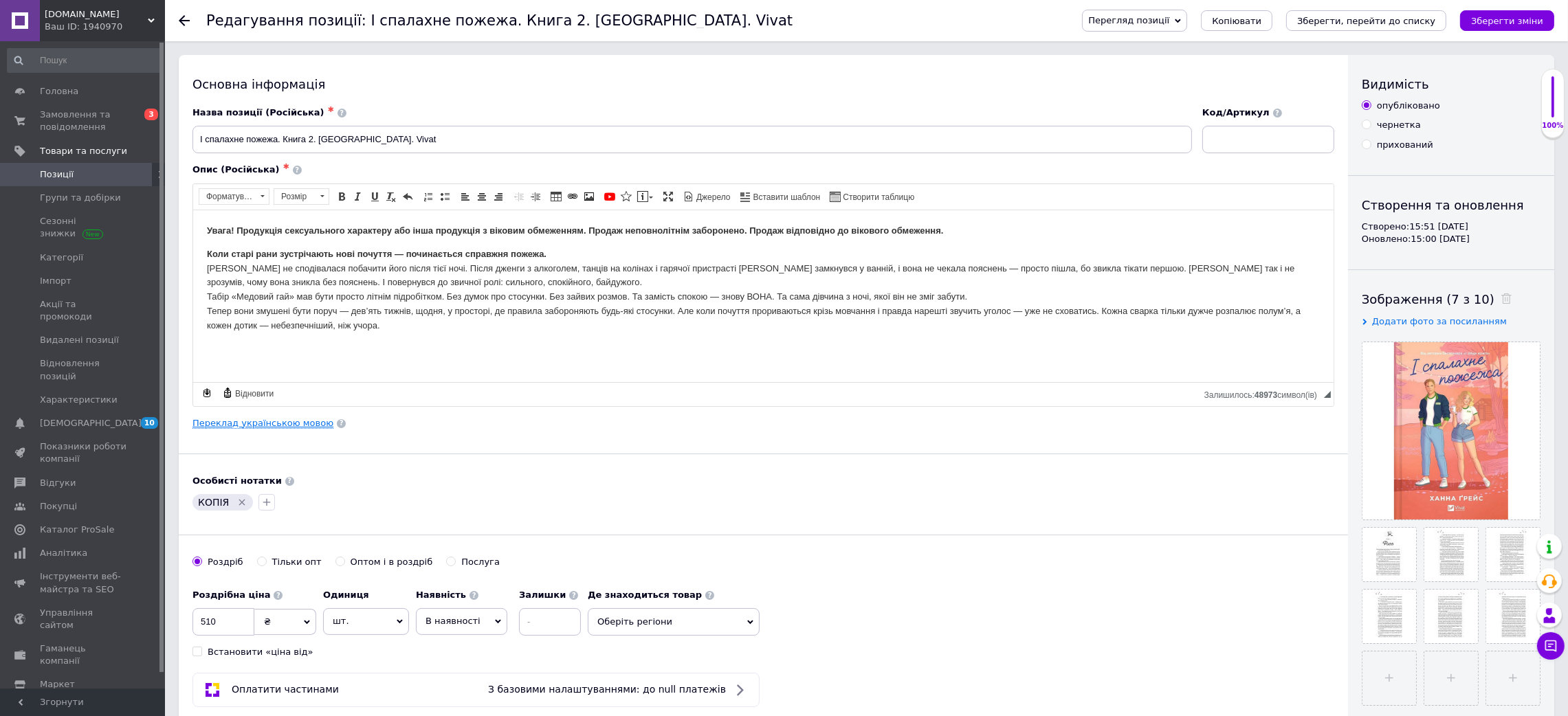
click at [246, 419] on link "Переклад українською мовою" at bounding box center [263, 423] width 141 height 11
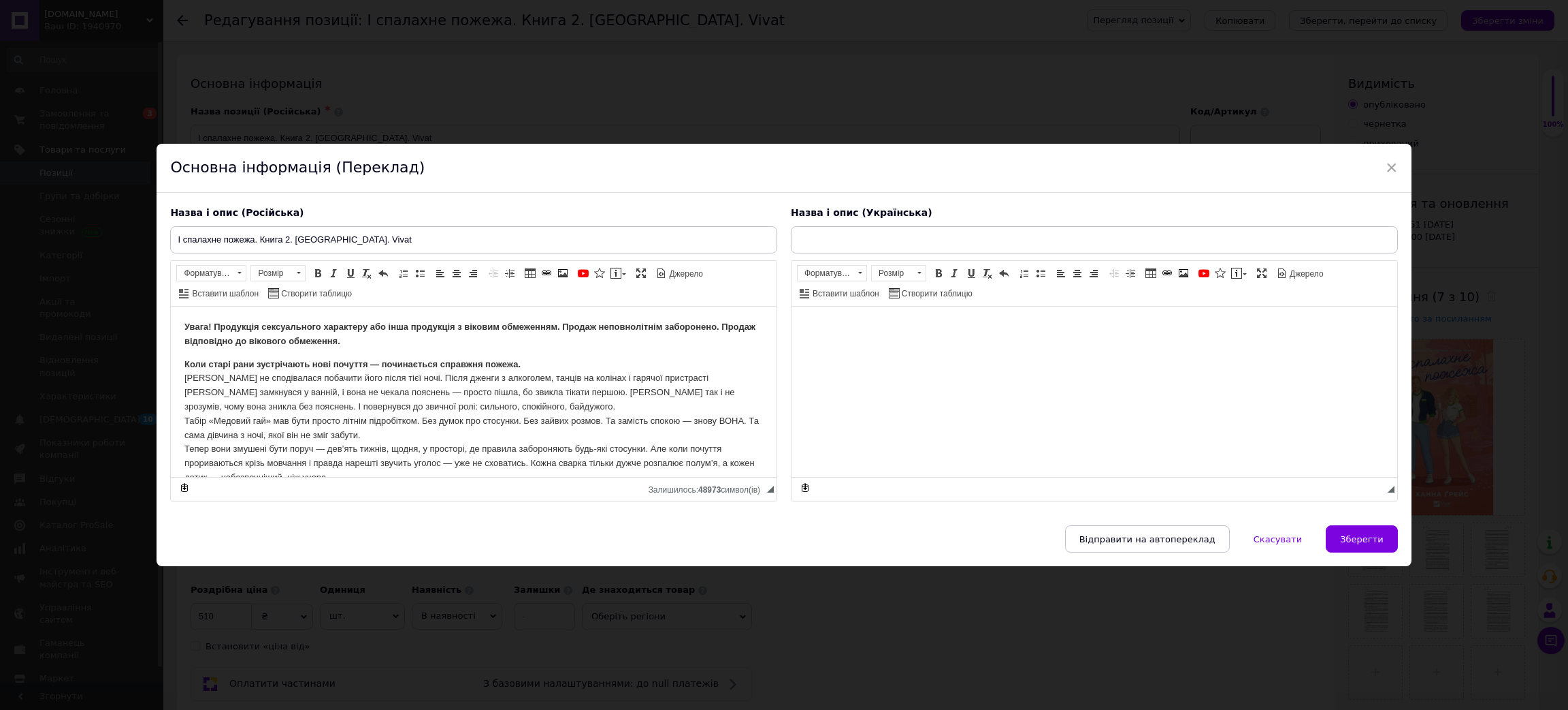
type input "І спалахне пожежа. Книга 2. [GEOGRAPHIC_DATA]. Vivat"
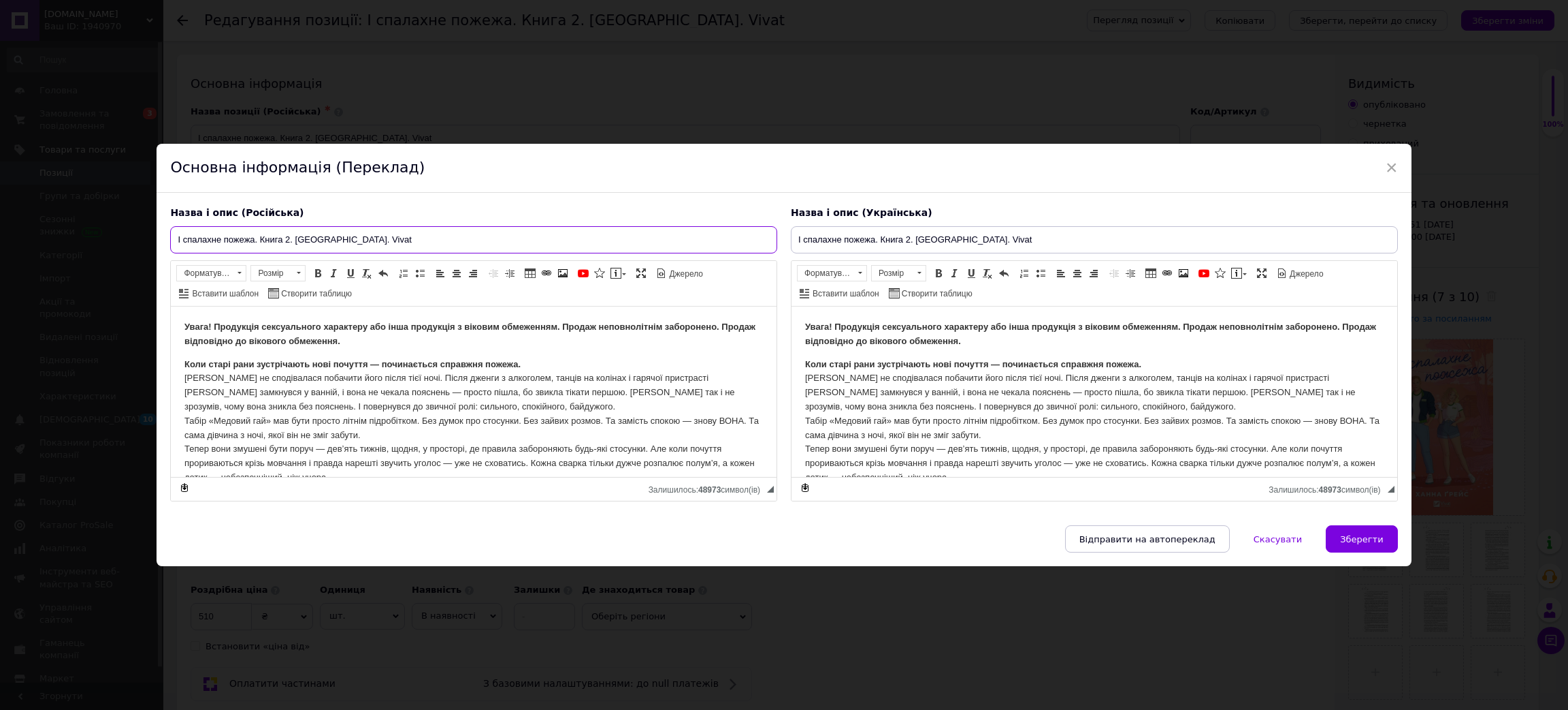
drag, startPoint x: 366, startPoint y: 235, endPoint x: 277, endPoint y: 214, distance: 91.4
click at [43, 192] on div "× Основна інформація (Переклад) Назва і опис (Російська) І спалахне пожежа. Кни…" at bounding box center [784, 355] width 1568 height 710
paste input "ксперимент зі справжнім коханням"
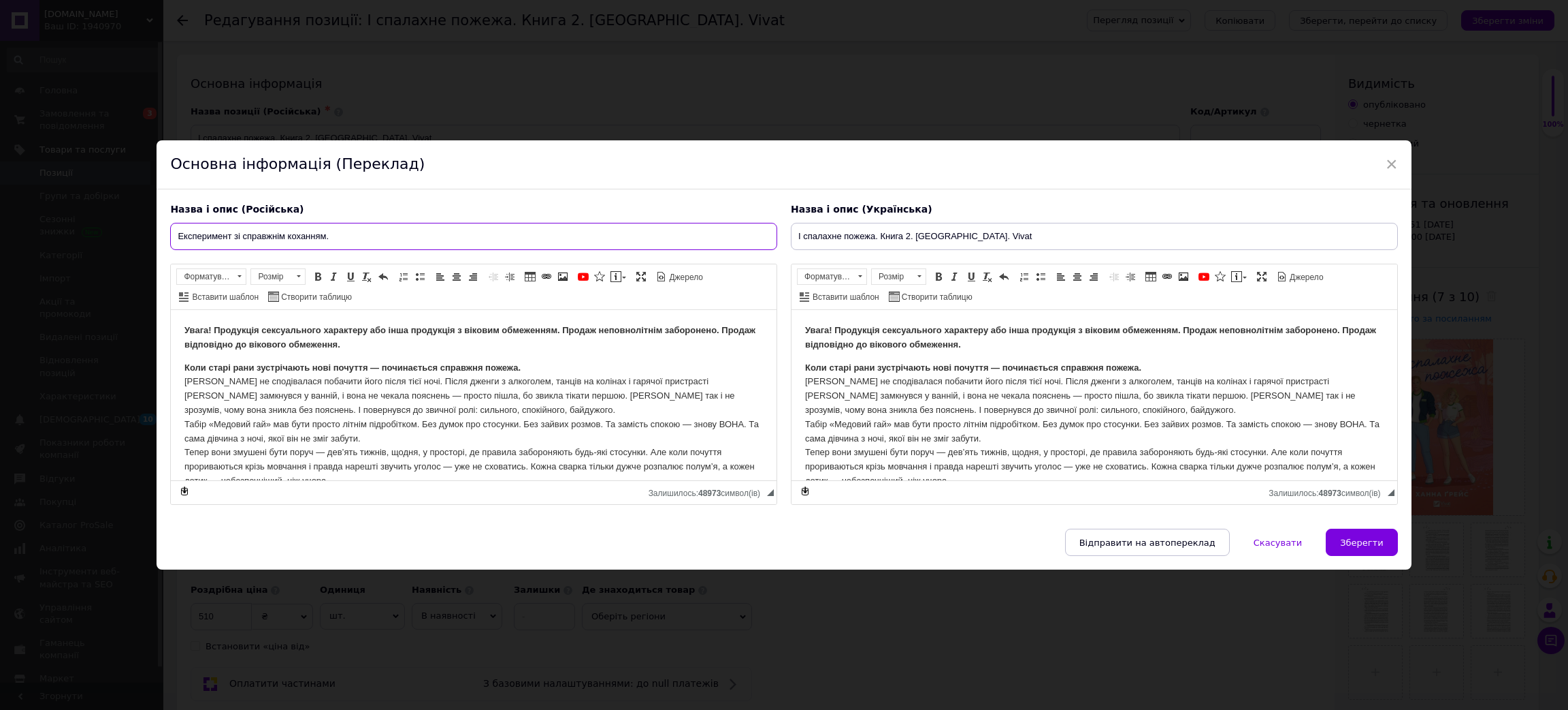
paste input "Книга 2"
paste input "ДНКДуо"
drag, startPoint x: 997, startPoint y: 235, endPoint x: 650, endPoint y: 247, distance: 347.2
click at [966, 235] on input "І спалахне пожежа. Книга 2. [GEOGRAPHIC_DATA]. Vivat" at bounding box center [1094, 236] width 607 height 27
click at [465, 244] on input "Експеримент зі справжнім коханням. Книга 2. ДНКДуо." at bounding box center [474, 236] width 607 height 27
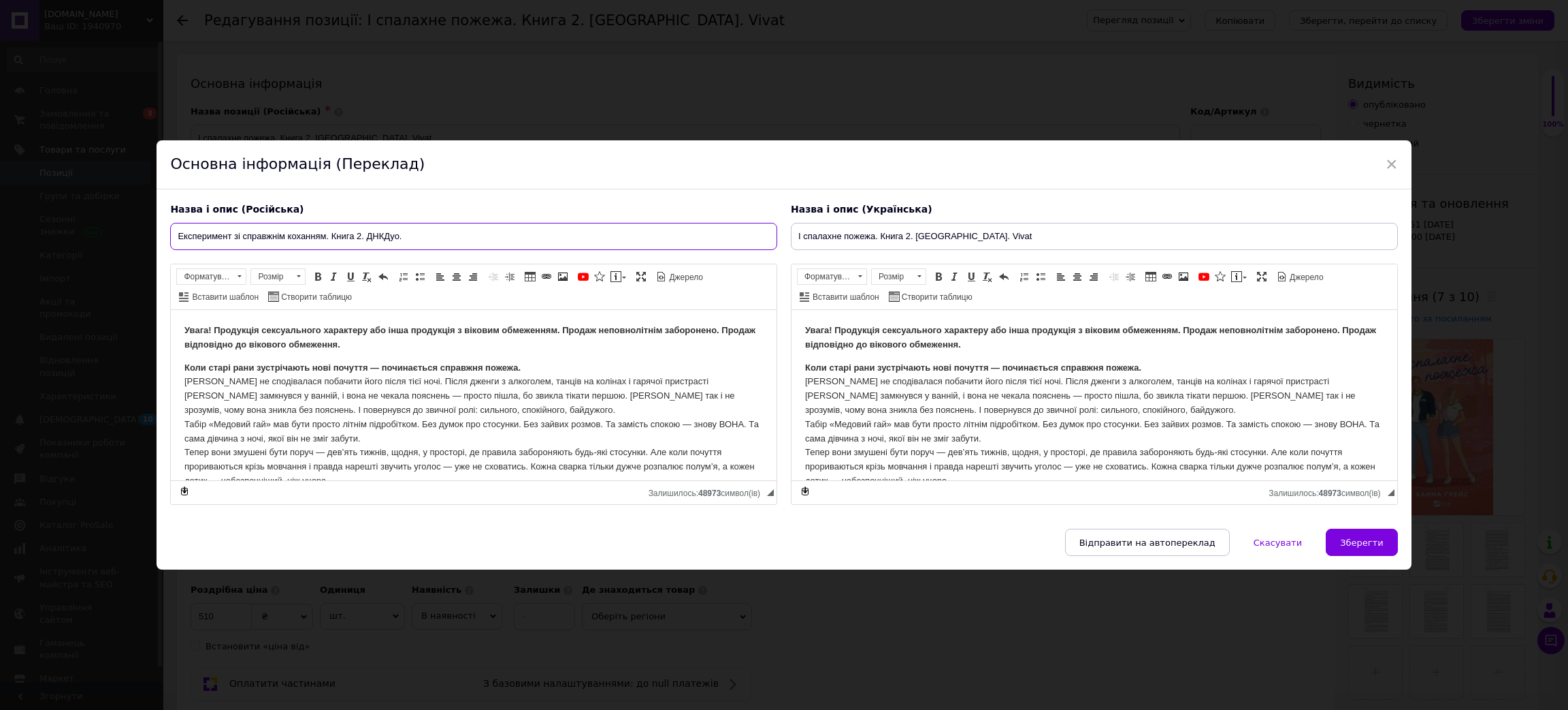
paste input "Vivat"
drag, startPoint x: 463, startPoint y: 243, endPoint x: 0, endPoint y: 188, distance: 466.3
click at [0, 188] on div "× Основна інформація (Переклад) Назва і опис (Російська) Експеримент зі справжн…" at bounding box center [784, 355] width 1568 height 710
click at [404, 232] on input "Експеримент зі справжнім коханням. Книга 2. ДНКДуо. Vivat" at bounding box center [474, 236] width 607 height 27
paste input "[PERSON_NAME]"
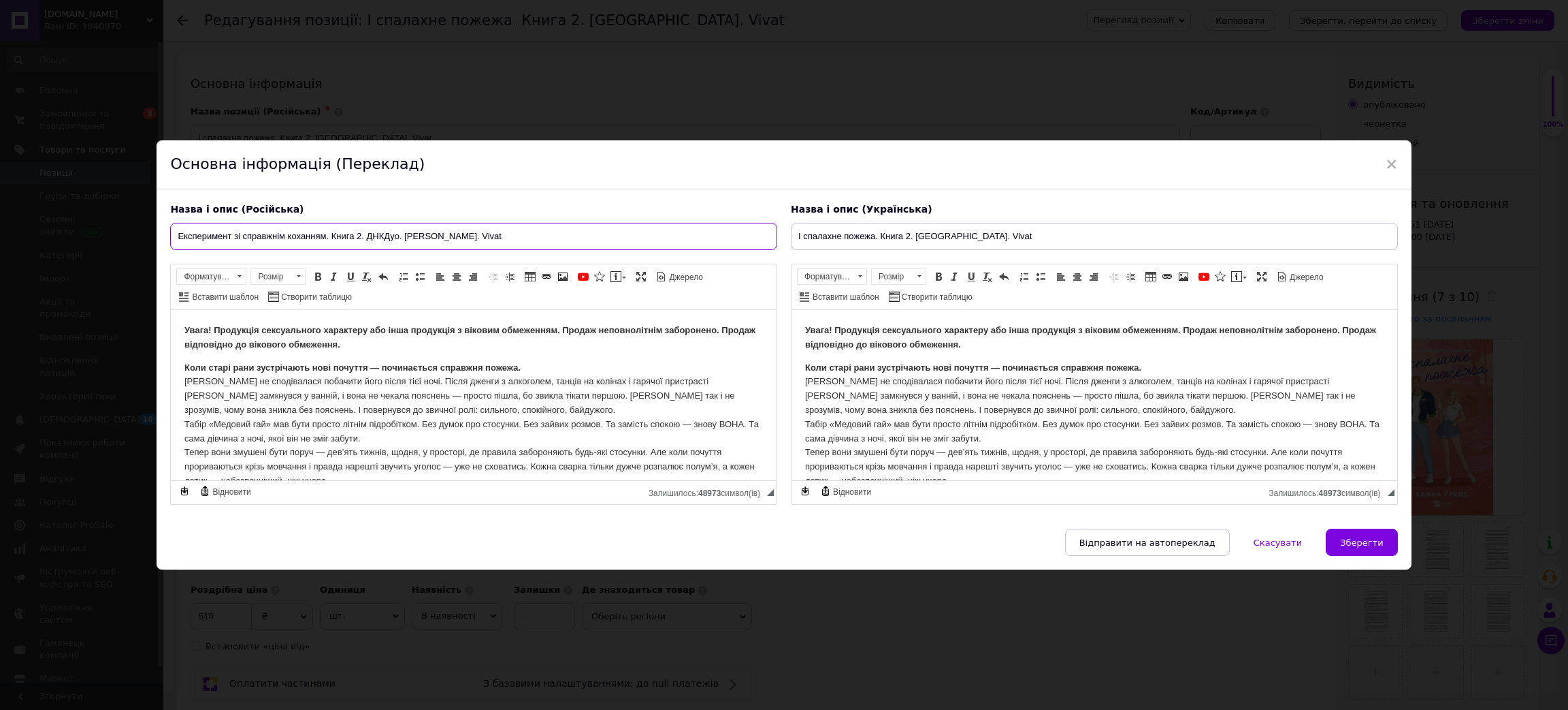
drag, startPoint x: 508, startPoint y: 236, endPoint x: 750, endPoint y: 231, distance: 242.1
click at [130, 213] on div "× Основна інформація (Переклад) Назва і опис (Російська) Експеримент зі справжн…" at bounding box center [784, 355] width 1568 height 710
type input "Експеримент зі справжнім коханням. Книга 2. ДНКДуо. [PERSON_NAME]. Vivat"
drag, startPoint x: 1061, startPoint y: 229, endPoint x: 573, endPoint y: 218, distance: 488.1
click at [569, 219] on div "Назва і опис (Російська) Експеримент зі справжнім коханням. Книга 2. ДНКДуо. [P…" at bounding box center [784, 354] width 1241 height 316
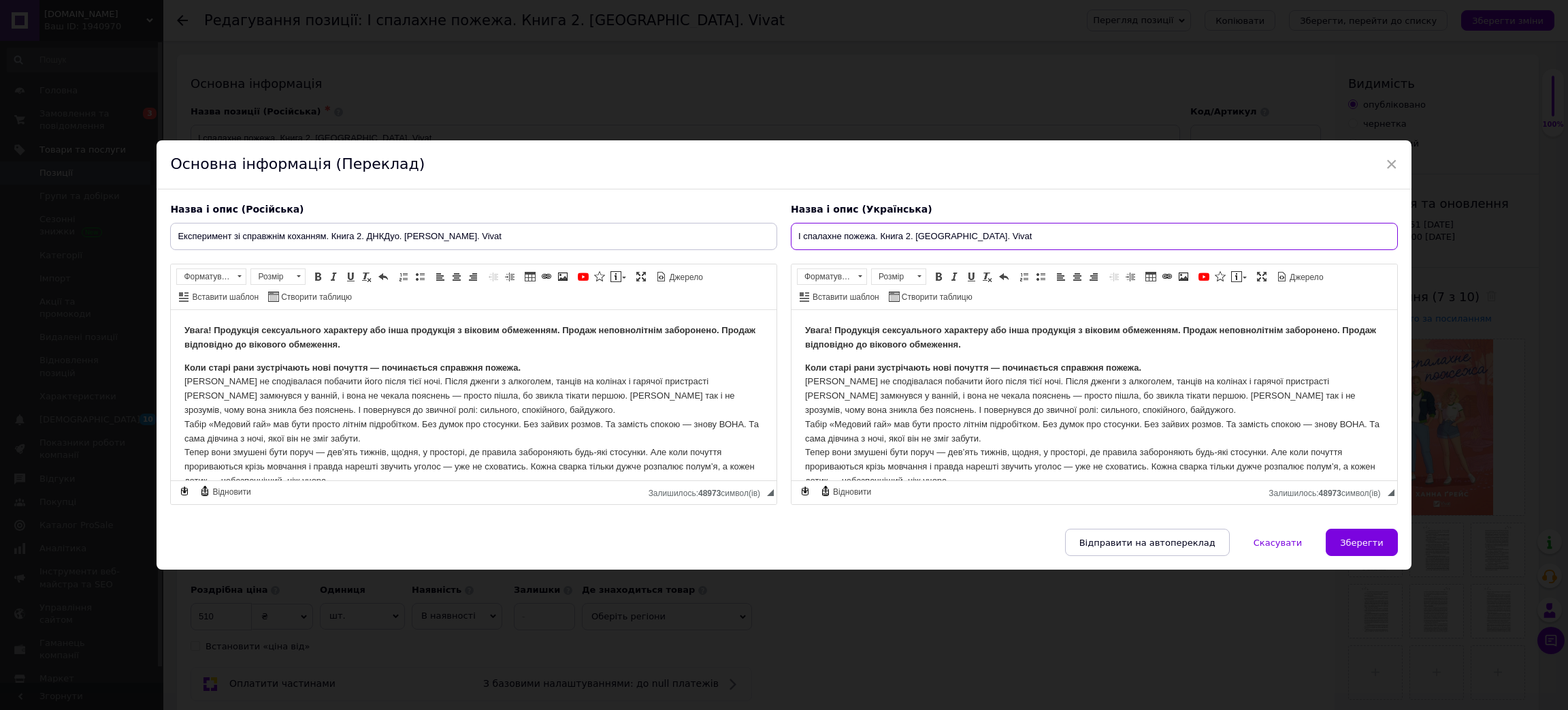
paste input "ксперимент зі справжнім коханням. Книга 2. ДНКДуо. [PERSON_NAME]"
type input "Експеримент зі справжнім коханням. Книга 2. ДНКДуо. [PERSON_NAME]. Vivat"
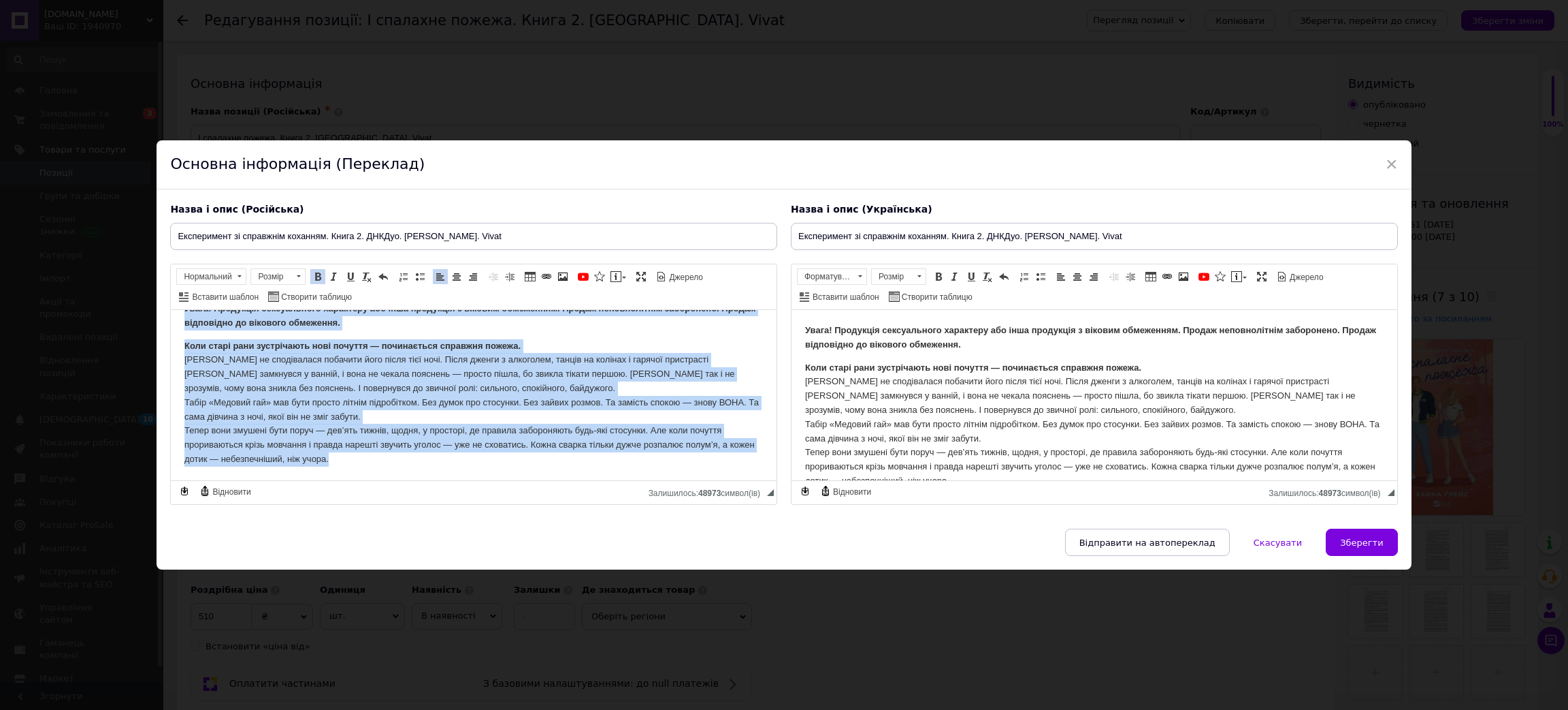
drag, startPoint x: 189, startPoint y: 333, endPoint x: 1052, endPoint y: 639, distance: 915.6
click at [777, 481] on html "Увага! Продукція сексуального характеру або інша продукція з віковим обмеженням…" at bounding box center [474, 384] width 606 height 192
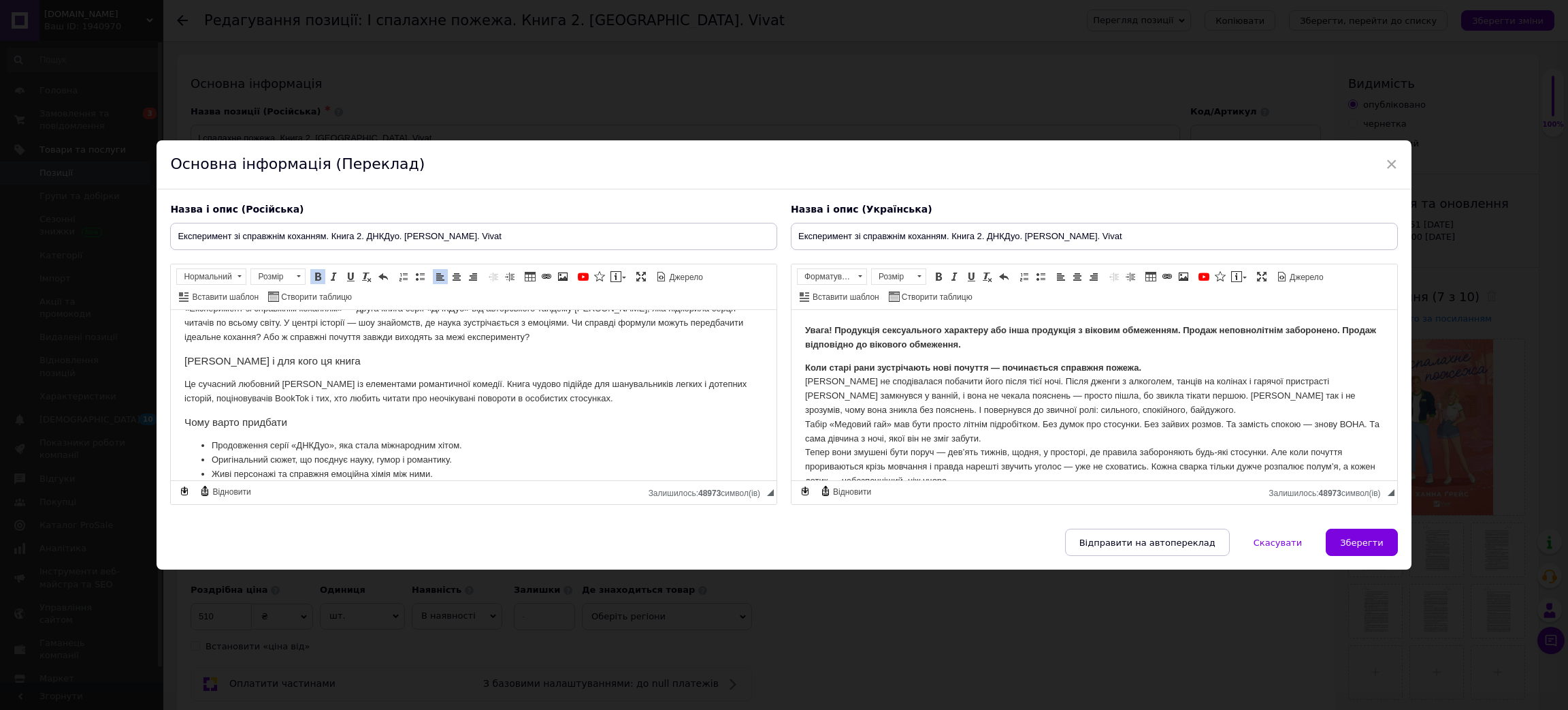
scroll to position [96, 0]
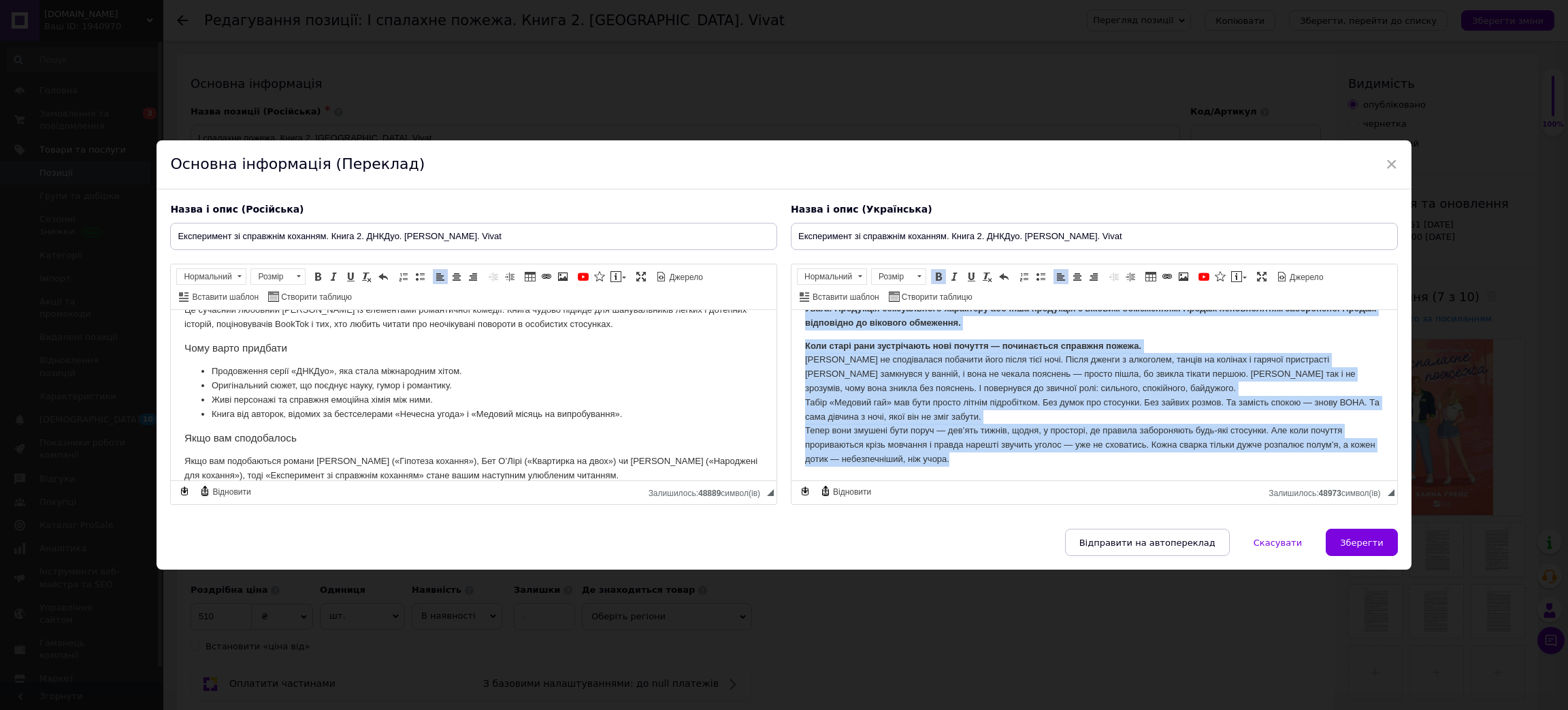
drag, startPoint x: 799, startPoint y: 325, endPoint x: 2200, endPoint y: 869, distance: 1502.9
click at [1398, 481] on html "Увага! Продукція сексуального характеру або інша продукція з віковим обмеженням…" at bounding box center [1094, 384] width 606 height 192
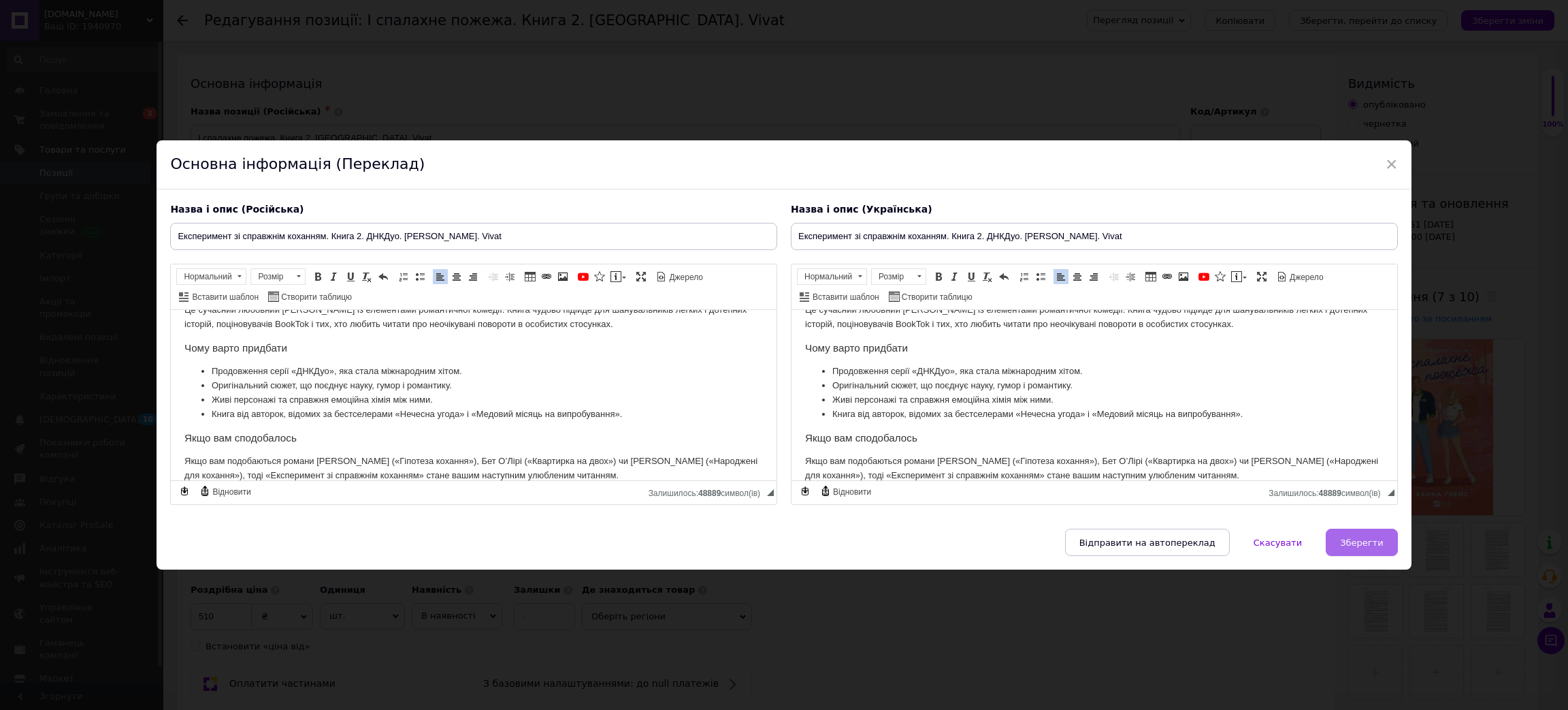
click at [1380, 541] on button "Зберегти" at bounding box center [1362, 542] width 71 height 27
type input "Експеримент зі справжнім коханням. Книга 2. ДНКДуо. [PERSON_NAME]. Vivat"
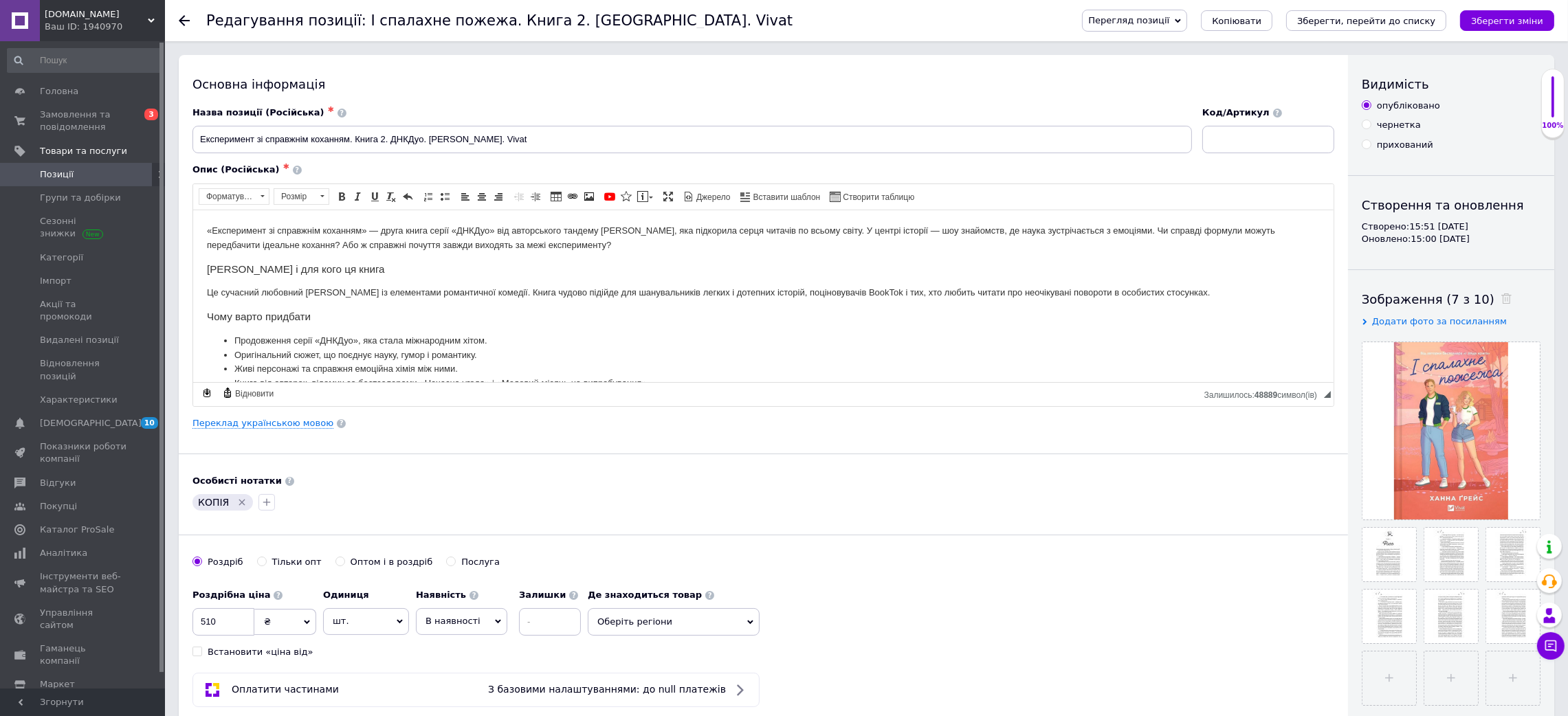
click at [240, 505] on icon "Видалити мітку" at bounding box center [242, 502] width 6 height 6
drag, startPoint x: 219, startPoint y: 629, endPoint x: 172, endPoint y: 615, distance: 49.0
type input "340"
click at [1494, 301] on span at bounding box center [1503, 298] width 17 height 14
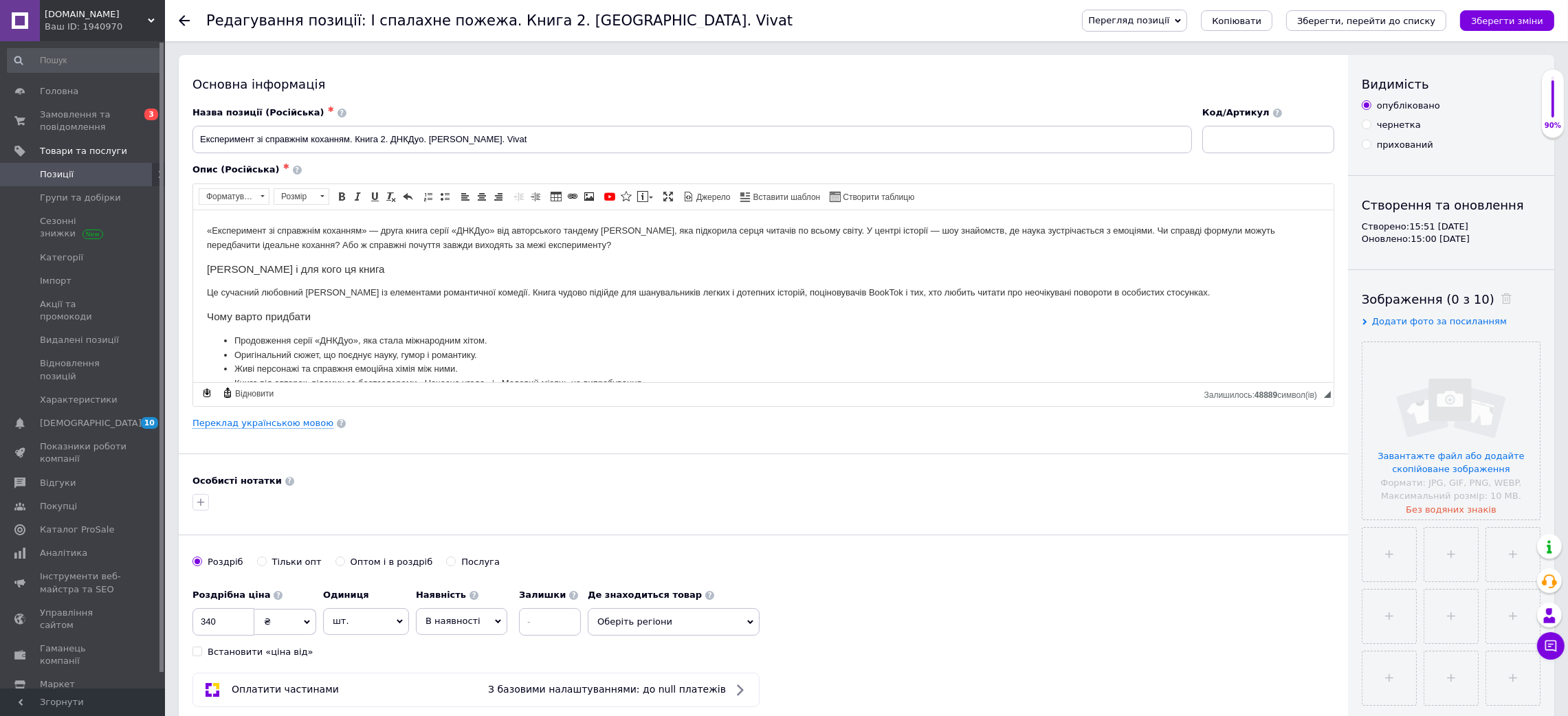
click at [1462, 321] on span "Додати фото за посиланням" at bounding box center [1439, 321] width 135 height 10
click at [1446, 338] on input "text" at bounding box center [1432, 348] width 142 height 28
paste input "[URL][DOMAIN_NAME]"
type input "[URL][DOMAIN_NAME]"
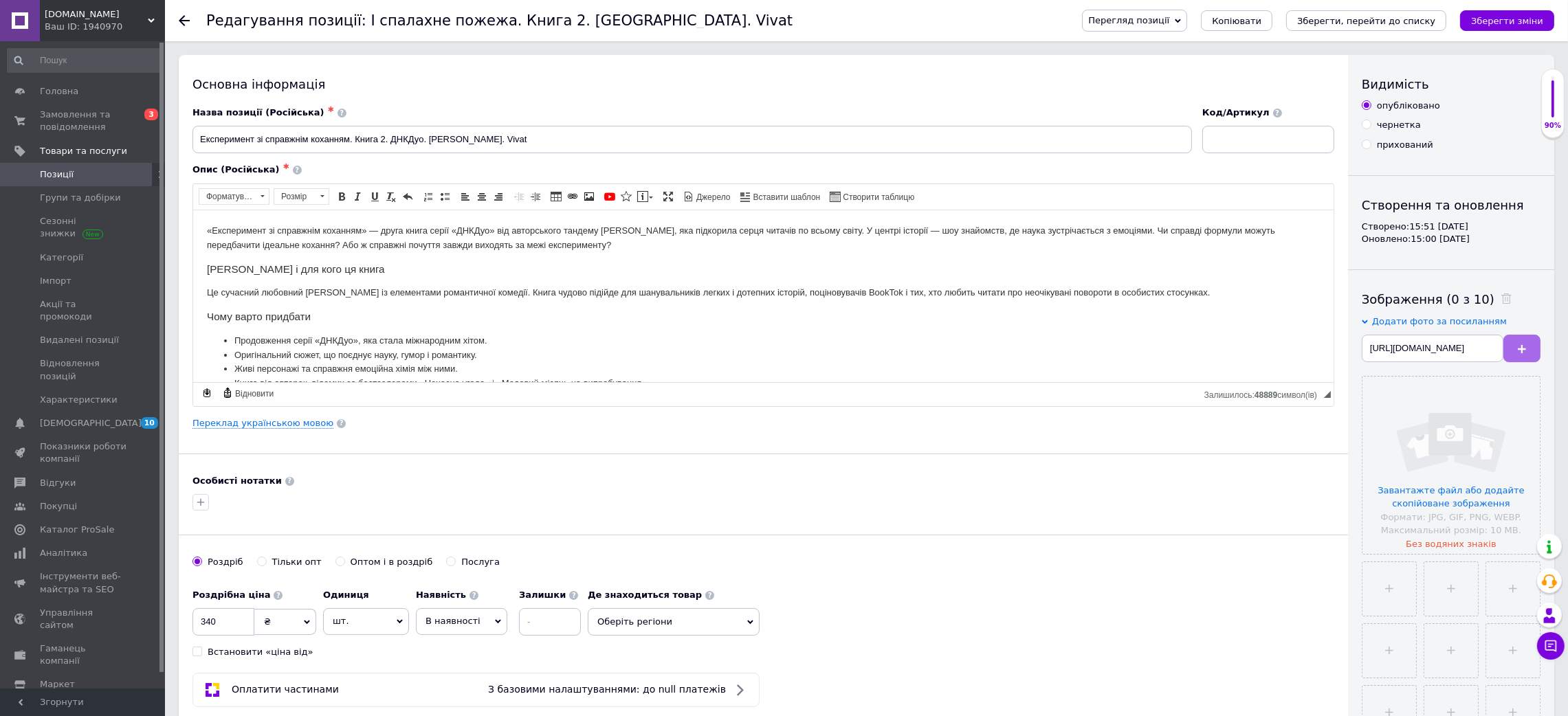
scroll to position [0, 0]
click at [1515, 352] on button at bounding box center [1522, 348] width 37 height 28
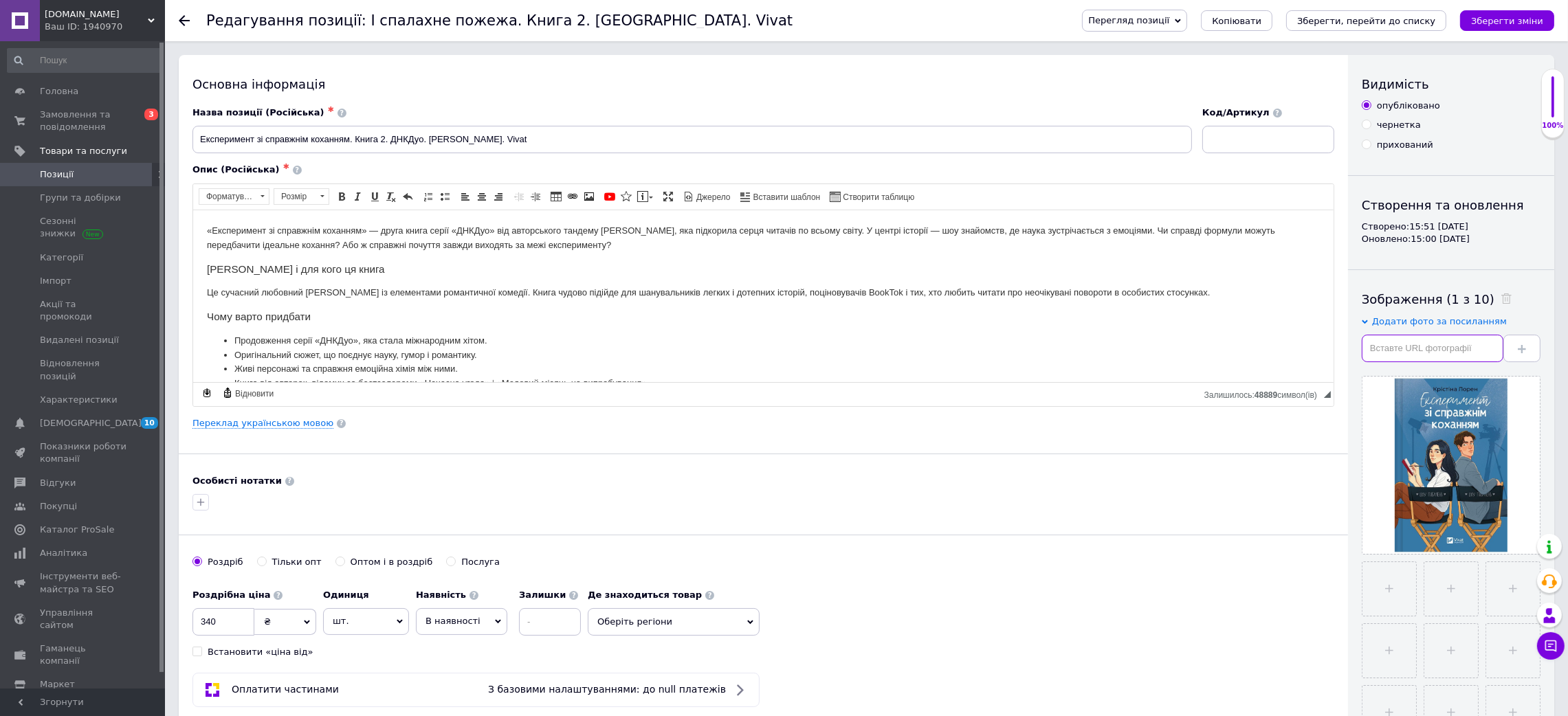
drag, startPoint x: 1380, startPoint y: 350, endPoint x: 1407, endPoint y: 350, distance: 27.0
click at [1381, 350] on input "text" at bounding box center [1432, 348] width 142 height 28
paste input "[URL][DOMAIN_NAME]"
type input "[URL][DOMAIN_NAME]"
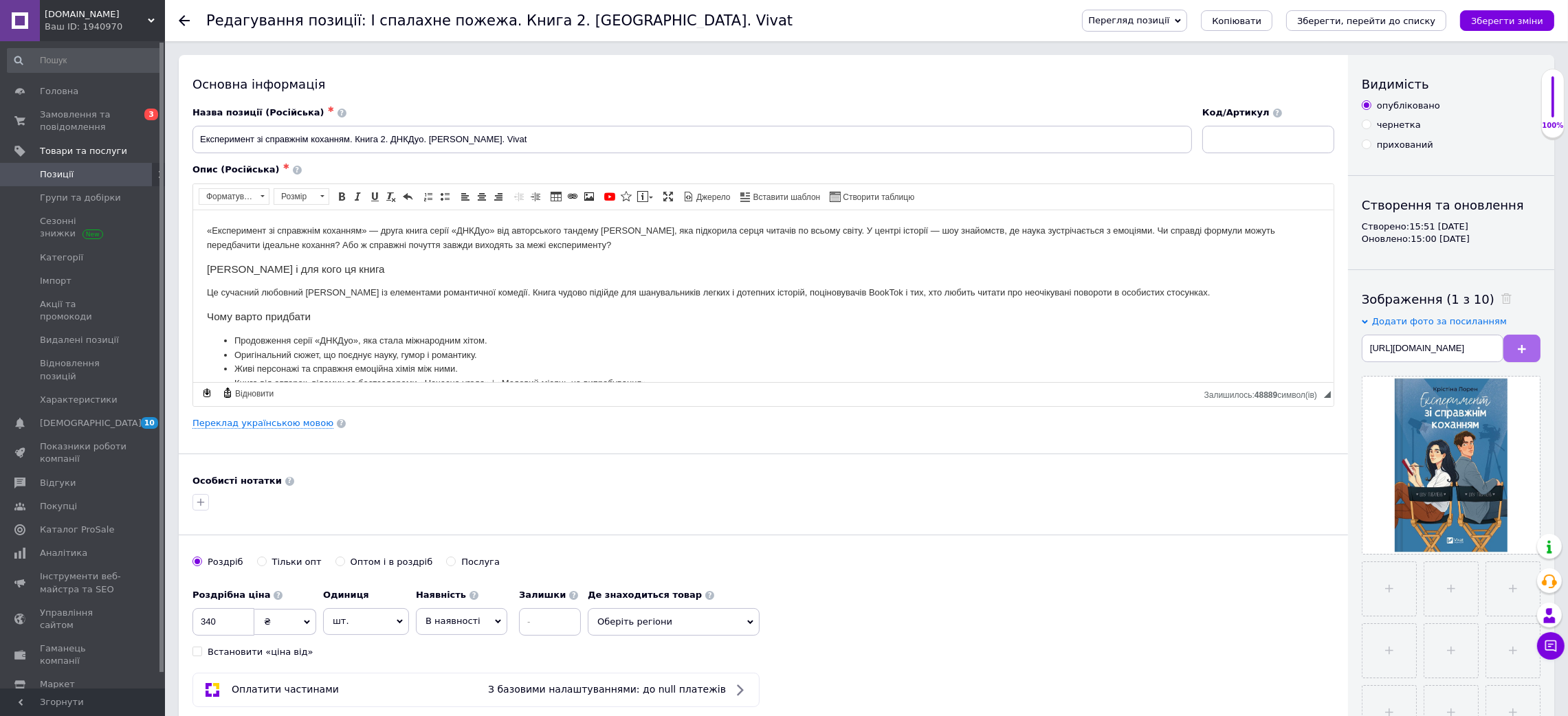
scroll to position [0, 0]
click at [1513, 354] on button at bounding box center [1522, 348] width 37 height 28
drag, startPoint x: 1428, startPoint y: 335, endPoint x: 1478, endPoint y: 348, distance: 51.7
click at [1428, 336] on input "text" at bounding box center [1432, 348] width 142 height 28
paste input "[URL][DOMAIN_NAME]"
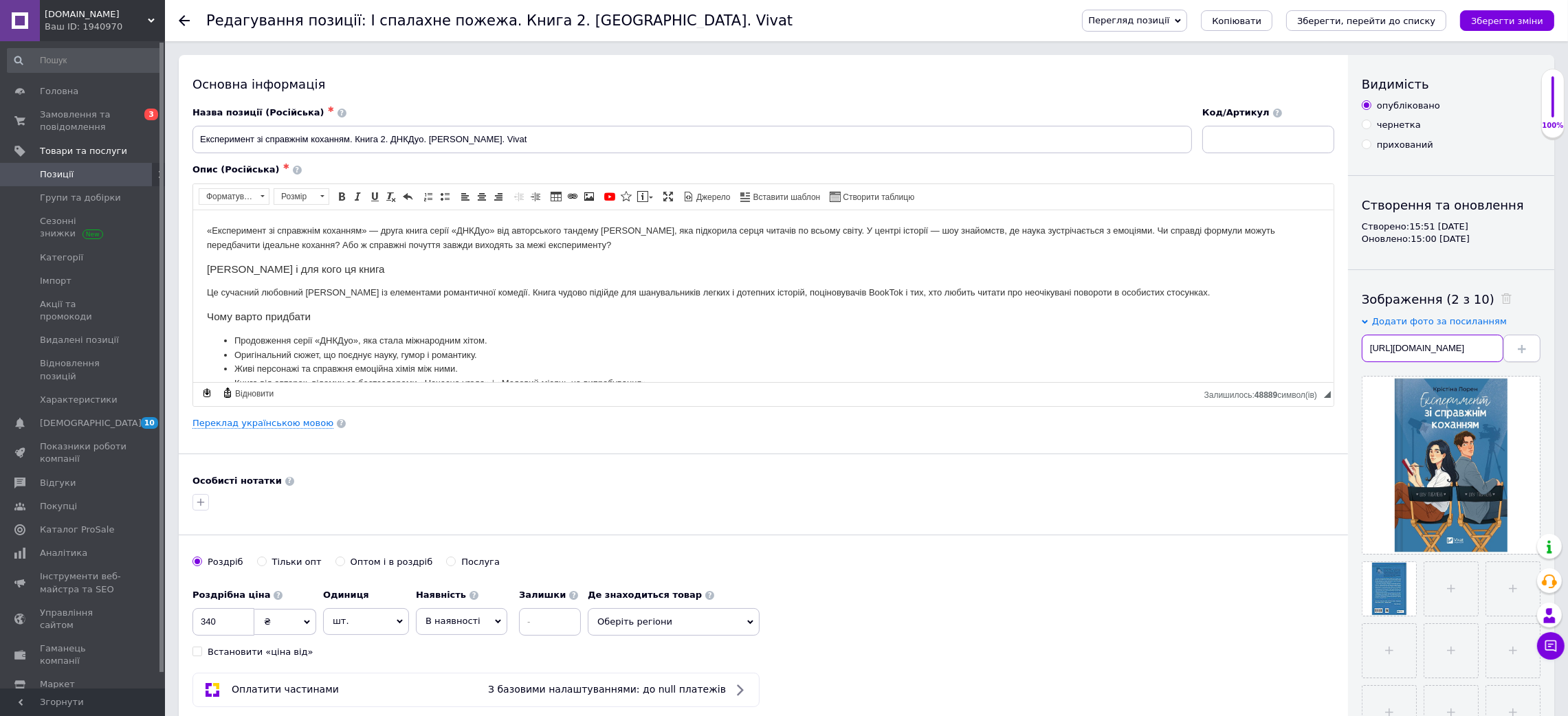
scroll to position [0, 163]
type input "[URL][DOMAIN_NAME]"
click at [1523, 348] on use at bounding box center [1522, 349] width 8 height 8
click at [1446, 349] on input "text" at bounding box center [1432, 348] width 142 height 28
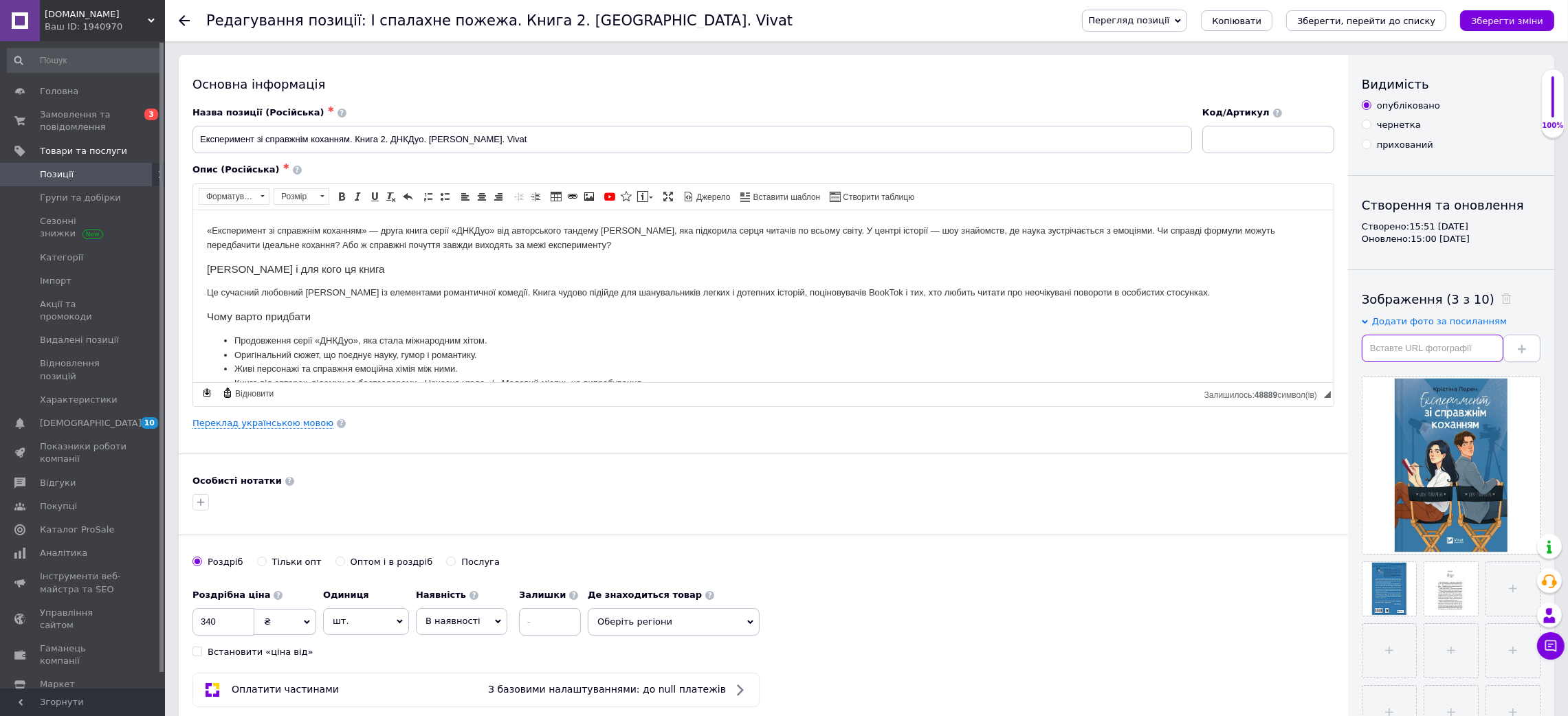
paste input "[URL][DOMAIN_NAME]"
type input "[URL][DOMAIN_NAME]"
click at [1519, 353] on span at bounding box center [1522, 348] width 8 height 10
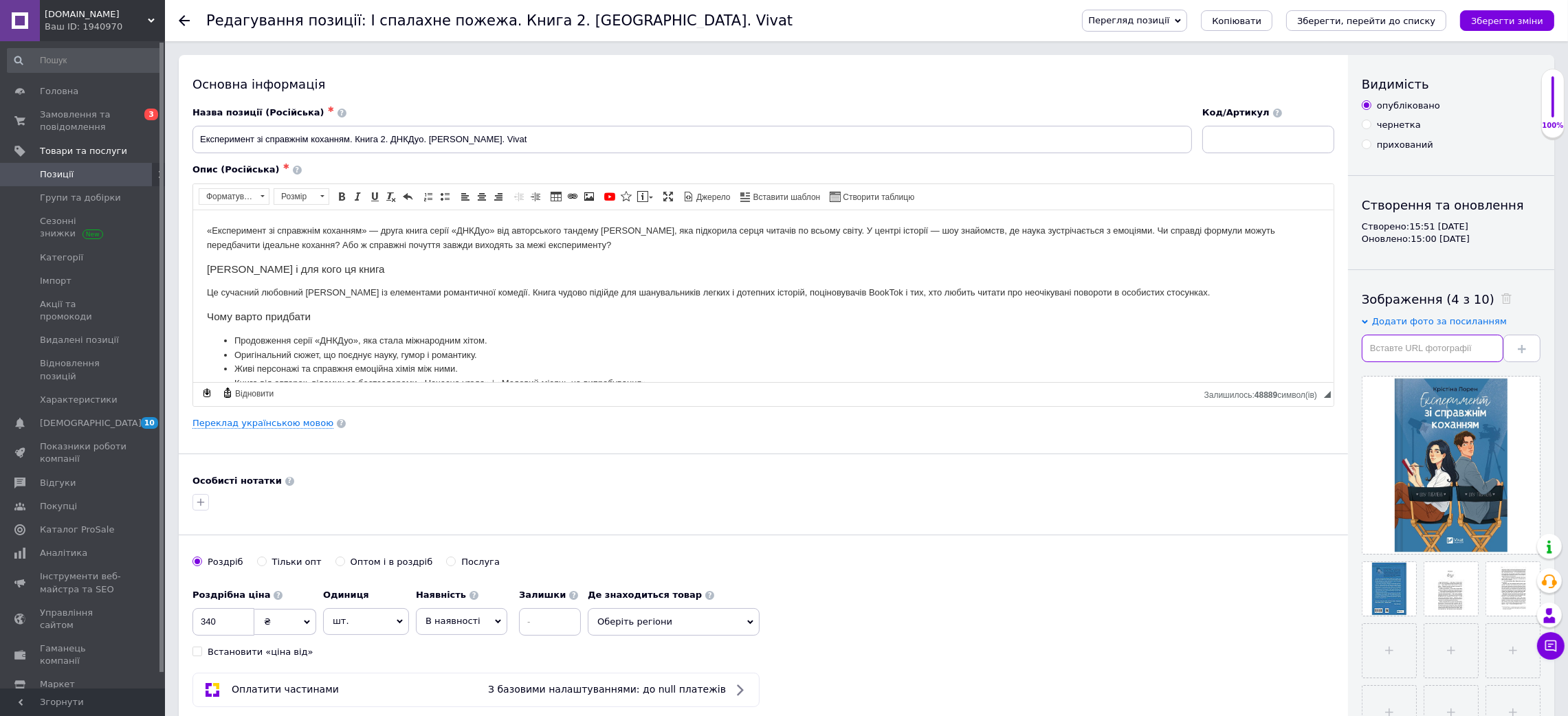
drag, startPoint x: 1387, startPoint y: 345, endPoint x: 1454, endPoint y: 352, distance: 67.4
click at [1388, 345] on input "text" at bounding box center [1432, 348] width 142 height 28
paste input "[URL][DOMAIN_NAME]"
type input "[URL][DOMAIN_NAME]"
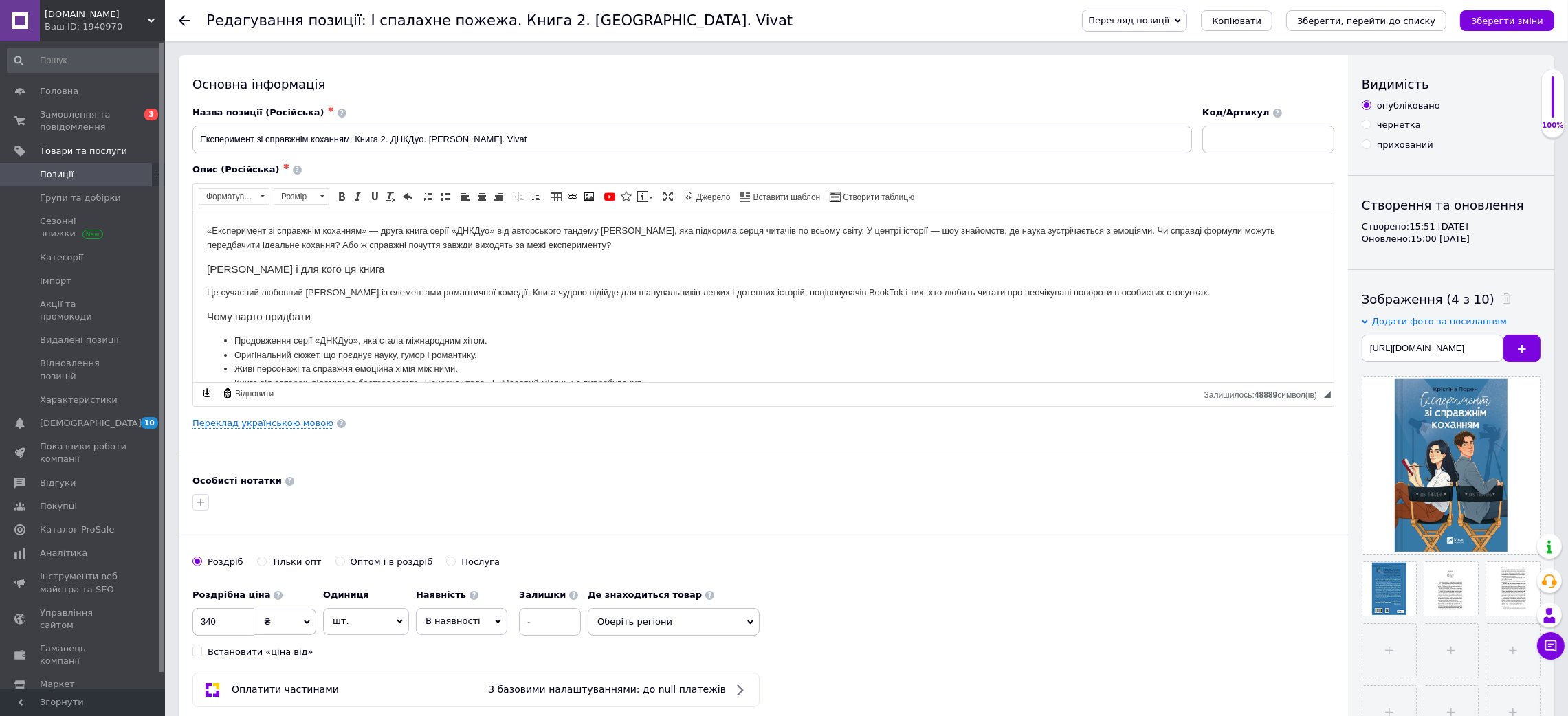
drag, startPoint x: 1515, startPoint y: 345, endPoint x: 1395, endPoint y: 218, distance: 174.7
click at [1516, 345] on button at bounding box center [1522, 348] width 37 height 28
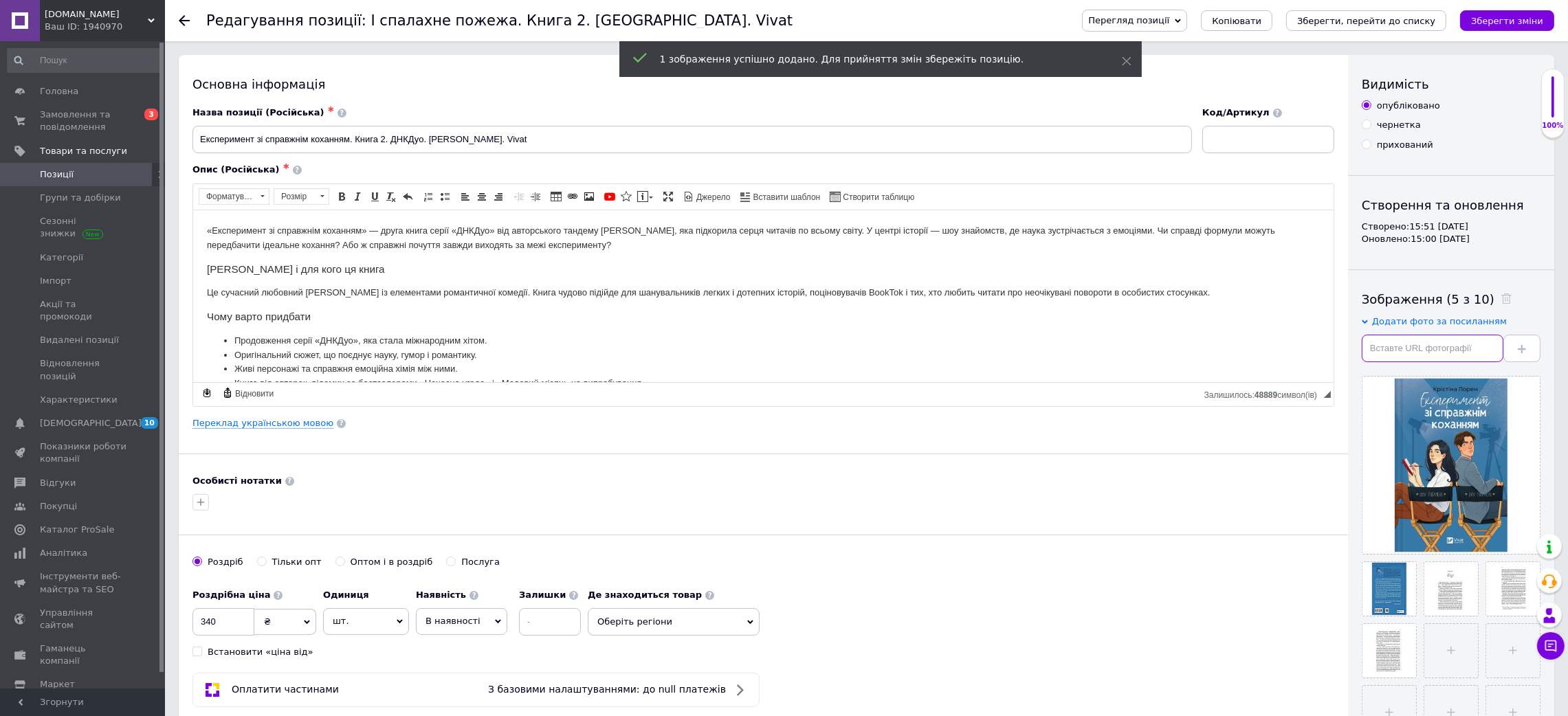
click at [1401, 350] on input "text" at bounding box center [1432, 348] width 142 height 28
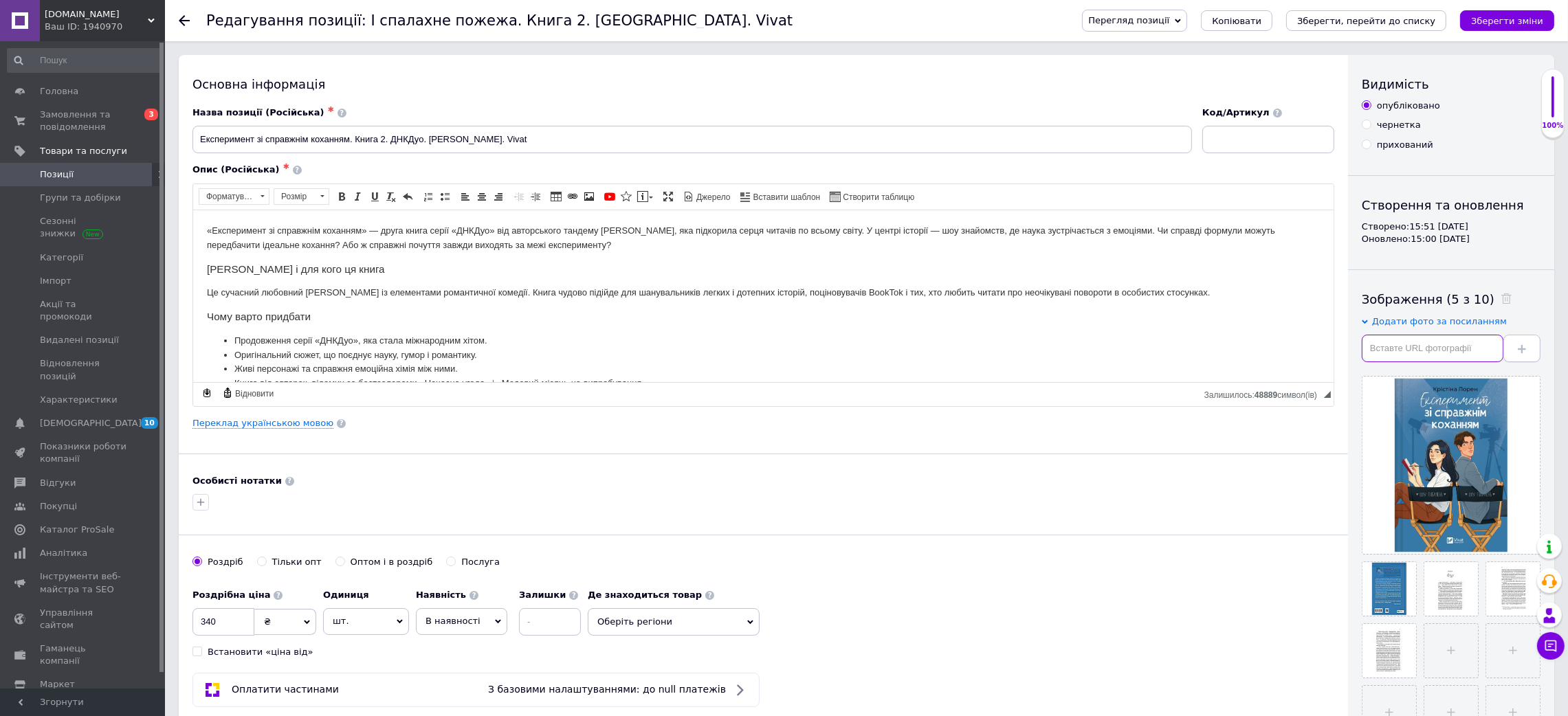
paste input "[URL][DOMAIN_NAME]"
type input "[URL][DOMAIN_NAME]"
drag, startPoint x: 1529, startPoint y: 355, endPoint x: 1499, endPoint y: 308, distance: 55.8
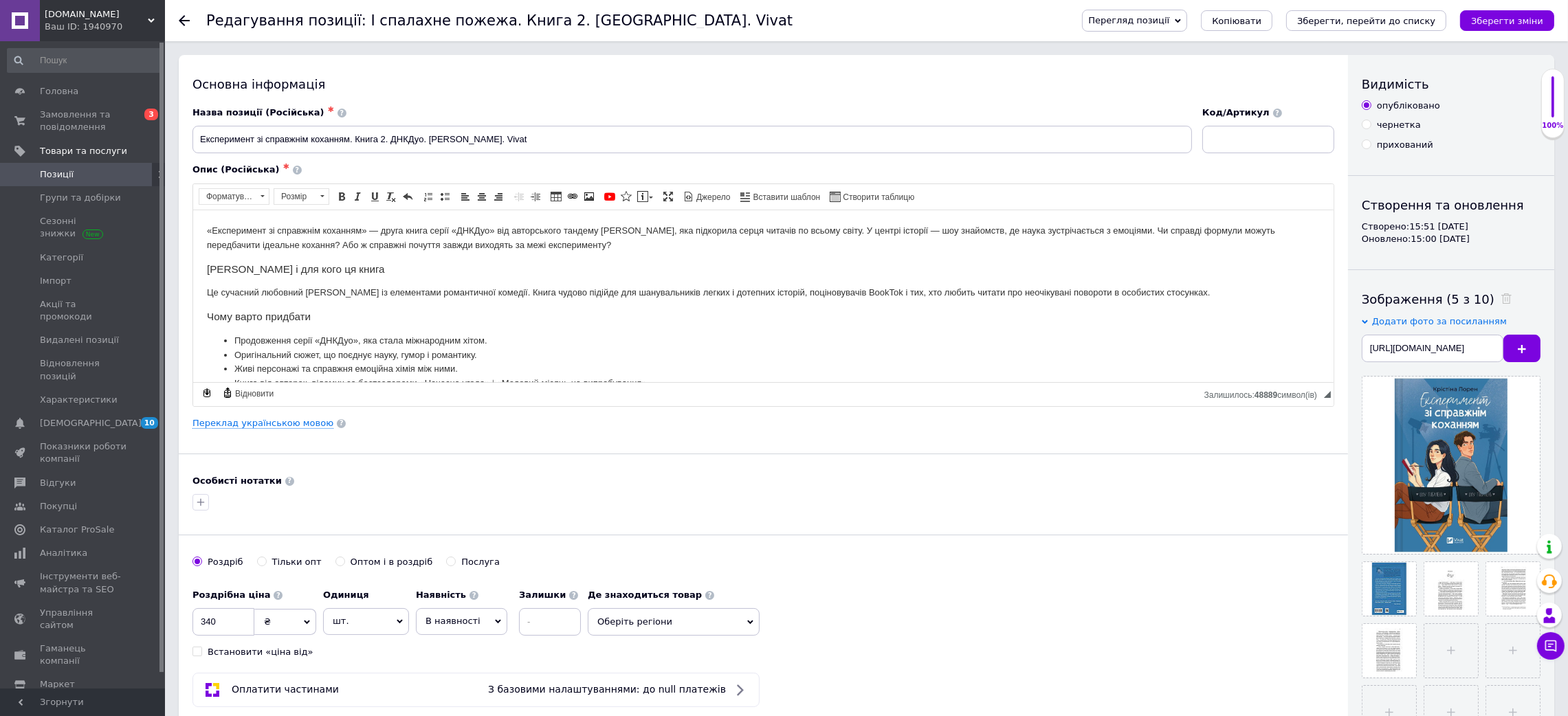
click at [1529, 355] on button at bounding box center [1522, 348] width 37 height 28
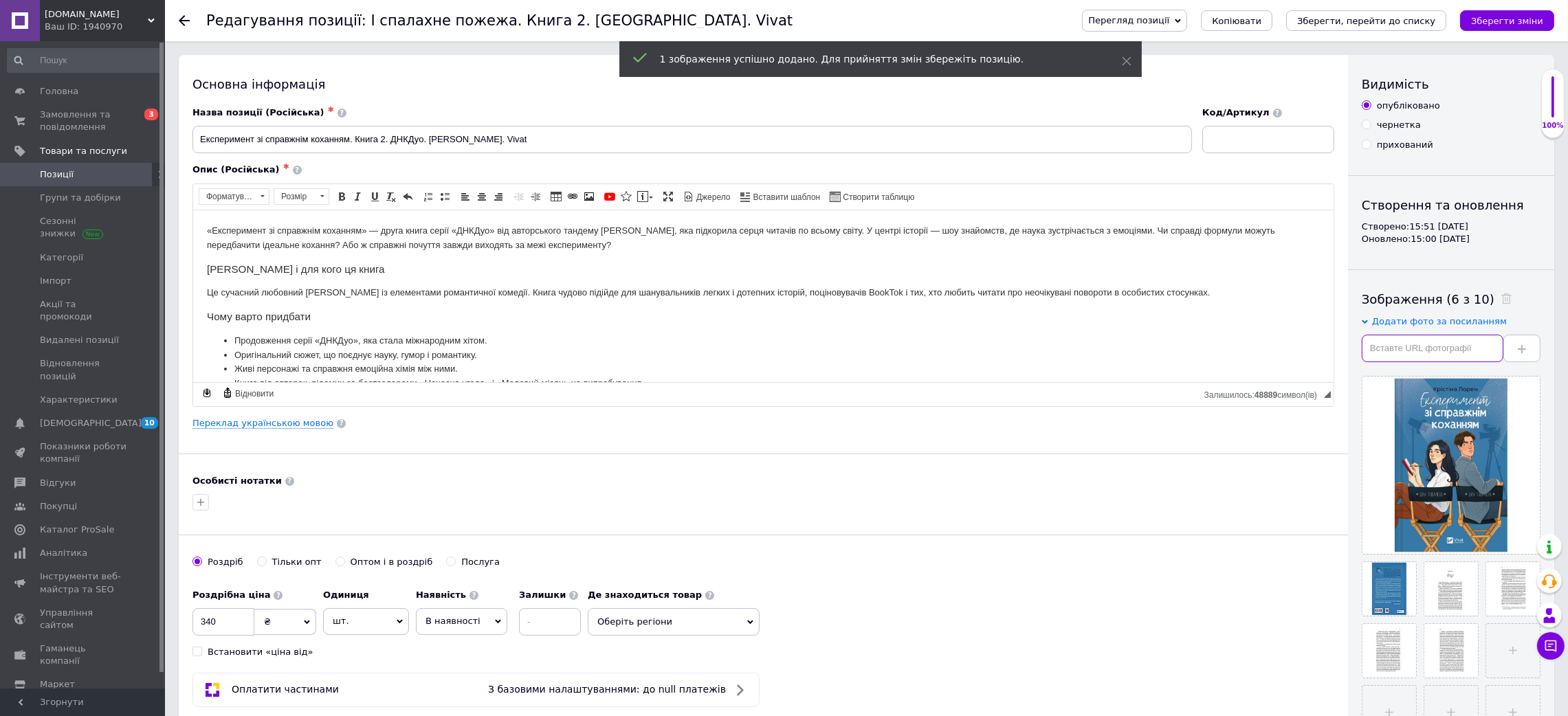
click at [1466, 338] on input "text" at bounding box center [1432, 348] width 142 height 28
paste input "[URL][DOMAIN_NAME]"
type input "[URL][DOMAIN_NAME]"
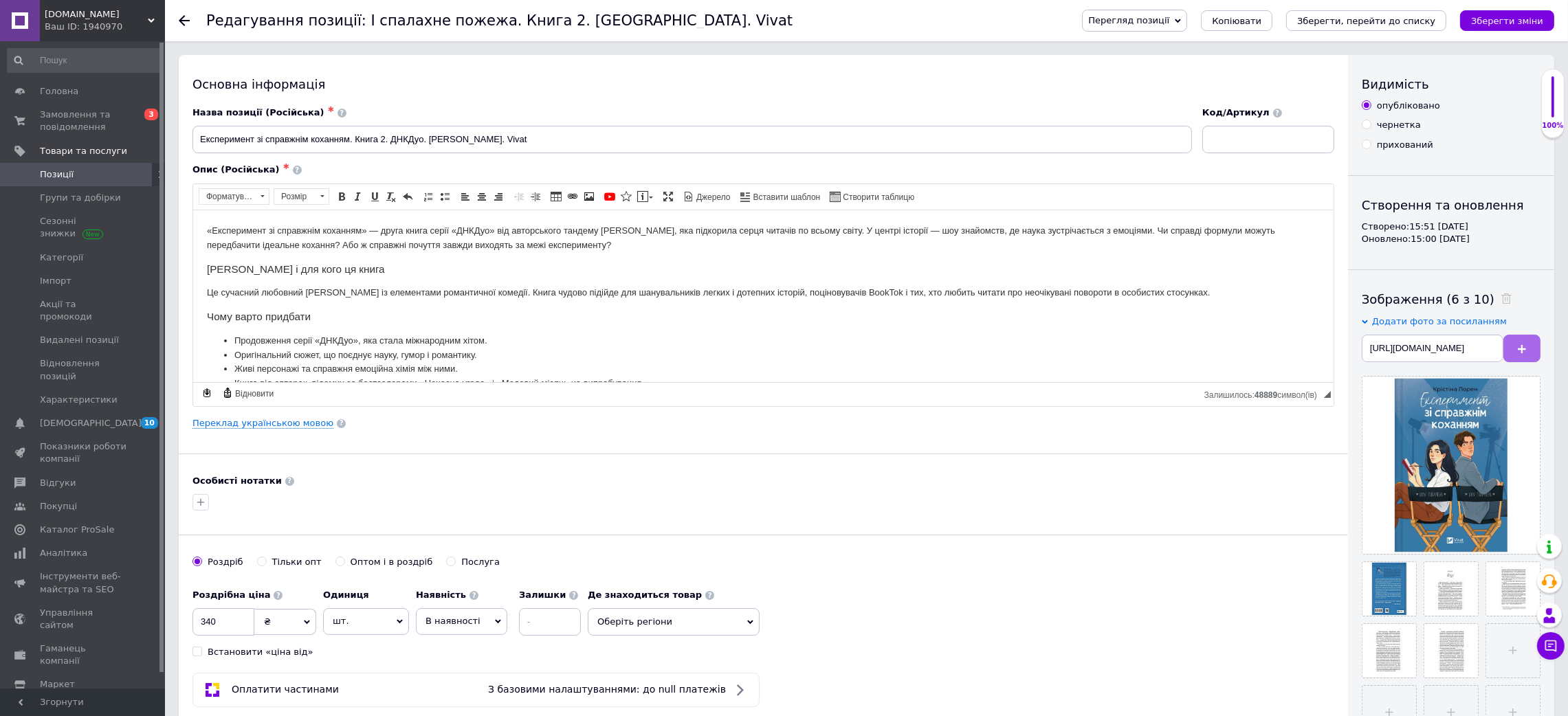
scroll to position [0, 0]
click at [1519, 344] on span at bounding box center [1522, 348] width 8 height 10
click at [1409, 354] on input "text" at bounding box center [1432, 348] width 142 height 28
paste input "[URL][DOMAIN_NAME]"
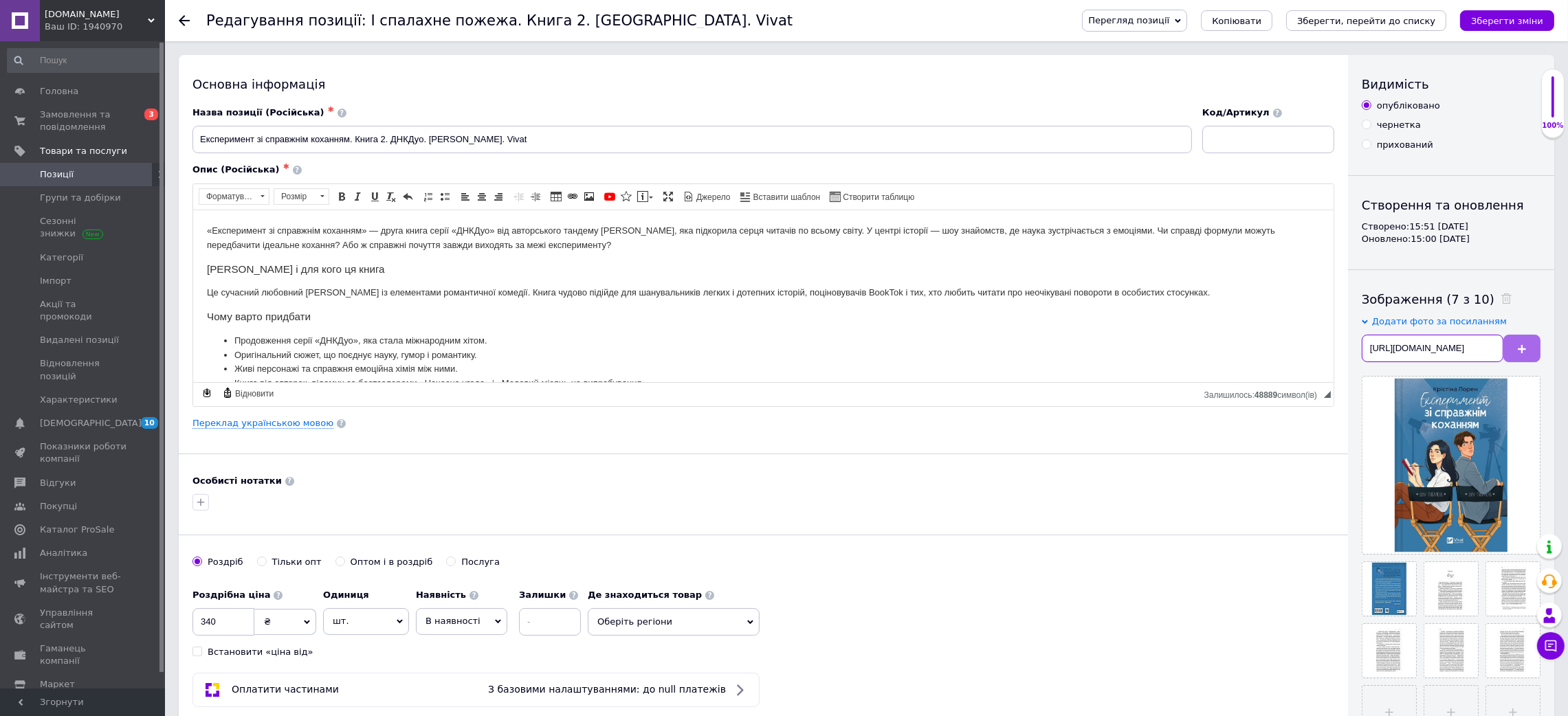
type input "[URL][DOMAIN_NAME]"
click at [1517, 356] on button at bounding box center [1522, 348] width 37 height 28
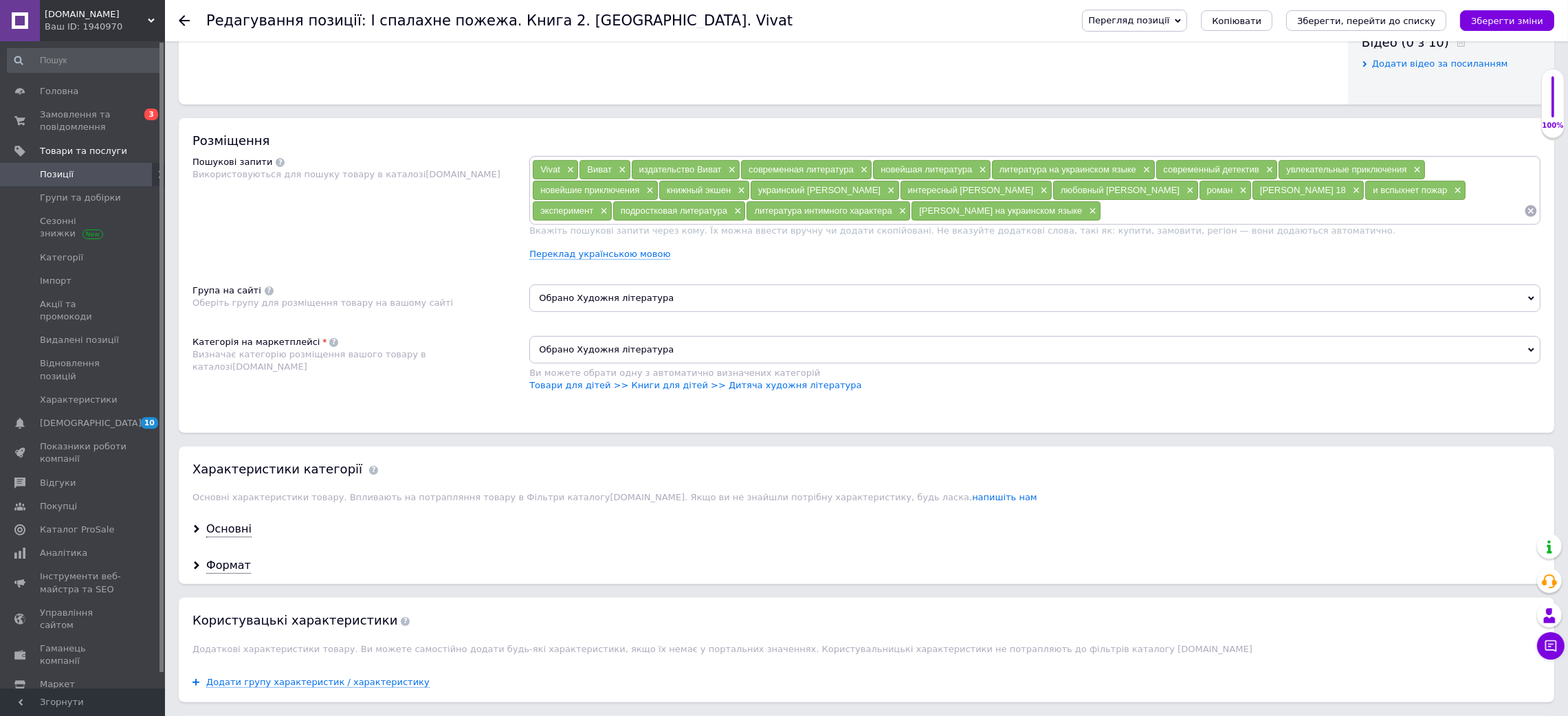
scroll to position [824, 0]
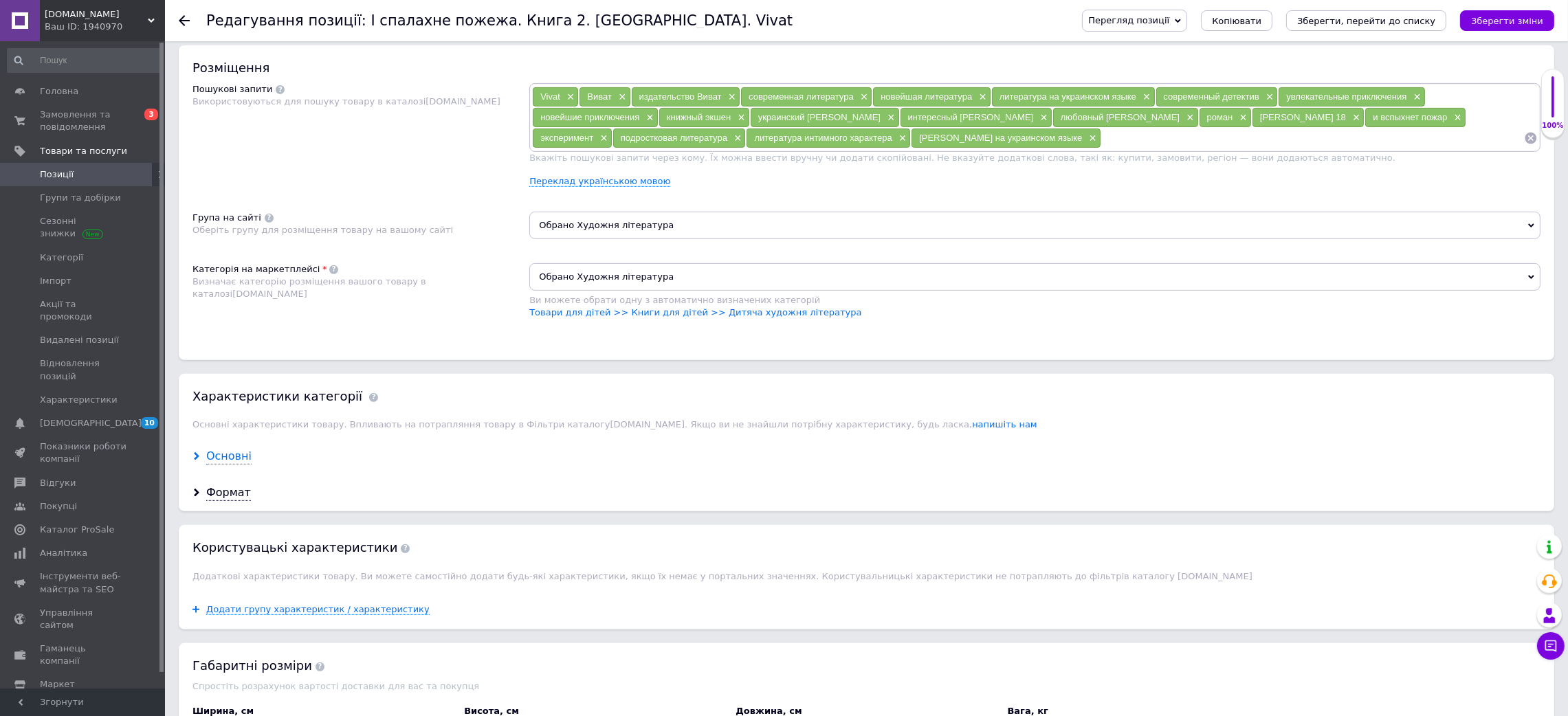
click at [240, 464] on div "Основні" at bounding box center [229, 456] width 45 height 16
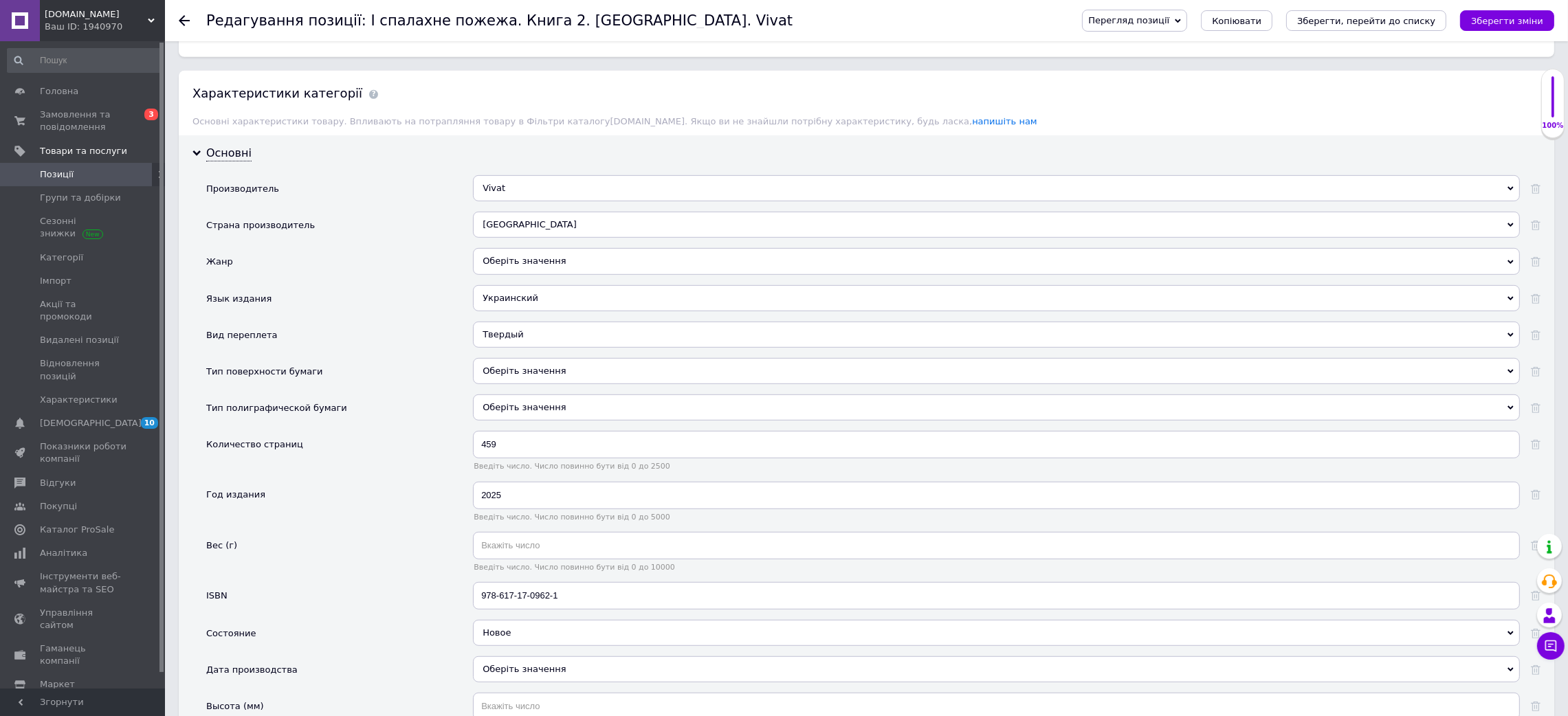
scroll to position [1236, 0]
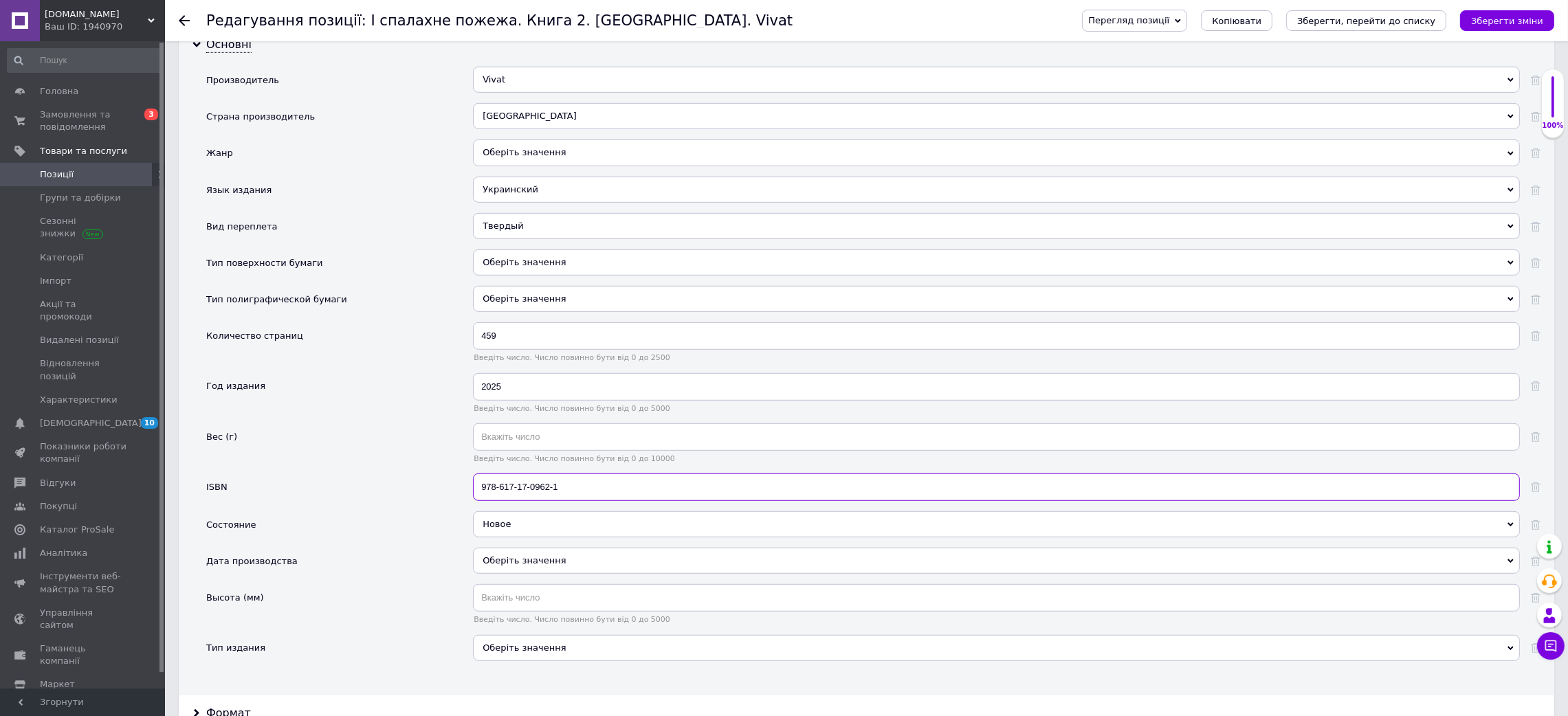
drag, startPoint x: 586, startPoint y: 615, endPoint x: 424, endPoint y: 585, distance: 164.8
click at [418, 591] on div "Производитель Vivat Vivat Страна производитель [GEOGRAPHIC_DATA] Украина Жанр О…" at bounding box center [873, 368] width 1334 height 604
paste input "735"
type input "978-617-17-0735-1"
drag, startPoint x: 523, startPoint y: 456, endPoint x: 465, endPoint y: 449, distance: 58.4
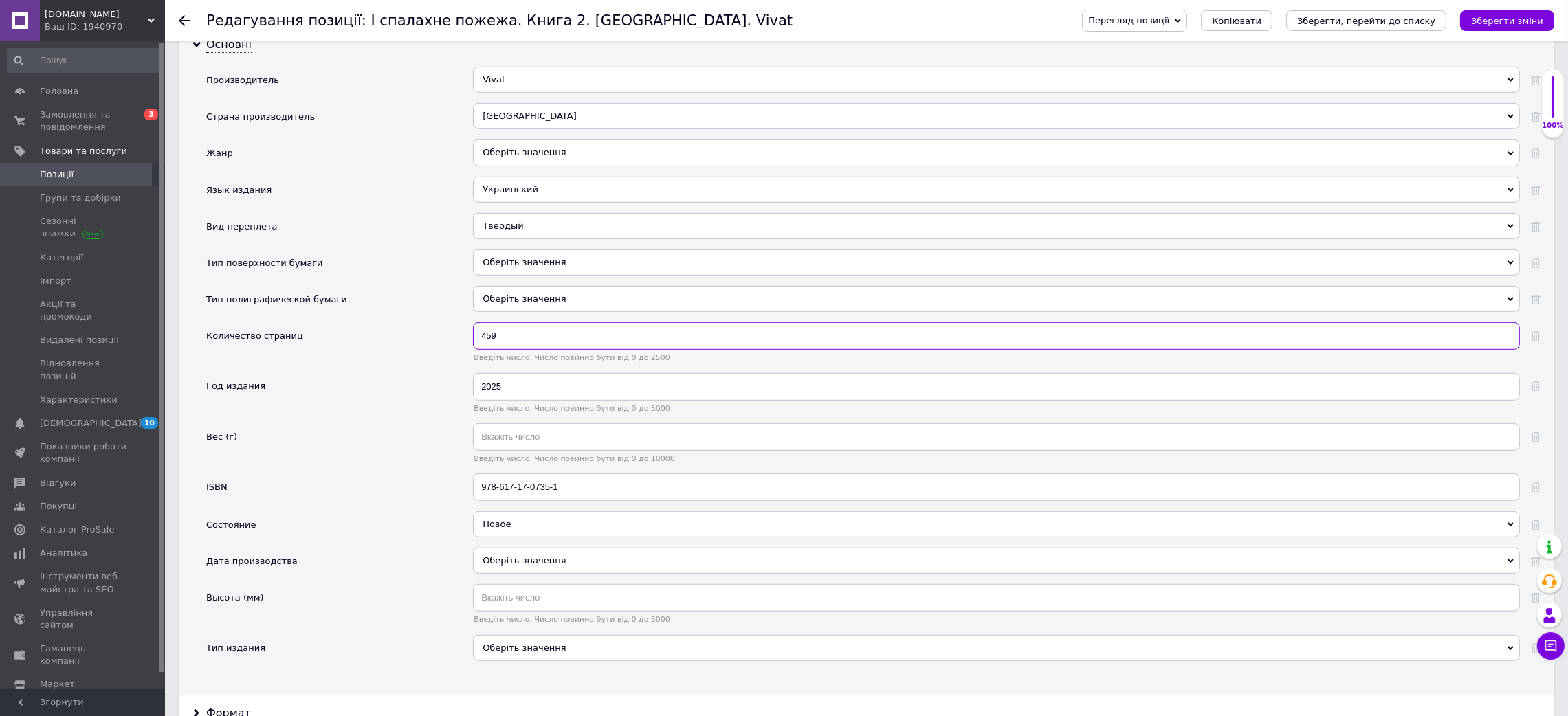
click at [465, 449] on div "Производитель Vivat Vivat Страна производитель [GEOGRAPHIC_DATA] Украина Жанр О…" at bounding box center [873, 368] width 1334 height 604
type input "448"
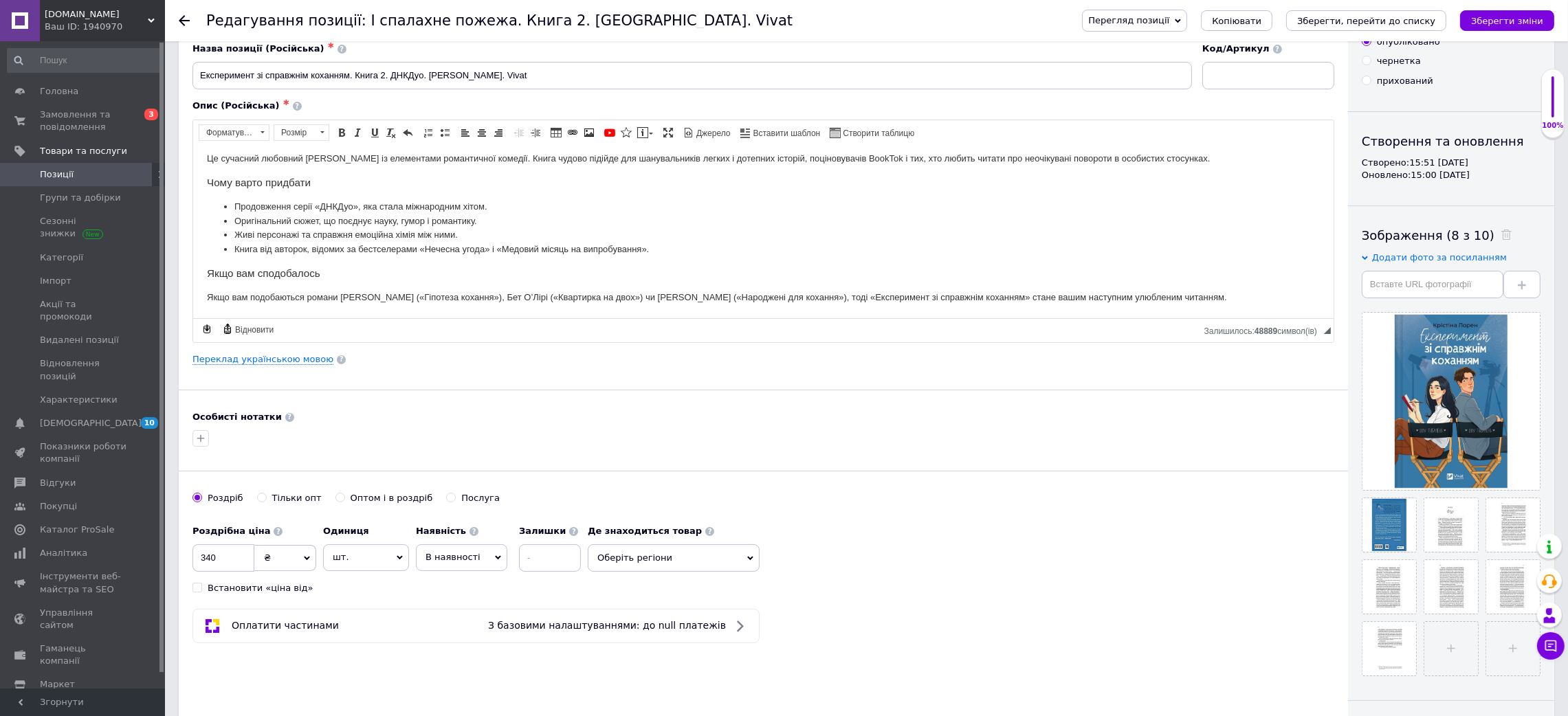
scroll to position [0, 0]
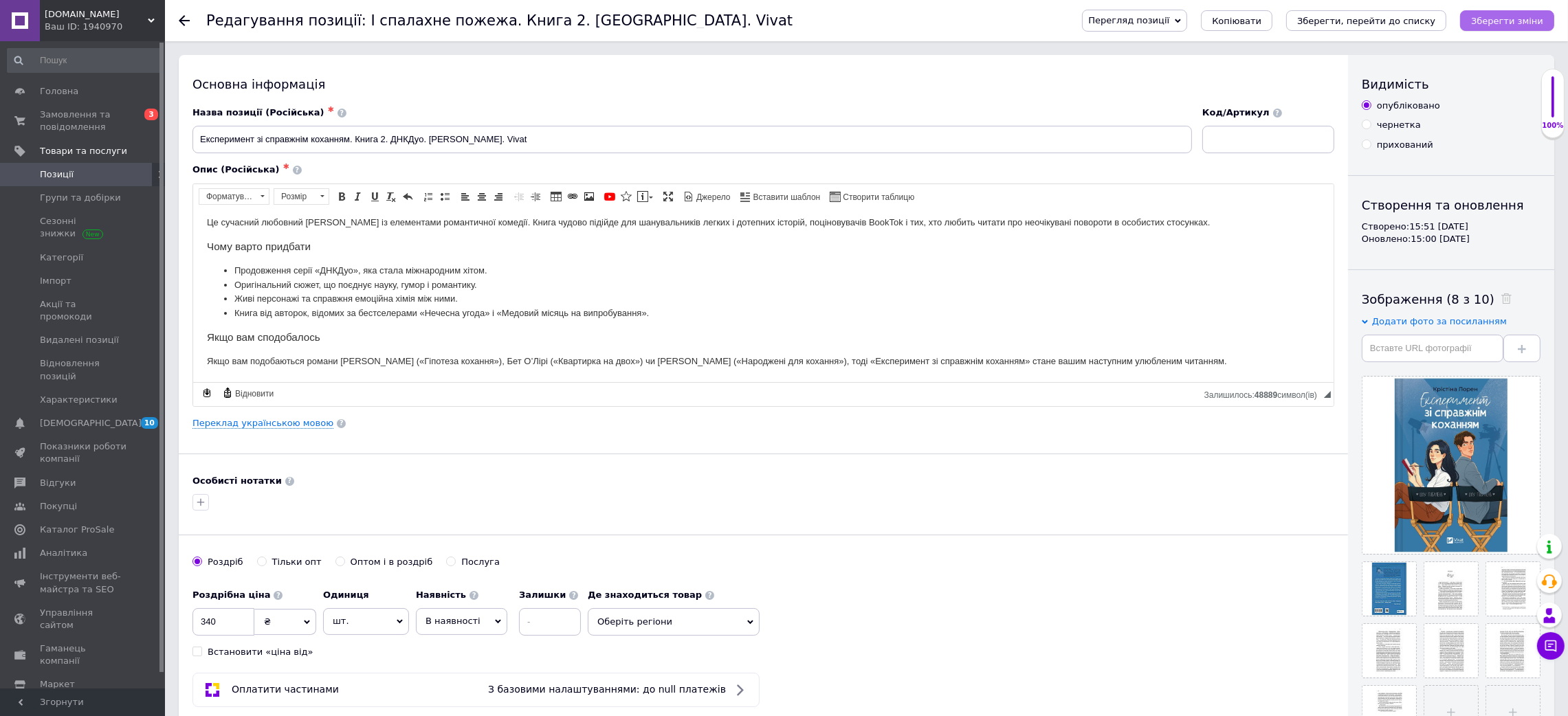
click at [1514, 24] on icon "Зберегти зміни" at bounding box center [1507, 21] width 72 height 10
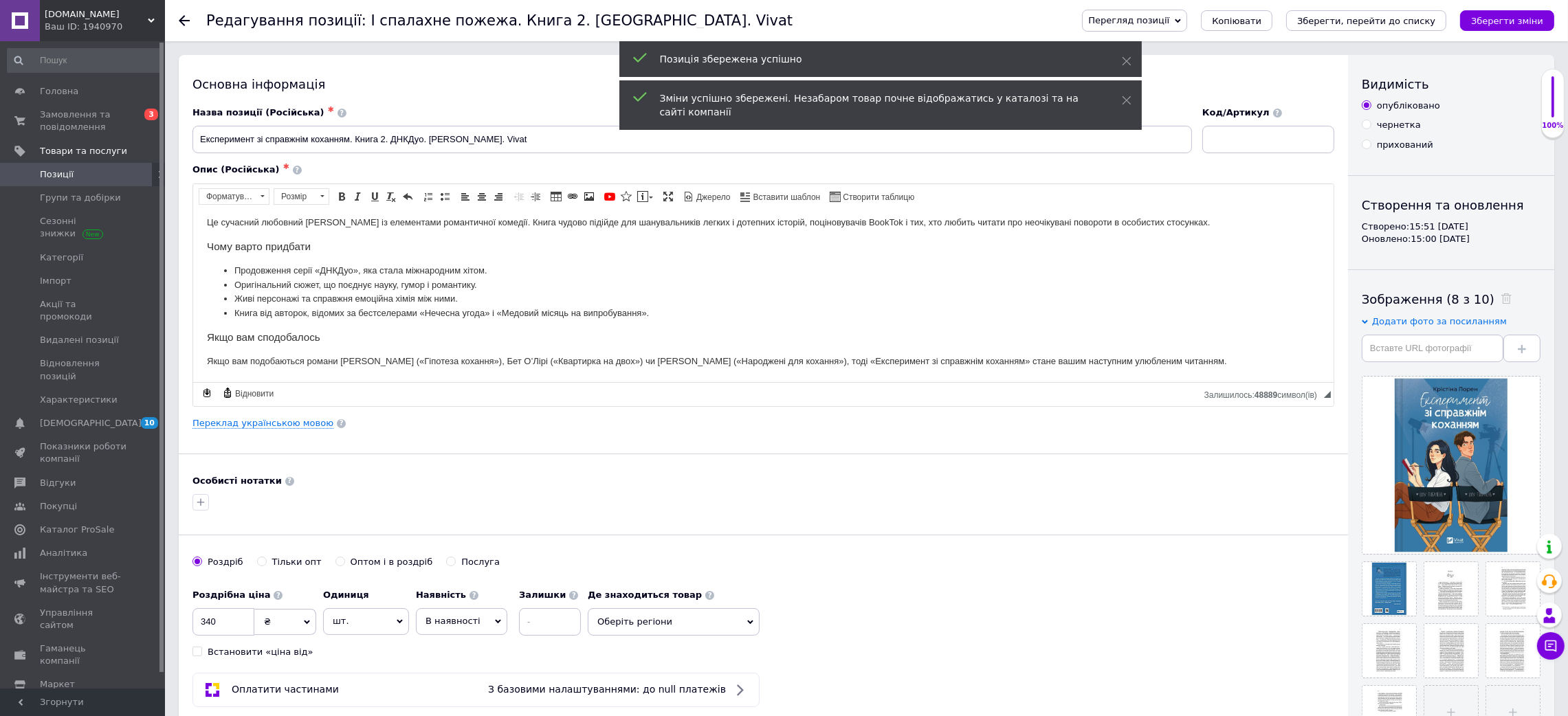
click at [70, 176] on span "Позиції" at bounding box center [57, 174] width 34 height 13
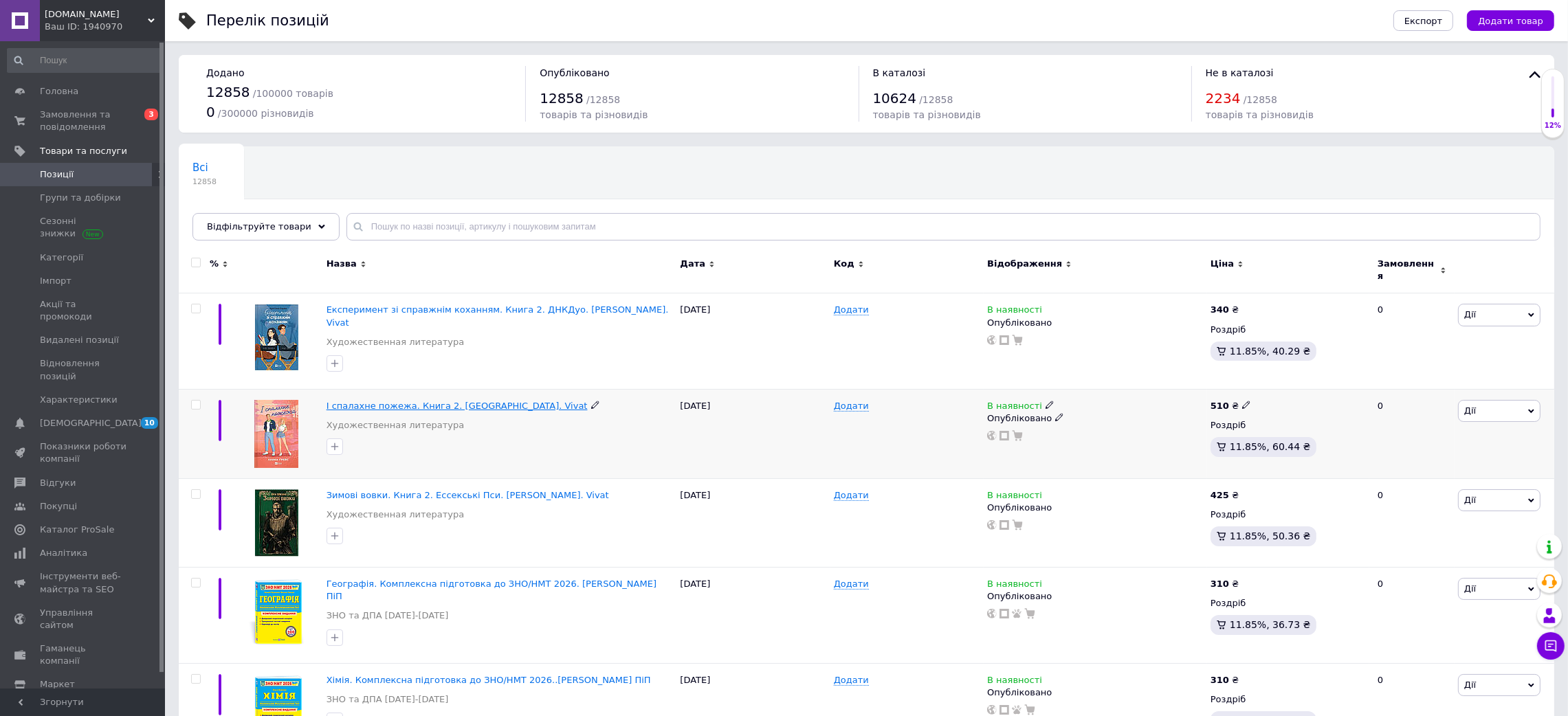
click at [487, 401] on span "І спалахне пожежа. Книга 2. [GEOGRAPHIC_DATA]. Vivat" at bounding box center [456, 406] width 261 height 10
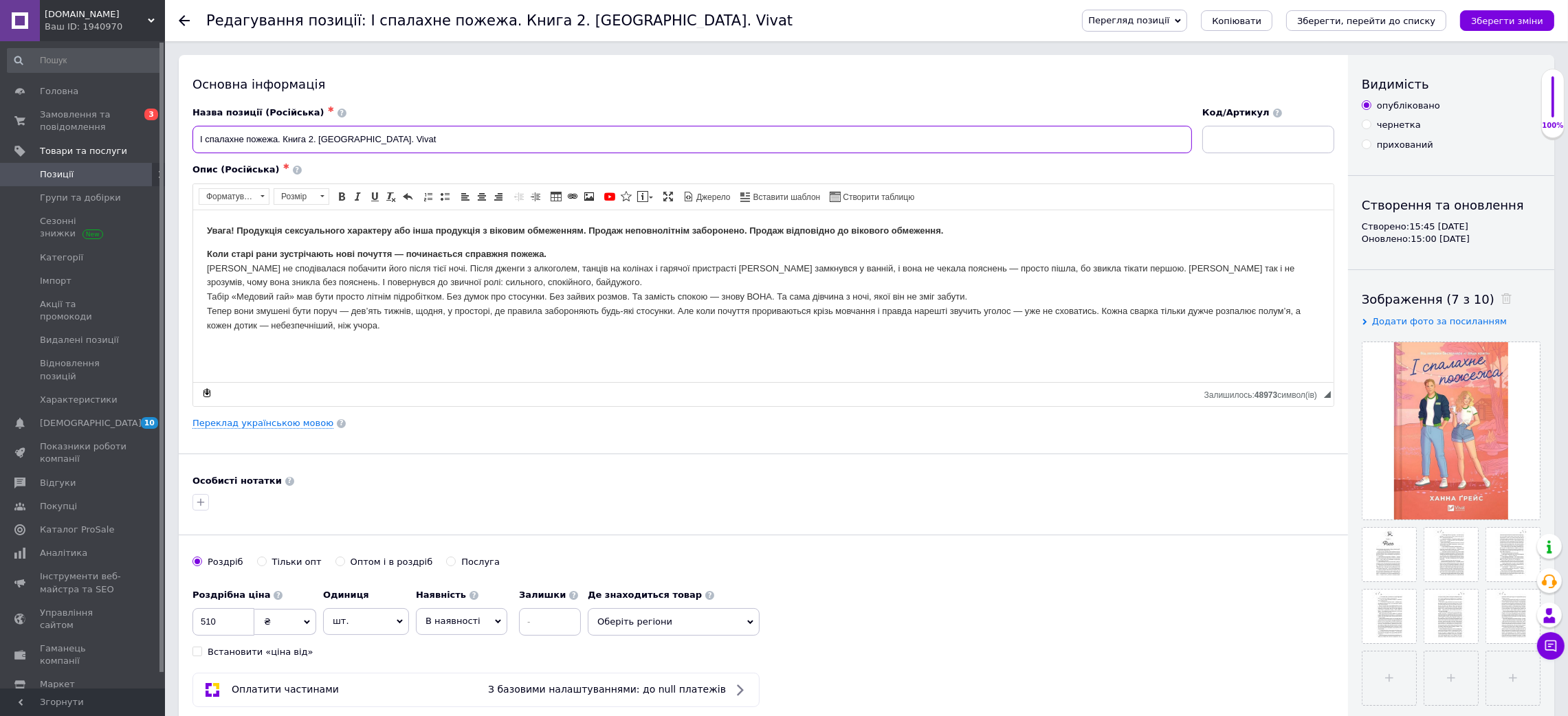
drag, startPoint x: 416, startPoint y: 143, endPoint x: 935, endPoint y: 84, distance: 522.3
click at [290, 423] on link "Переклад українською мовою" at bounding box center [263, 423] width 141 height 11
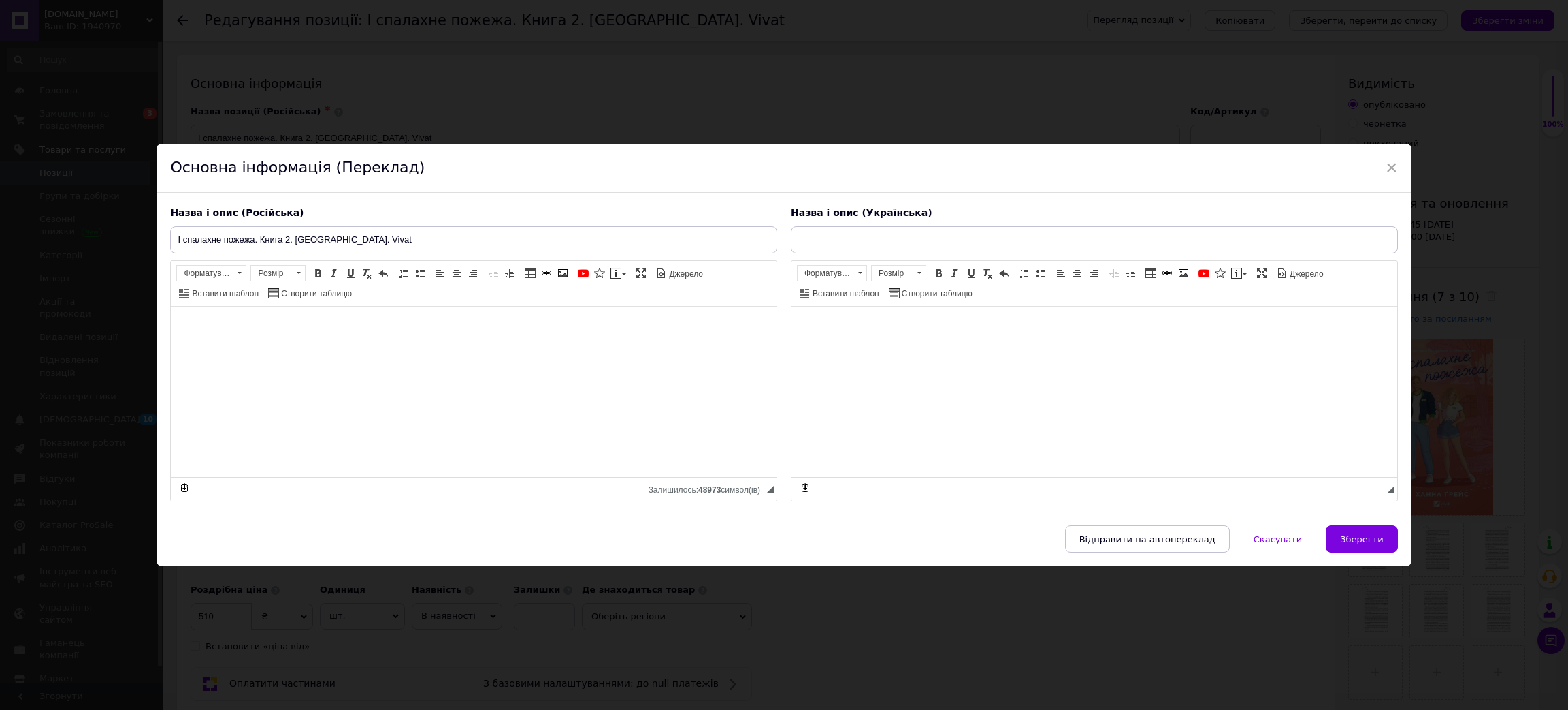
type input "І спалахне пожежа. Книга 2. [GEOGRAPHIC_DATA]. Vivat"
click at [349, 239] on input "І спалахне пожежа. Книга 2. [GEOGRAPHIC_DATA]. Vivat" at bounding box center [474, 239] width 607 height 27
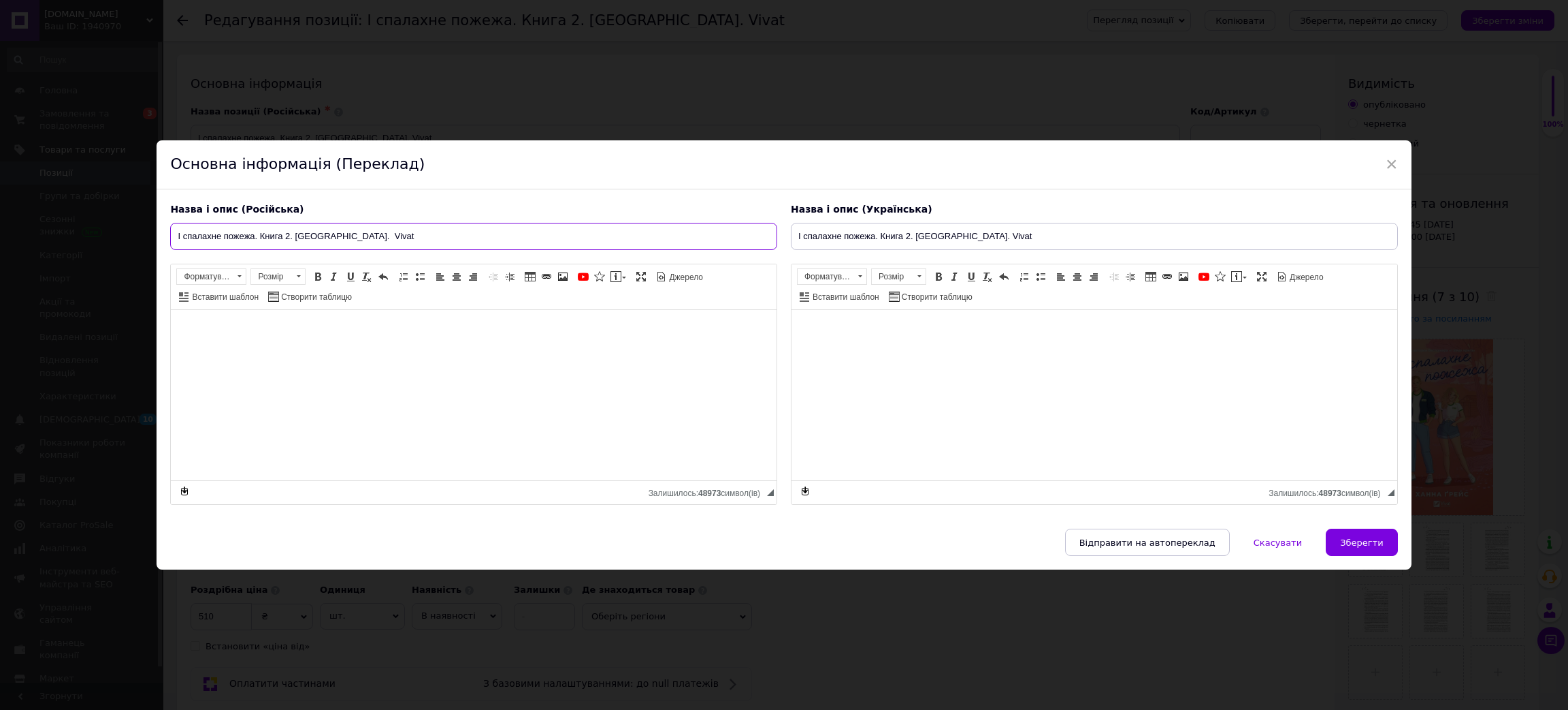
paste input "[PERSON_NAME]"
drag, startPoint x: 503, startPoint y: 249, endPoint x: 512, endPoint y: 280, distance: 32.3
click at [2, 247] on div "× Основна інформація (Переклад) Назва і опис (Російська) І спалахне пожежа. Кни…" at bounding box center [784, 355] width 1568 height 710
type input "І спалахне пожежа. Книга 2. [GEOGRAPHIC_DATA]. [PERSON_NAME]. Vivat"
drag, startPoint x: 1024, startPoint y: 232, endPoint x: 523, endPoint y: 227, distance: 501.0
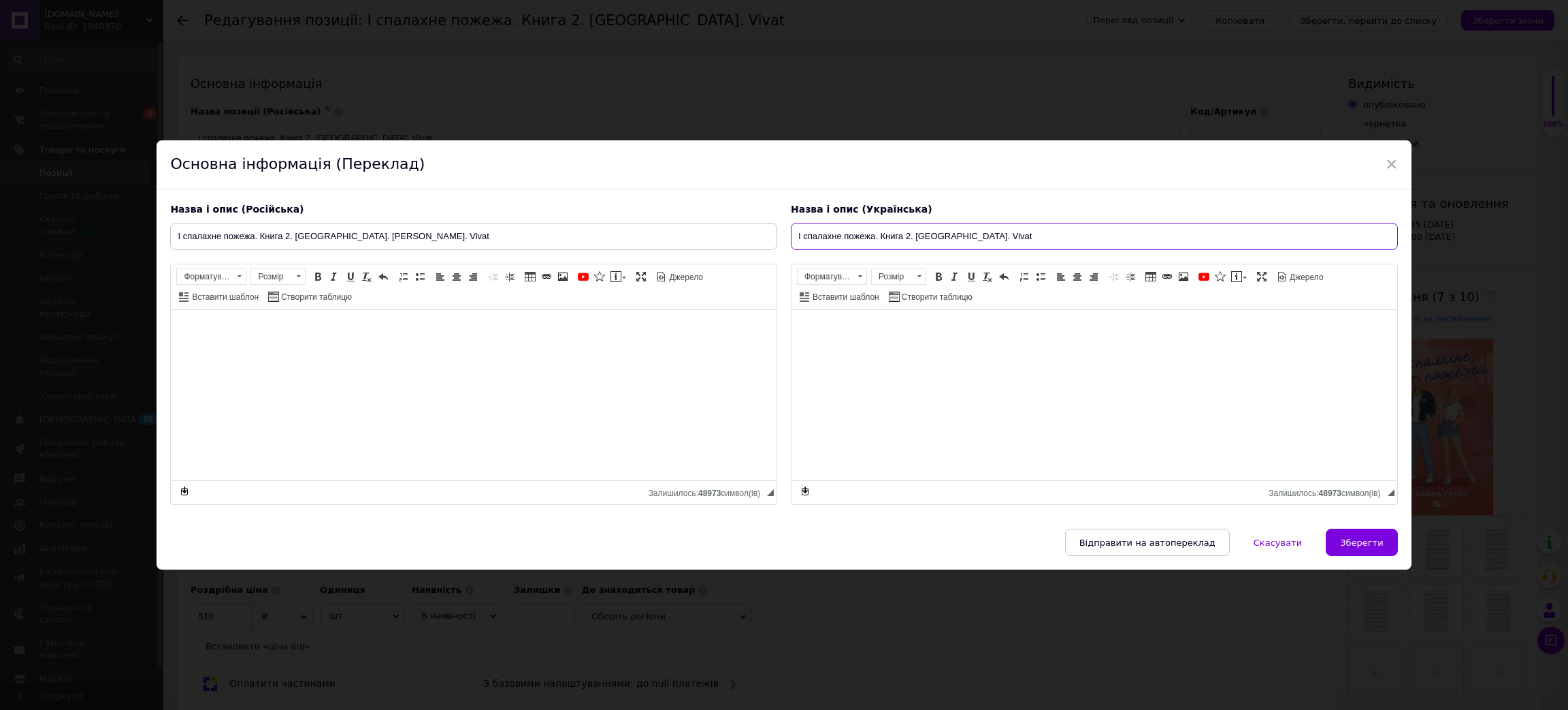
click at [524, 224] on div "Назва і опис (Російська) І спалахне пожежа. Книга 2. [GEOGRAPHIC_DATA]. [PERSON…" at bounding box center [784, 354] width 1241 height 316
paste input "[PERSON_NAME]."
type input "І спалахне пожежа. Книга 2. [GEOGRAPHIC_DATA]. [PERSON_NAME]. Vivat"
click at [1384, 545] on button "Зберегти" at bounding box center [1362, 542] width 71 height 27
type input "І спалахне пожежа. Книга 2. [GEOGRAPHIC_DATA]. [PERSON_NAME]. Vivat"
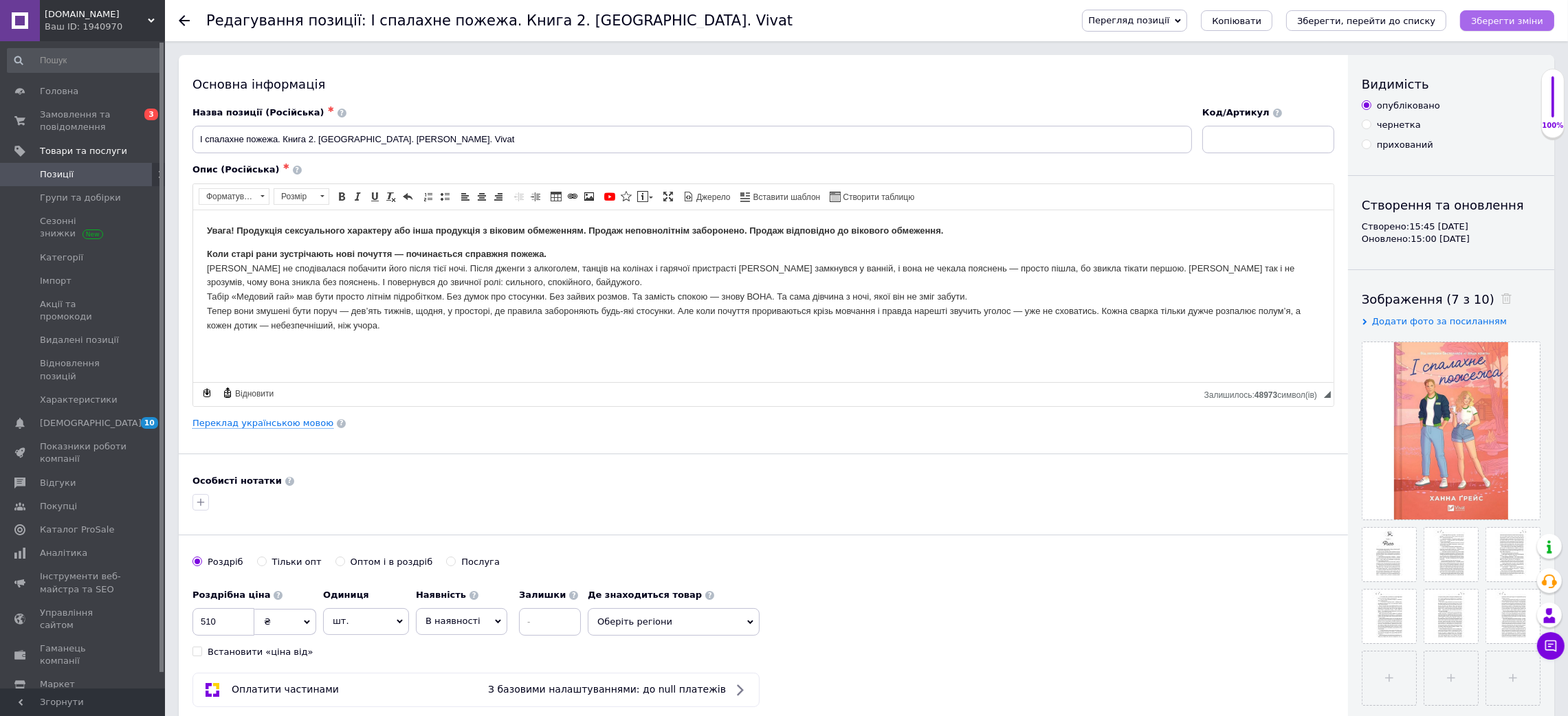
click at [1520, 18] on icon "Зберегти зміни" at bounding box center [1507, 21] width 72 height 10
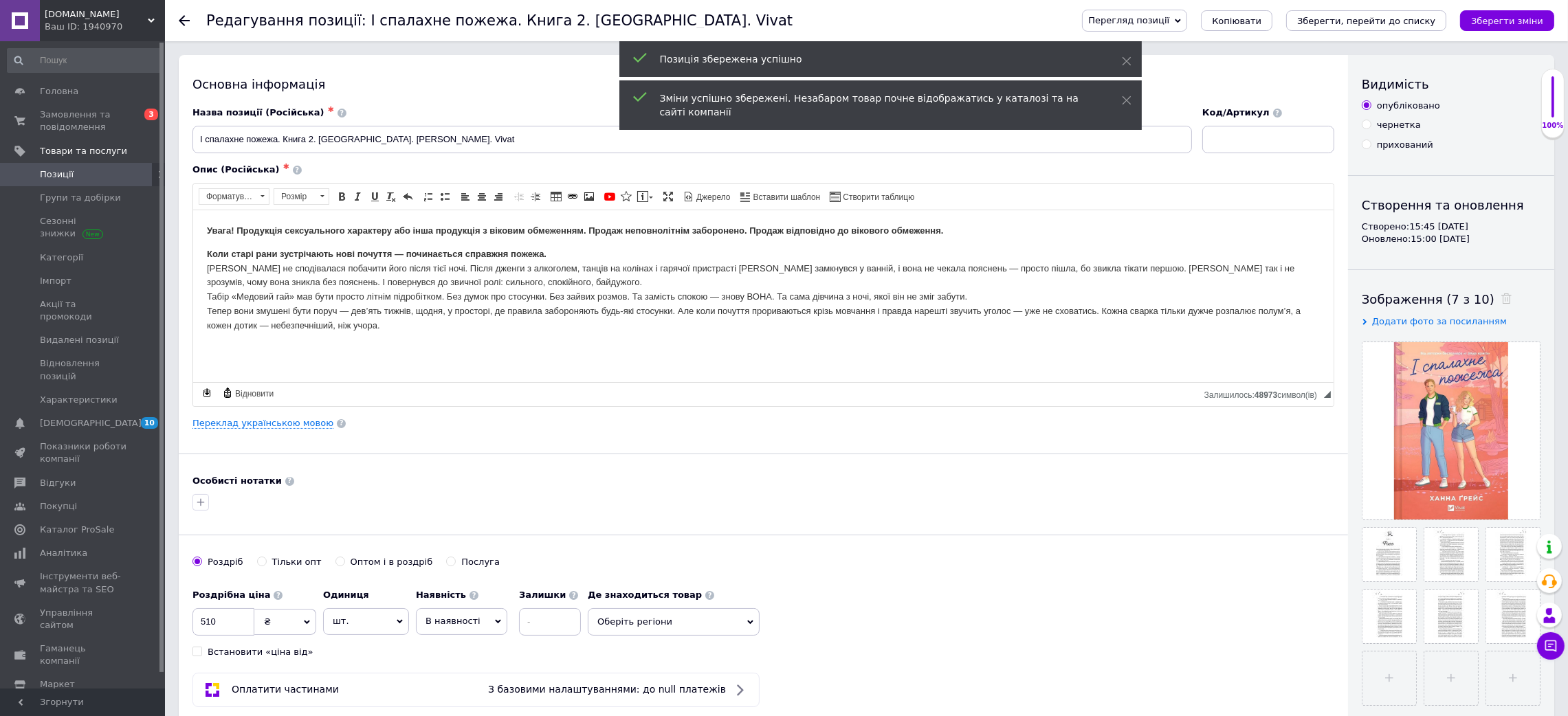
click at [65, 177] on span "Позиції" at bounding box center [57, 174] width 34 height 13
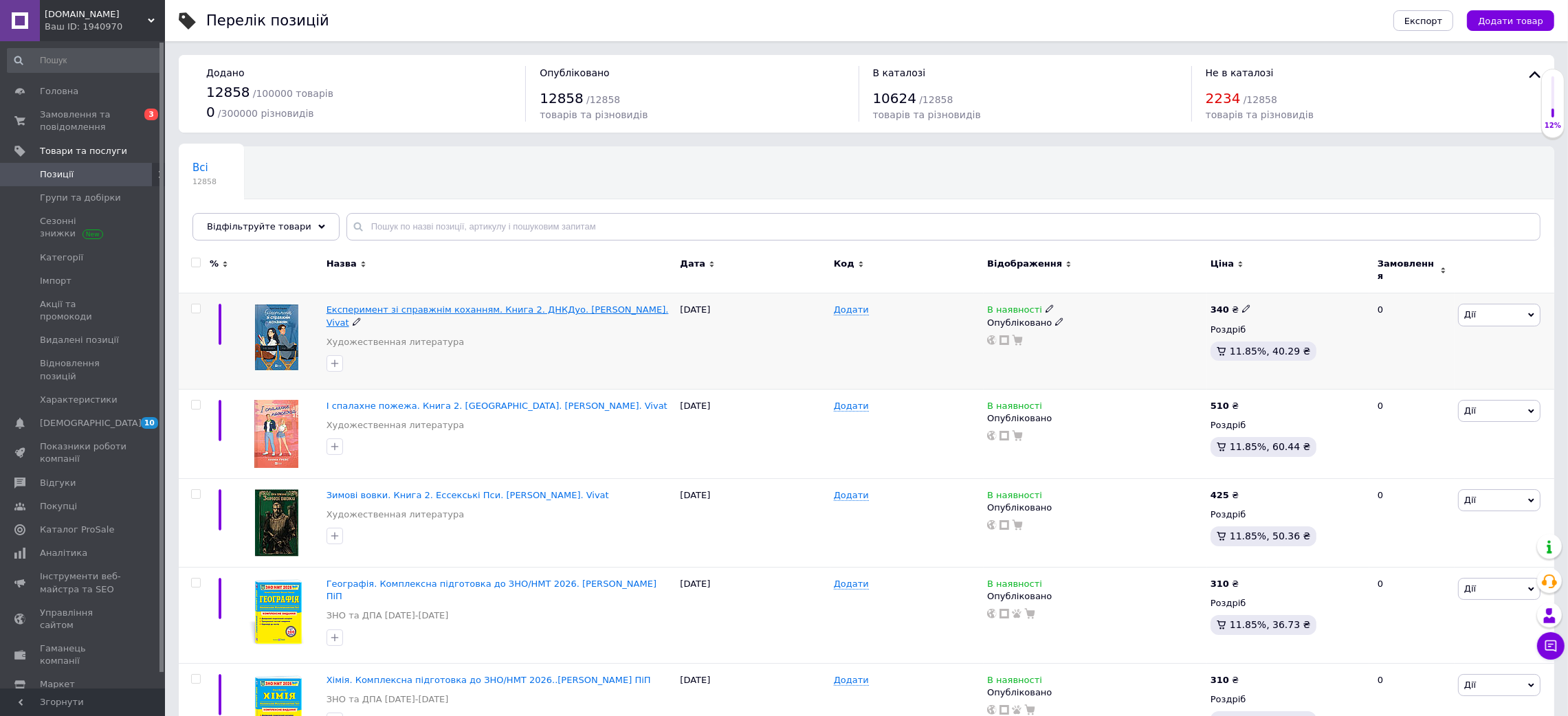
click at [473, 304] on span "Експеримент зі справжнім коханням. Книга 2. ДНКДуо. [PERSON_NAME]. Vivat" at bounding box center [497, 315] width 342 height 23
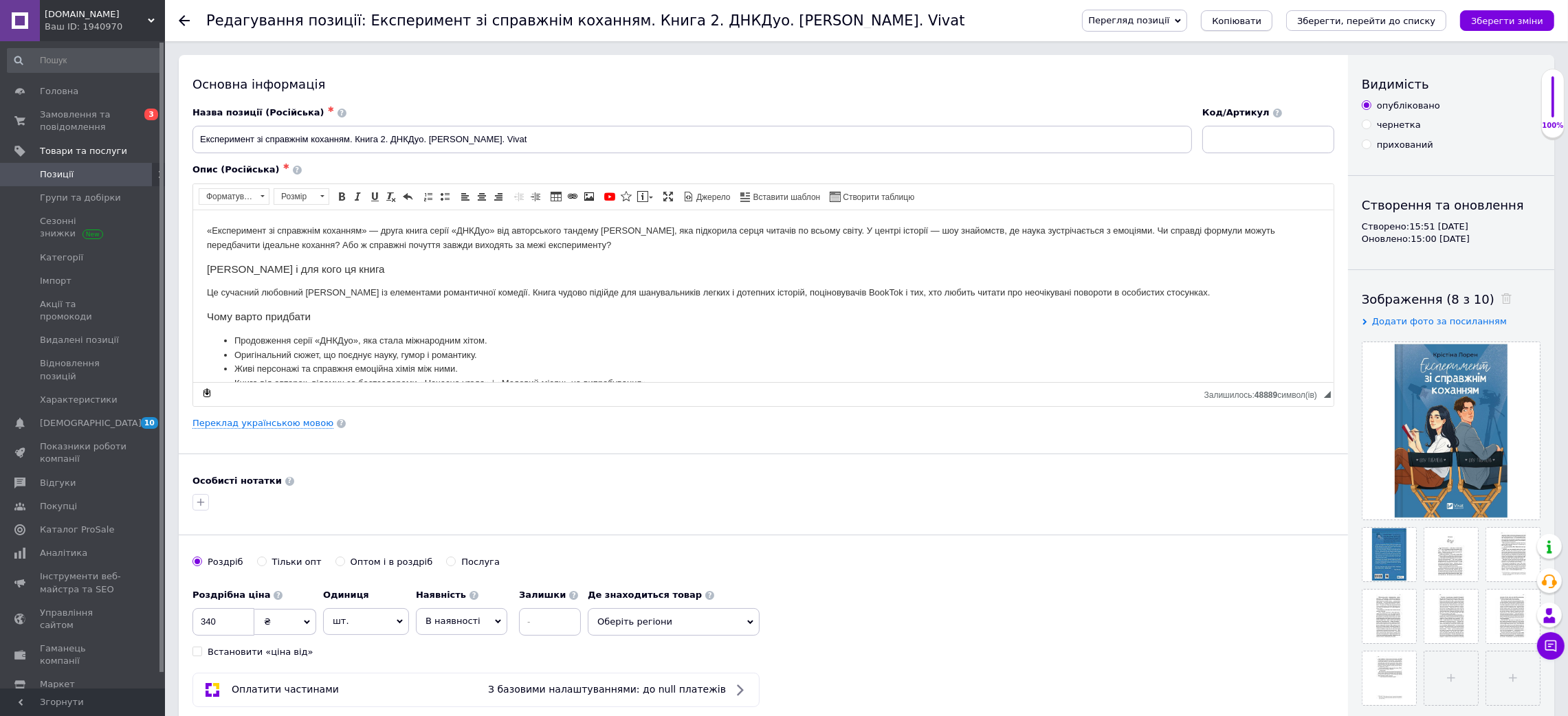
click at [1261, 16] on span "Копіювати" at bounding box center [1236, 21] width 49 height 10
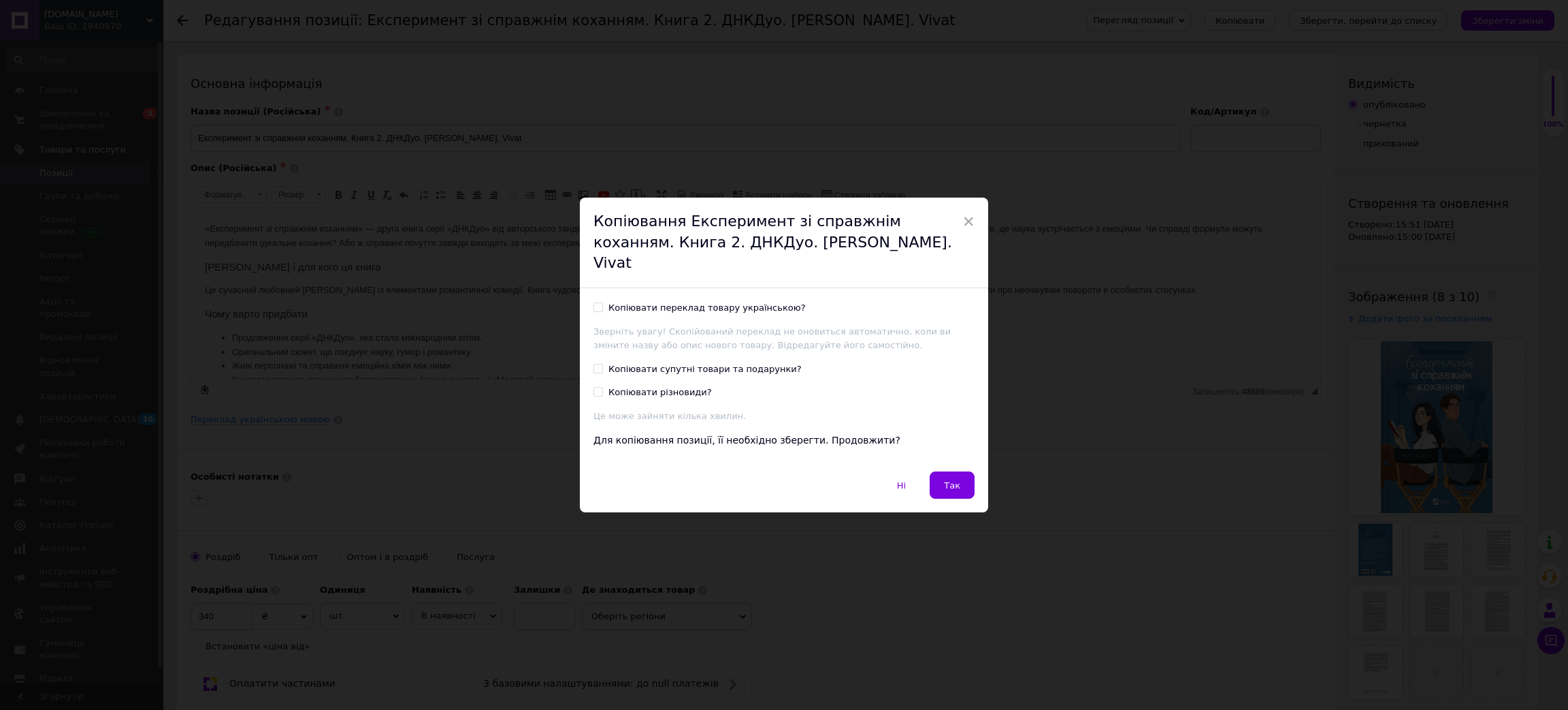
click at [758, 302] on div "Копіювати переклад товару українською?" at bounding box center [707, 308] width 198 height 12
click at [602, 303] on input "Копіювати переклад товару українською?" at bounding box center [597, 307] width 9 height 9
checkbox input "true"
click at [943, 476] on button "Так" at bounding box center [952, 485] width 45 height 27
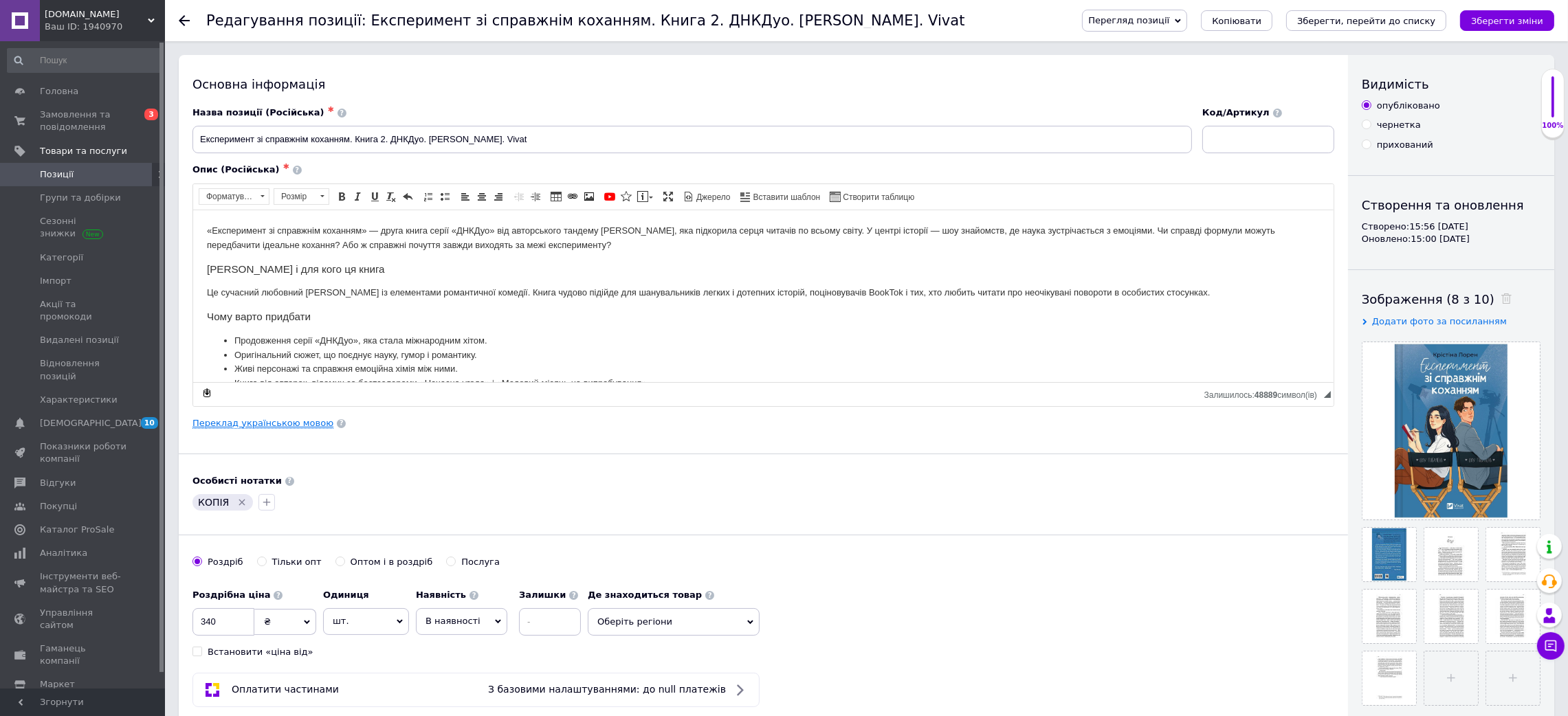
click at [277, 423] on link "Переклад українською мовою" at bounding box center [263, 423] width 141 height 11
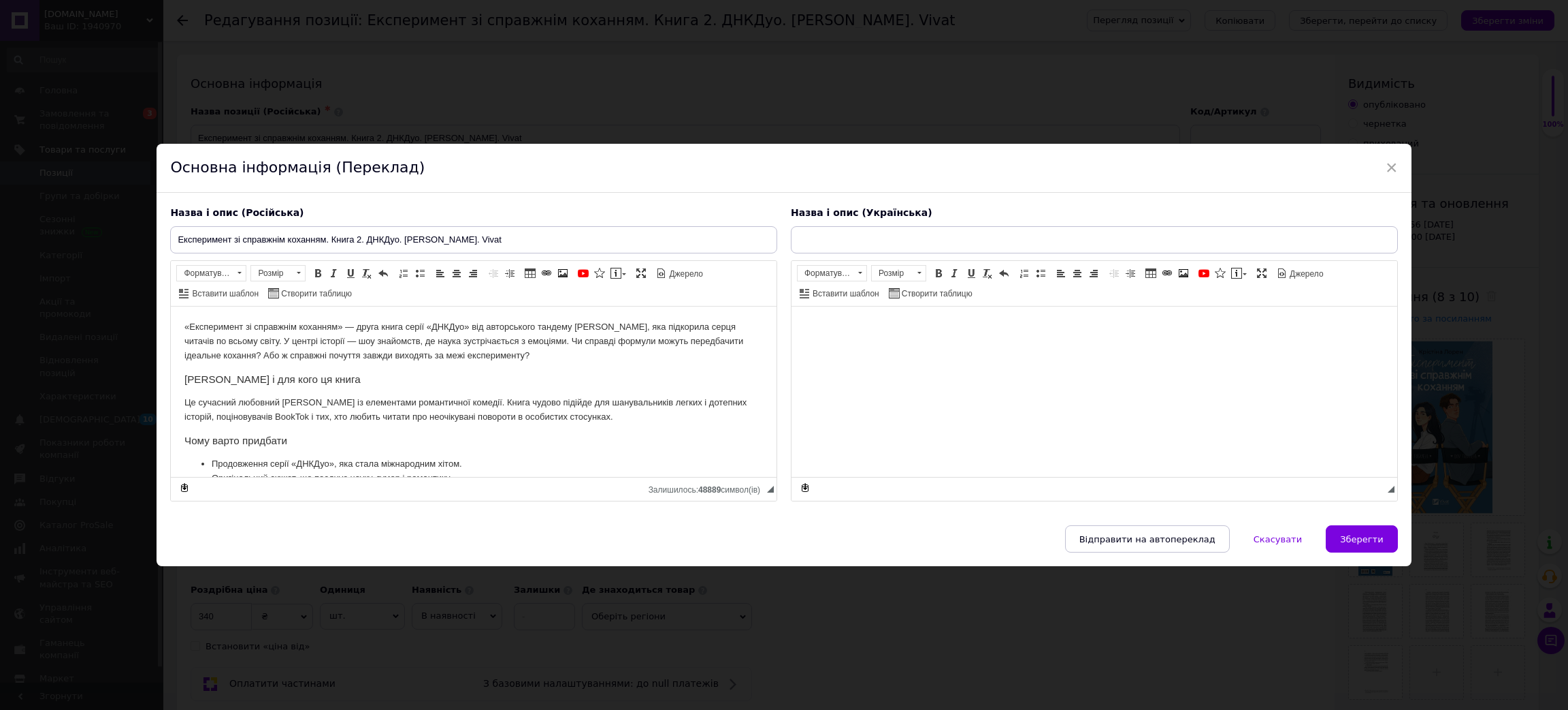
type input "Експеримент зі справжнім коханням. Книга 2. ДНКДуо. [PERSON_NAME]. Vivat"
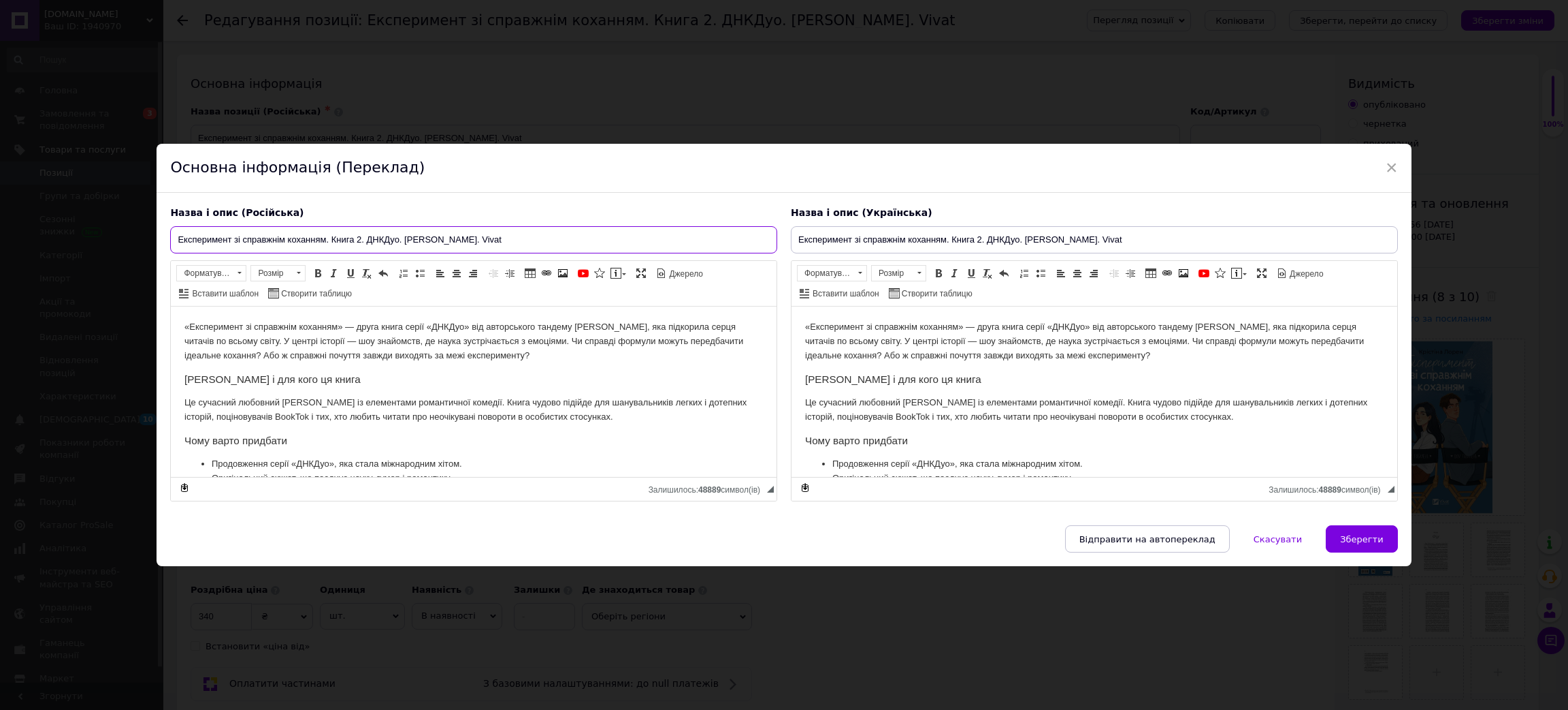
drag, startPoint x: 495, startPoint y: 243, endPoint x: 47, endPoint y: 204, distance: 449.7
click at [47, 204] on div "× Основна інформація (Переклад) Назва і опис (Російська) Експеримент зі справжн…" at bounding box center [784, 355] width 1568 height 710
paste input "енавиджу тебе кохати"
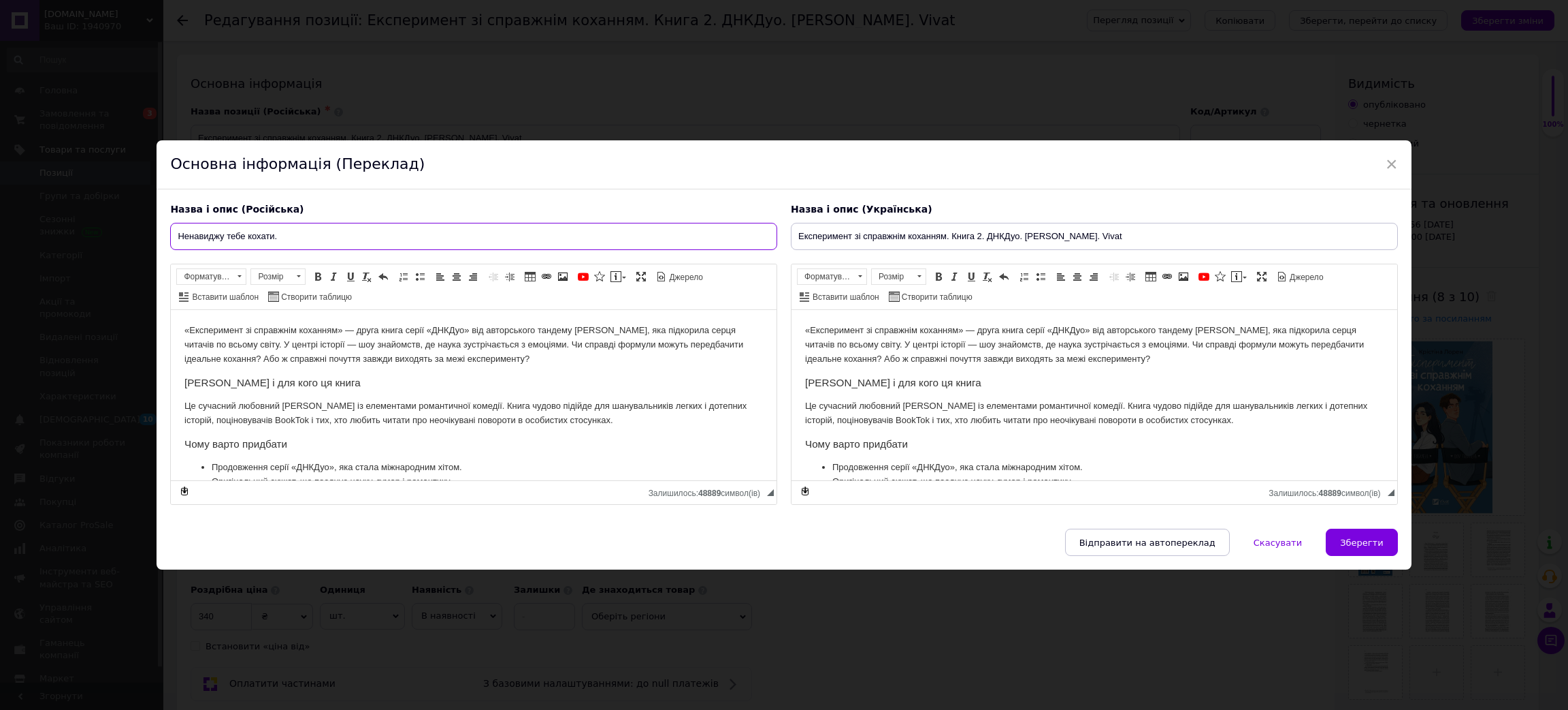
paste input "[PERSON_NAME]"
drag, startPoint x: 1136, startPoint y: 237, endPoint x: 1088, endPoint y: 234, distance: 48.1
click at [1088, 234] on input "Експеримент зі справжнім коханням. Книга 2. ДНКДуо. [PERSON_NAME]. Vivat" at bounding box center [1094, 236] width 607 height 27
click at [359, 228] on input "Ненавиджу тебе кохати. [PERSON_NAME]." at bounding box center [474, 236] width 607 height 27
paste input "Vivat"
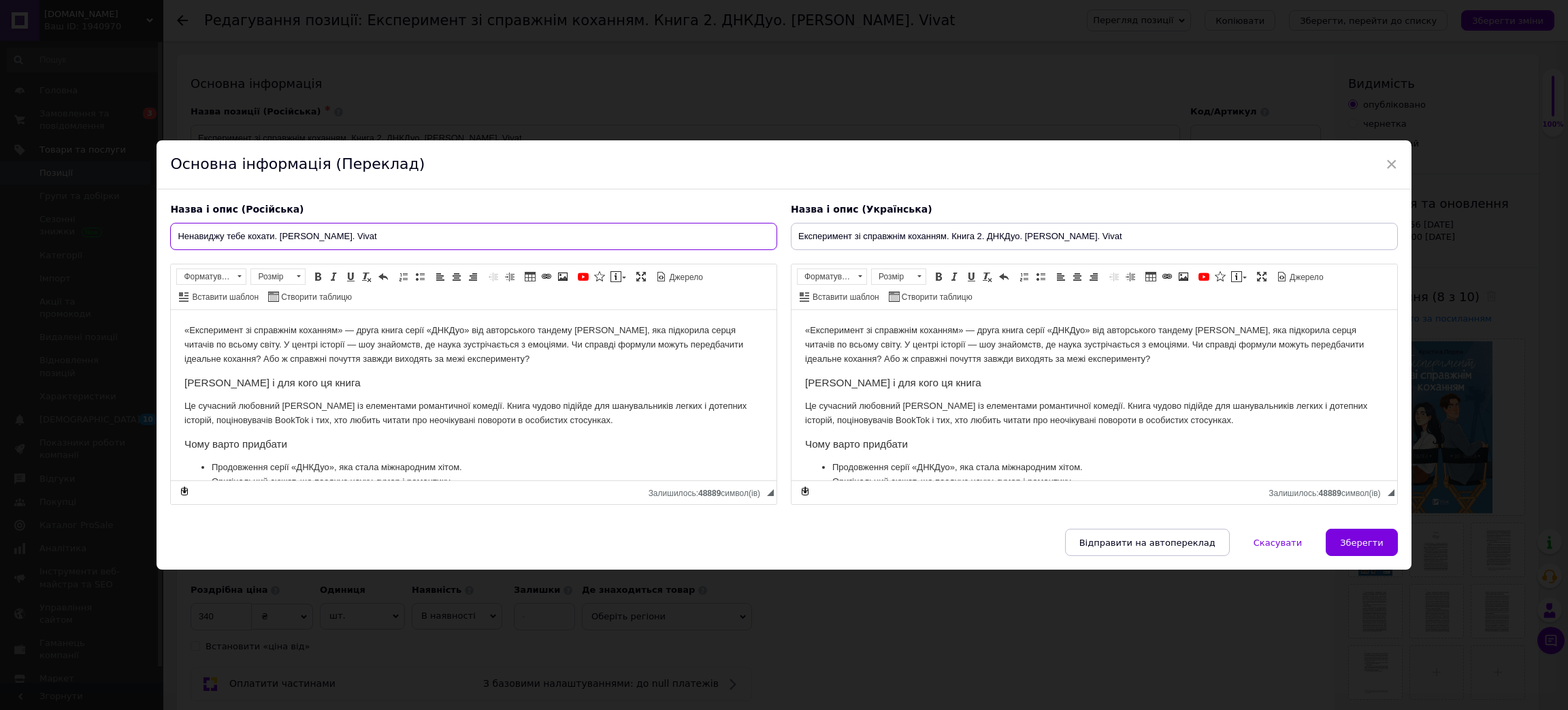
drag, startPoint x: 427, startPoint y: 233, endPoint x: 0, endPoint y: 202, distance: 428.1
click at [0, 202] on div "× Основна інформація (Переклад) Назва і опис (Російська) Ненавиджу тебе кохати.…" at bounding box center [784, 355] width 1568 height 710
type input "Ненавиджу тебе кохати. [PERSON_NAME]. Vivat"
drag, startPoint x: 1124, startPoint y: 224, endPoint x: 553, endPoint y: 224, distance: 571.0
click at [553, 224] on div "Назва і опис (Російська) Ненавиджу тебе кохати. [PERSON_NAME]. Vivat «Експериме…" at bounding box center [784, 354] width 1241 height 316
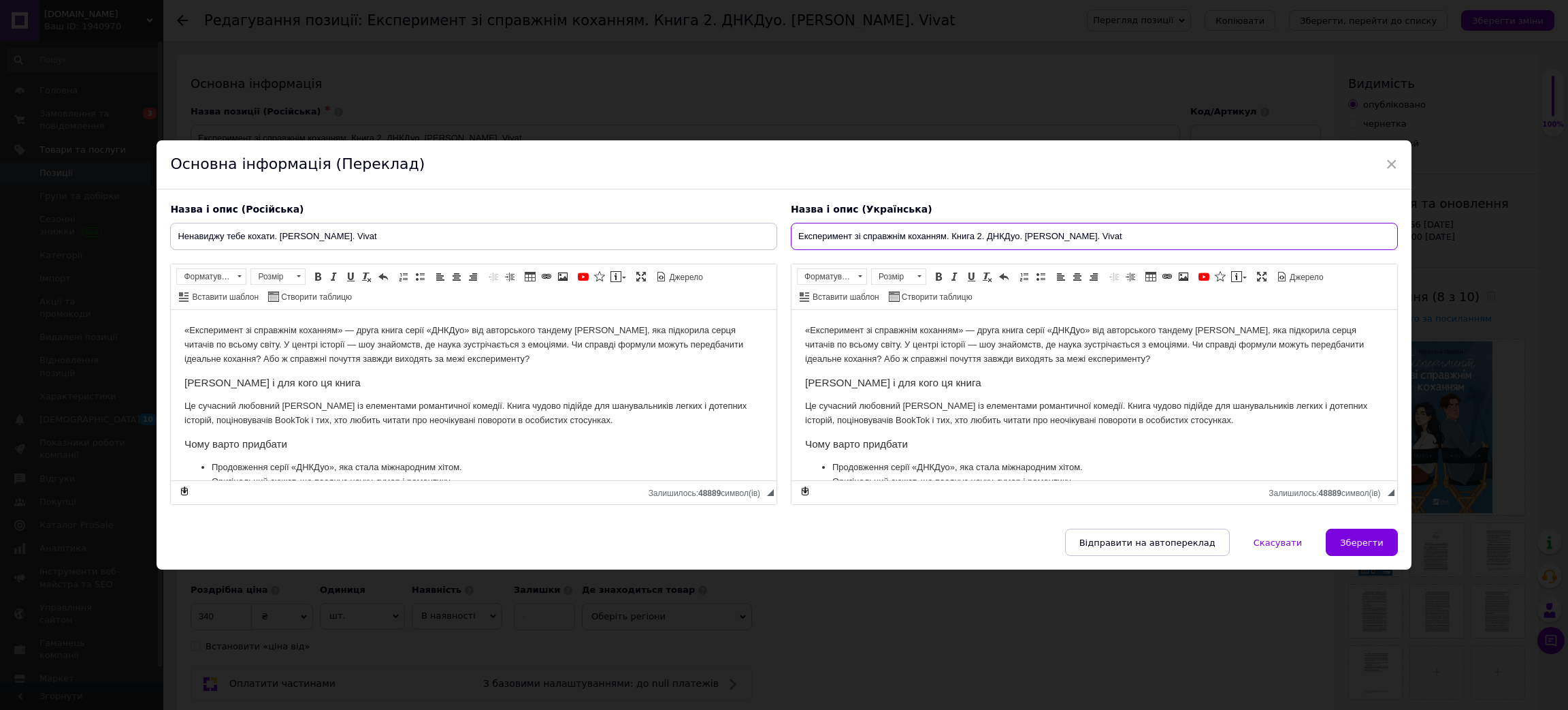
paste input "енавиджу тебе кохати. [PERSON_NAME]"
type input "Ненавиджу тебе кохати. [PERSON_NAME]. Vivat"
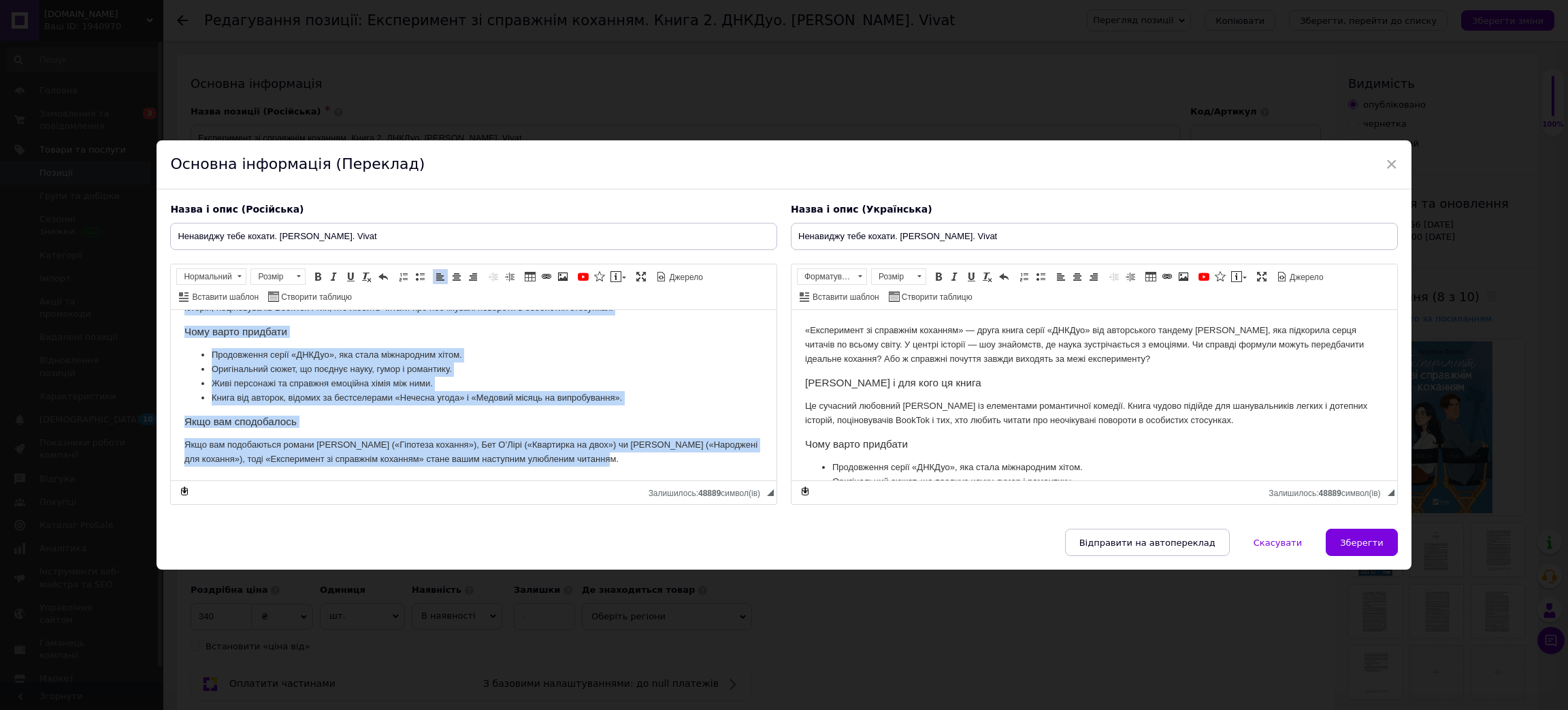
drag, startPoint x: 179, startPoint y: 329, endPoint x: 688, endPoint y: 543, distance: 552.2
click at [688, 481] on html "«Експеримент зі справжнім коханням» — друга книга серії «ДНКДуо» від авторськог…" at bounding box center [474, 339] width 606 height 283
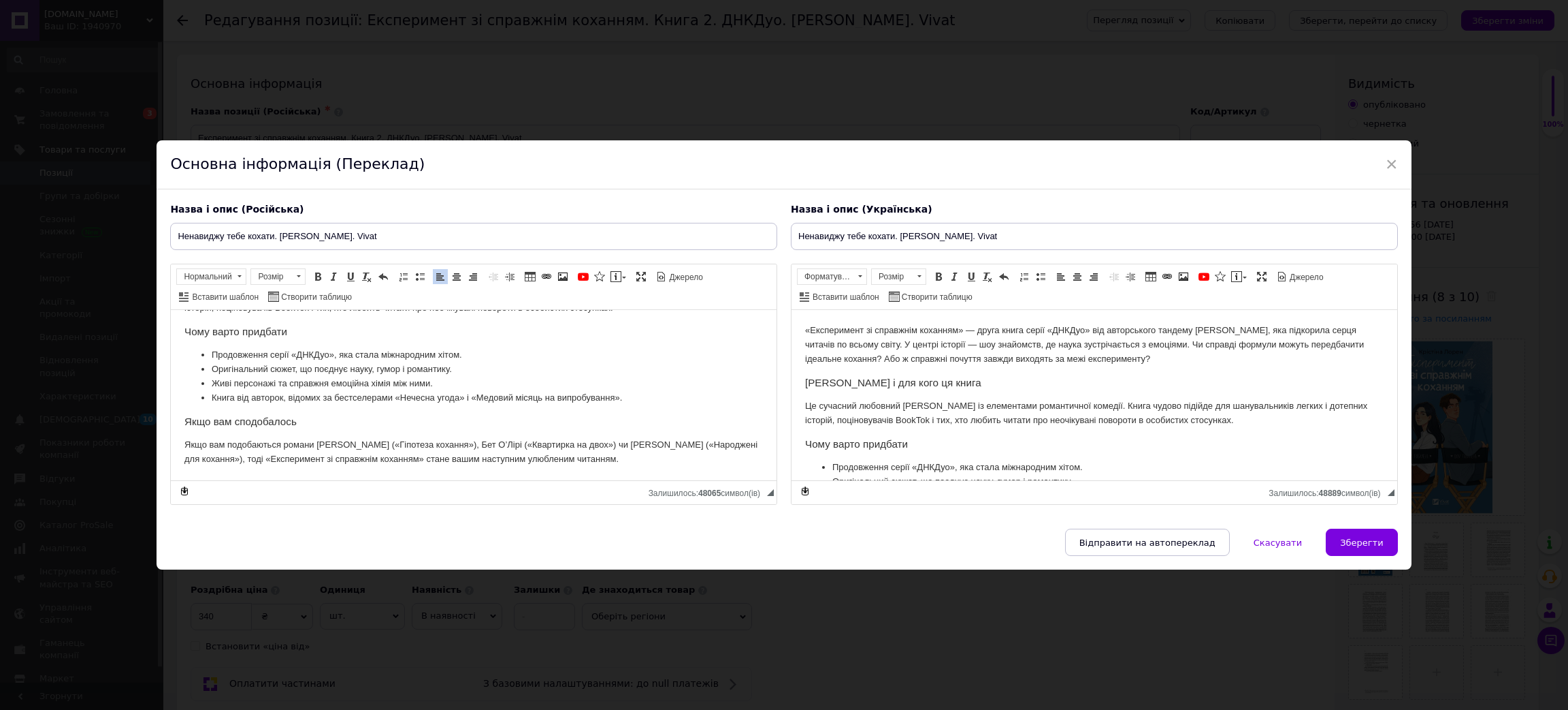
scroll to position [307, 0]
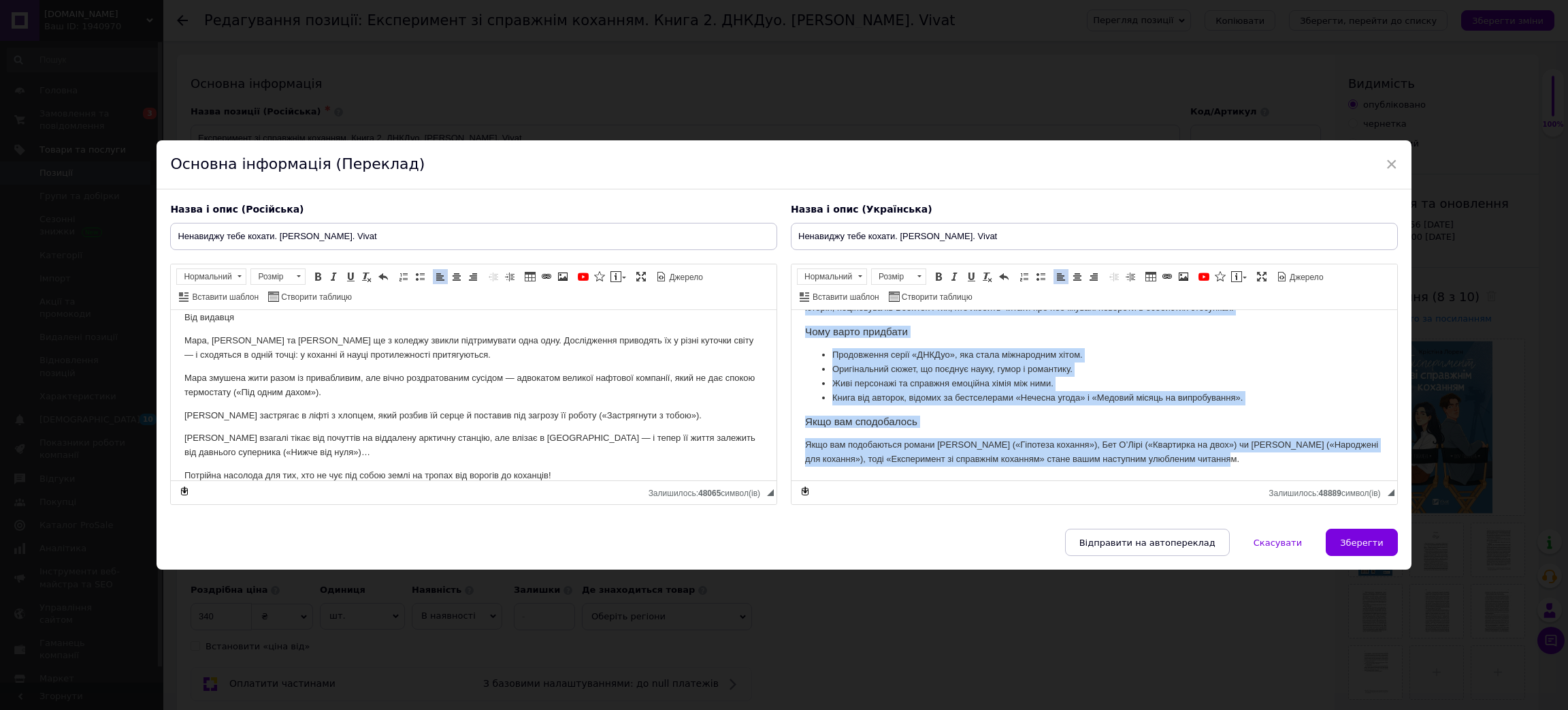
drag, startPoint x: 798, startPoint y: 334, endPoint x: 2062, endPoint y: 812, distance: 1351.4
click at [1273, 481] on html "«Експеримент зі справжнім коханням» — друга книга серії «ДНКДуо» від авторськог…" at bounding box center [1094, 339] width 606 height 283
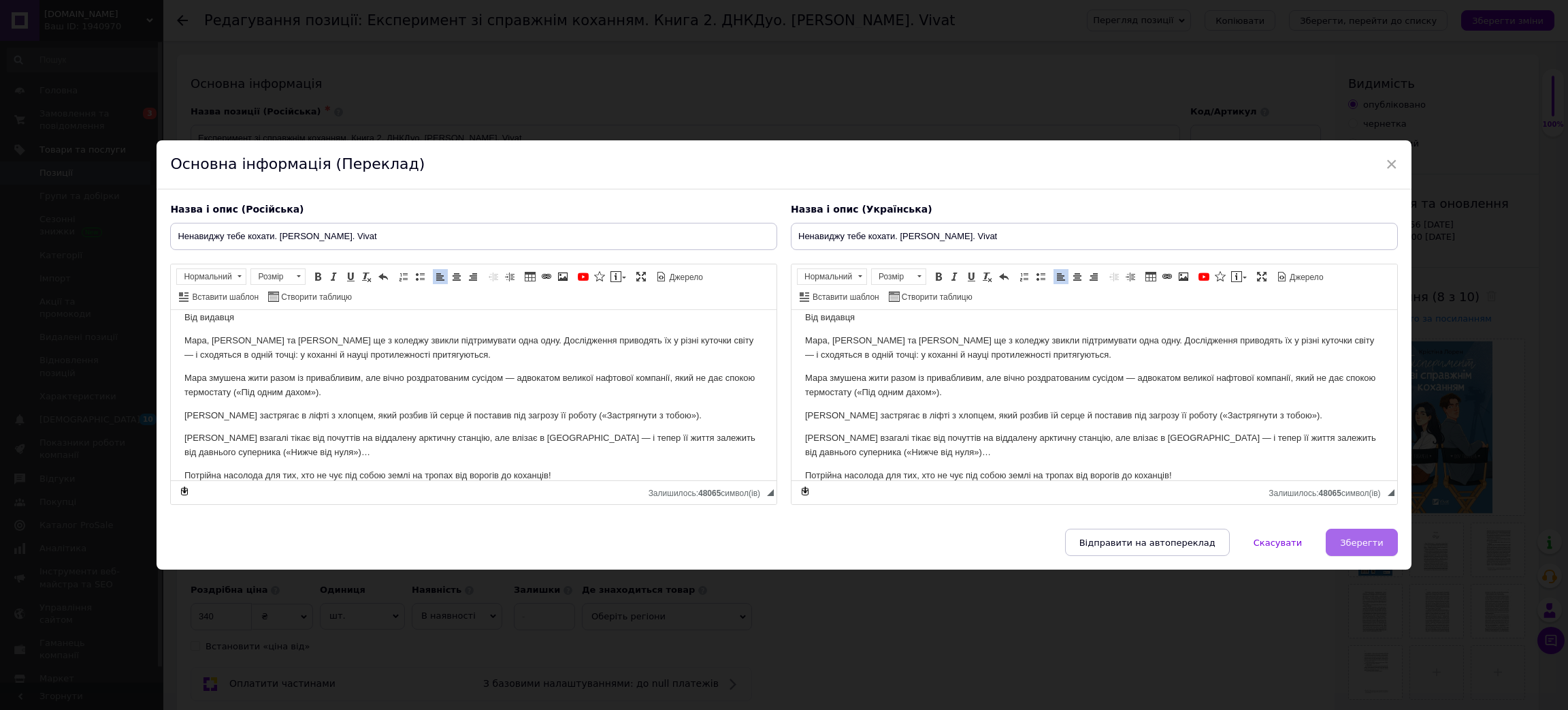
click at [1339, 533] on button "Зберегти" at bounding box center [1362, 542] width 71 height 27
type input "Ненавиджу тебе кохати. [PERSON_NAME]. Vivat"
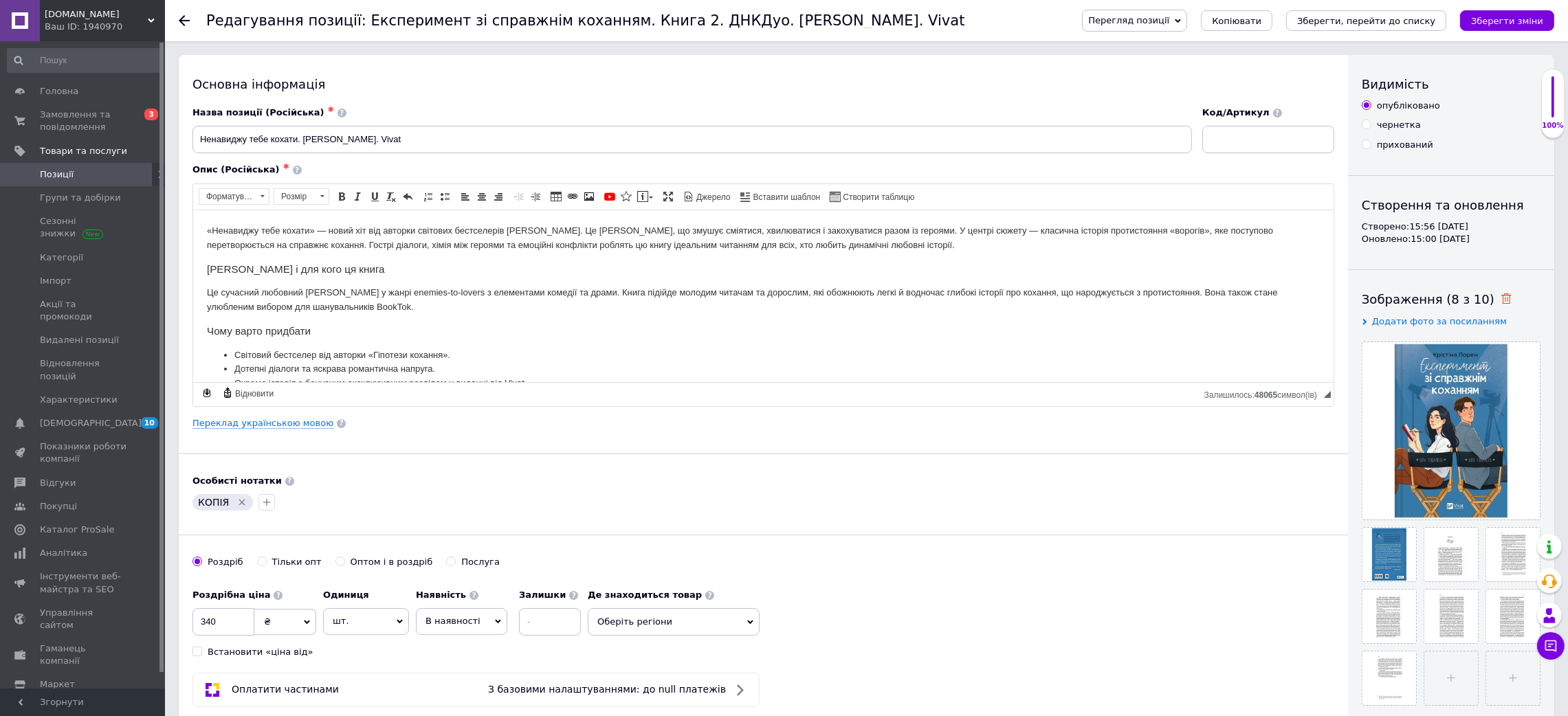
click at [1501, 299] on icon at bounding box center [1506, 298] width 10 height 10
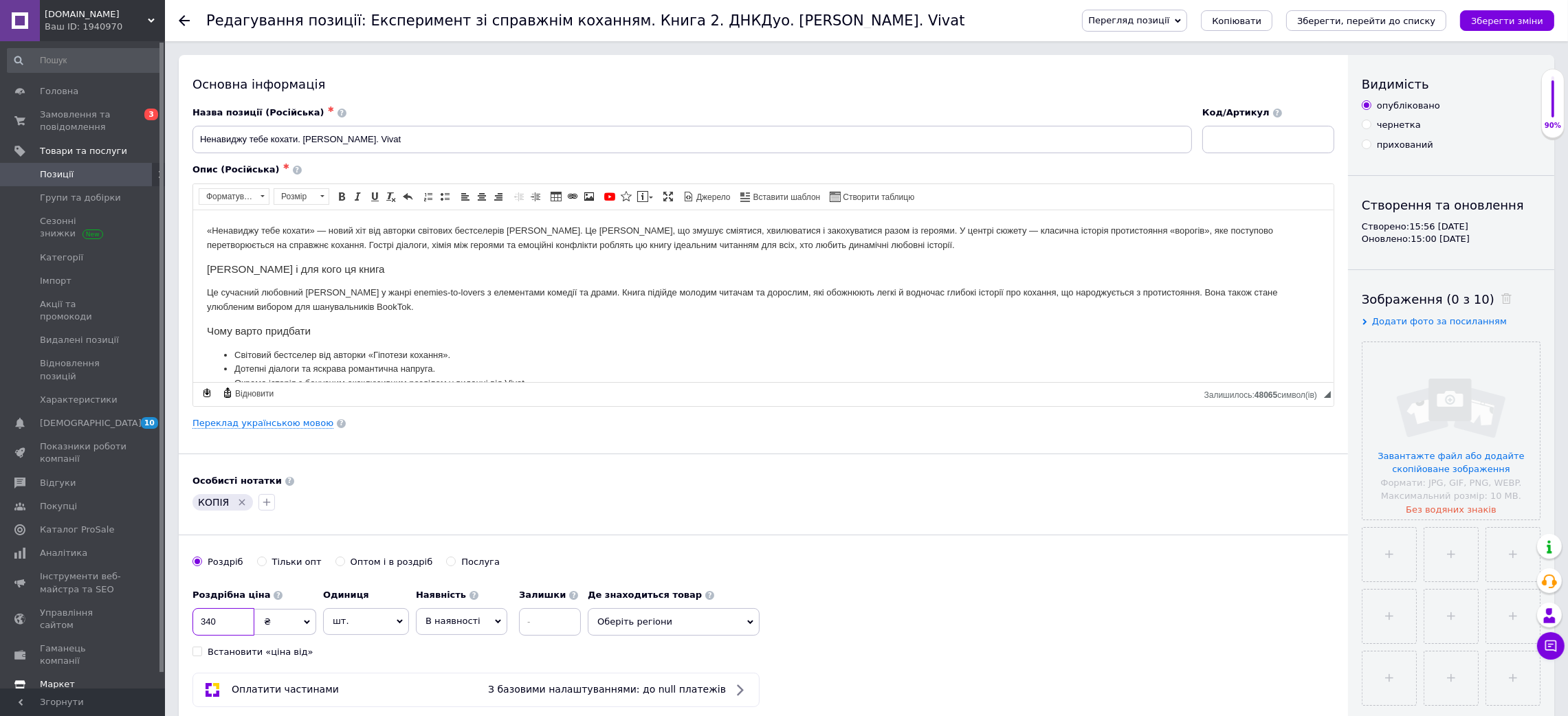
drag, startPoint x: 177, startPoint y: 625, endPoint x: 147, endPoint y: 625, distance: 30.0
type input "425"
click at [238, 498] on icon "Видалити мітку" at bounding box center [242, 501] width 11 height 11
click at [1390, 317] on span "Додати фото за посиланням" at bounding box center [1439, 321] width 135 height 10
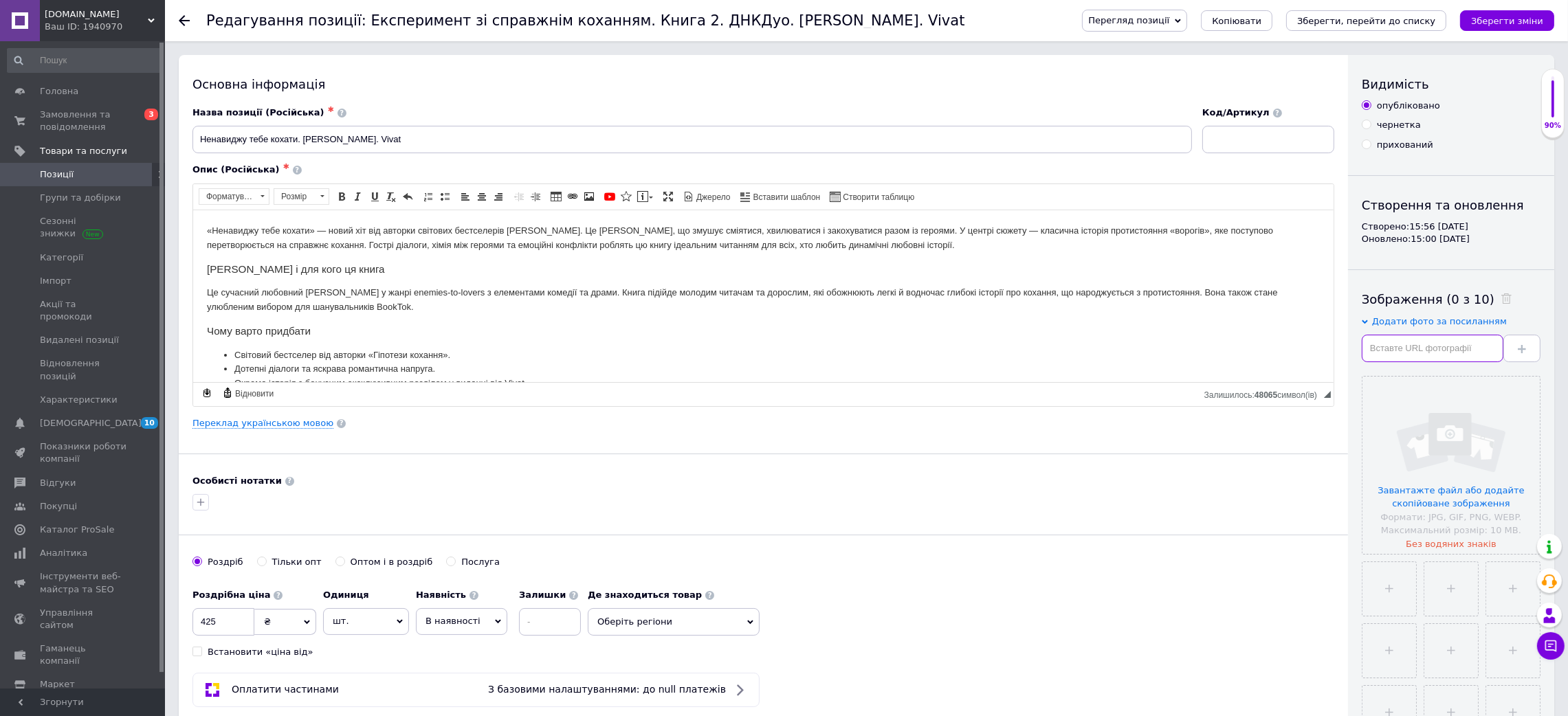
click at [1394, 338] on input "text" at bounding box center [1432, 348] width 142 height 28
paste input "[URL][DOMAIN_NAME]"
type input "[URL][DOMAIN_NAME]"
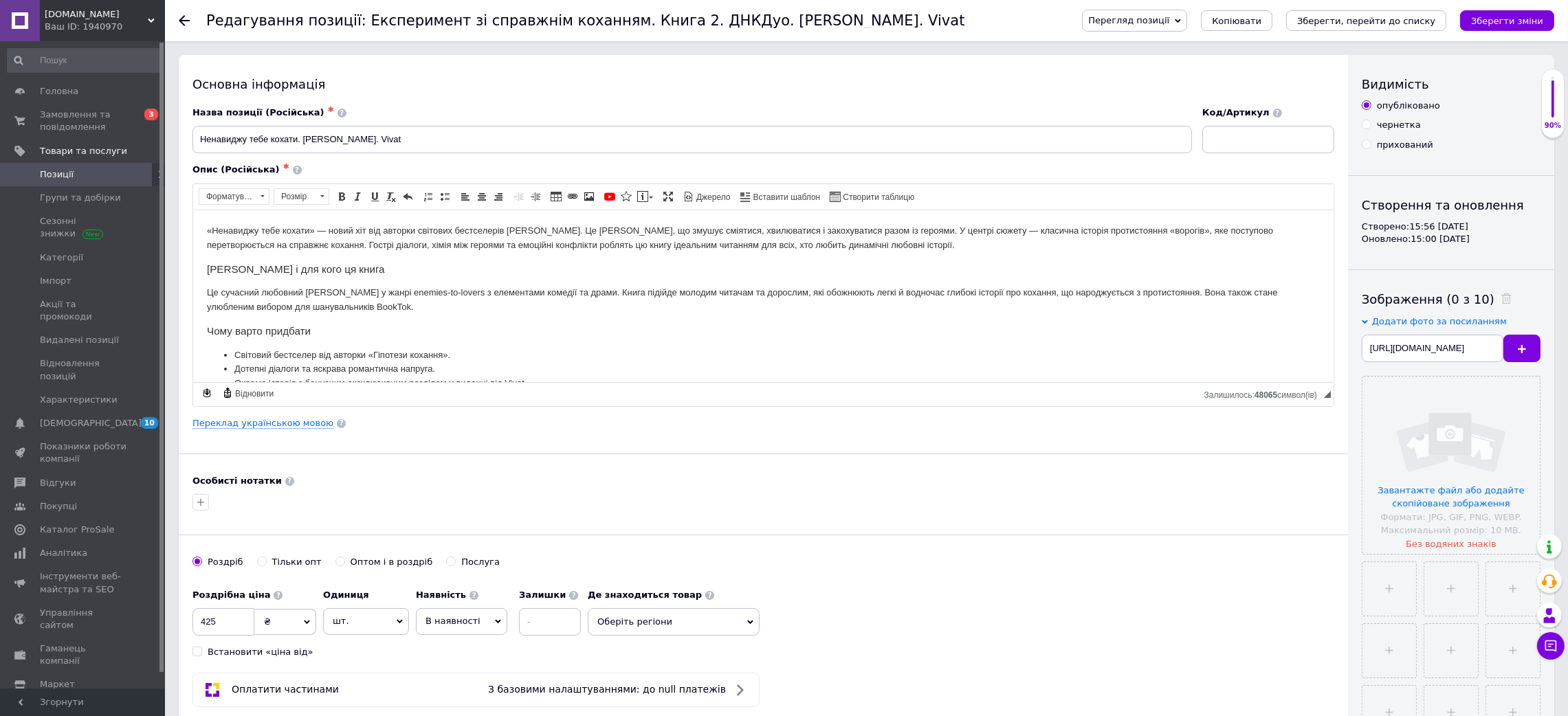
drag, startPoint x: 1521, startPoint y: 350, endPoint x: 1336, endPoint y: 256, distance: 207.5
click at [1523, 351] on use at bounding box center [1522, 349] width 8 height 8
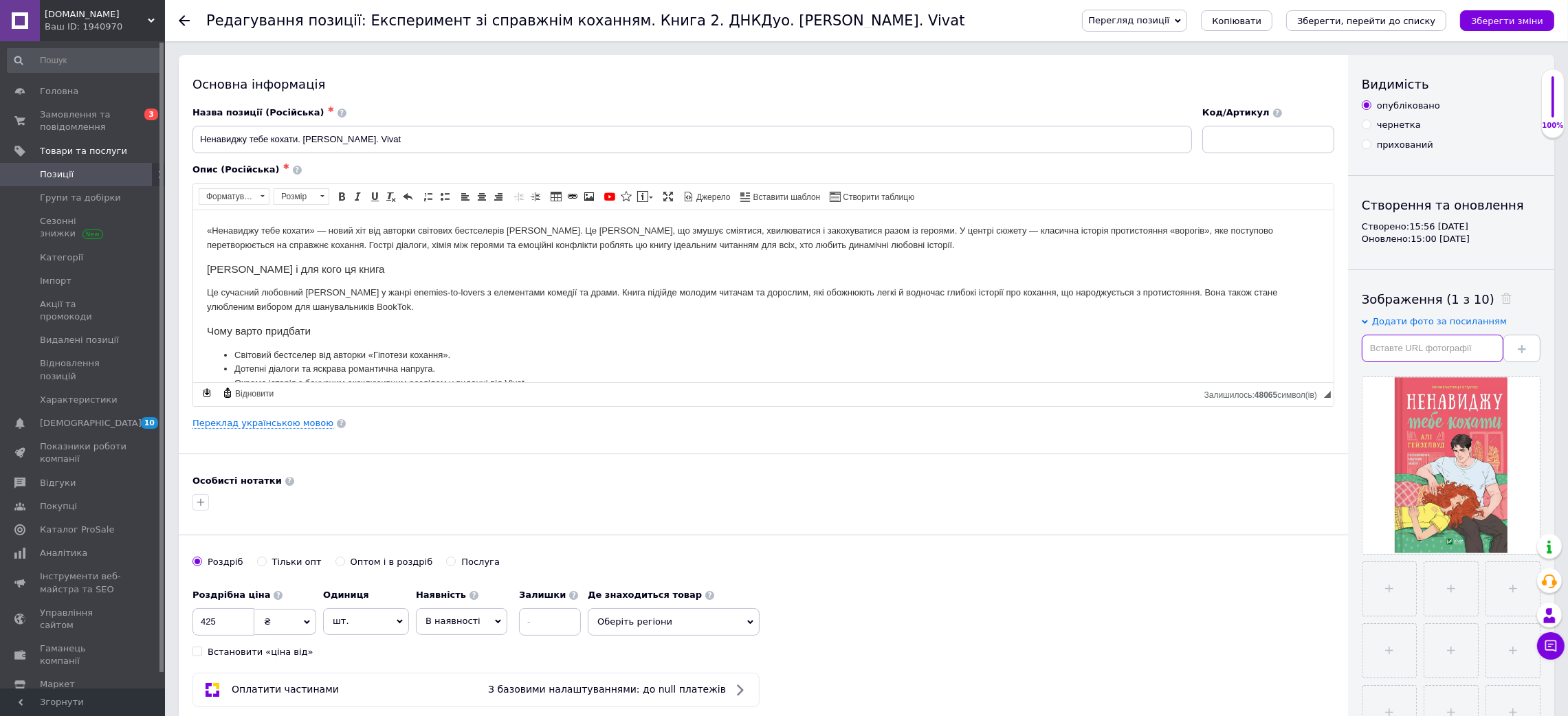
click at [1415, 338] on input "text" at bounding box center [1432, 348] width 142 height 28
click at [1524, 344] on span at bounding box center [1522, 348] width 8 height 10
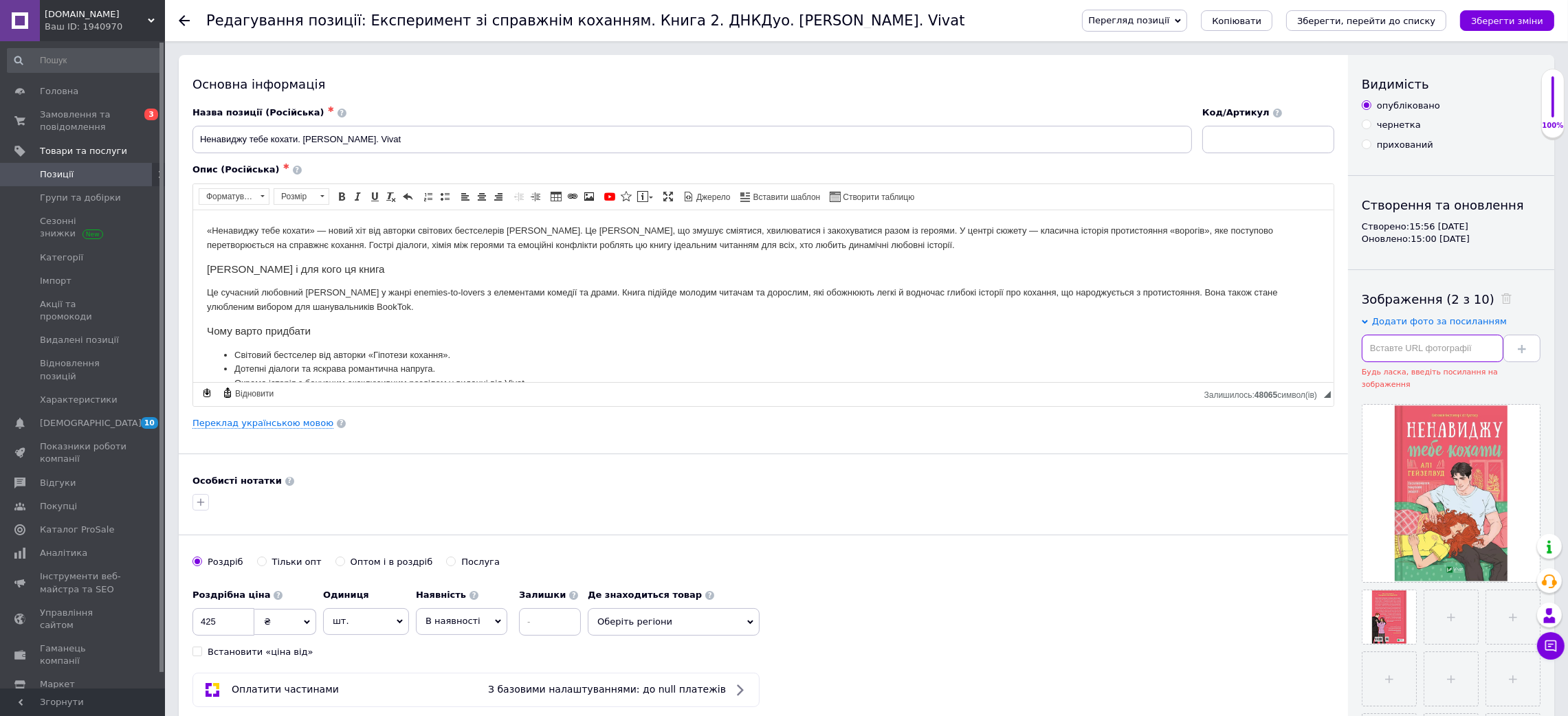
click at [1457, 337] on input "text" at bounding box center [1432, 348] width 142 height 28
paste input "[URL][DOMAIN_NAME]"
type input "[URL][DOMAIN_NAME]"
click at [1525, 344] on span at bounding box center [1522, 348] width 8 height 10
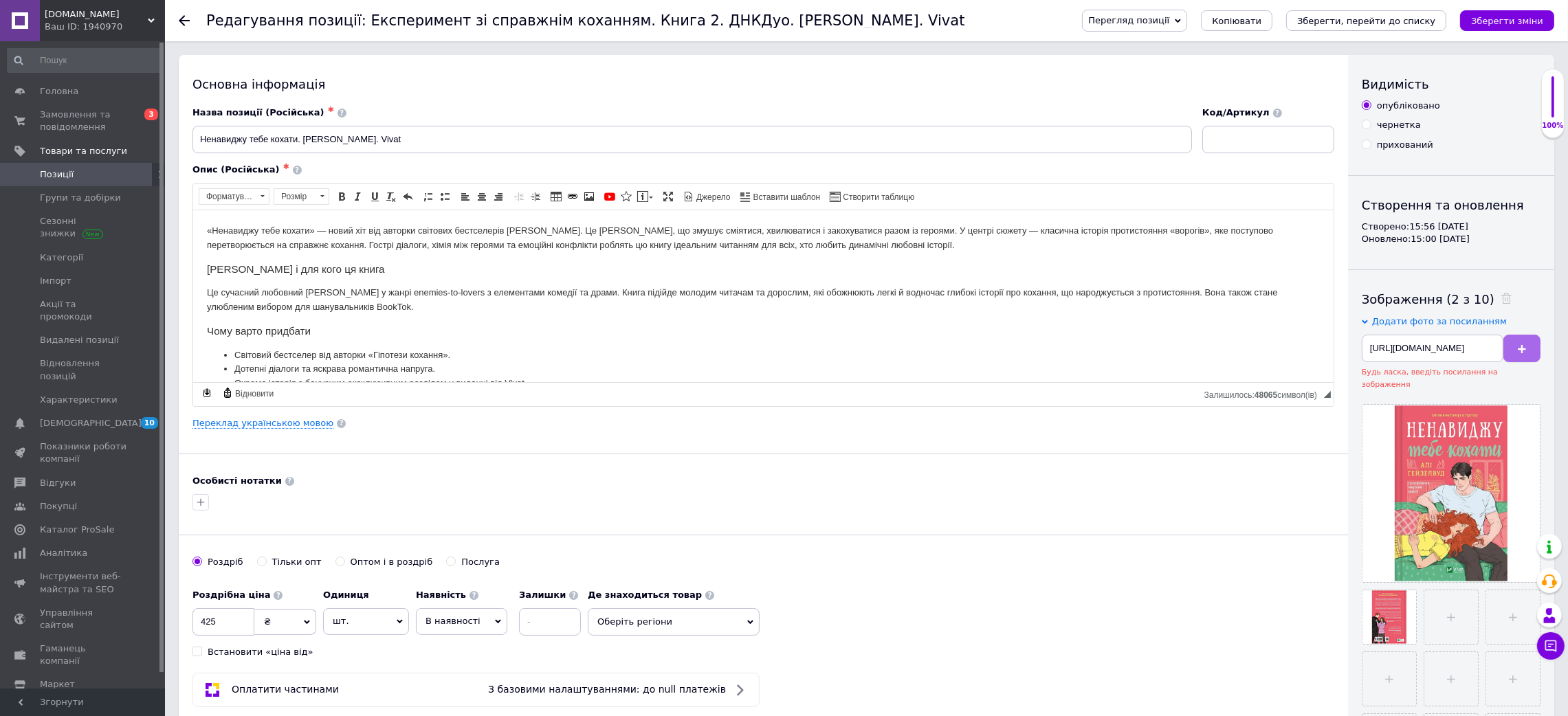
scroll to position [0, 0]
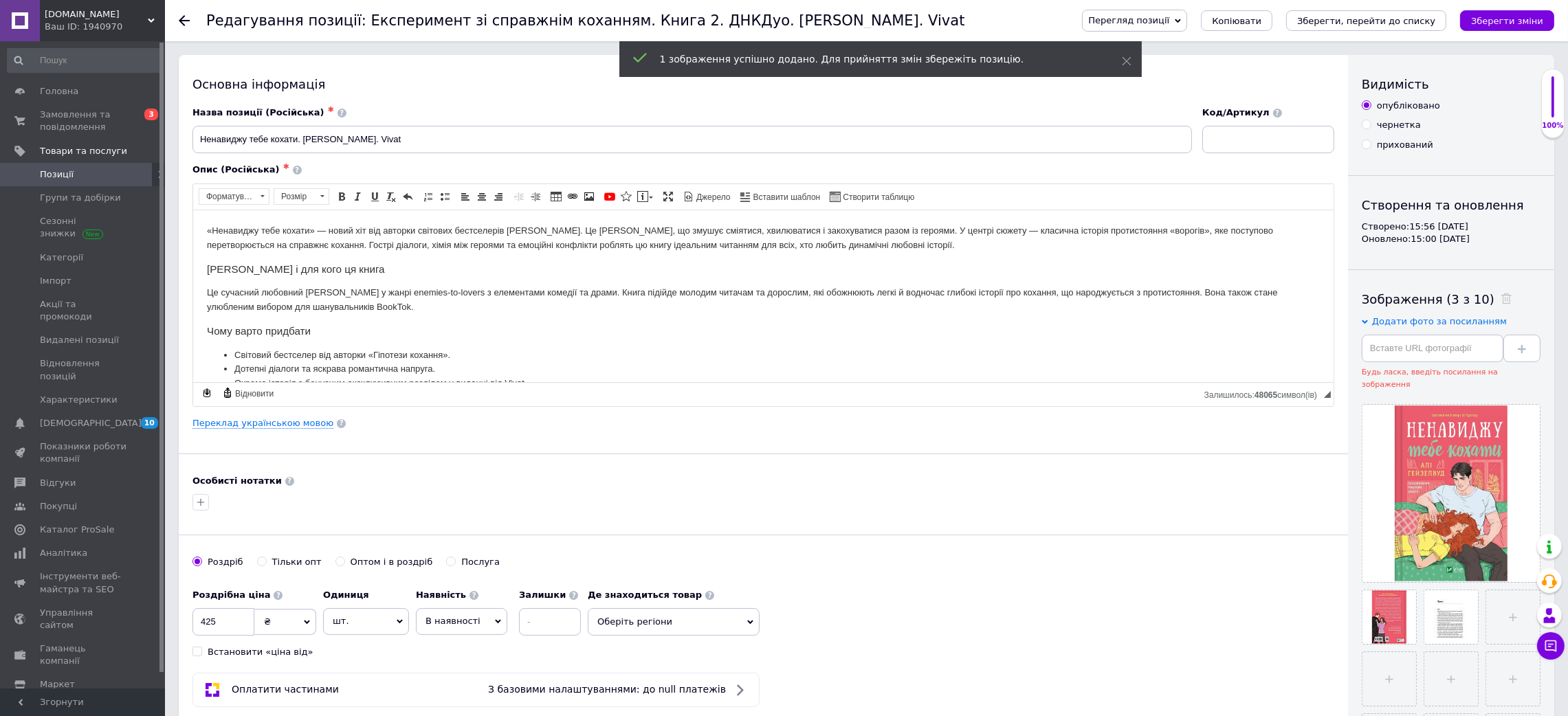
click at [1415, 333] on div "Додати фото за посиланням Будь ласка, введіть посилання на зображення" at bounding box center [1451, 353] width 179 height 75
click at [1448, 341] on input "text" at bounding box center [1432, 348] width 142 height 28
paste input "[URL][DOMAIN_NAME]"
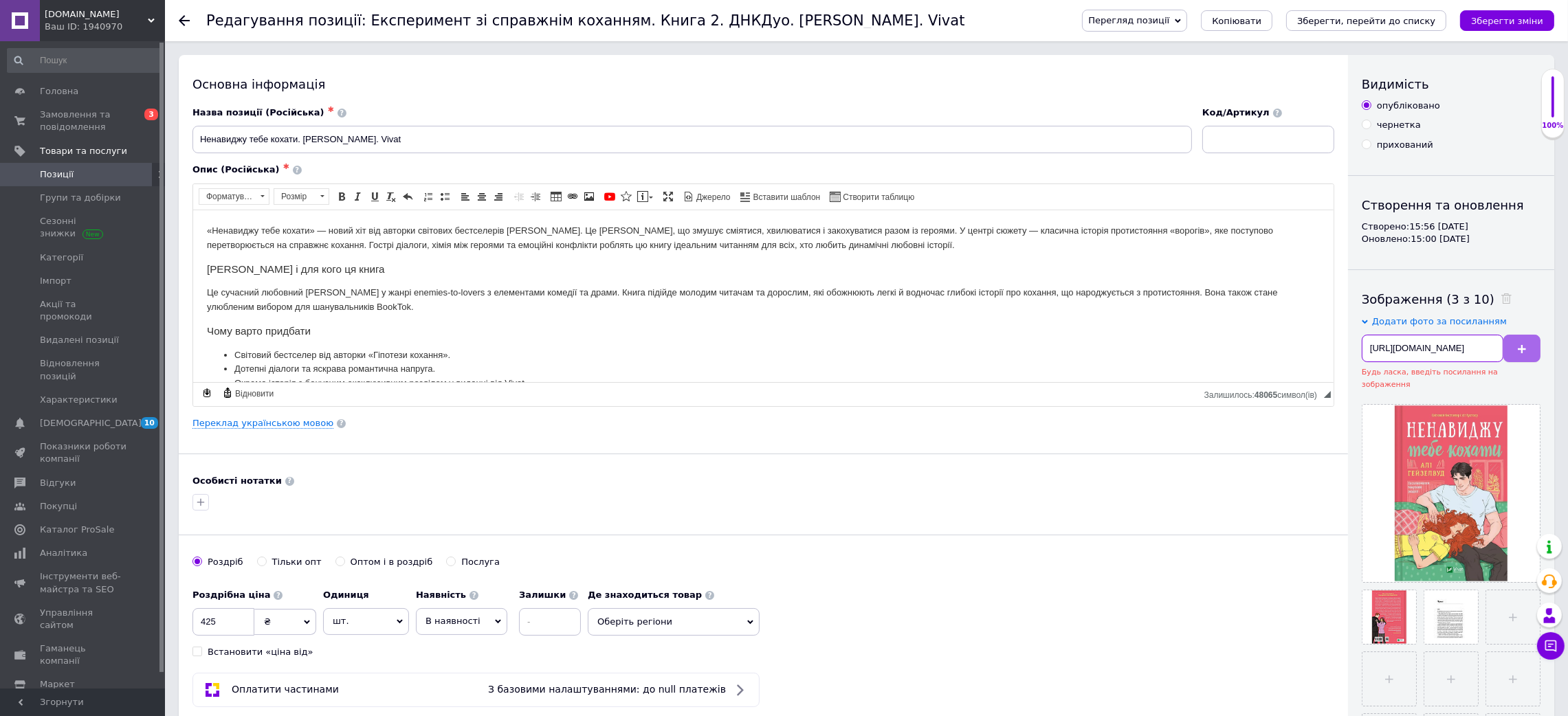
type input "[URL][DOMAIN_NAME]"
click at [1515, 345] on button at bounding box center [1522, 348] width 37 height 28
click at [1469, 351] on input "text" at bounding box center [1432, 348] width 142 height 28
paste input "[URL][DOMAIN_NAME]"
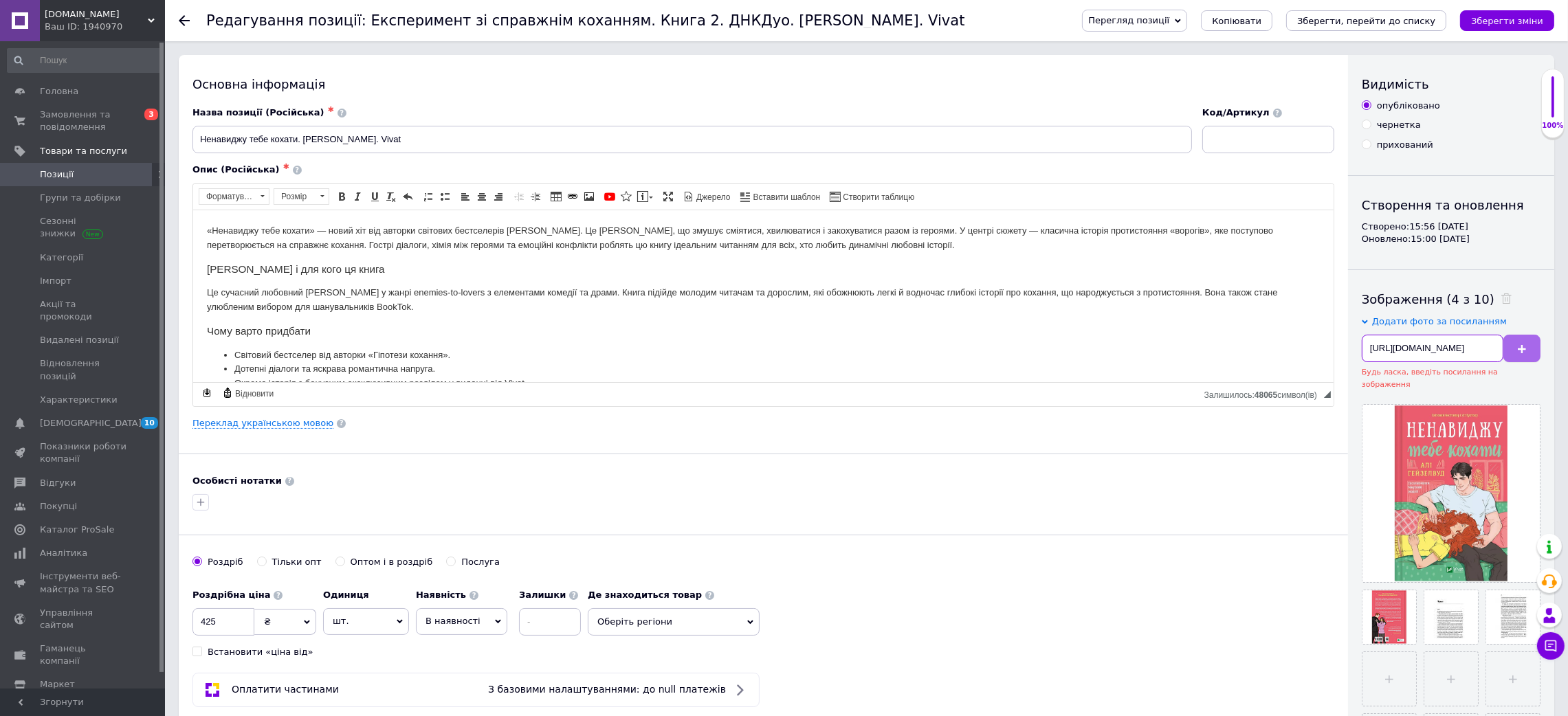
scroll to position [0, 163]
type input "[URL][DOMAIN_NAME]"
click at [1527, 354] on button at bounding box center [1522, 348] width 37 height 28
click at [1393, 348] on input "text" at bounding box center [1432, 348] width 142 height 28
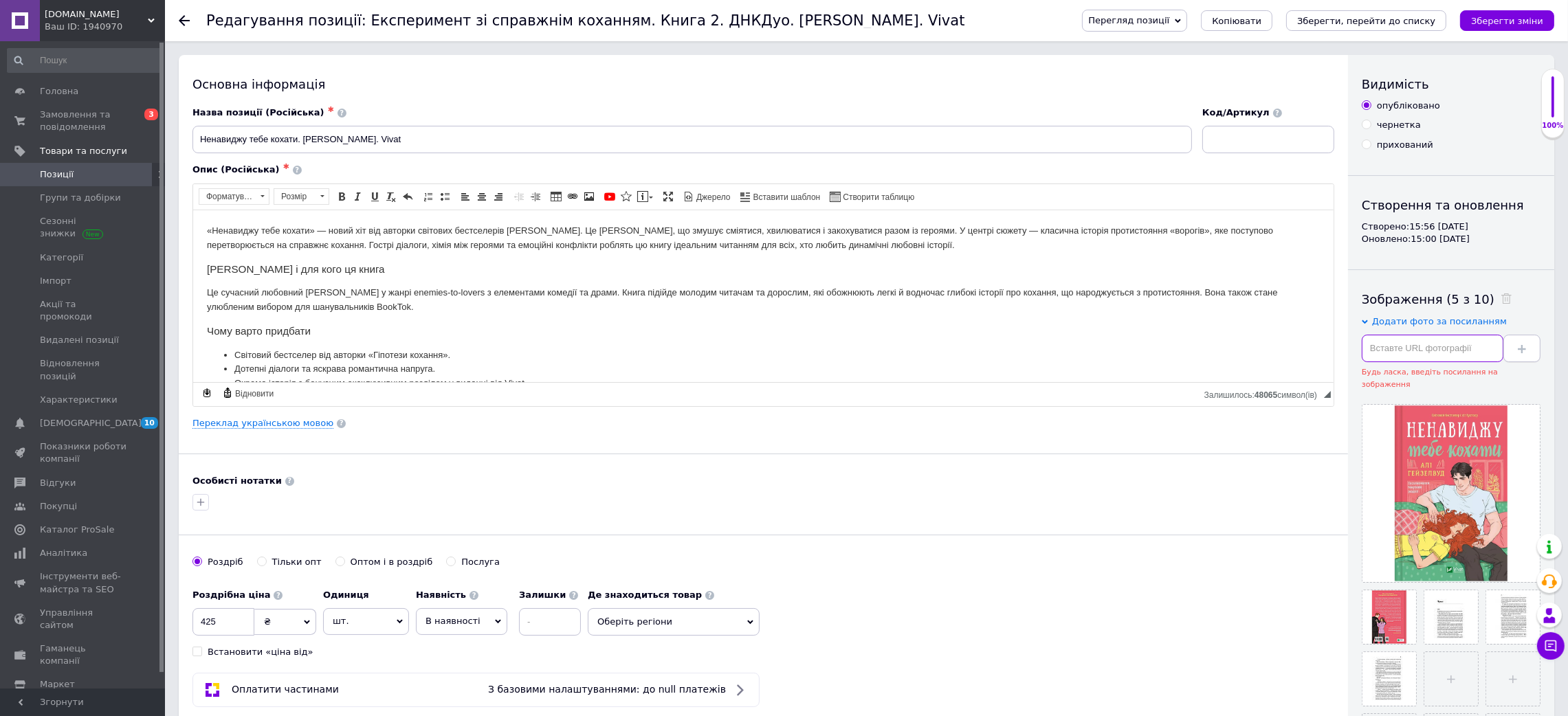
paste input "[URL][DOMAIN_NAME]"
type input "[URL][DOMAIN_NAME]"
click at [1524, 351] on icon at bounding box center [1522, 349] width 8 height 8
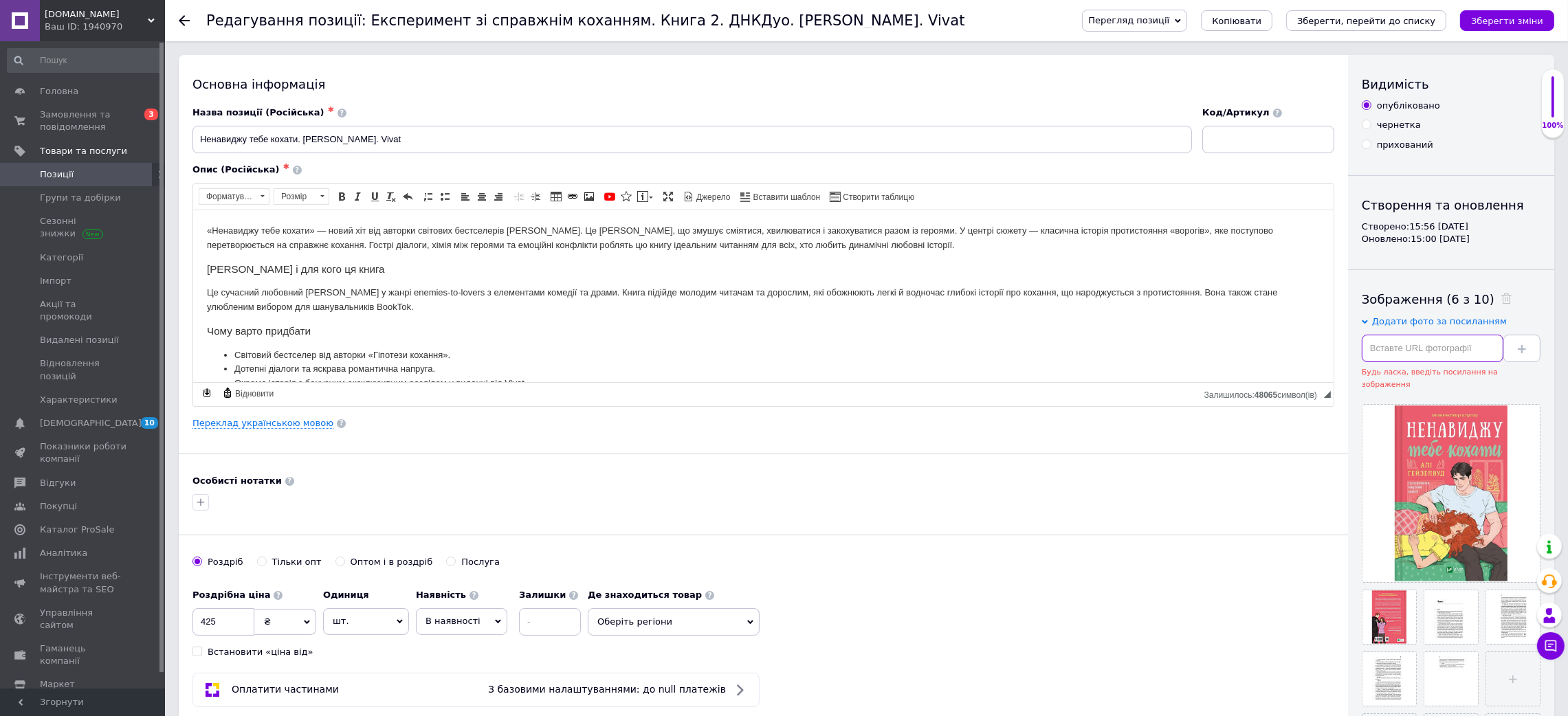
click at [1424, 345] on input "text" at bounding box center [1432, 348] width 142 height 28
paste input "[URL][DOMAIN_NAME]"
type input "[URL][DOMAIN_NAME]"
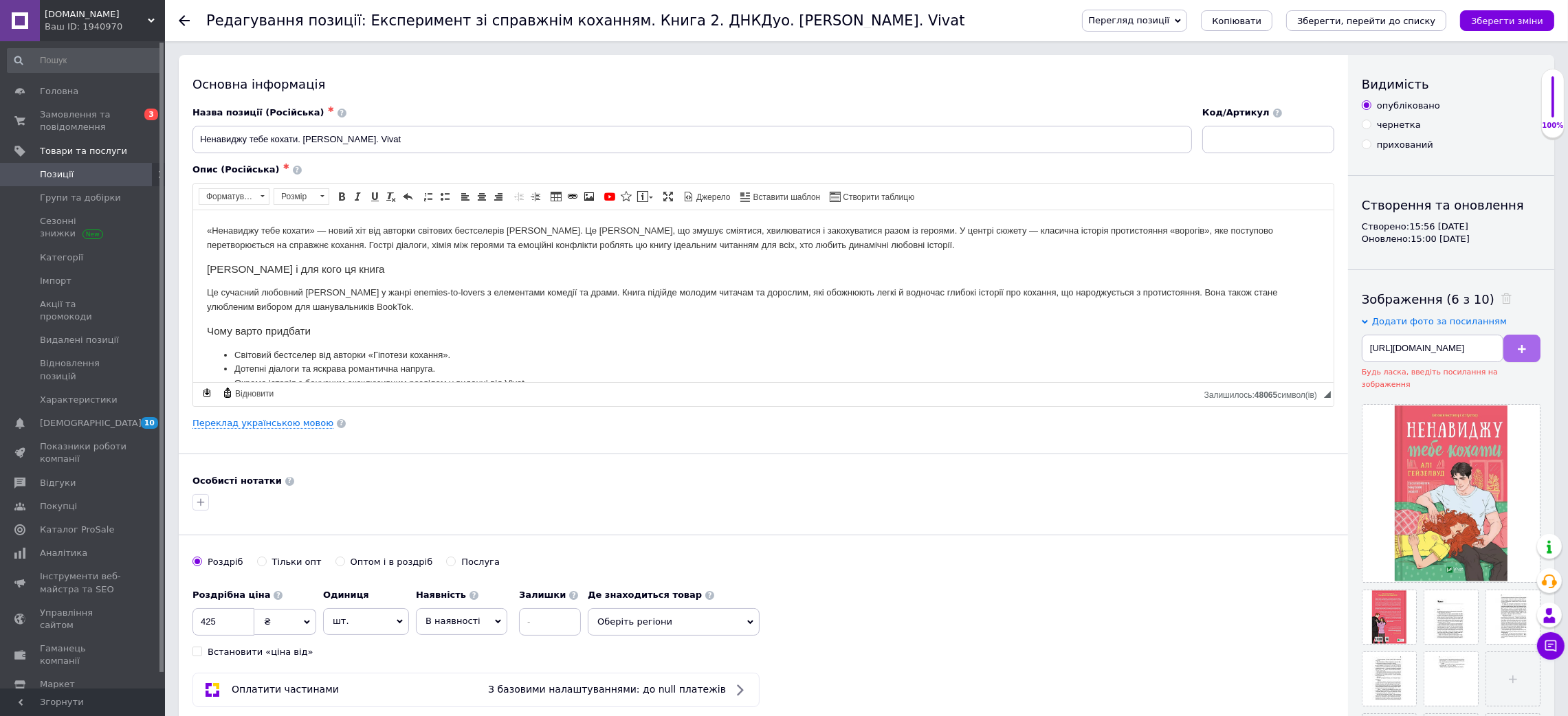
click at [1532, 349] on button at bounding box center [1522, 348] width 37 height 28
click at [1434, 340] on input "text" at bounding box center [1432, 348] width 142 height 28
paste input "[URL][DOMAIN_NAME]"
type input "[URL][DOMAIN_NAME]"
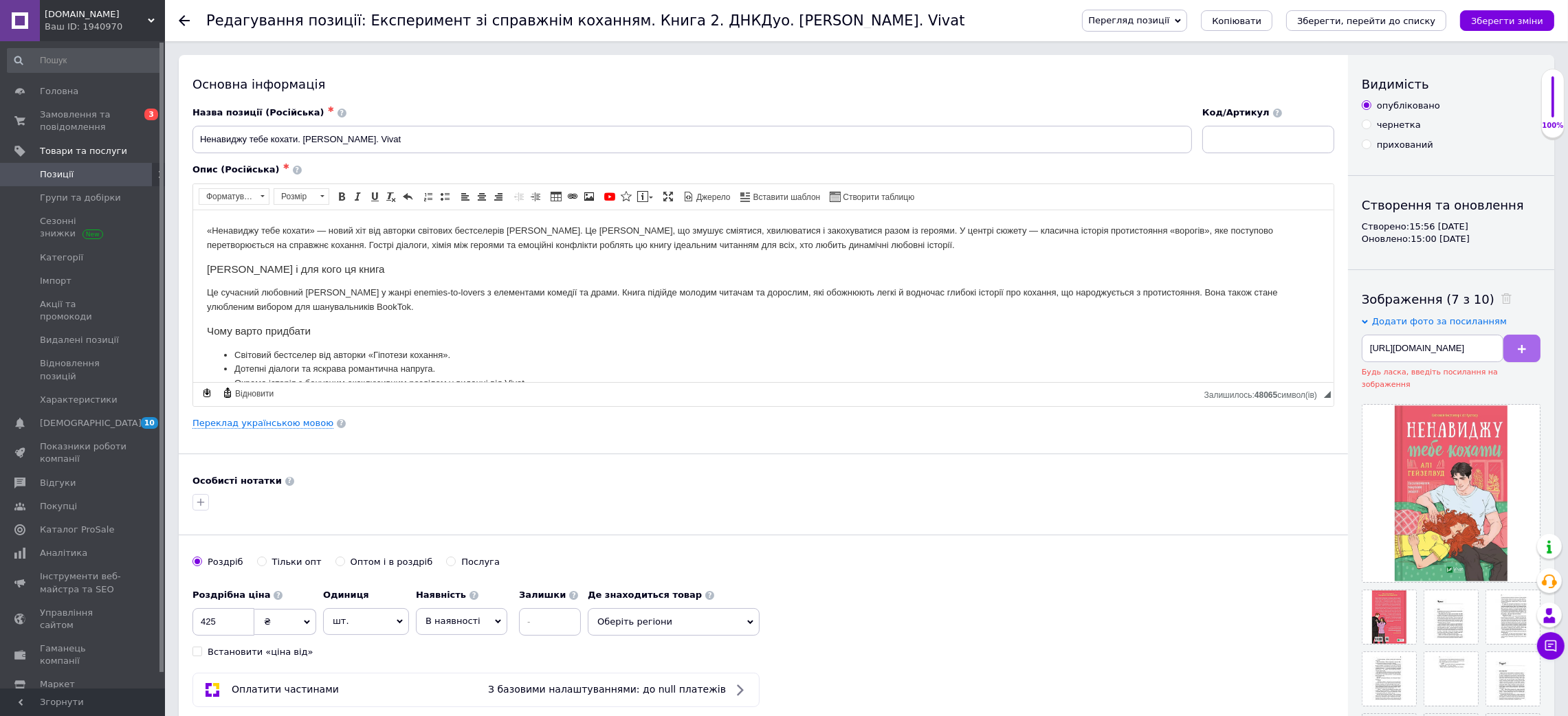
click at [1512, 340] on button at bounding box center [1522, 348] width 37 height 28
click at [1408, 333] on div "Додати фото за посиланням Будь ласка, введіть посилання на зображення" at bounding box center [1451, 353] width 179 height 75
click at [1424, 350] on input "text" at bounding box center [1432, 348] width 142 height 28
paste input "[URL][DOMAIN_NAME]"
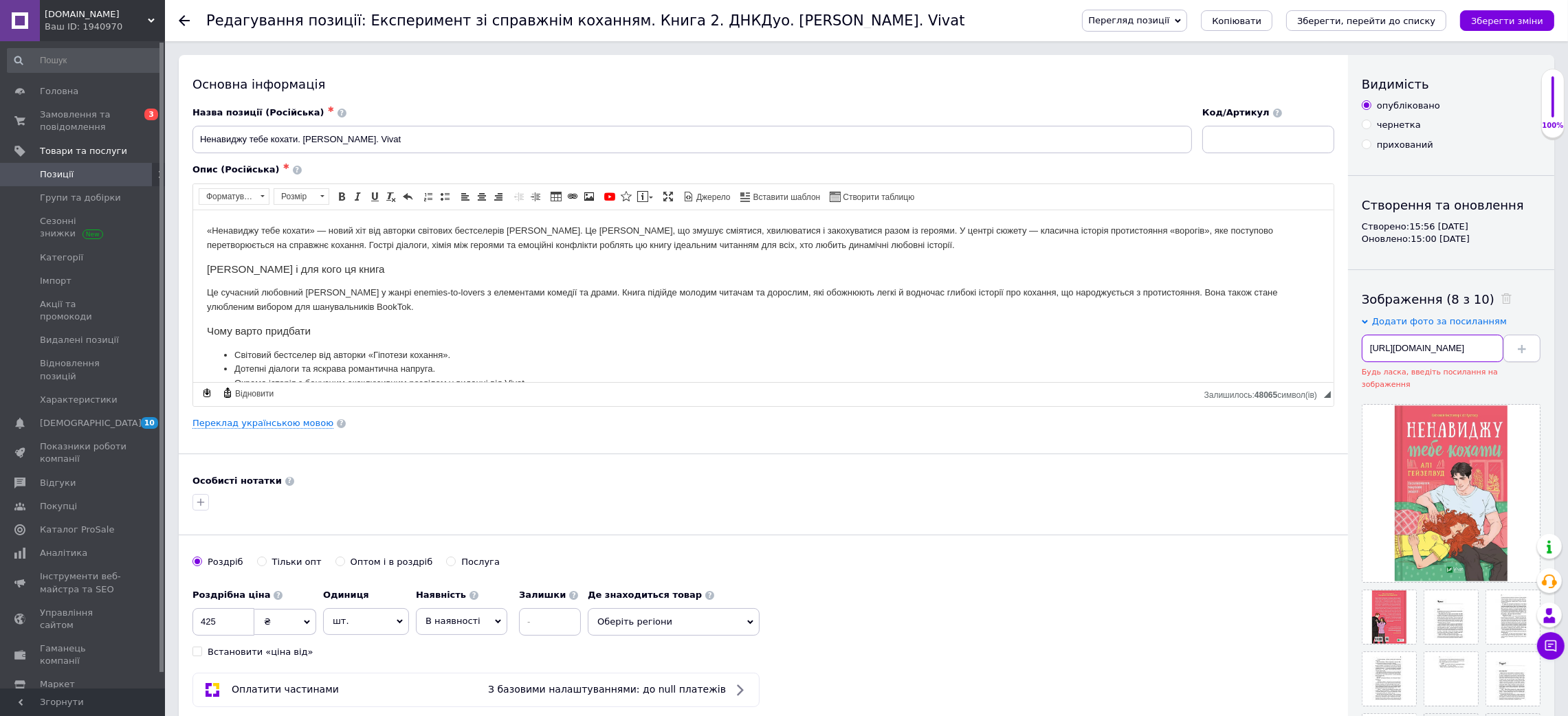
scroll to position [0, 163]
type input "[URL][DOMAIN_NAME]"
click at [1507, 353] on button at bounding box center [1522, 348] width 37 height 28
click at [1443, 348] on input "text" at bounding box center [1432, 348] width 142 height 28
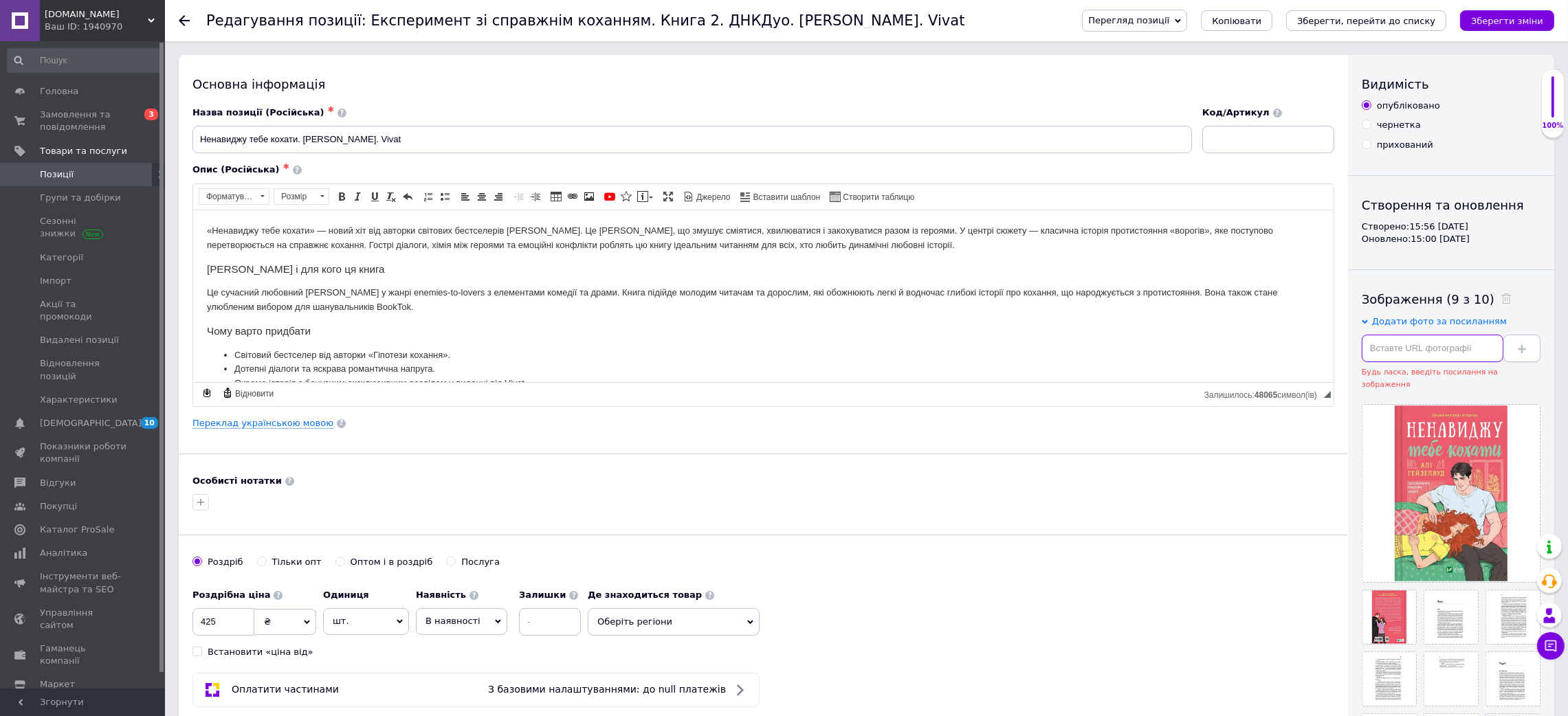
paste input "[URL][DOMAIN_NAME]"
type input "[URL][DOMAIN_NAME]"
click at [1518, 345] on icon at bounding box center [1522, 349] width 8 height 8
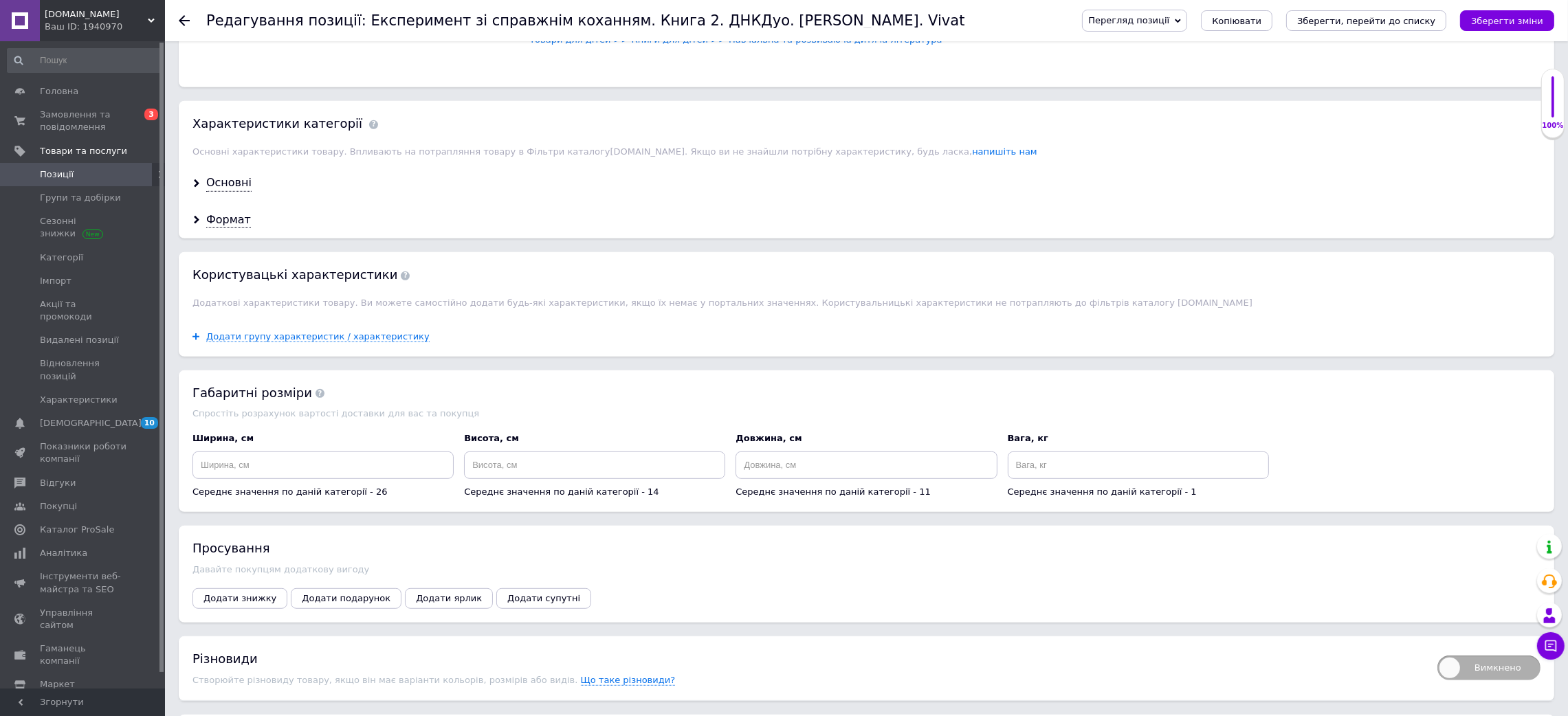
scroll to position [1133, 0]
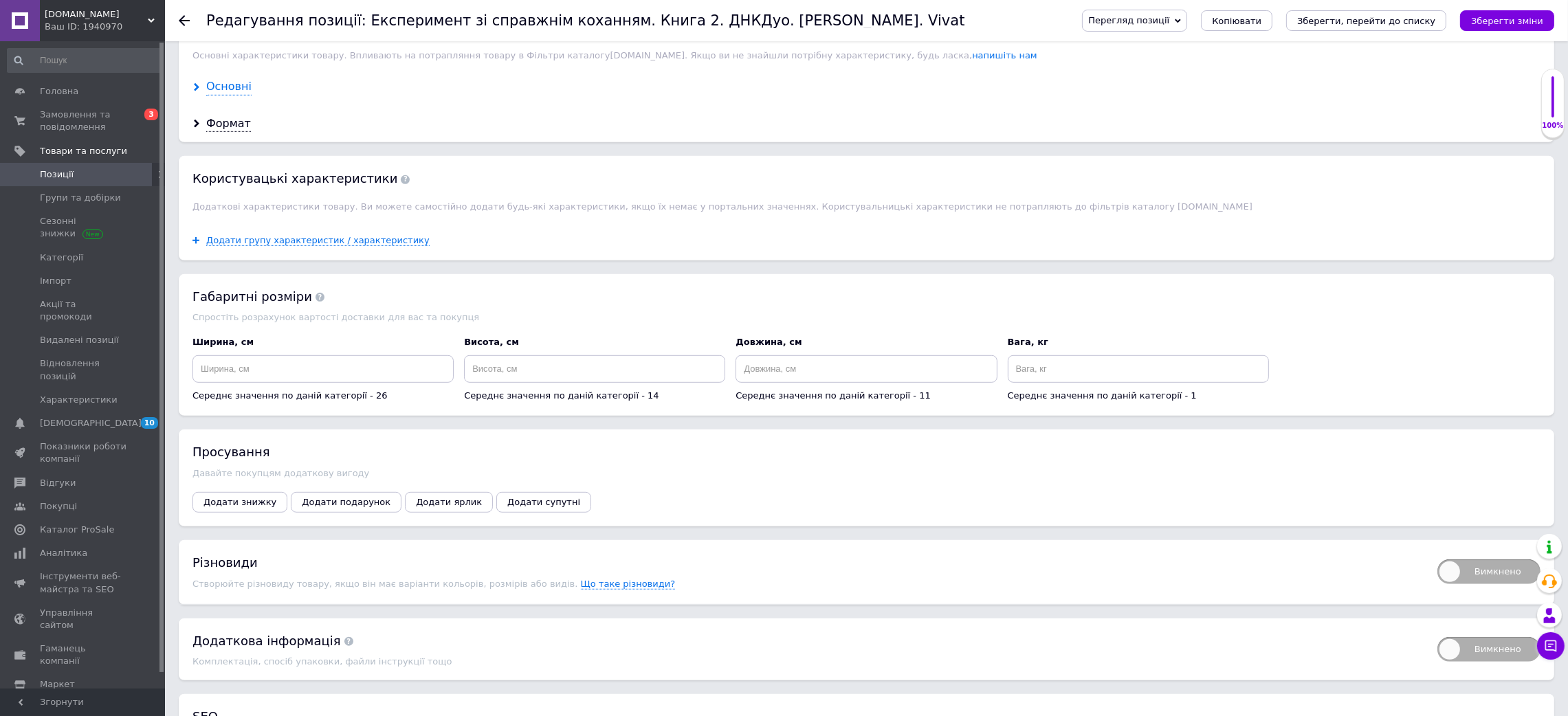
click at [216, 95] on div "Основні" at bounding box center [229, 86] width 45 height 16
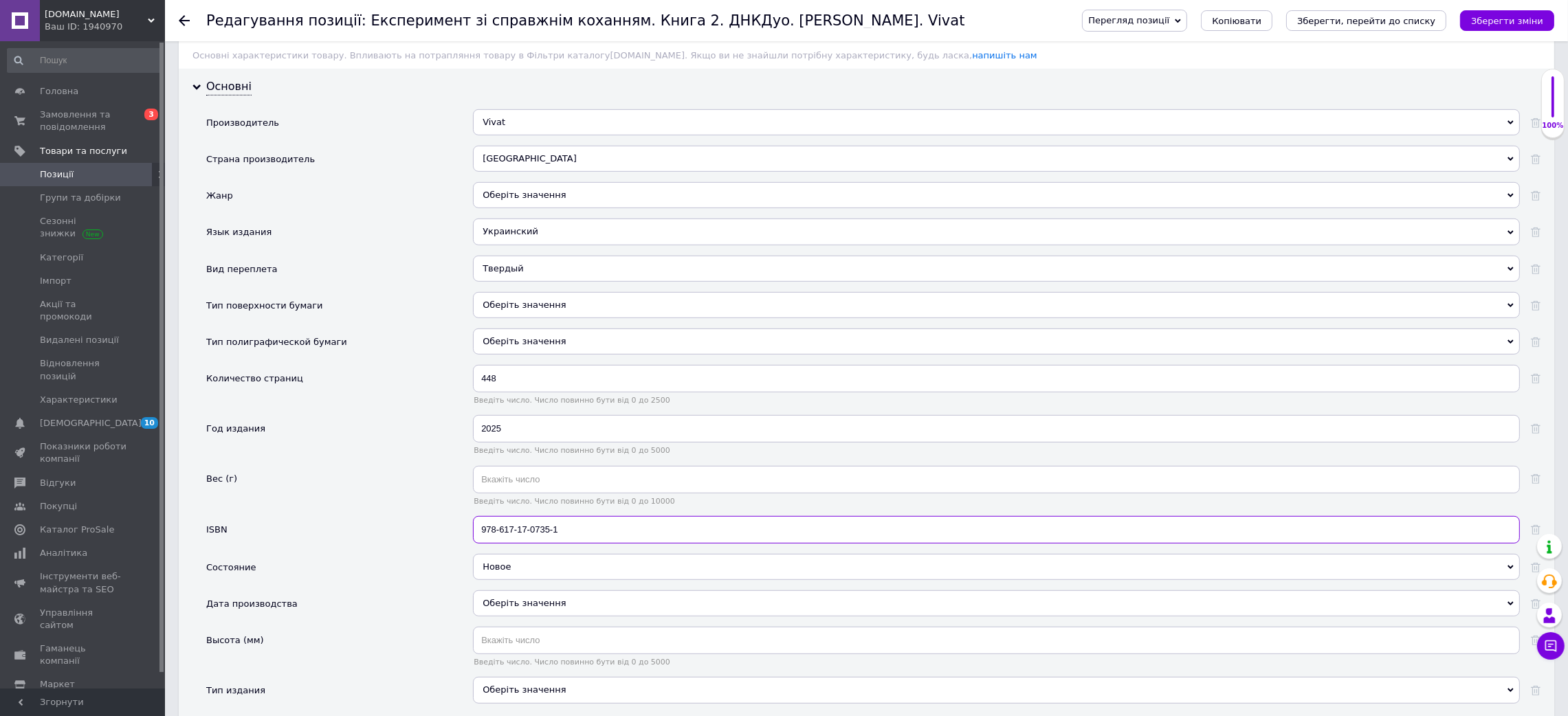
drag, startPoint x: 591, startPoint y: 663, endPoint x: 356, endPoint y: 607, distance: 241.6
click at [357, 607] on div "Производитель Vivat Vivat Страна производитель Украина [GEOGRAPHIC_DATA] Жанр О…" at bounding box center [873, 411] width 1334 height 604
paste input "959"
type input "978-617-17-0959-1"
drag, startPoint x: 517, startPoint y: 502, endPoint x: 425, endPoint y: 490, distance: 92.8
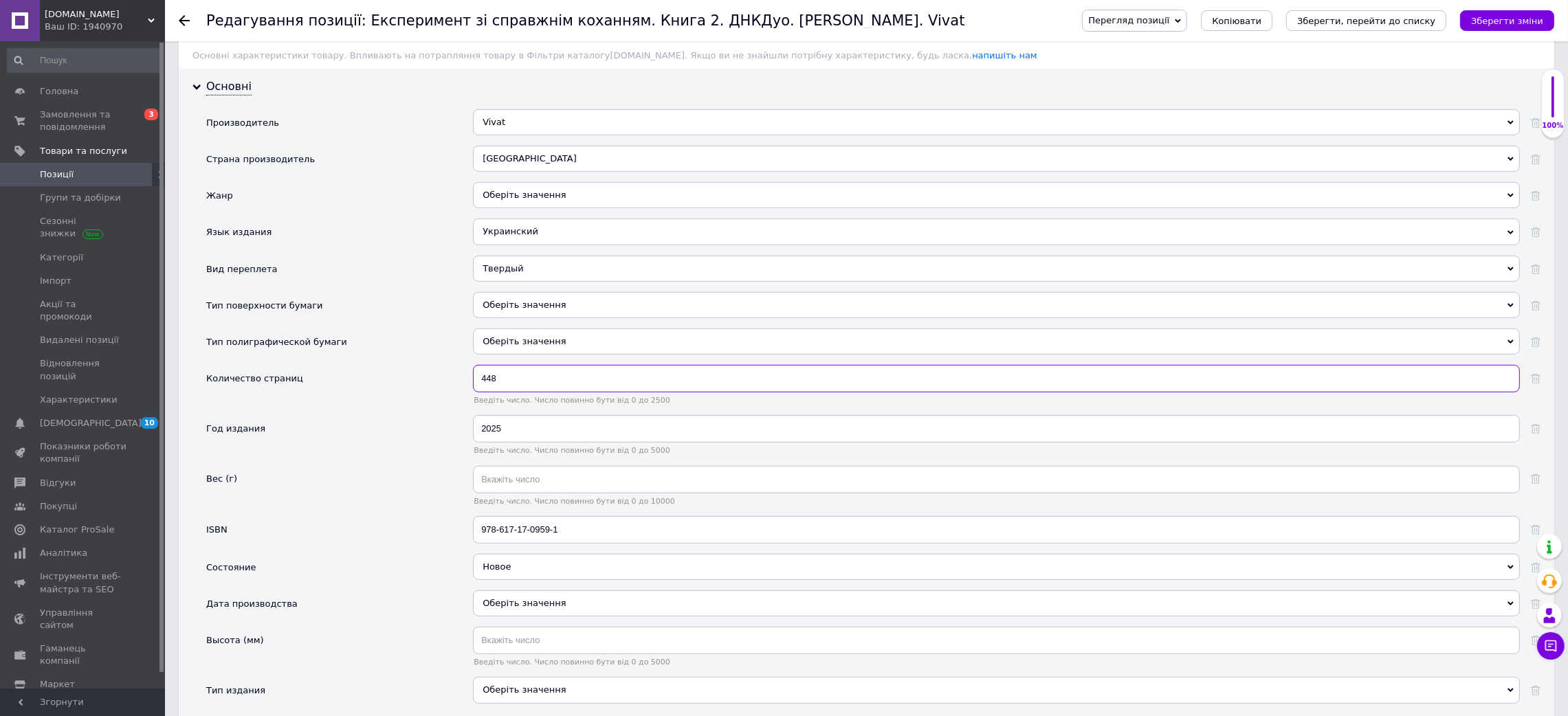
click at [426, 490] on div "Производитель Vivat Vivat Страна производитель Украина [GEOGRAPHIC_DATA] Жанр О…" at bounding box center [873, 411] width 1334 height 604
type input "400"
click at [1523, 18] on icon "Зберегти зміни" at bounding box center [1507, 21] width 72 height 10
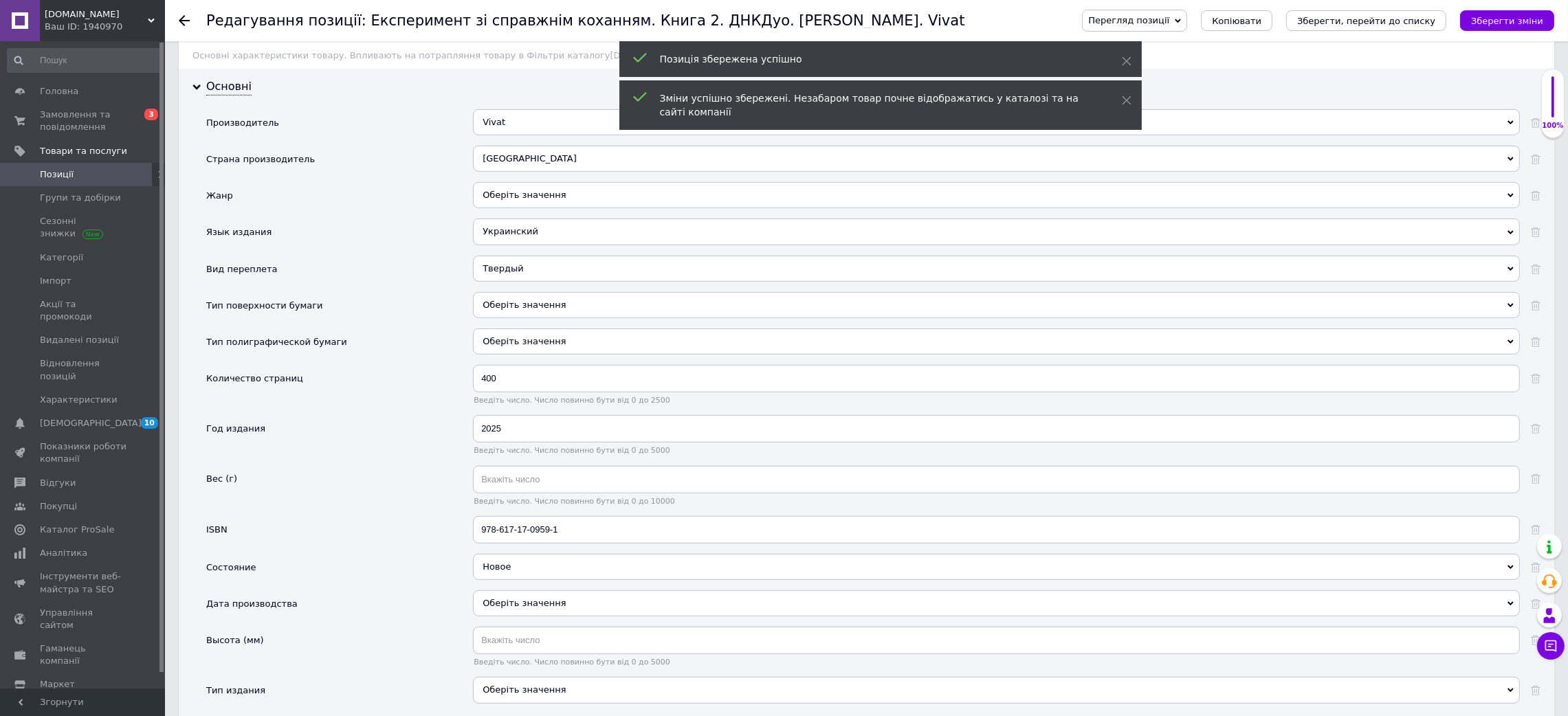
click at [81, 169] on span "Позиції" at bounding box center [84, 174] width 87 height 13
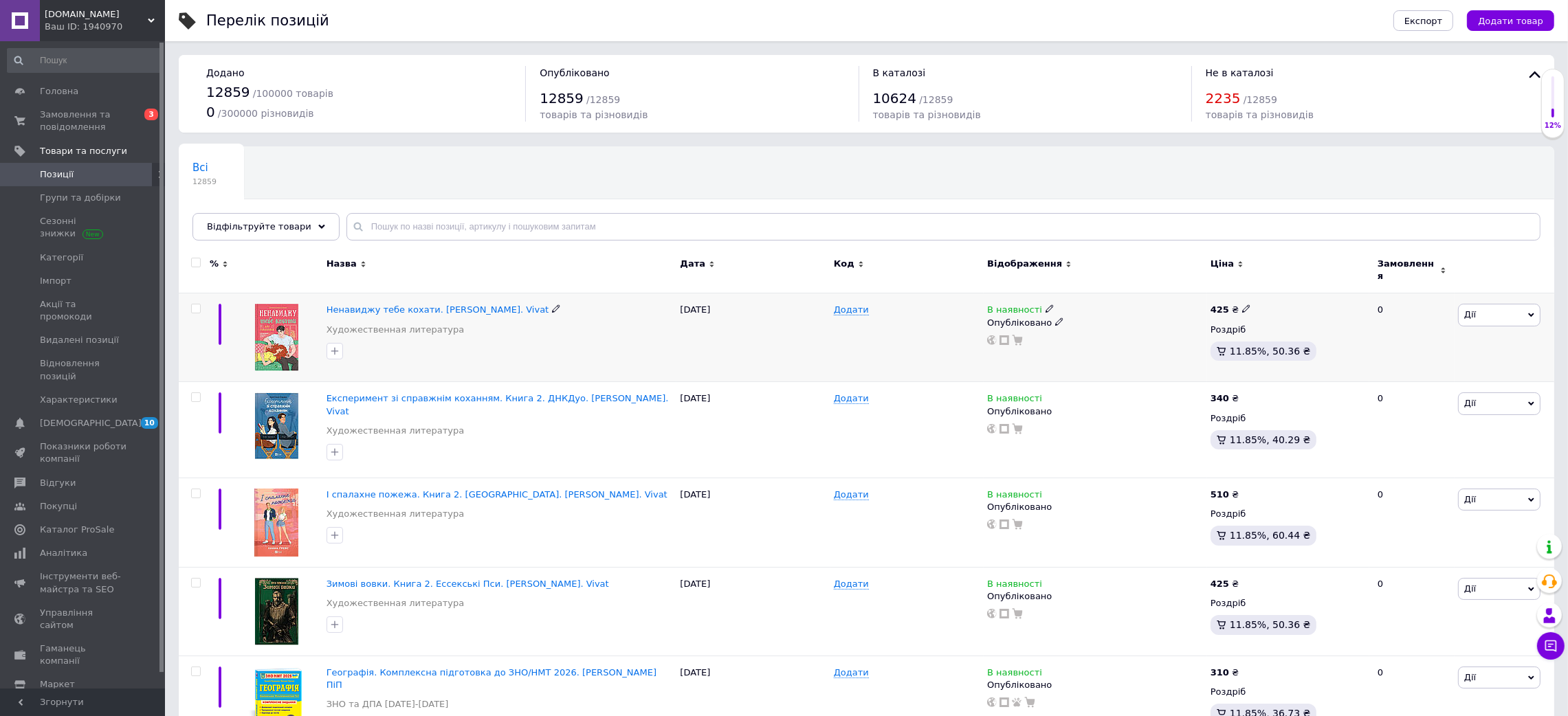
click at [196, 304] on input "checkbox" at bounding box center [195, 309] width 9 height 9
checkbox input "true"
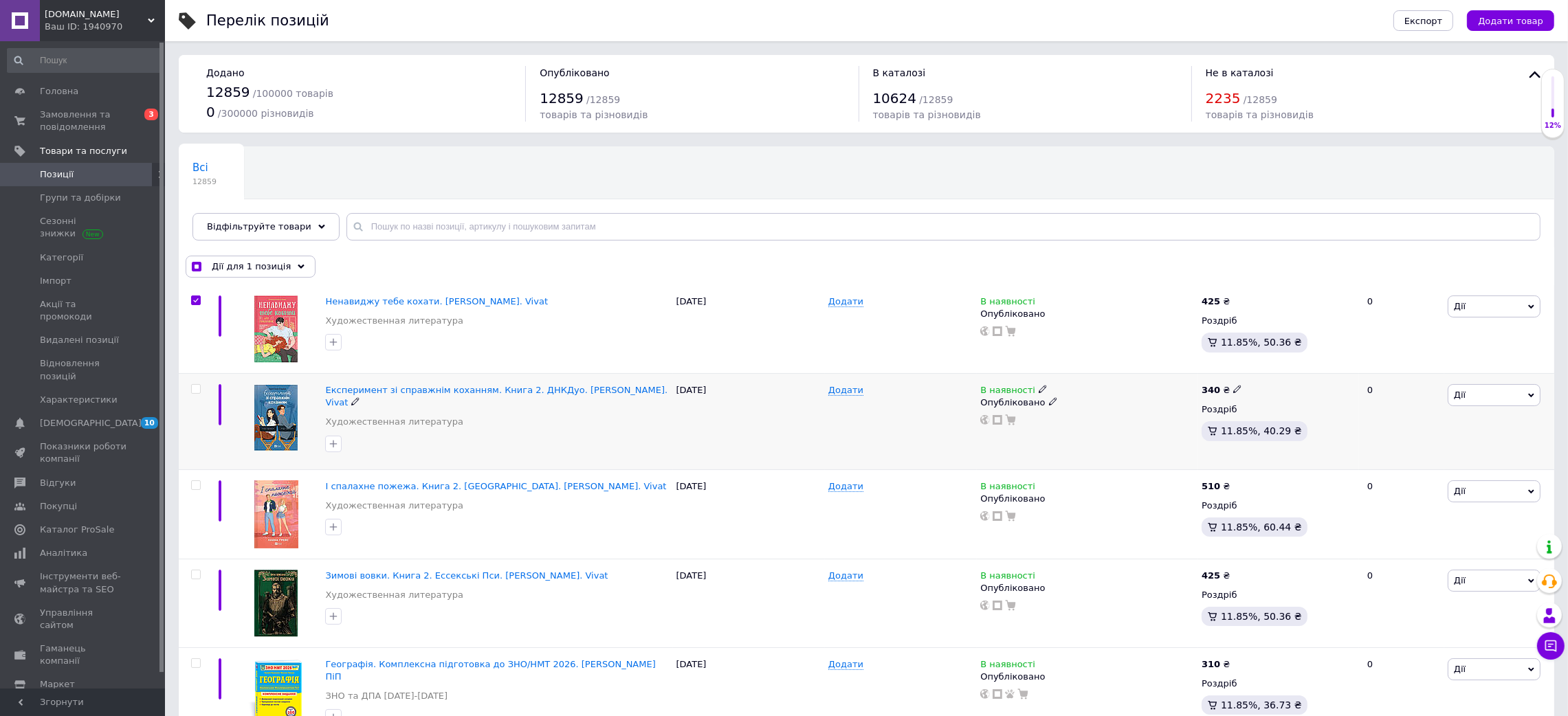
click at [193, 387] on input "checkbox" at bounding box center [195, 389] width 9 height 9
checkbox input "true"
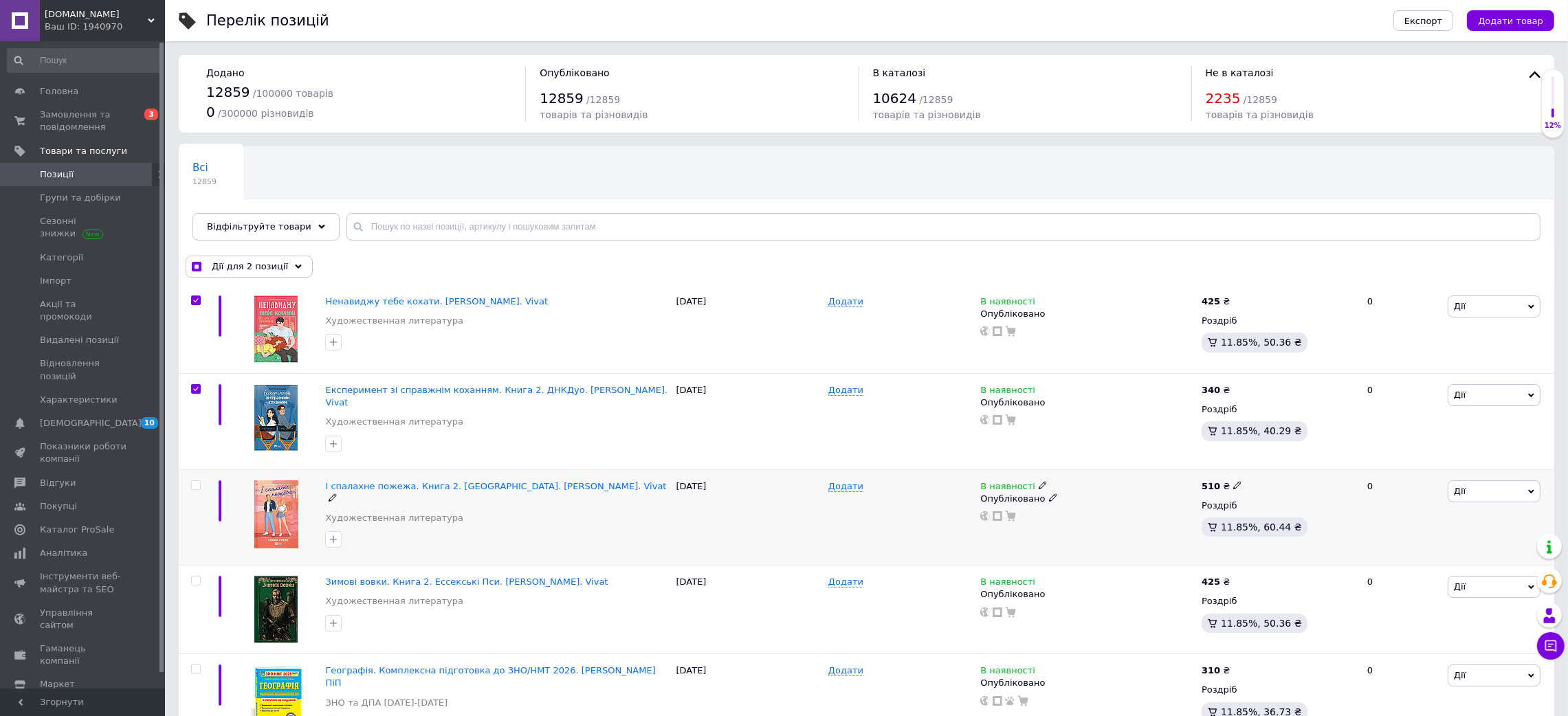
click at [193, 480] on input "checkbox" at bounding box center [195, 485] width 9 height 9
checkbox input "true"
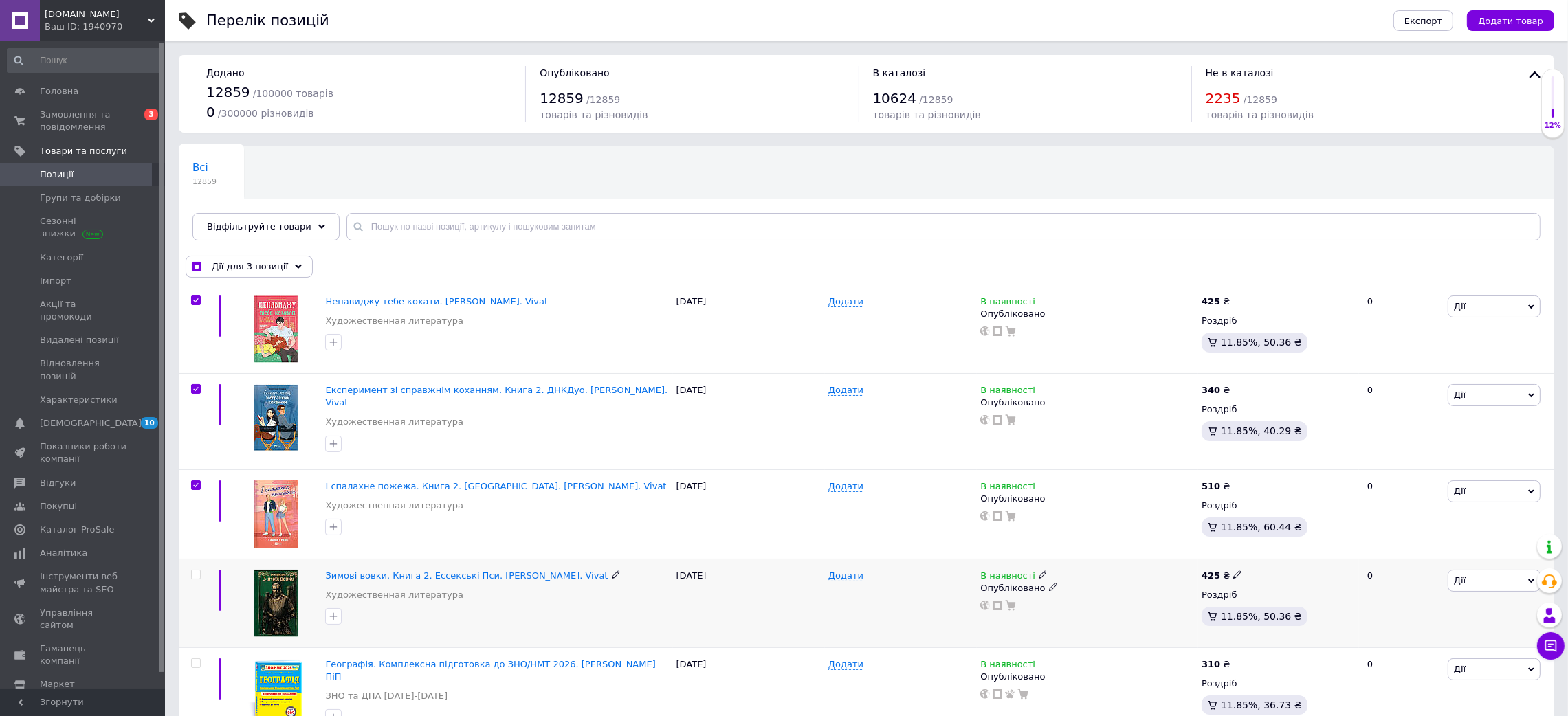
click at [195, 570] on input "checkbox" at bounding box center [195, 574] width 9 height 9
checkbox input "true"
click at [1429, 20] on span "Експорт" at bounding box center [1424, 21] width 39 height 10
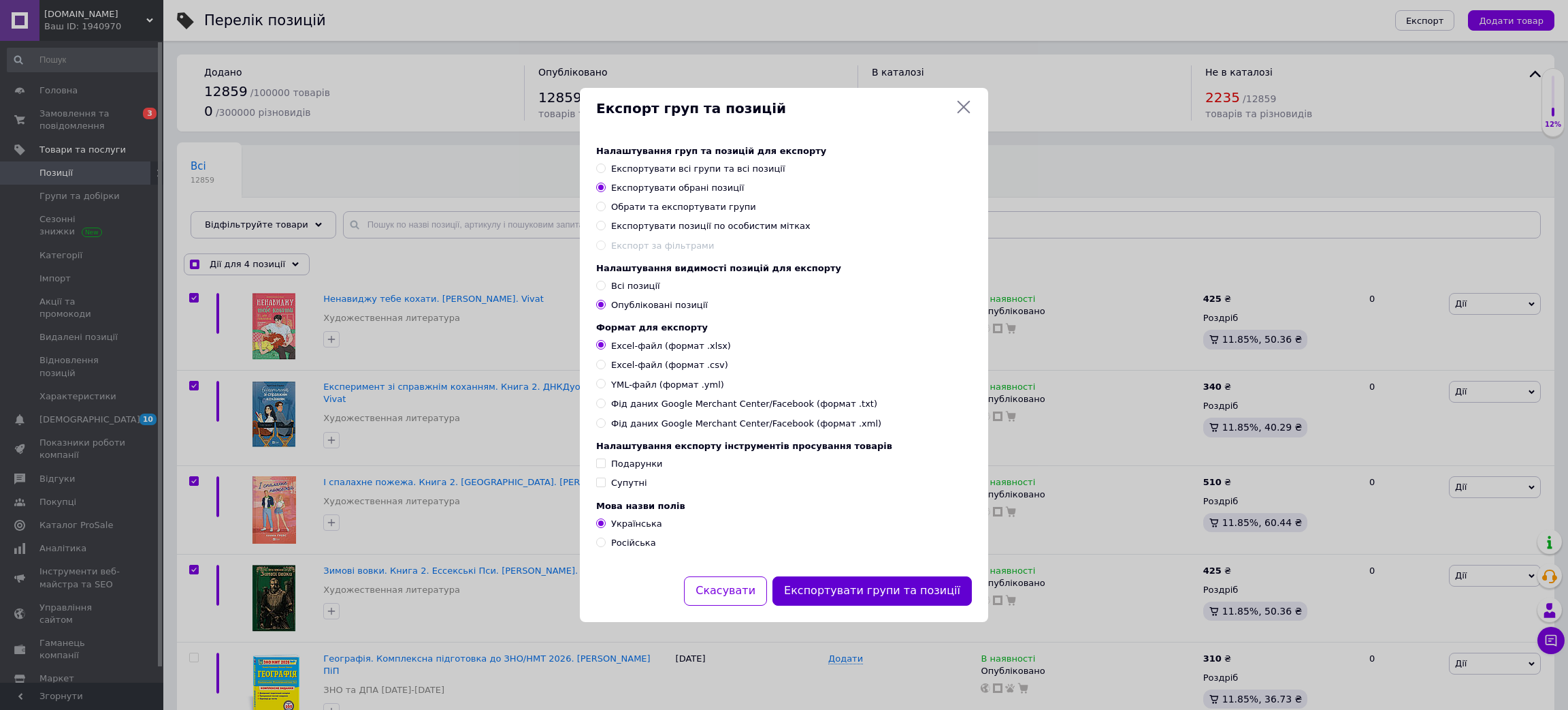
click at [892, 593] on button "Експортувати групи та позиції" at bounding box center [872, 590] width 199 height 29
checkbox input "true"
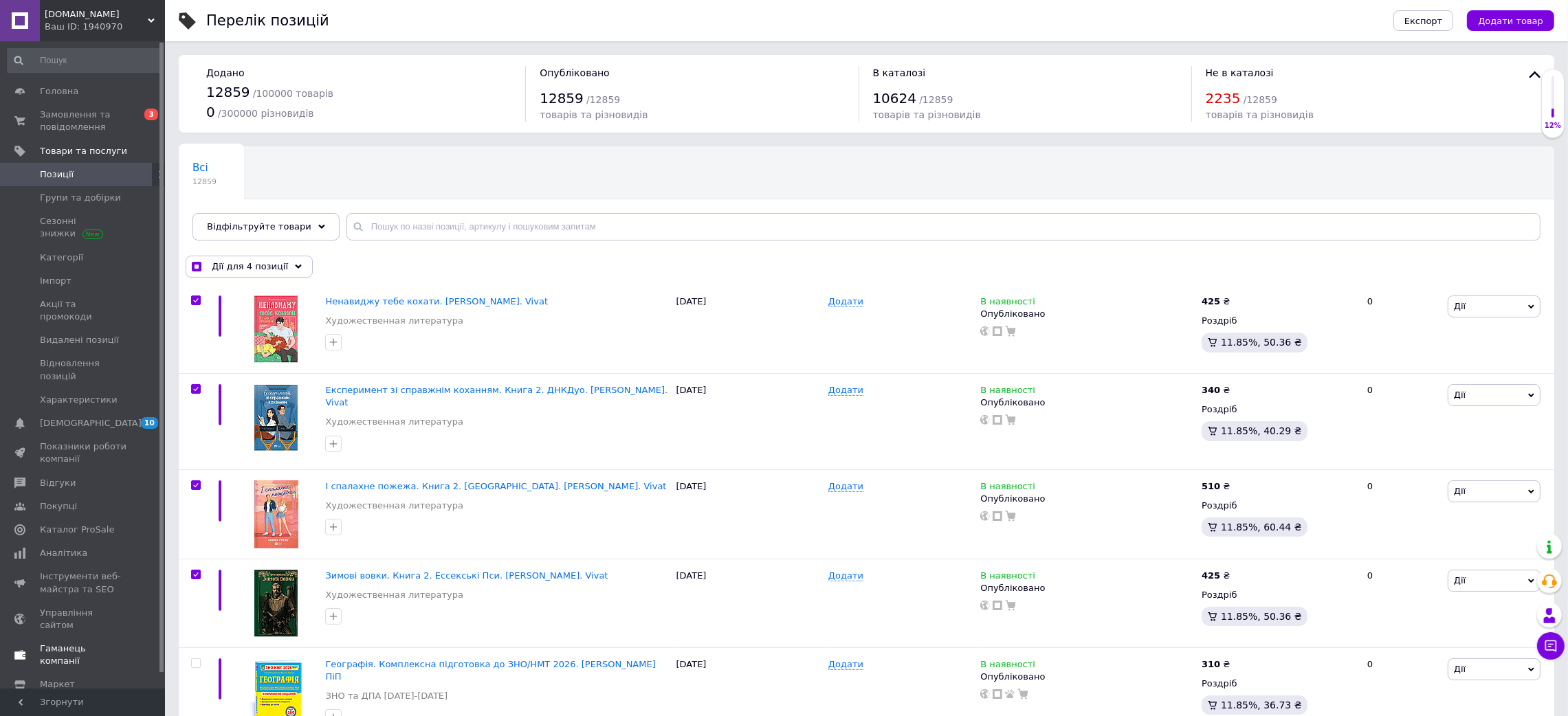
click at [85, 417] on span "[DEMOGRAPHIC_DATA]" at bounding box center [91, 423] width 102 height 13
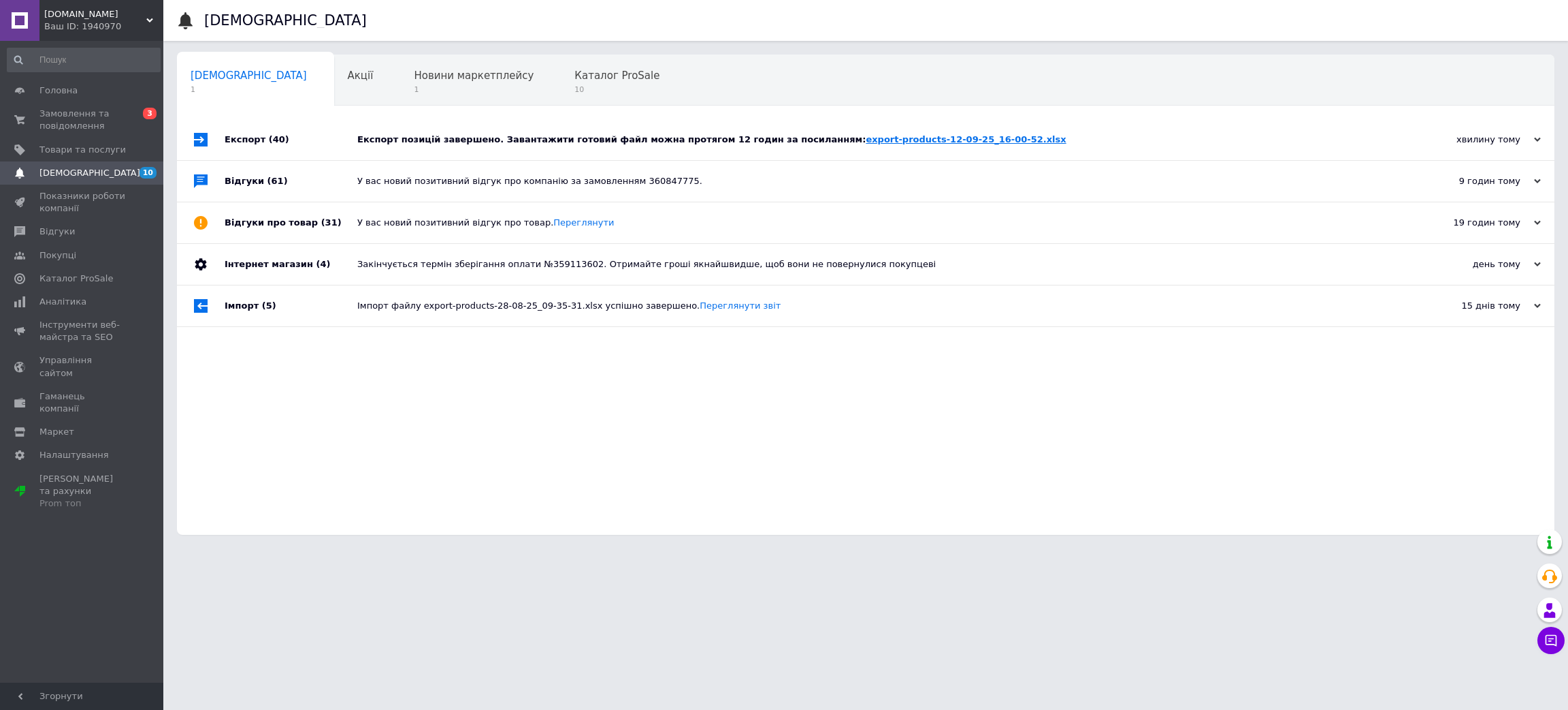
click at [913, 141] on link "export-products-12-09-25_16-00-52.xlsx" at bounding box center [966, 139] width 200 height 10
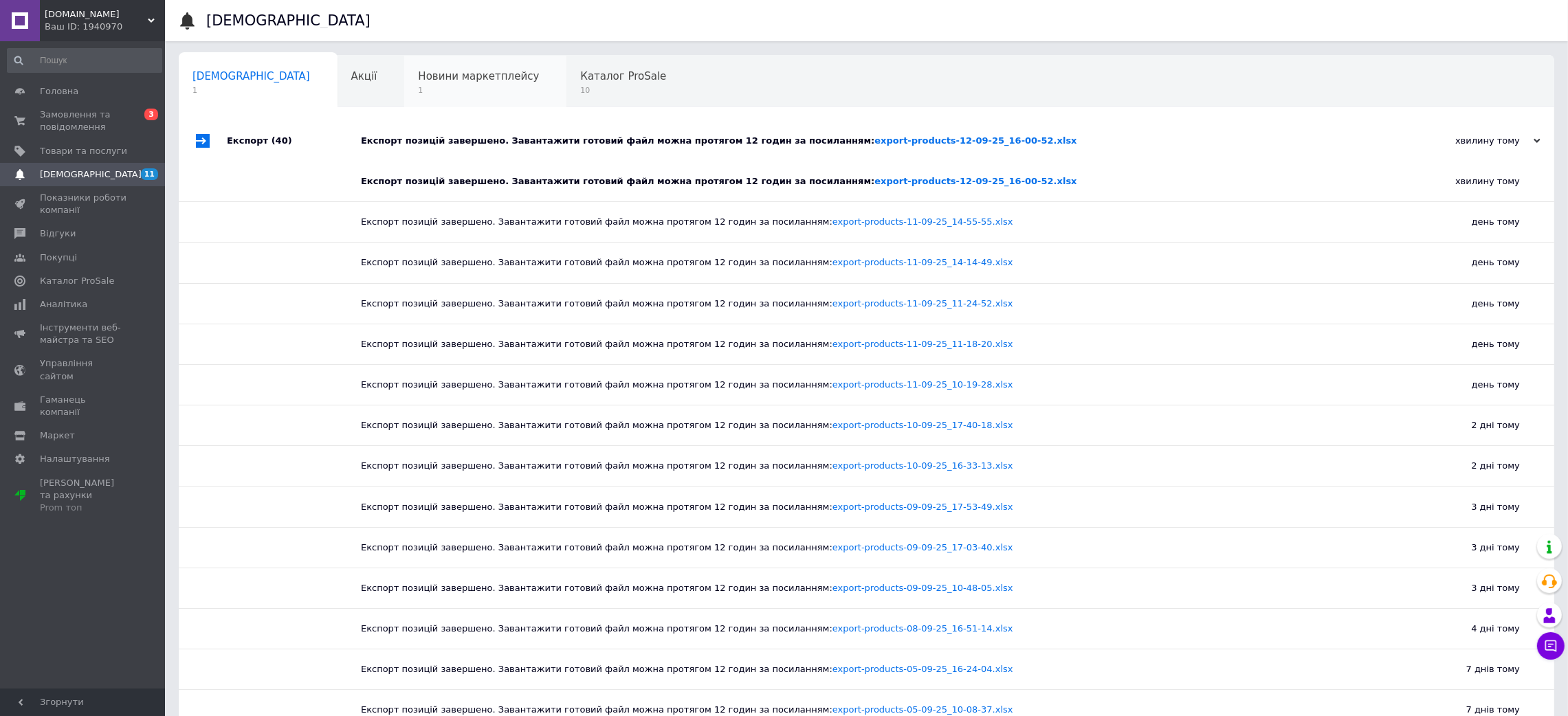
click at [430, 70] on span "Новини маркетплейсу" at bounding box center [478, 76] width 121 height 13
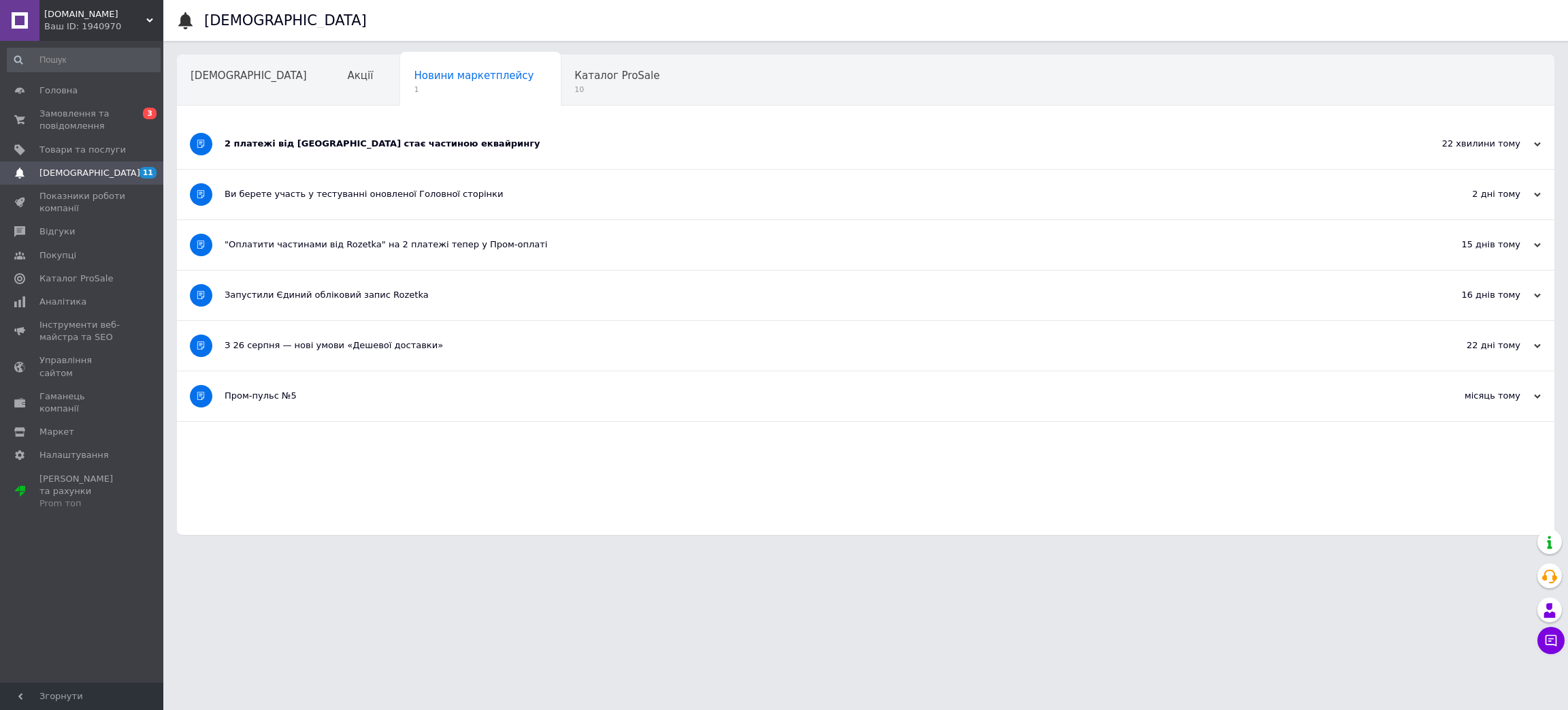
drag, startPoint x: 444, startPoint y: 105, endPoint x: 439, endPoint y: 122, distance: 17.7
click at [444, 105] on div "Новини маркетплейсу 1" at bounding box center [480, 81] width 160 height 52
click at [435, 124] on div "2 платежі від [GEOGRAPHIC_DATA] стає частиною еквайрингу" at bounding box center [814, 144] width 1180 height 50
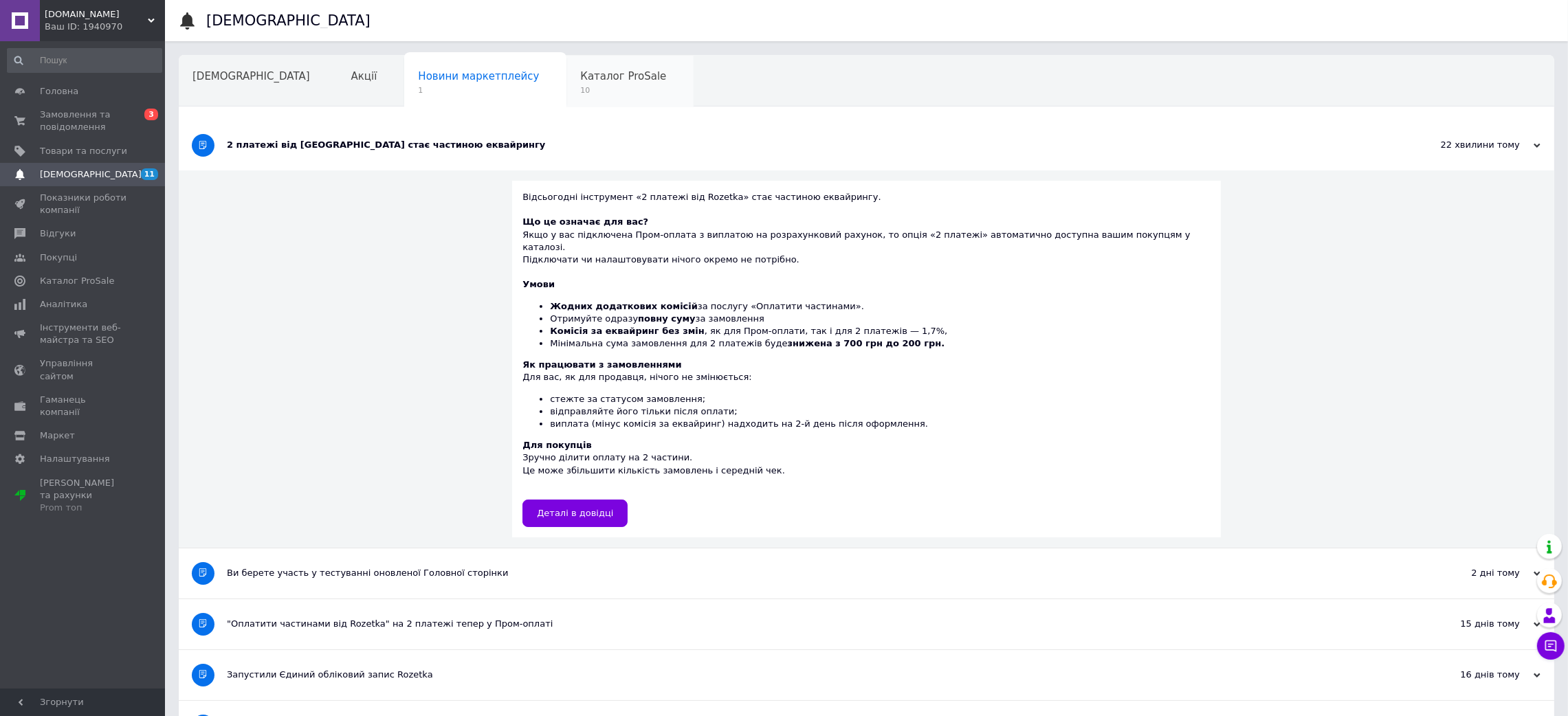
click at [580, 72] on span "Каталог ProSale" at bounding box center [623, 76] width 86 height 13
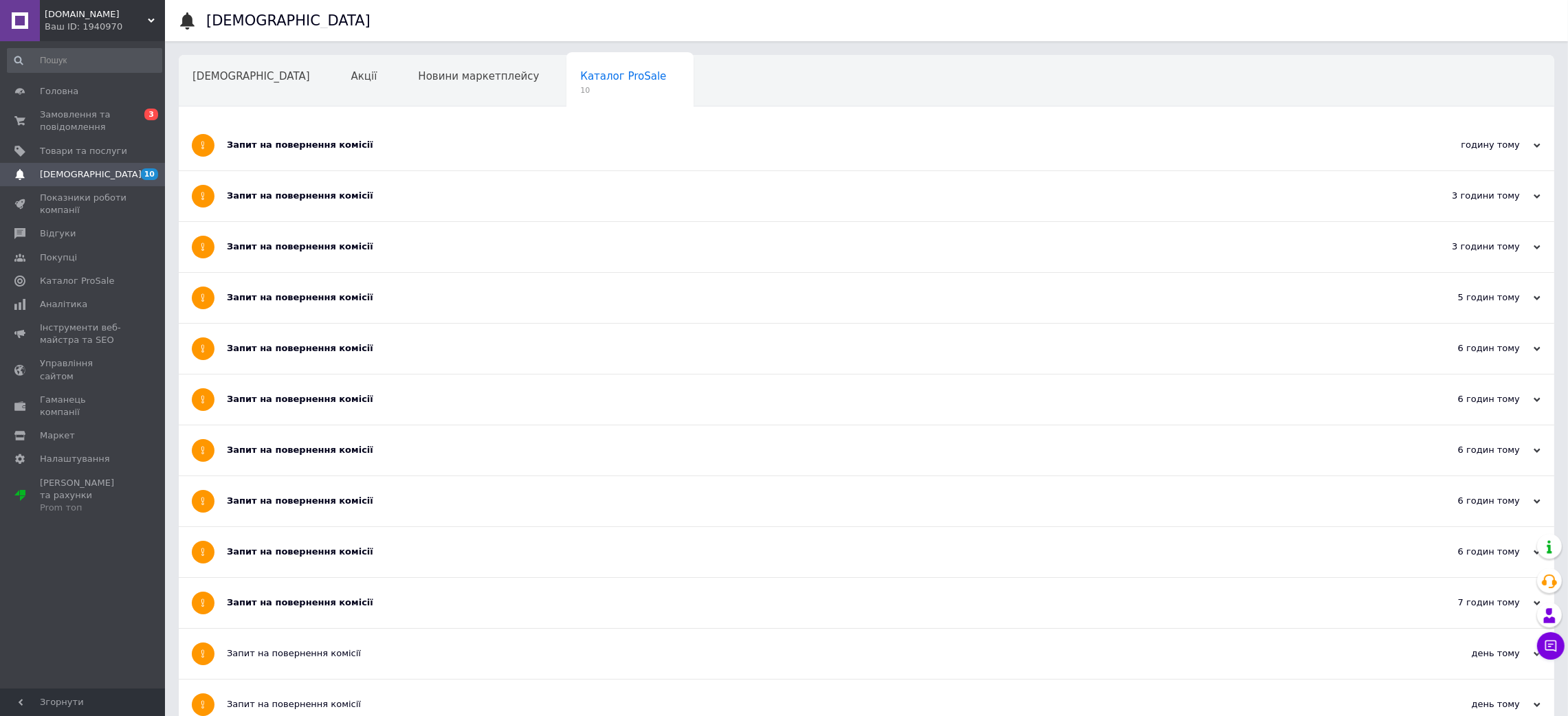
click at [288, 592] on div "Запит на повернення комісії" at bounding box center [815, 603] width 1176 height 50
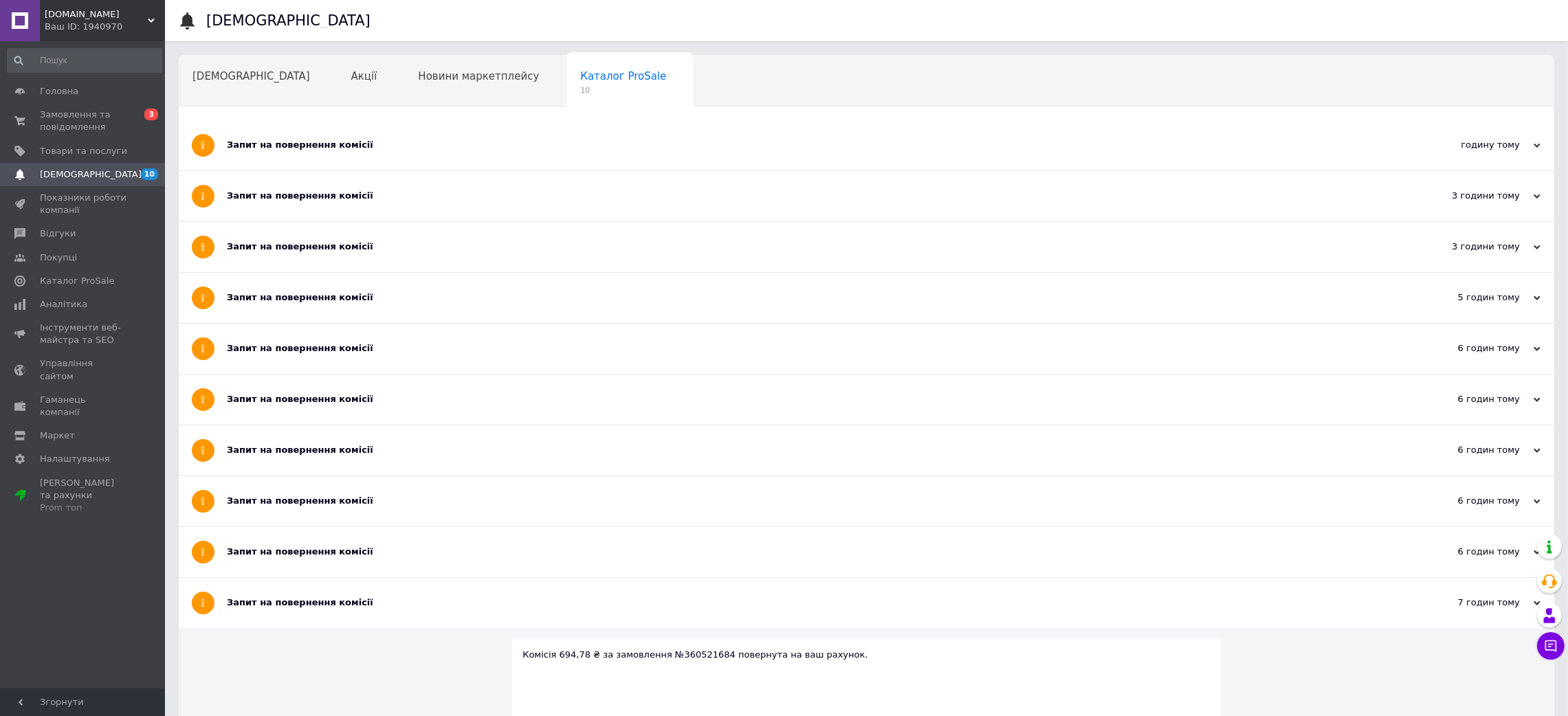
click at [274, 562] on div "Запит на повернення комісії" at bounding box center [815, 552] width 1176 height 50
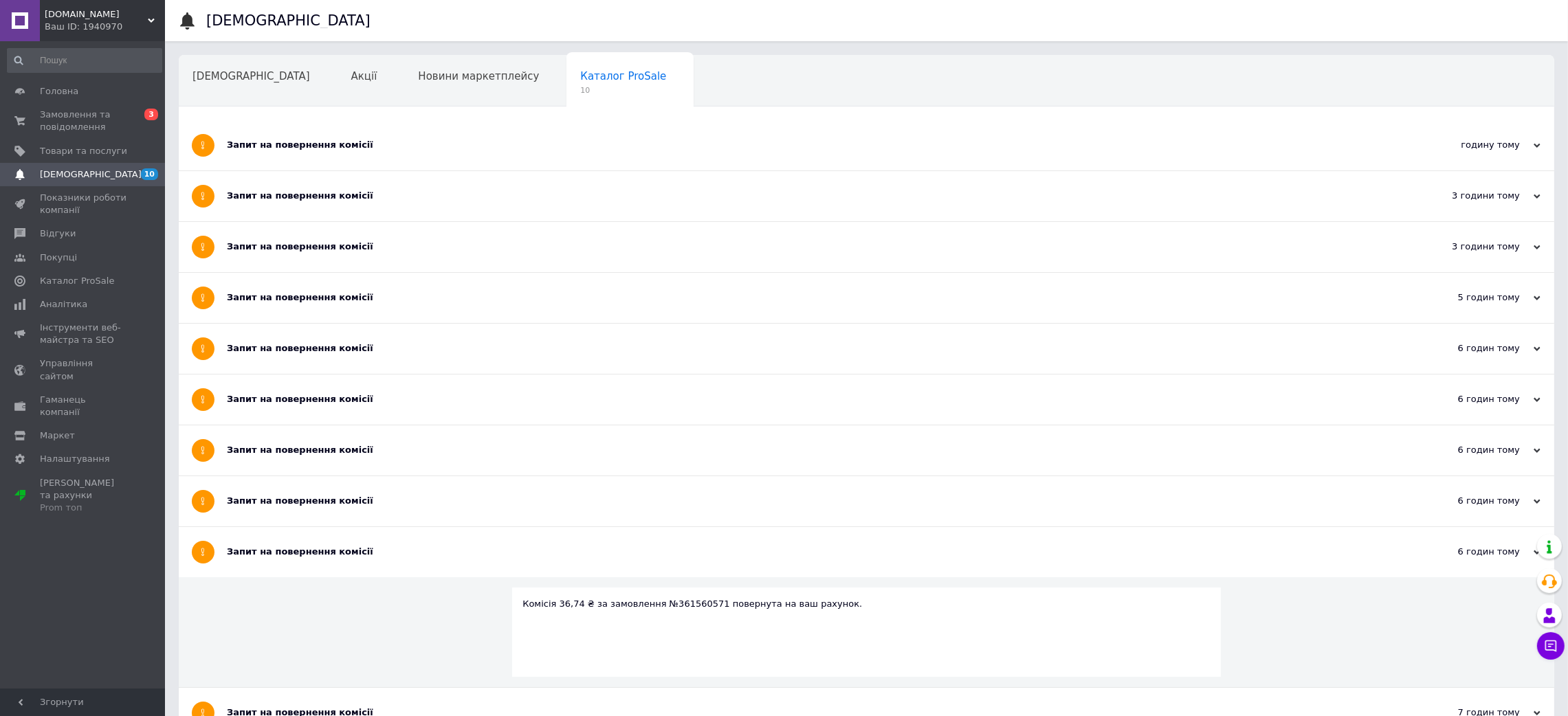
click at [268, 500] on div "Запит на повернення комісії" at bounding box center [815, 501] width 1176 height 13
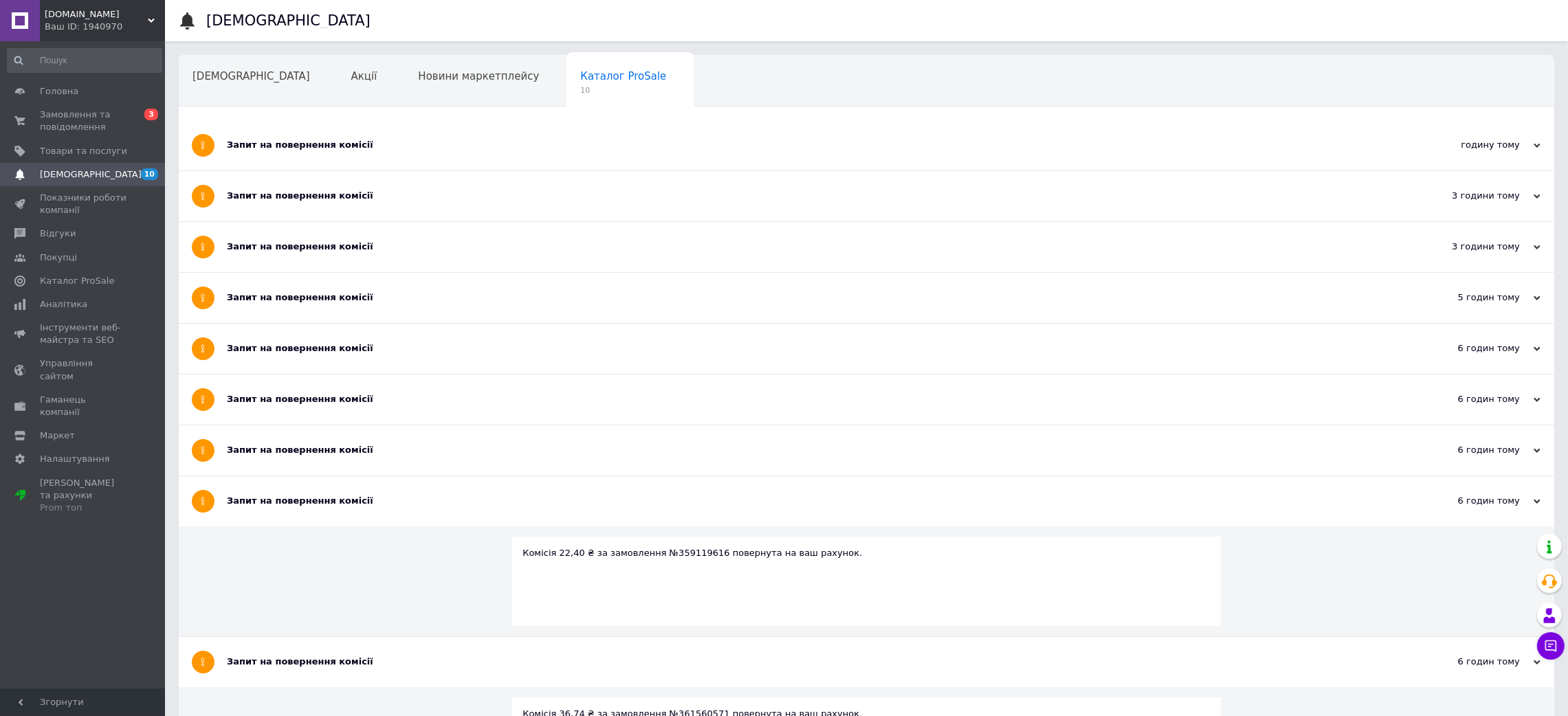
drag, startPoint x: 263, startPoint y: 449, endPoint x: 263, endPoint y: 415, distance: 34.0
click at [263, 448] on div "Запит на повернення комісії" at bounding box center [815, 449] width 1176 height 13
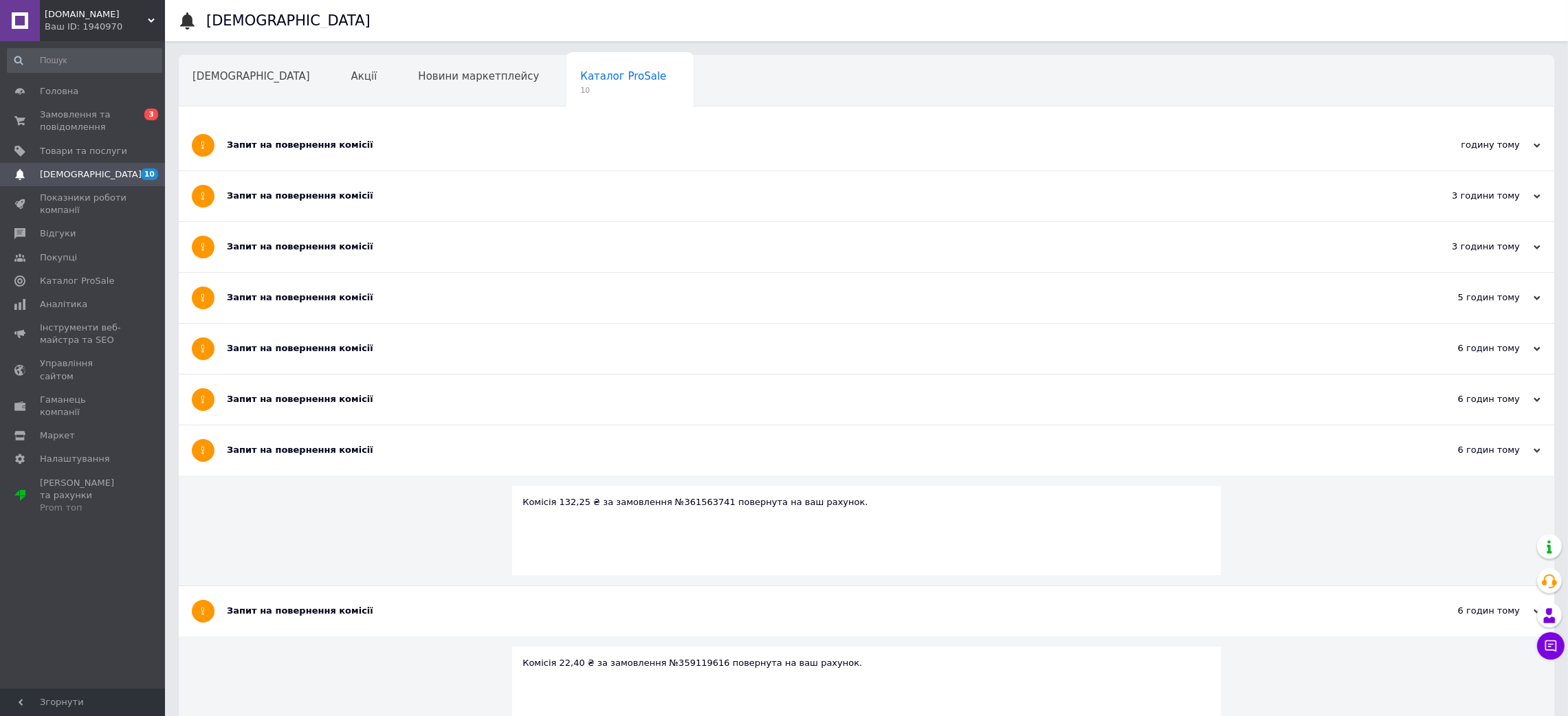
drag, startPoint x: 263, startPoint y: 412, endPoint x: 268, endPoint y: 361, distance: 51.2
click at [263, 411] on div "Запит на повернення комісії" at bounding box center [815, 399] width 1176 height 50
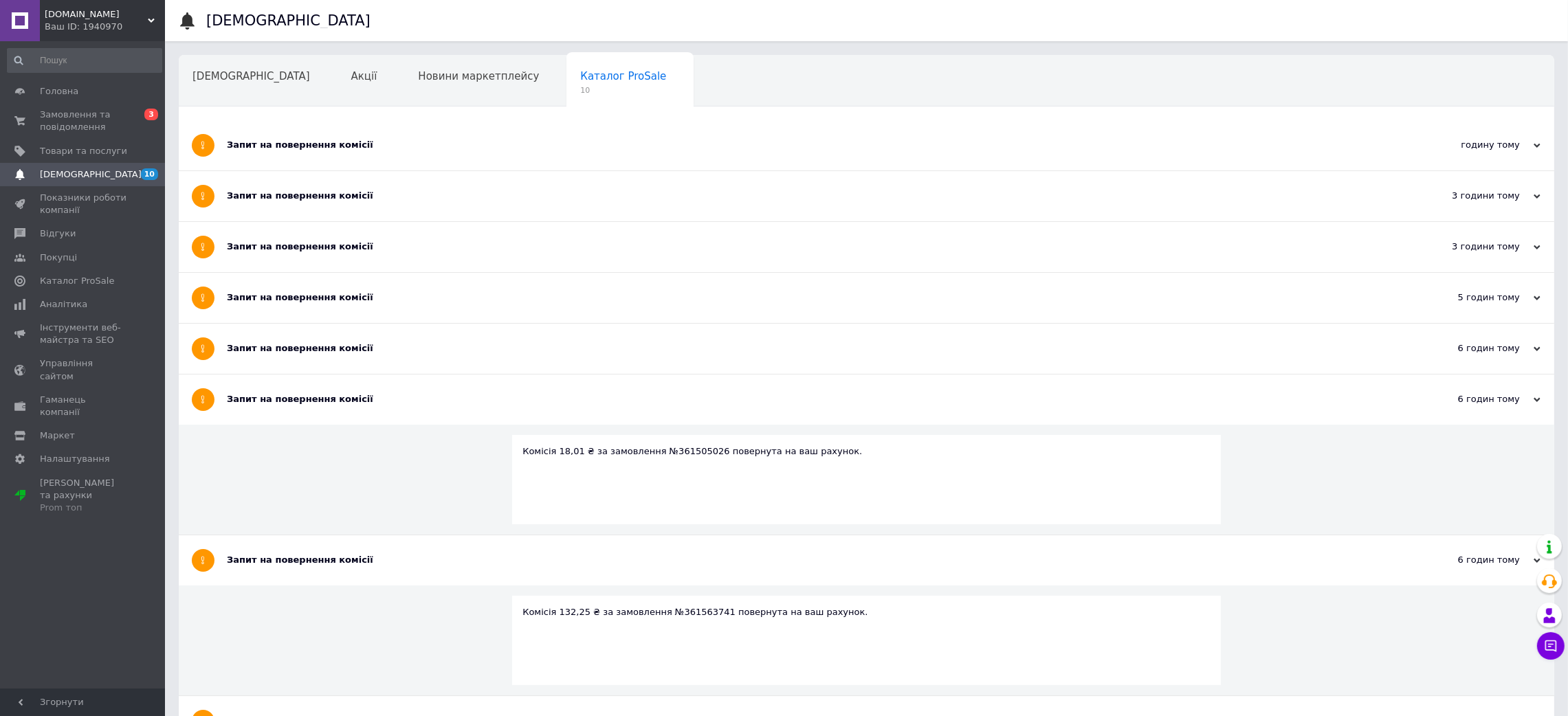
drag, startPoint x: 268, startPoint y: 358, endPoint x: 273, endPoint y: 297, distance: 61.2
click at [268, 357] on div "Запит на повернення комісії" at bounding box center [815, 349] width 1176 height 50
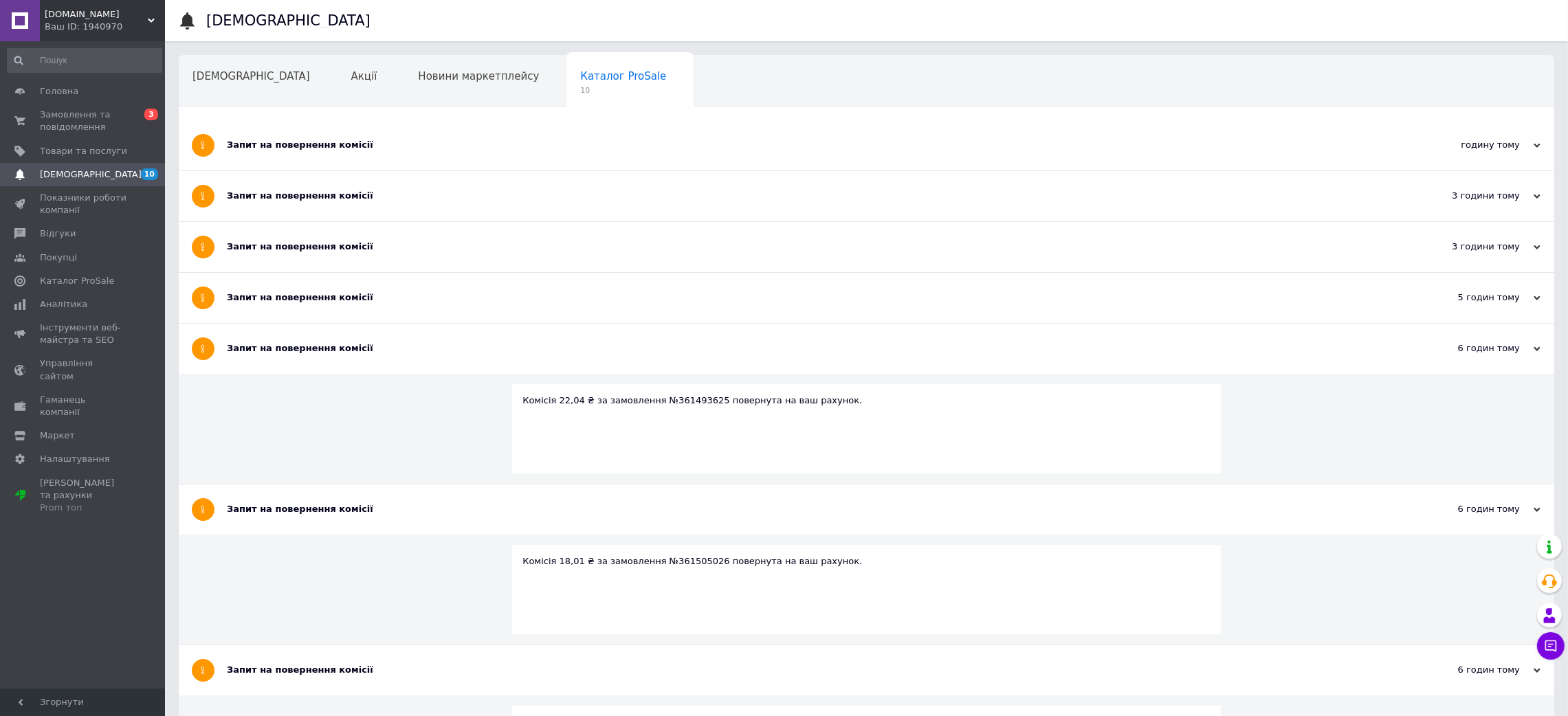
click at [273, 291] on div "Запит на повернення комісії" at bounding box center [815, 297] width 1176 height 13
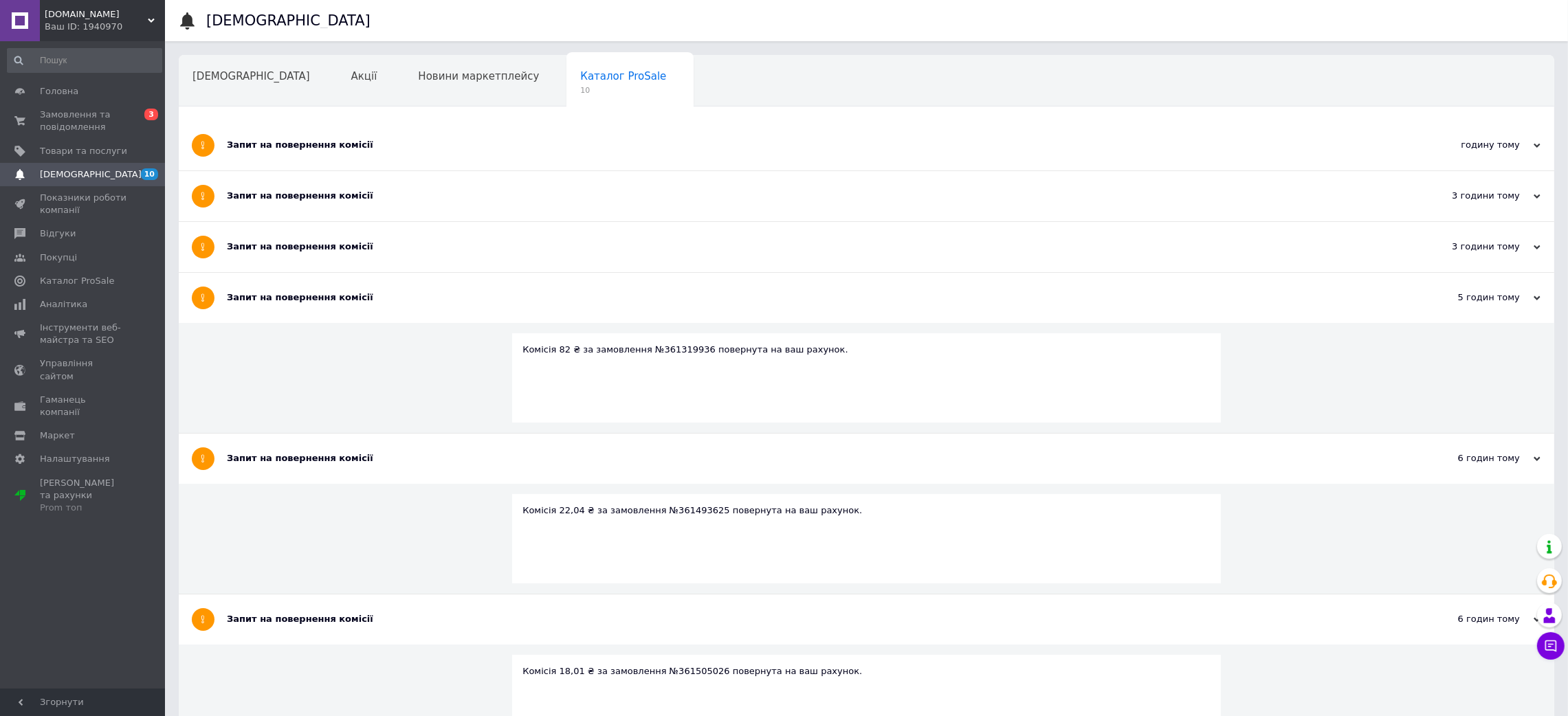
click at [275, 266] on div "Запит на повернення комісії" at bounding box center [815, 247] width 1176 height 50
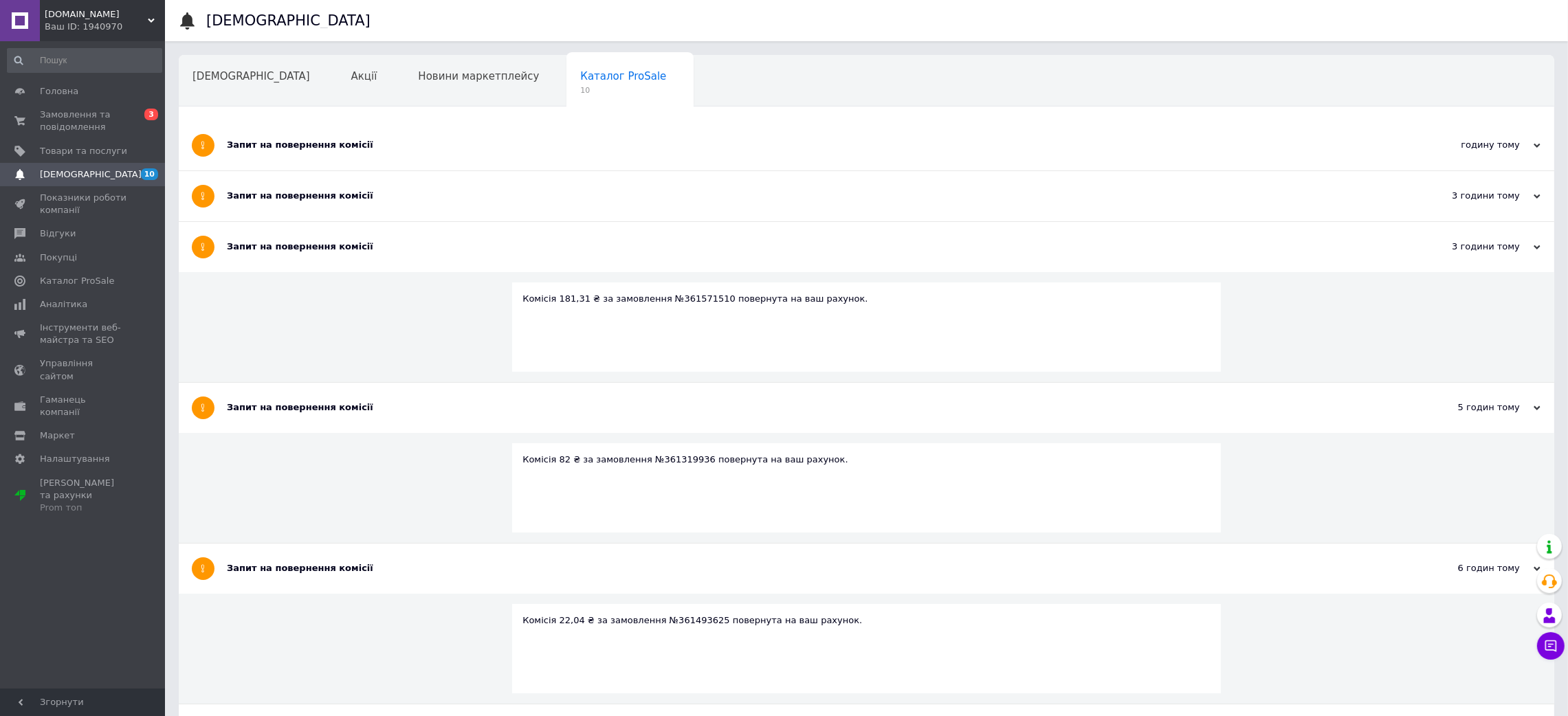
click at [263, 196] on div "Запит на повернення комісії" at bounding box center [815, 195] width 1176 height 13
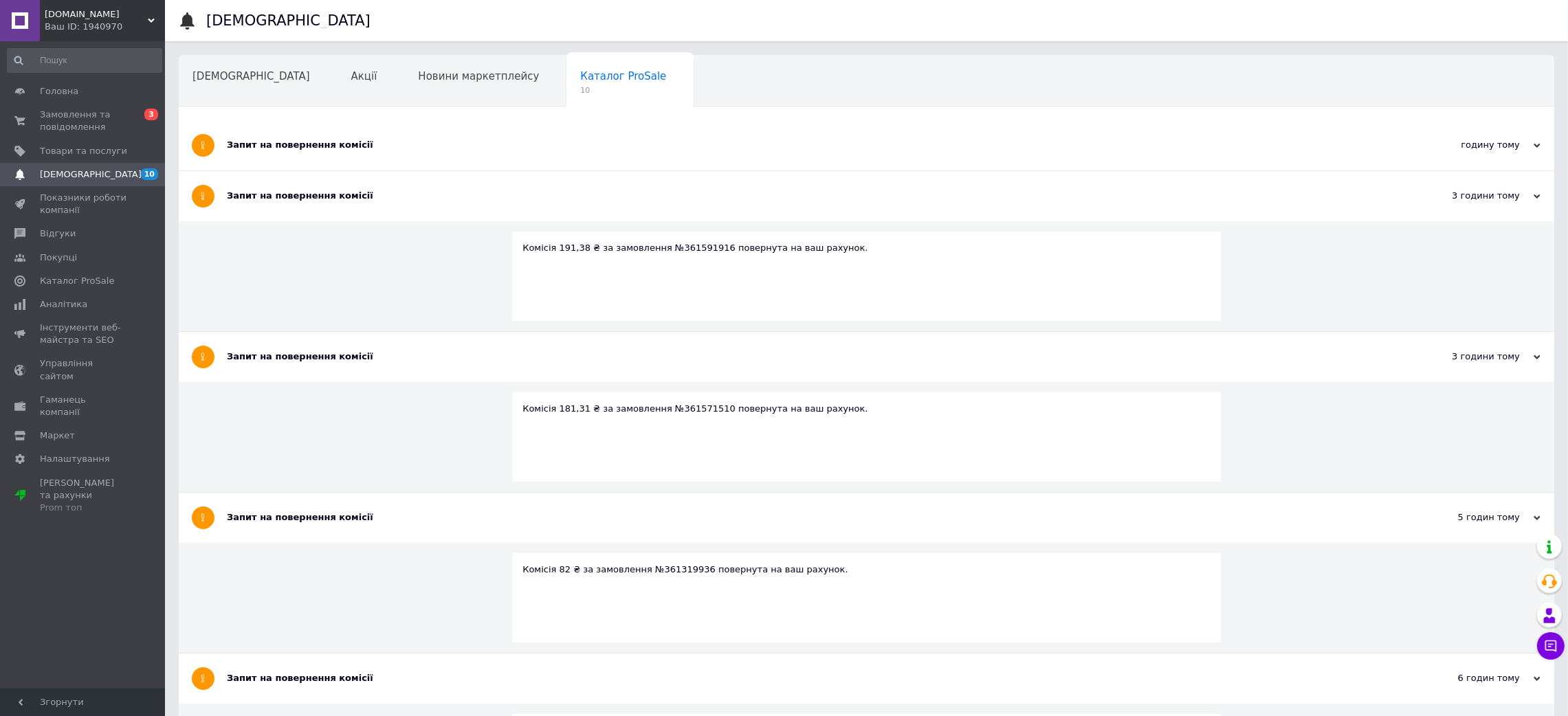
click at [259, 137] on div "Запит на повернення комісії" at bounding box center [815, 145] width 1176 height 50
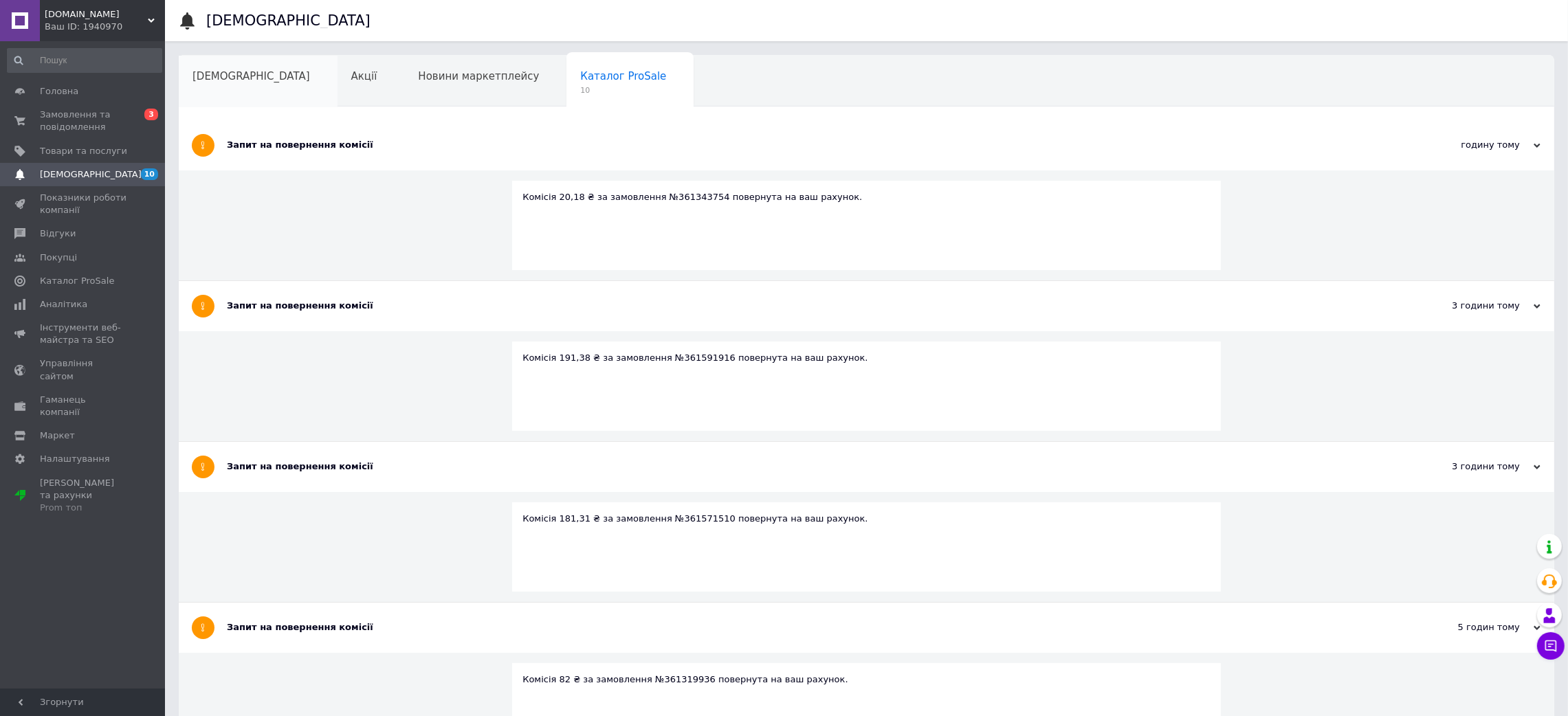
click at [232, 82] on div "[DEMOGRAPHIC_DATA]" at bounding box center [258, 81] width 159 height 52
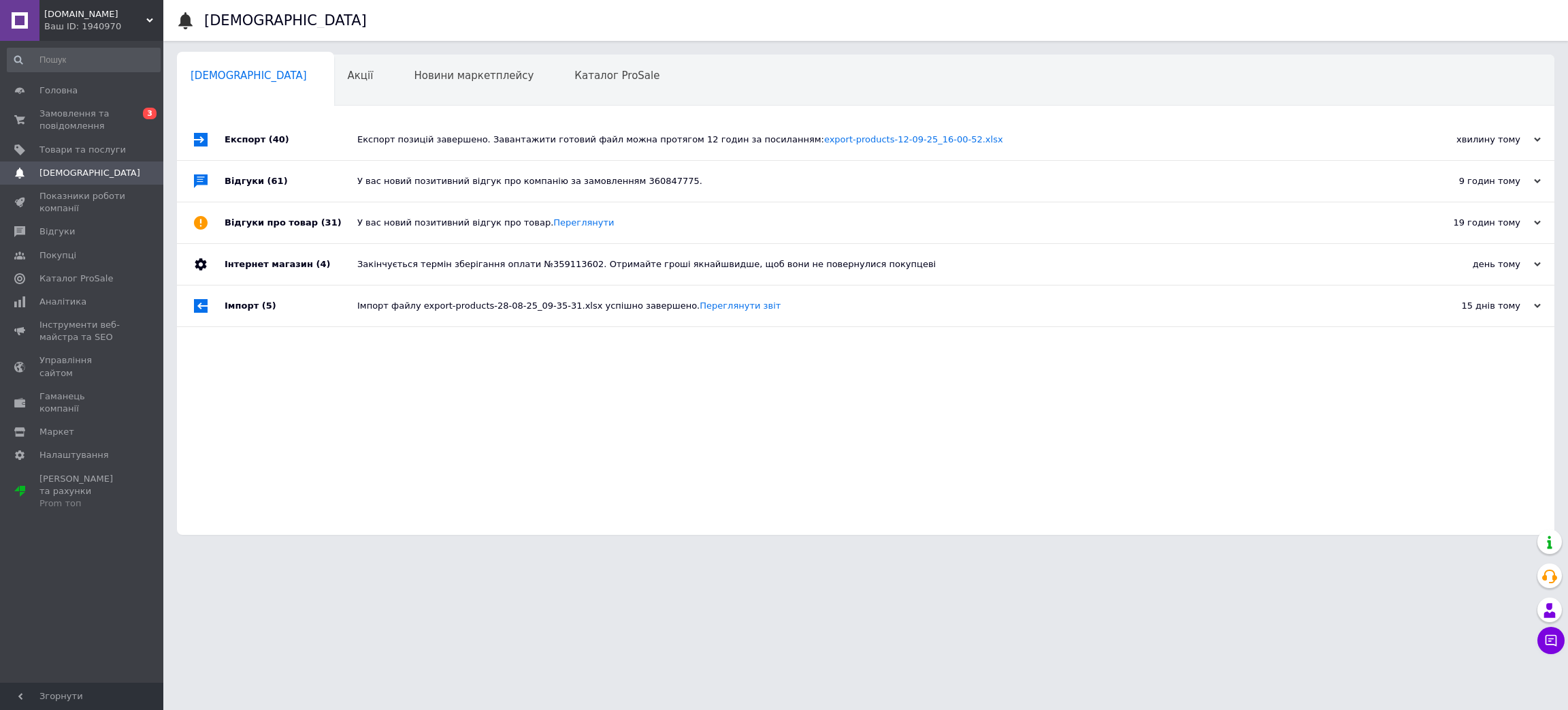
click at [358, 302] on div "Імпорт файлу export-products-28-08-25_09-35-31.xlsx успішно завершено. Переглян…" at bounding box center [881, 305] width 1048 height 41
click at [355, 269] on div "Інтернет магазин (4)" at bounding box center [291, 264] width 133 height 41
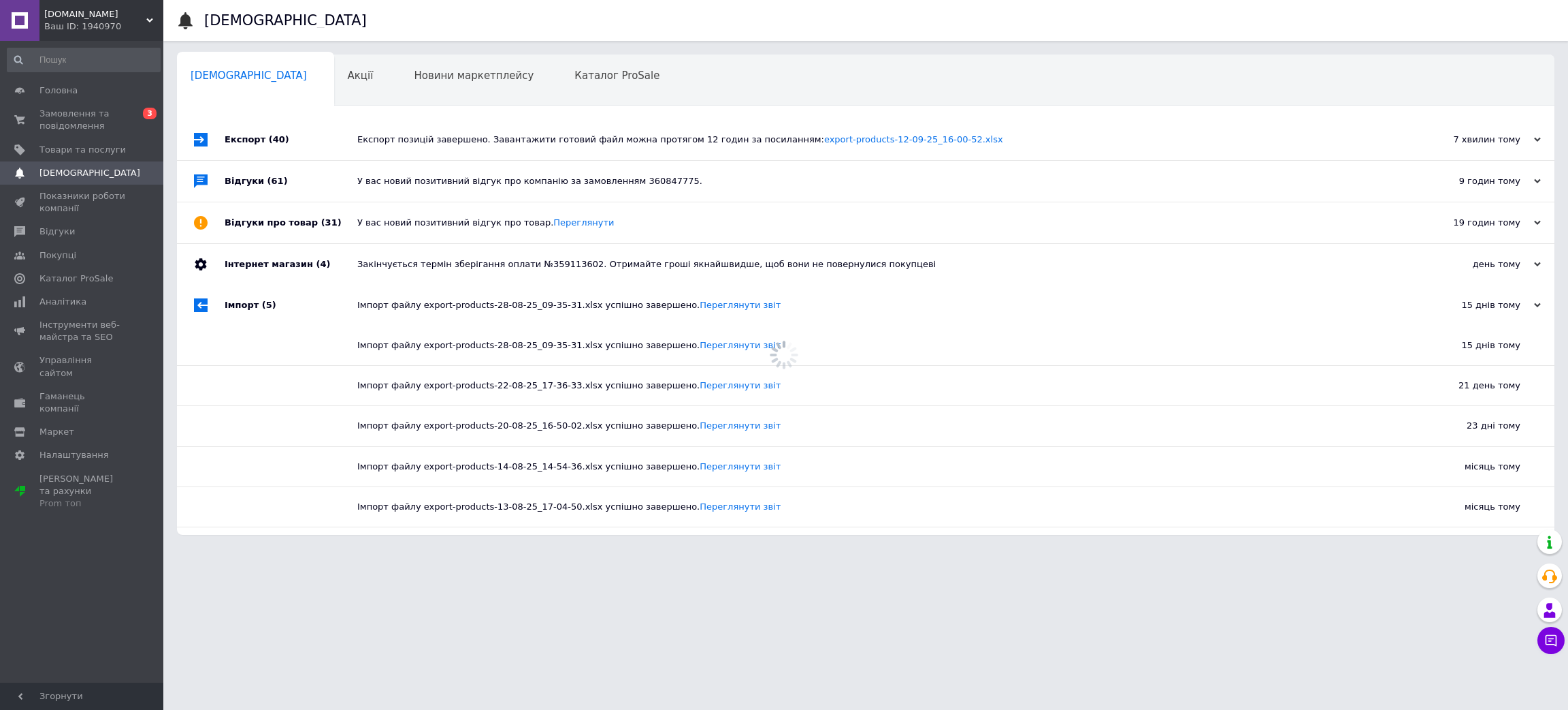
click at [348, 234] on div "Відгуки про товар (31)" at bounding box center [291, 222] width 133 height 41
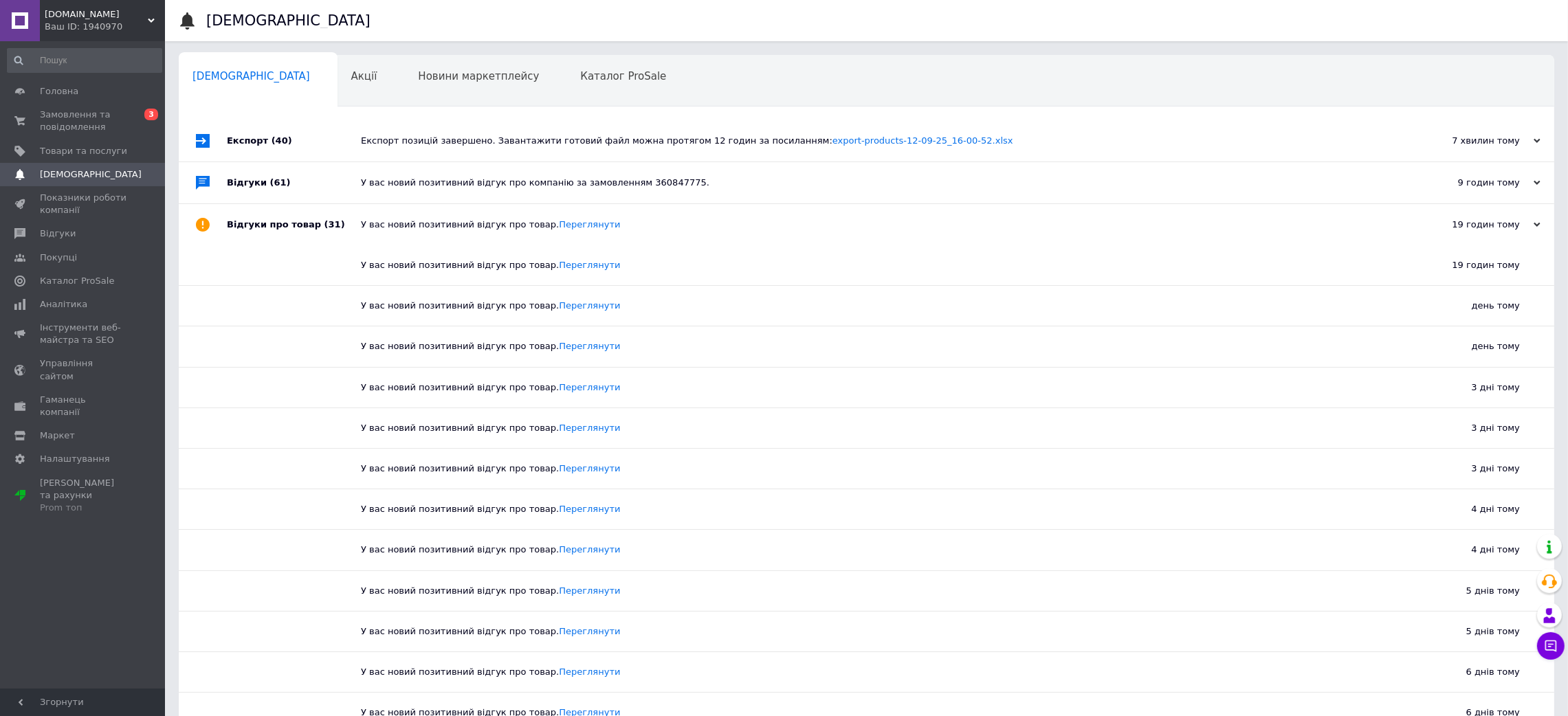
click at [343, 188] on div "Відгуки (61)" at bounding box center [294, 182] width 134 height 41
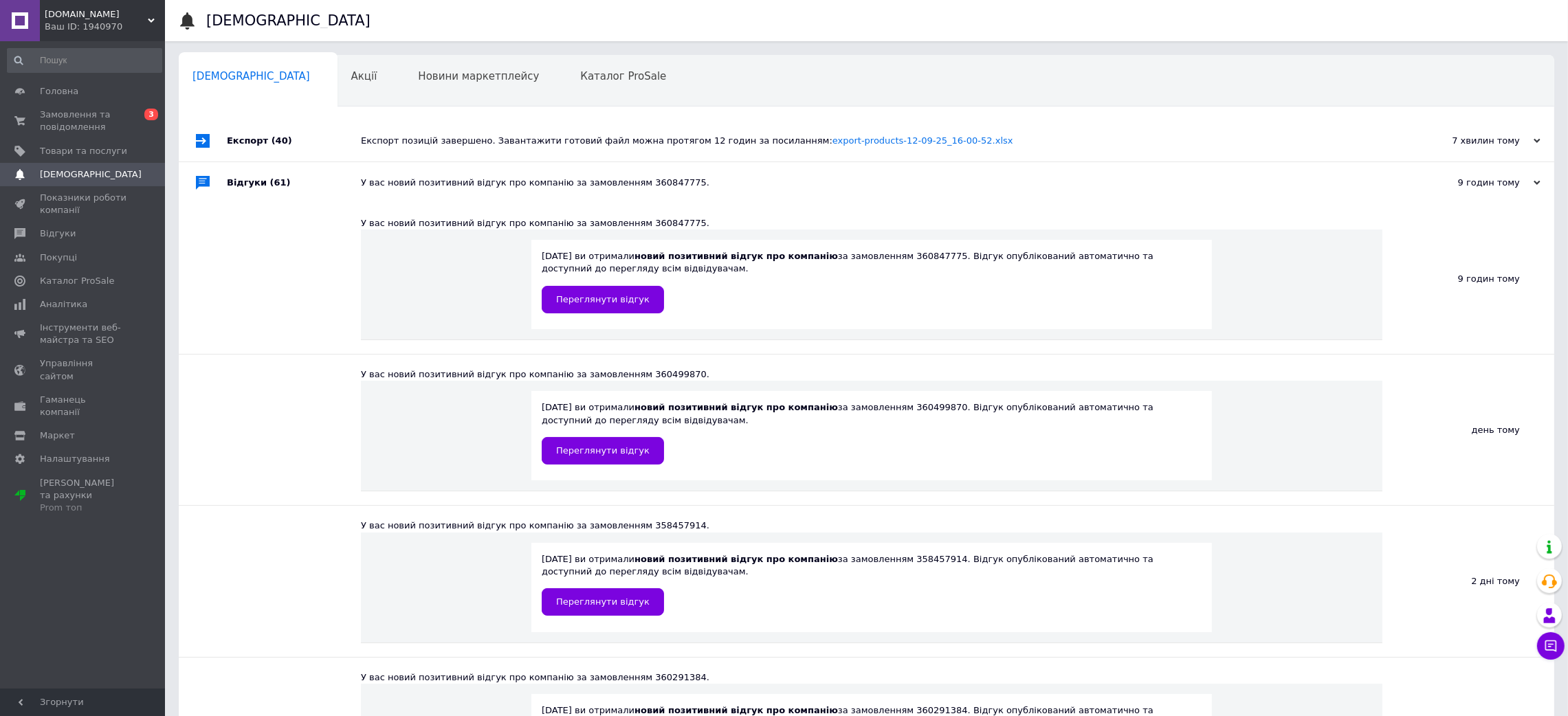
click at [333, 147] on div "Експорт (40)" at bounding box center [294, 140] width 134 height 41
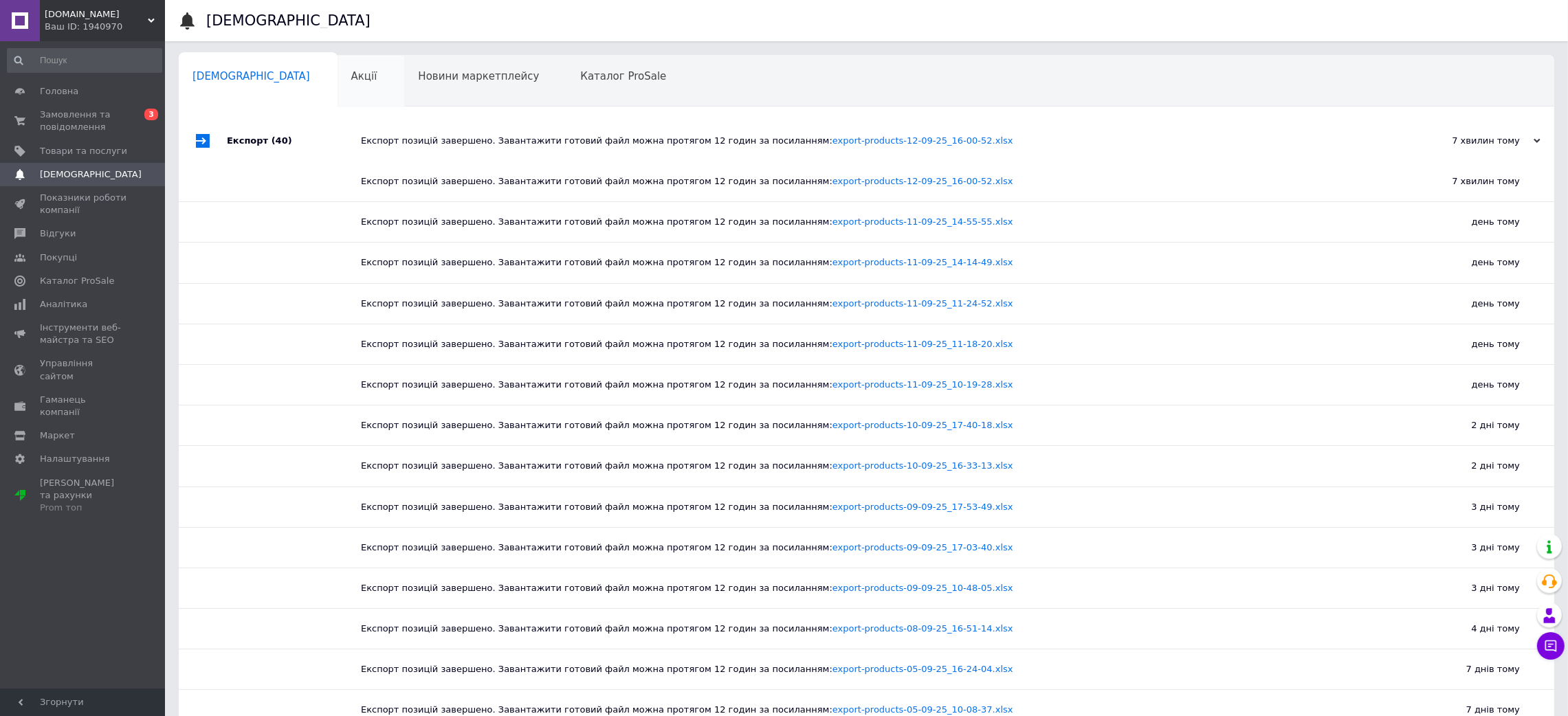
click at [352, 70] on span "Акції" at bounding box center [364, 76] width 26 height 13
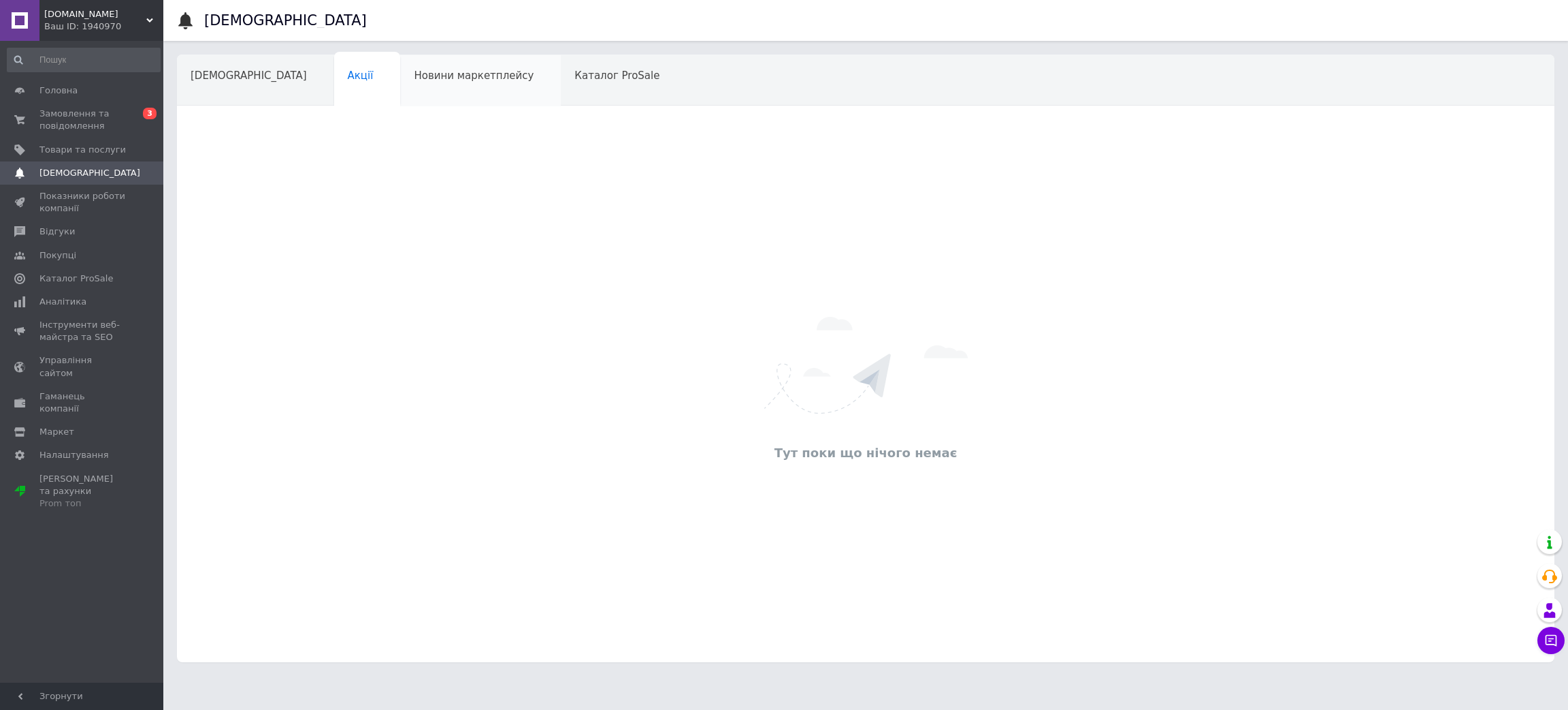
click at [401, 96] on div "Новини маркетплейсу" at bounding box center [480, 81] width 160 height 52
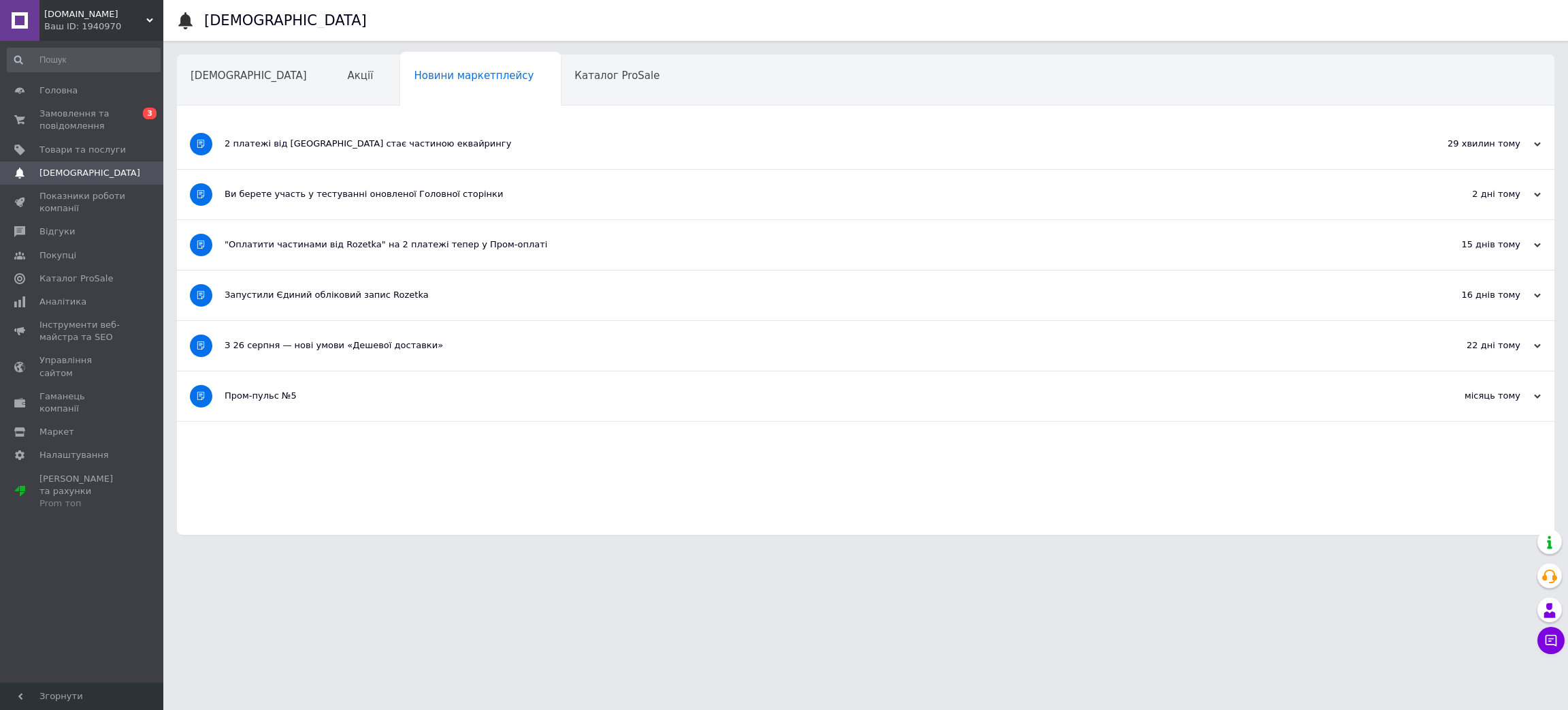
drag, startPoint x: 348, startPoint y: 386, endPoint x: 326, endPoint y: 362, distance: 32.6
click at [341, 386] on div "Пром-пульс №5" at bounding box center [814, 396] width 1180 height 50
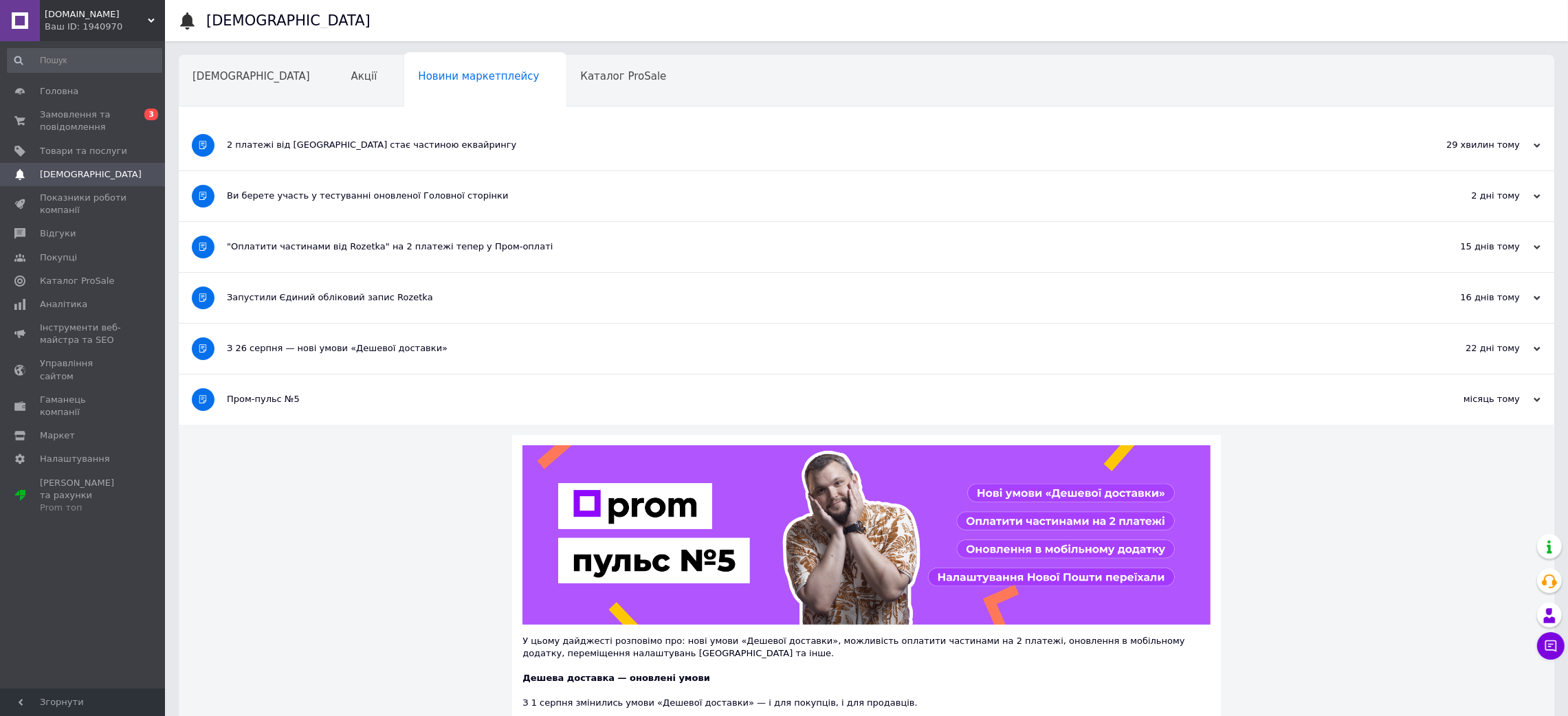
click at [319, 327] on div "З 26 серпня — нові умови «Дешевої доставки»" at bounding box center [815, 349] width 1176 height 50
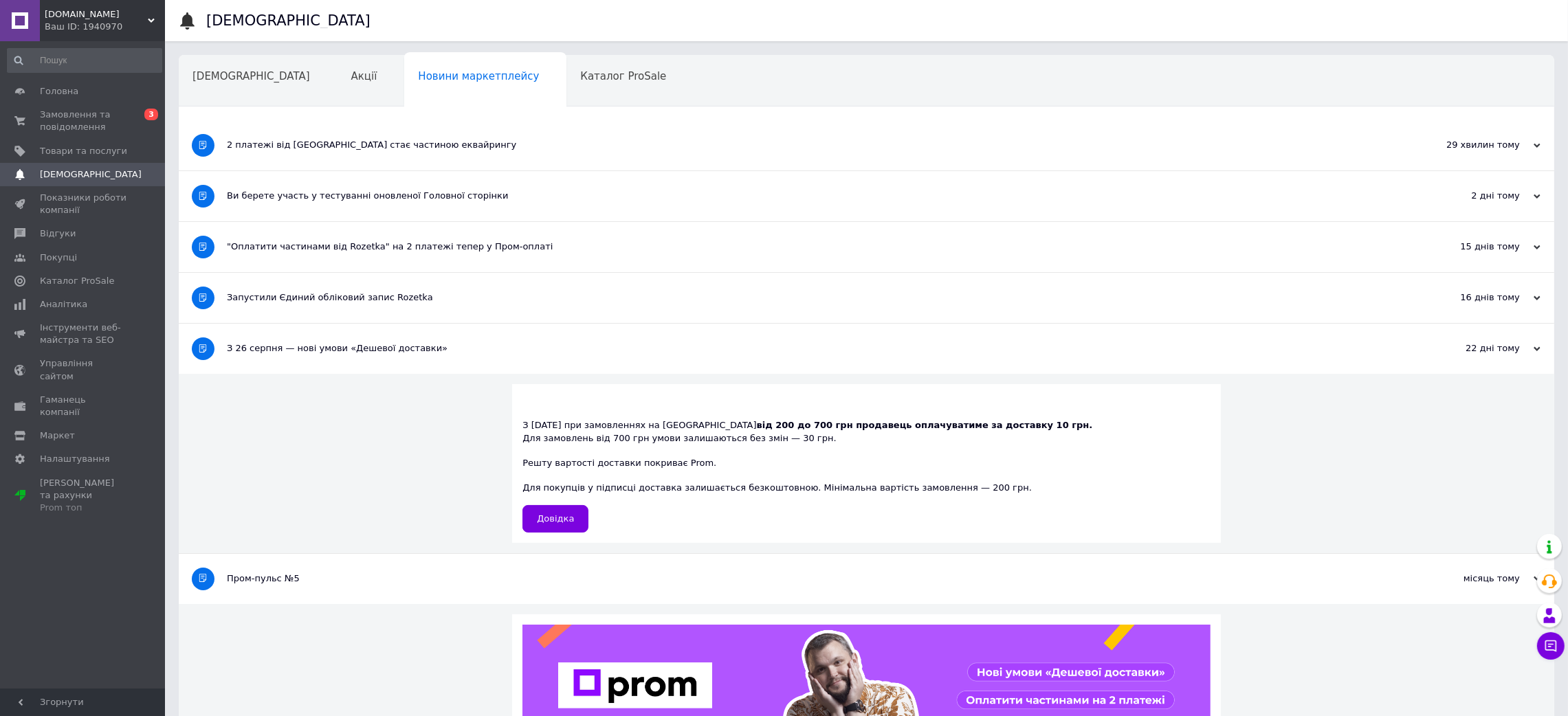
click at [306, 293] on div "Запустили Єдиний обліковий запис Rozetka" at bounding box center [815, 297] width 1176 height 13
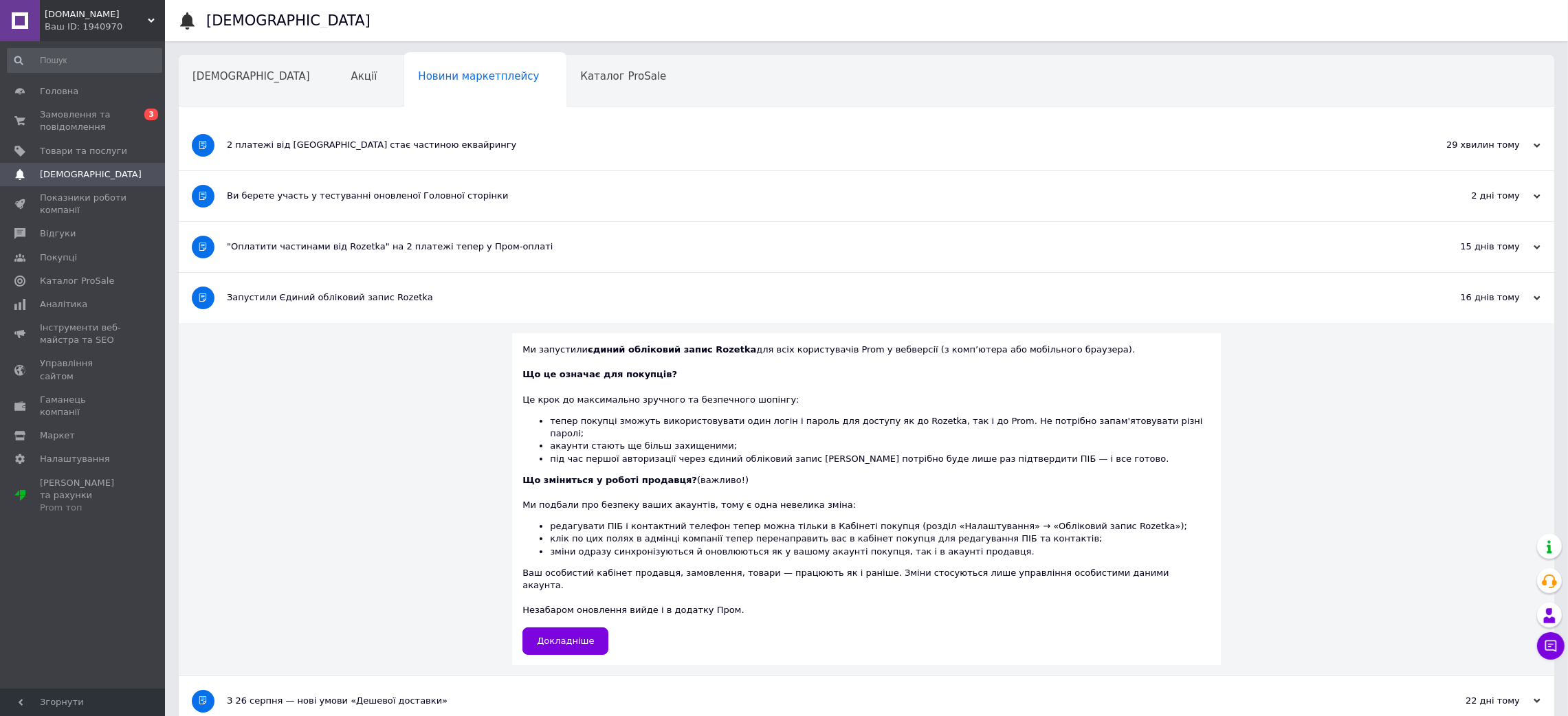
click at [306, 262] on div ""Оплатити частинами від Rozetka" на 2 платежі тепер у Пром-оплаті" at bounding box center [815, 247] width 1176 height 50
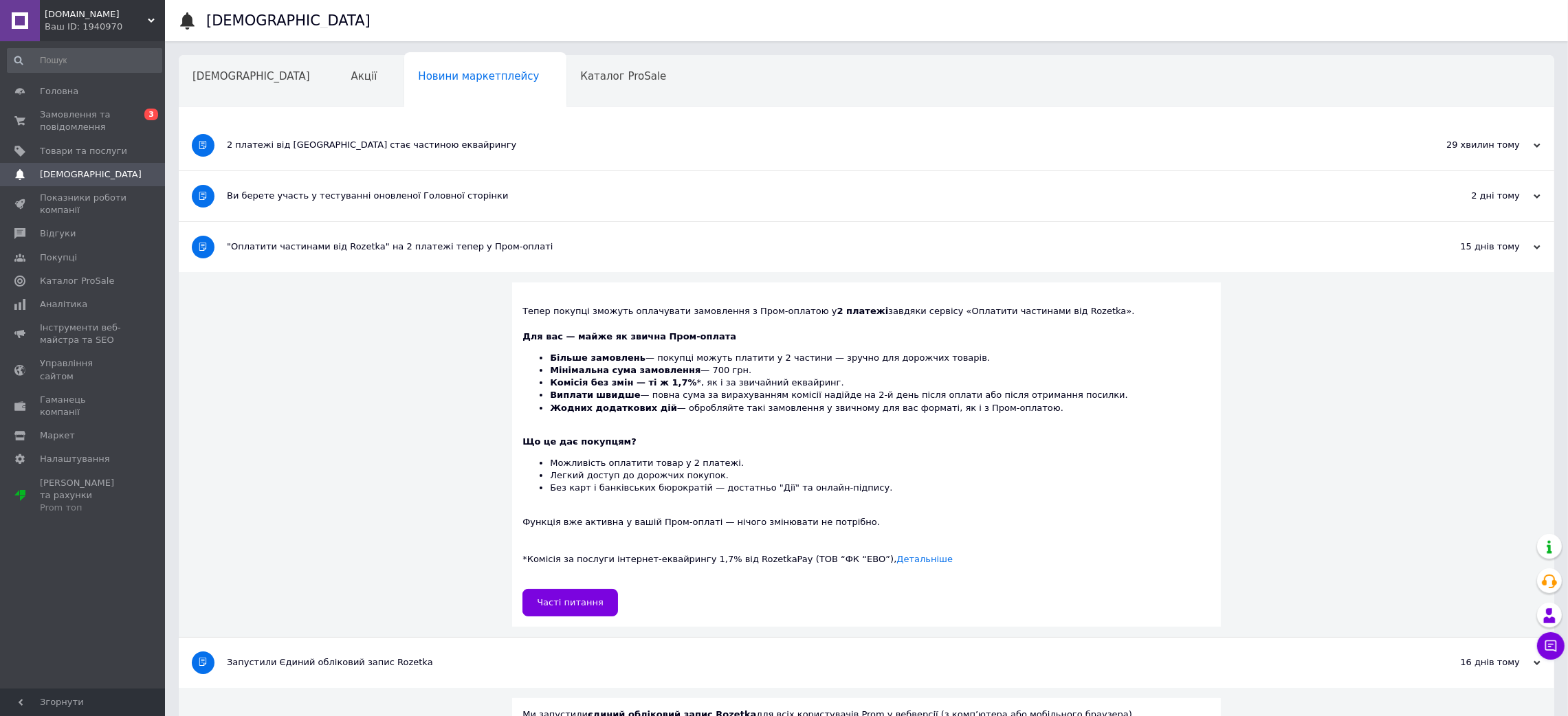
click at [296, 197] on div "Ви берете участь у тестуванні оновленої Головної сторінки" at bounding box center [815, 195] width 1176 height 13
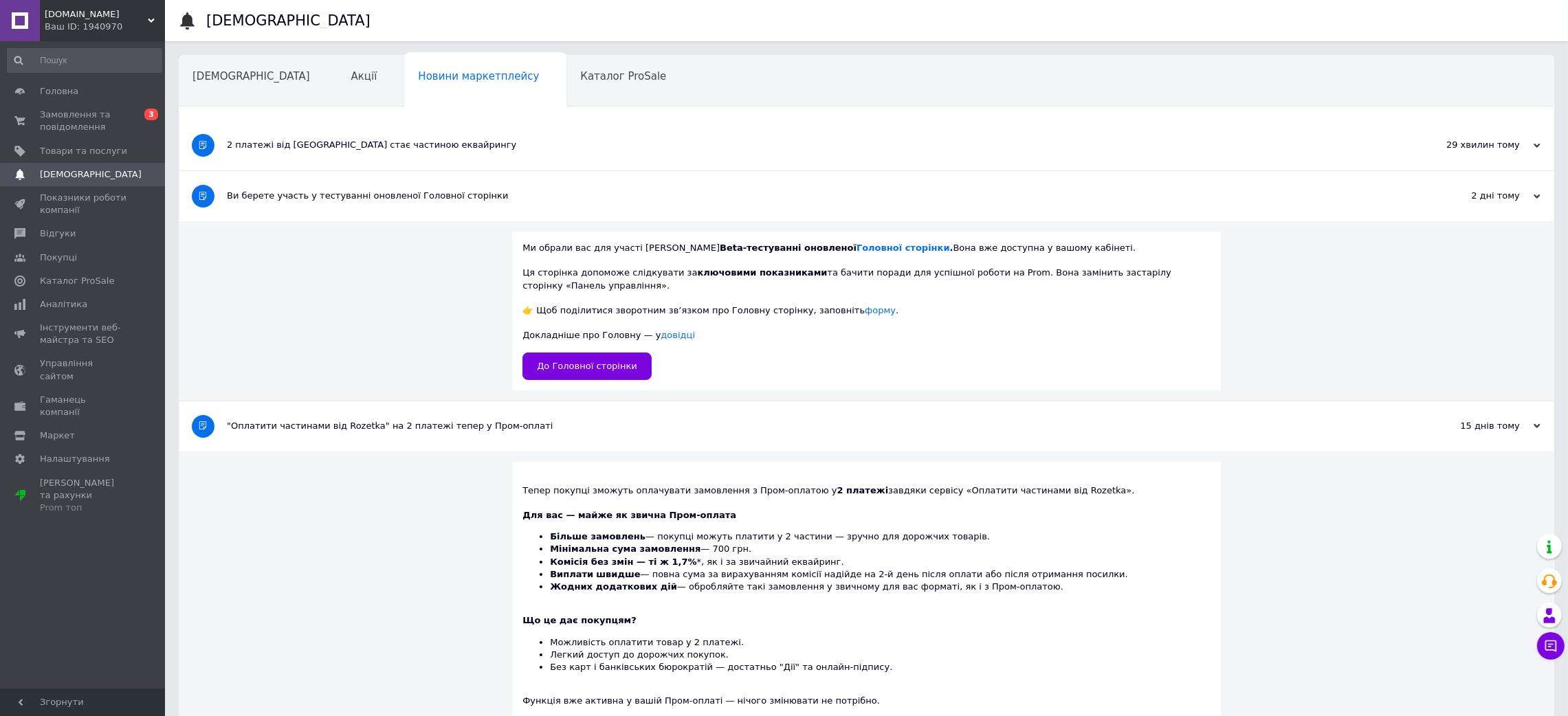
click at [291, 154] on div "2 платежі від [GEOGRAPHIC_DATA] стає частиною еквайрингу" at bounding box center [815, 145] width 1176 height 50
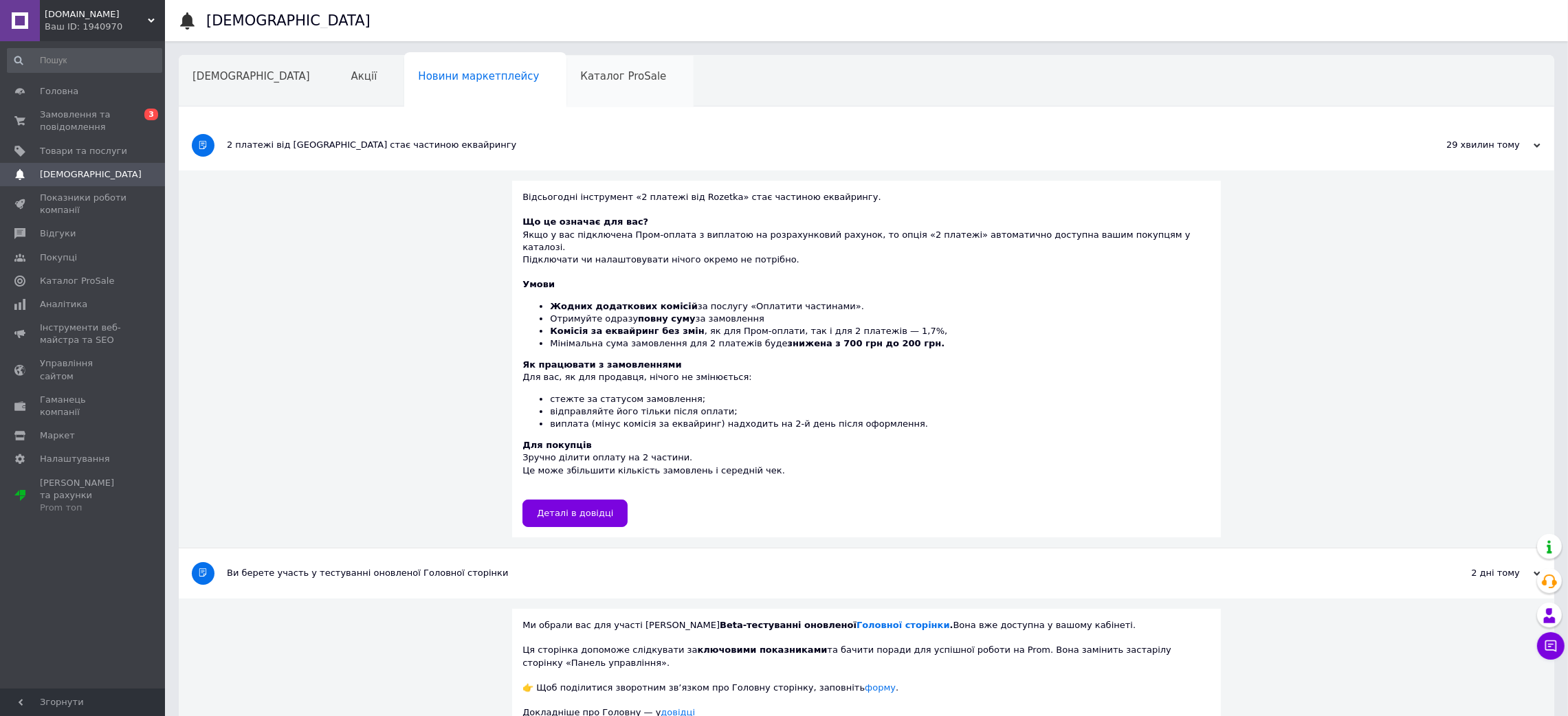
click at [580, 74] on span "Каталог ProSale" at bounding box center [623, 76] width 86 height 13
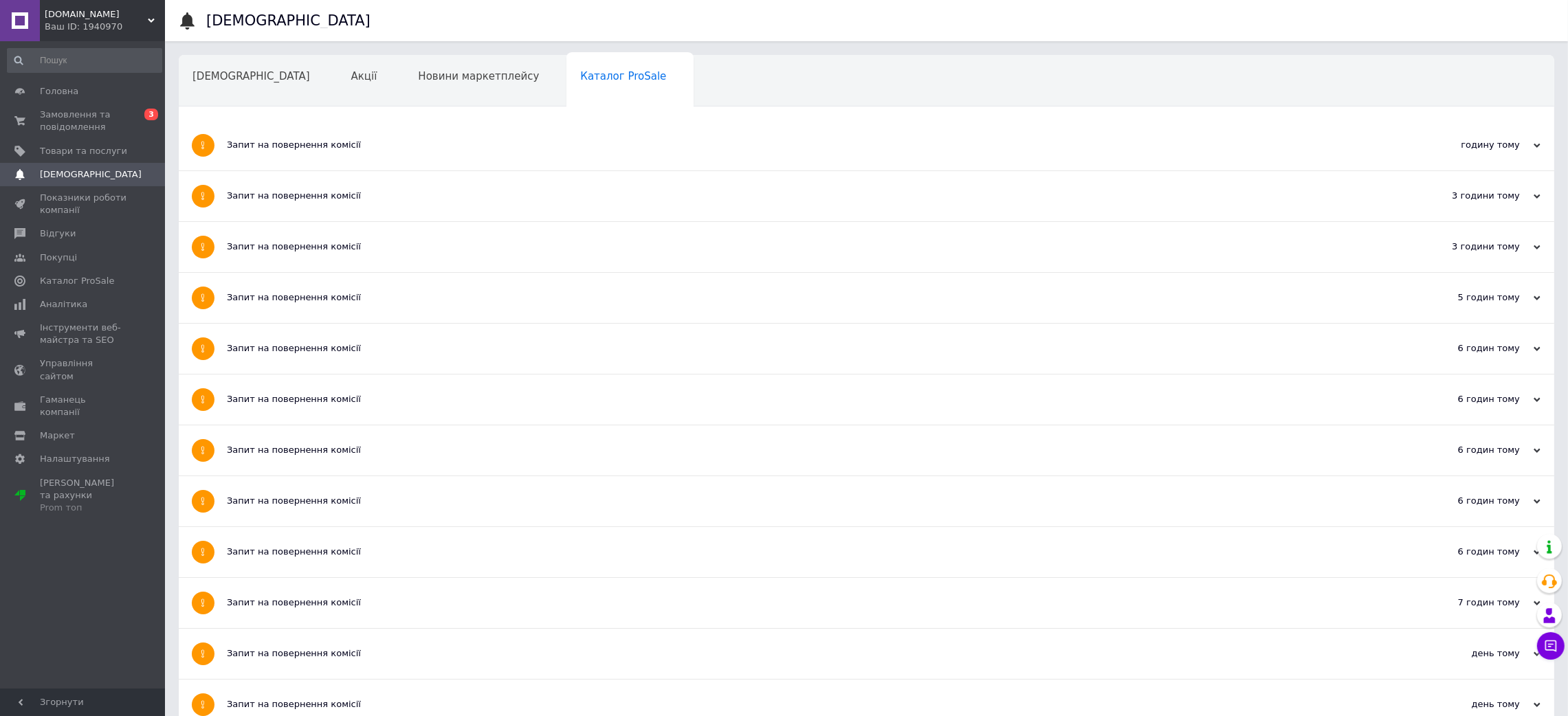
click at [315, 290] on div "Запит на повернення комісії" at bounding box center [815, 298] width 1176 height 50
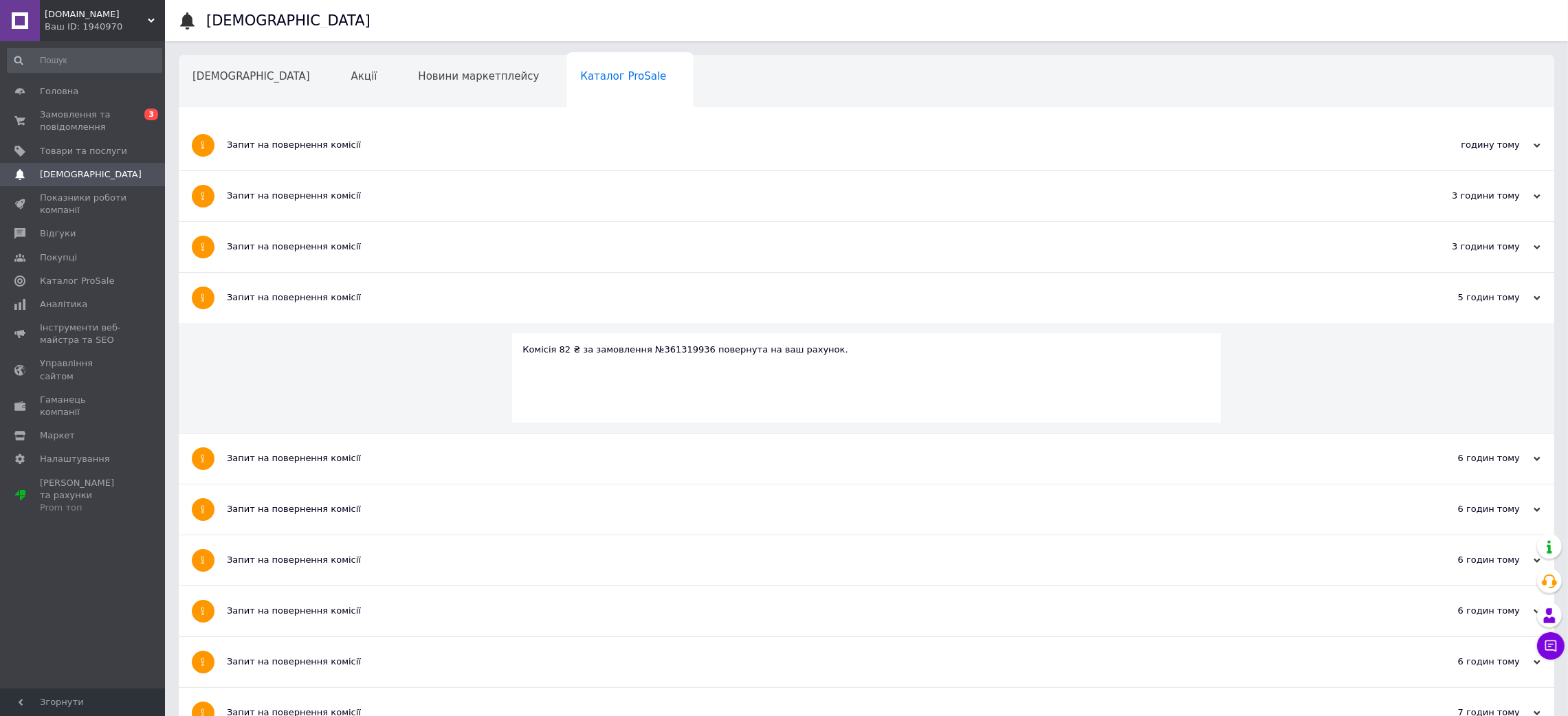
click at [302, 245] on div "Запит на повернення комісії" at bounding box center [815, 246] width 1176 height 13
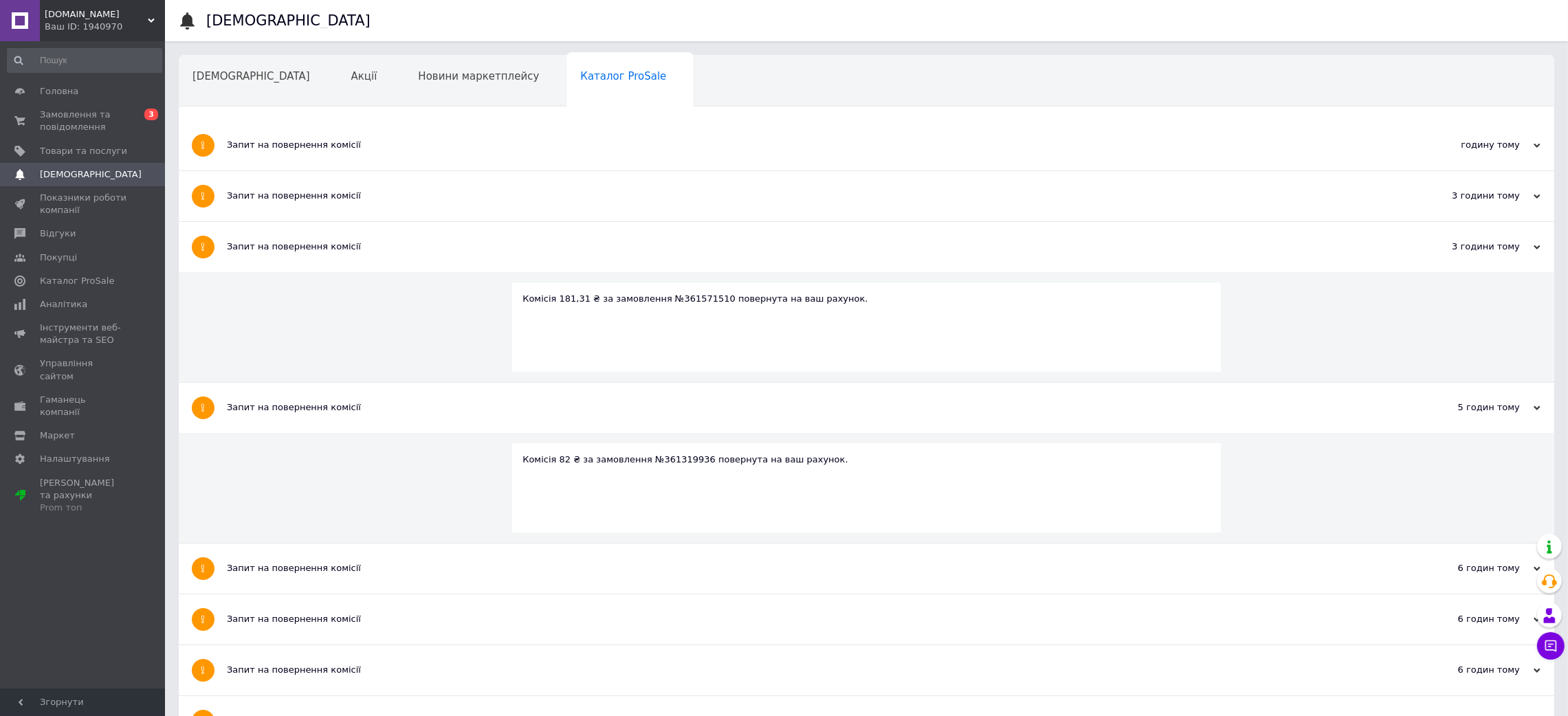
click at [296, 205] on div "Запит на повернення комісії" at bounding box center [815, 196] width 1176 height 50
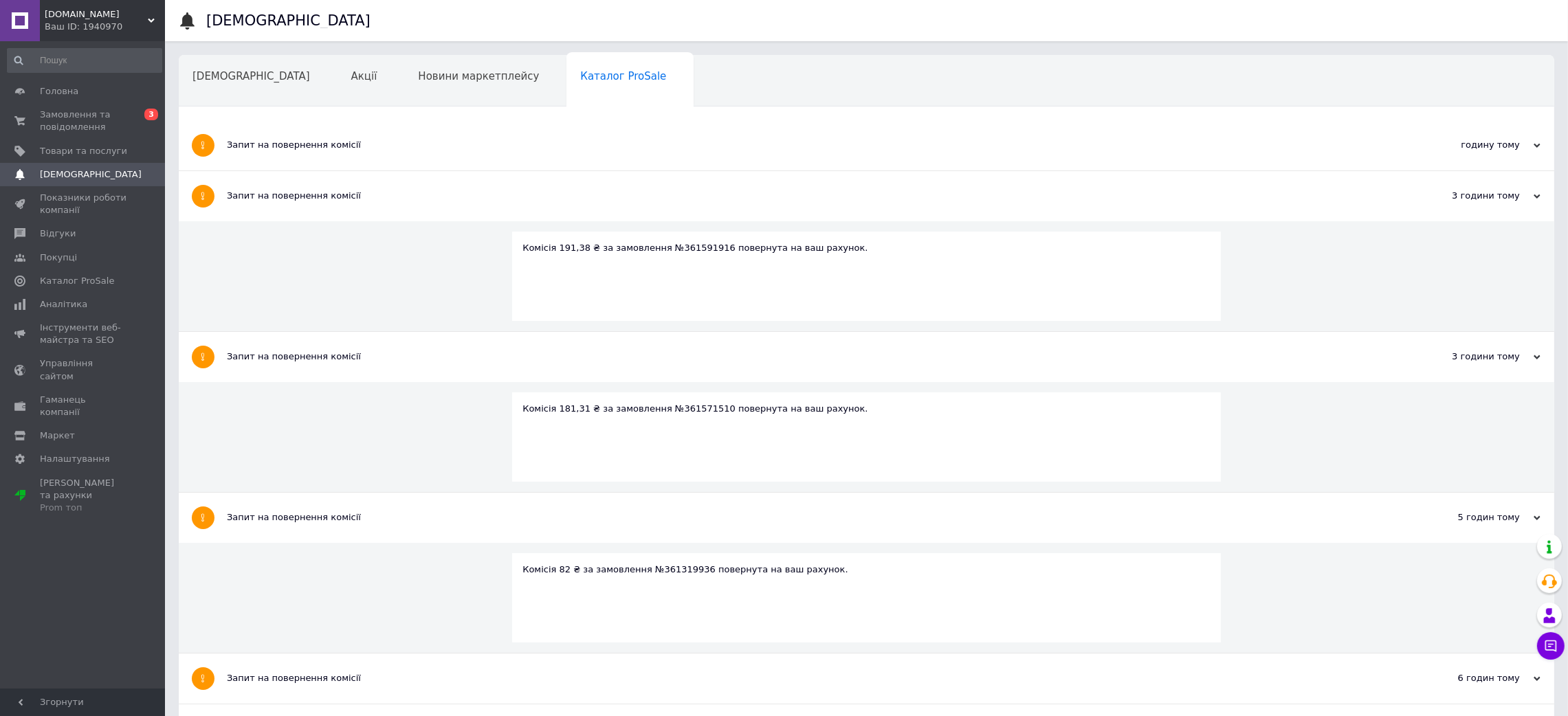
click at [264, 135] on div "Запит на повернення комісії" at bounding box center [815, 145] width 1176 height 50
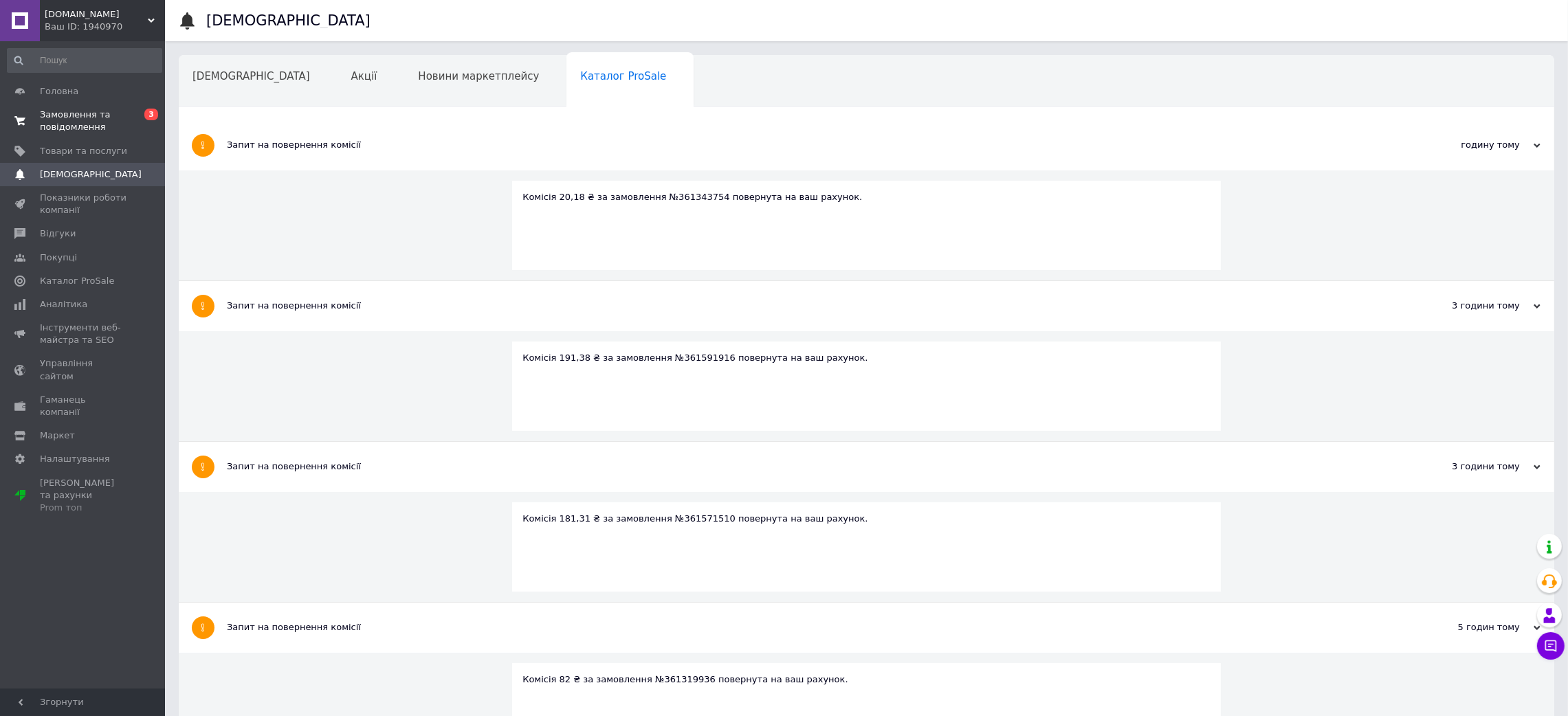
click at [81, 105] on link "Замовлення та повідомлення 0 3" at bounding box center [85, 121] width 169 height 36
